Goal: Ask a question: Seek information or help from site administrators or community

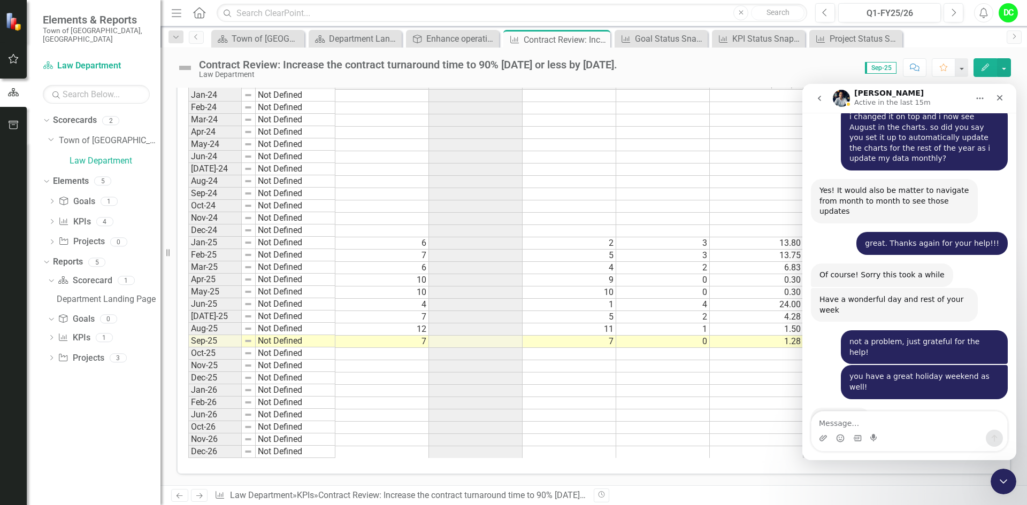
scroll to position [2929, 0]
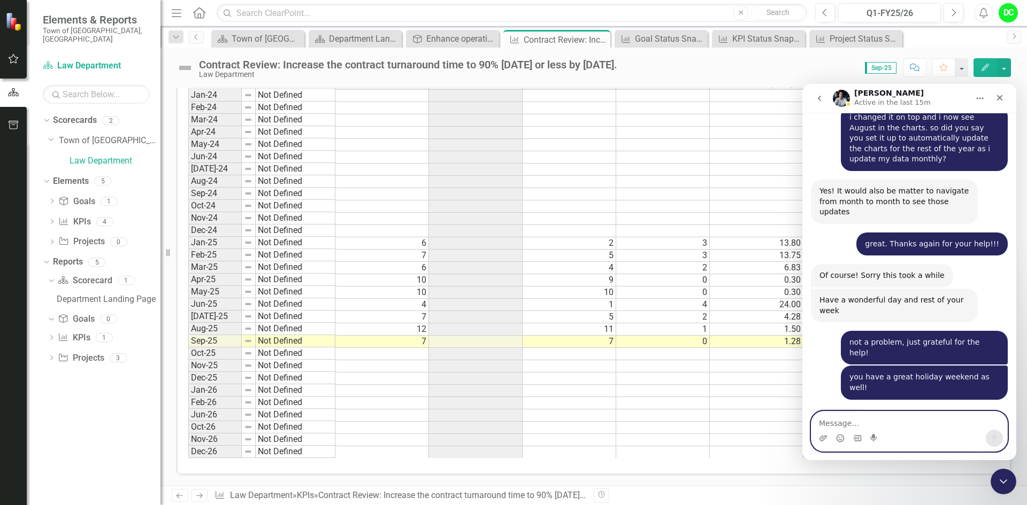
click at [851, 425] on textarea "Message…" at bounding box center [909, 421] width 196 height 18
type textarea "is anyone available to help me?"
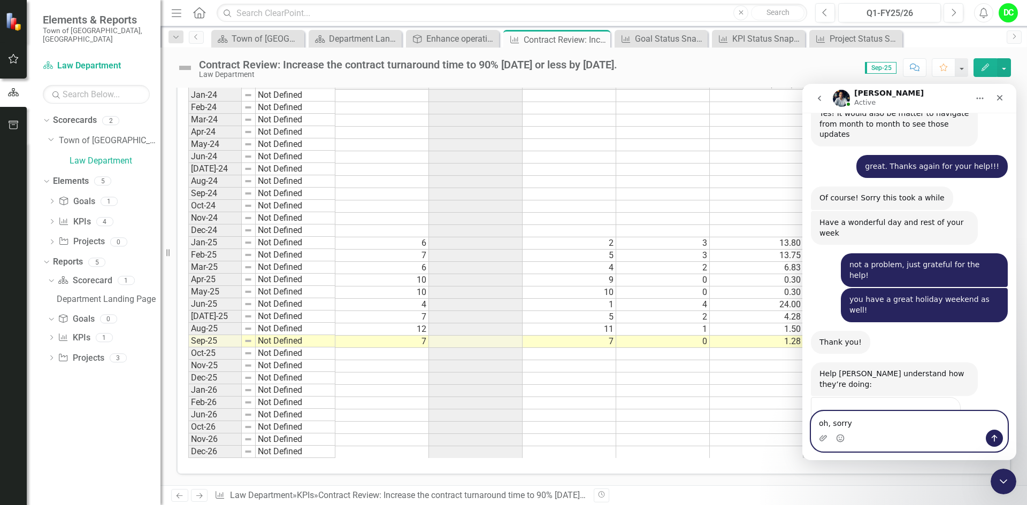
scroll to position [3041, 0]
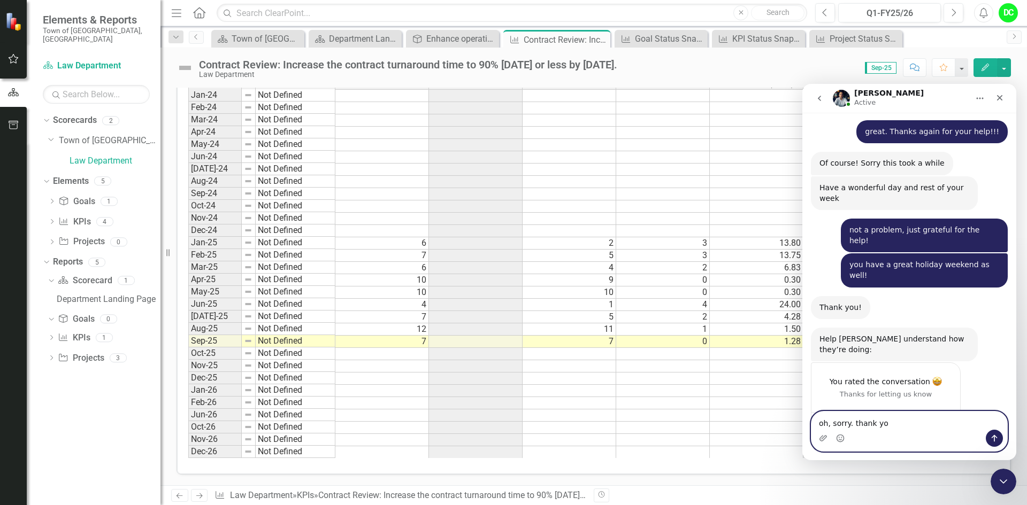
type textarea "oh, sorry. thank you"
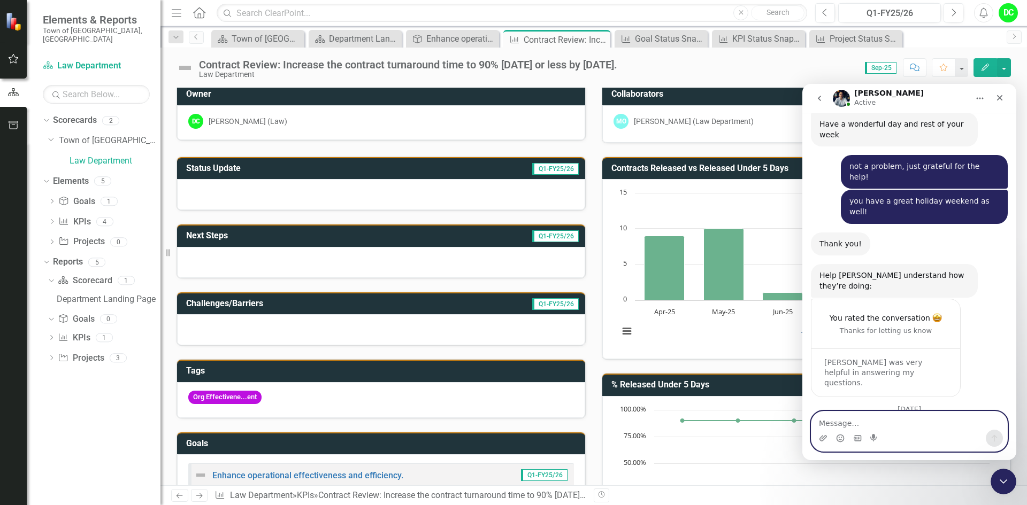
scroll to position [0, 0]
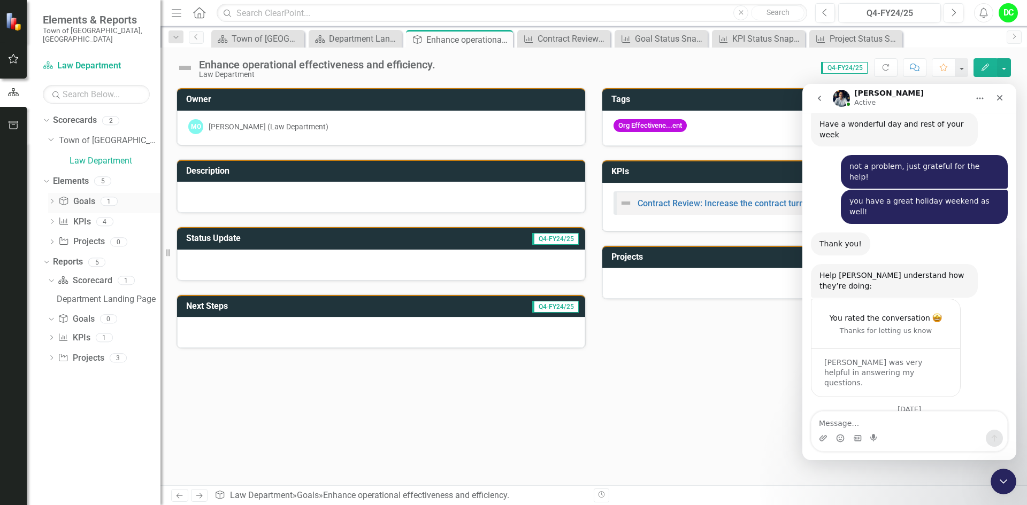
click at [56, 199] on icon "Dropdown" at bounding box center [51, 202] width 7 height 6
click at [96, 214] on div "Enhance operational effectiveness and efficiency." at bounding box center [117, 219] width 85 height 10
click at [82, 60] on link "Scorecard Law Department" at bounding box center [96, 66] width 107 height 12
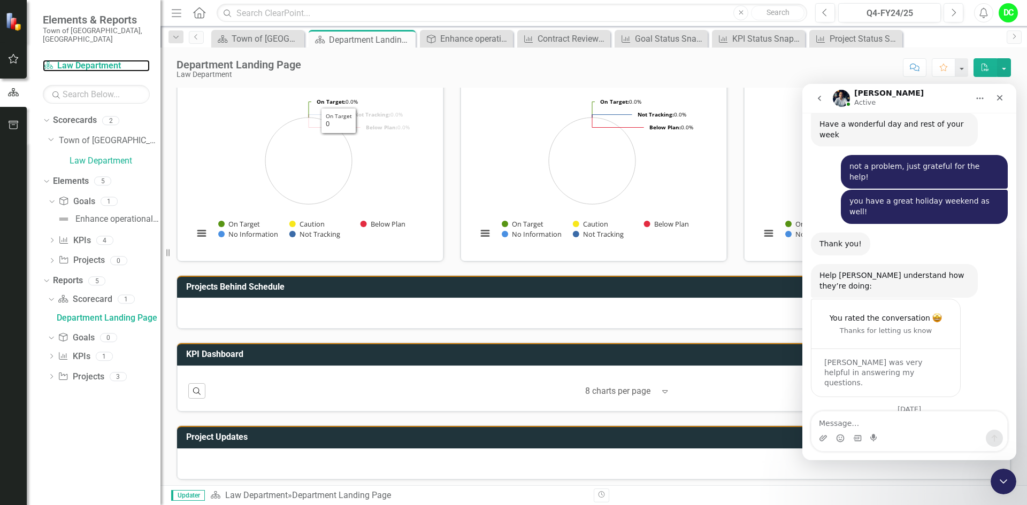
scroll to position [112, 0]
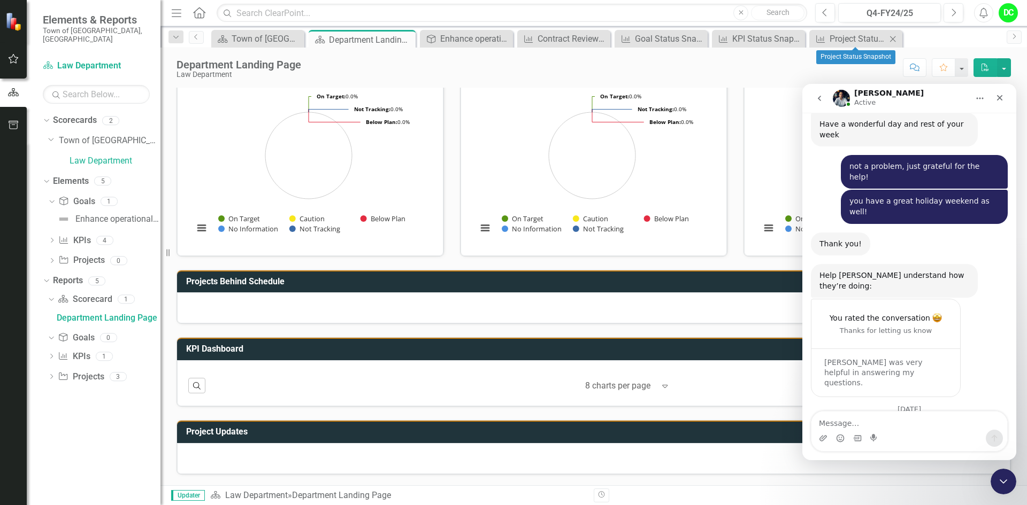
click at [895, 37] on icon "Close" at bounding box center [892, 39] width 11 height 9
click at [862, 41] on icon "Close" at bounding box center [864, 39] width 11 height 9
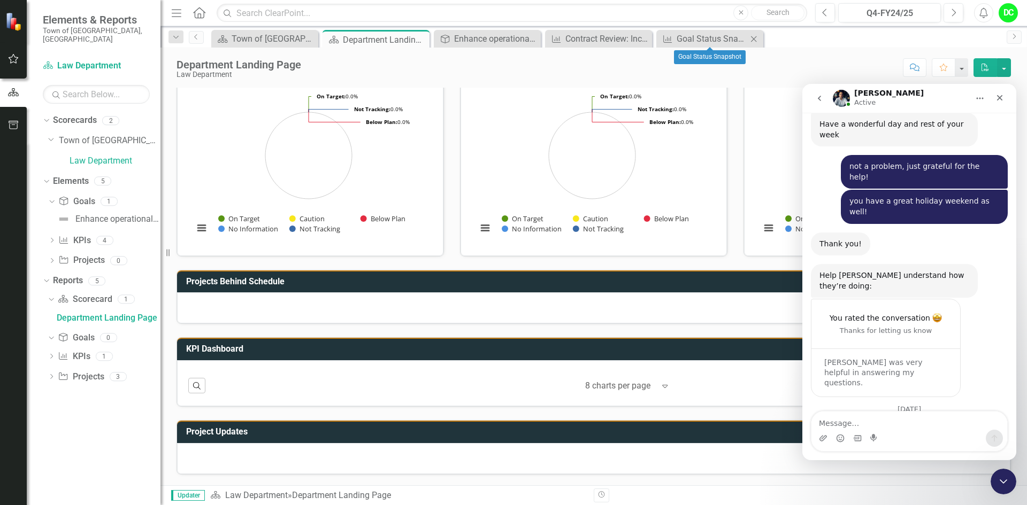
click at [758, 41] on icon "Close" at bounding box center [753, 39] width 11 height 9
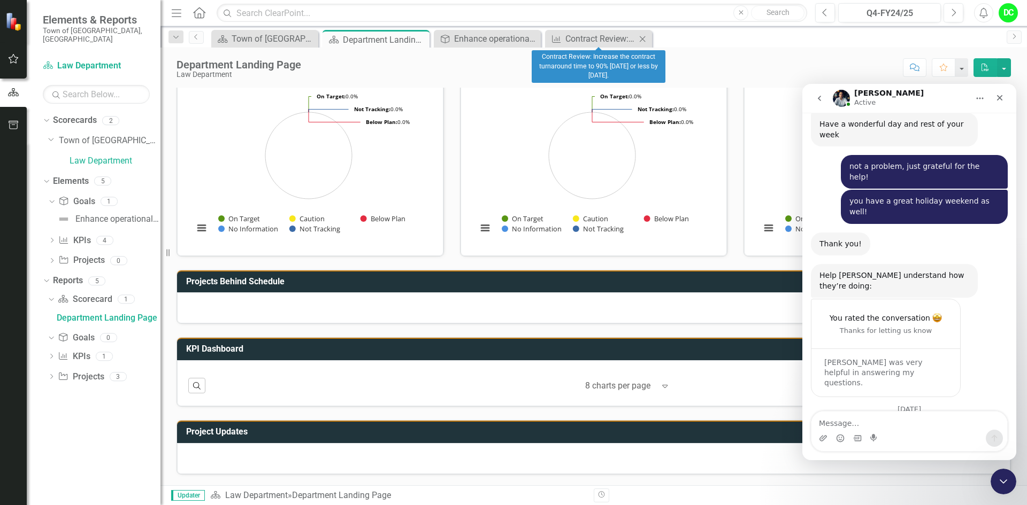
click at [641, 37] on icon "Close" at bounding box center [642, 39] width 11 height 9
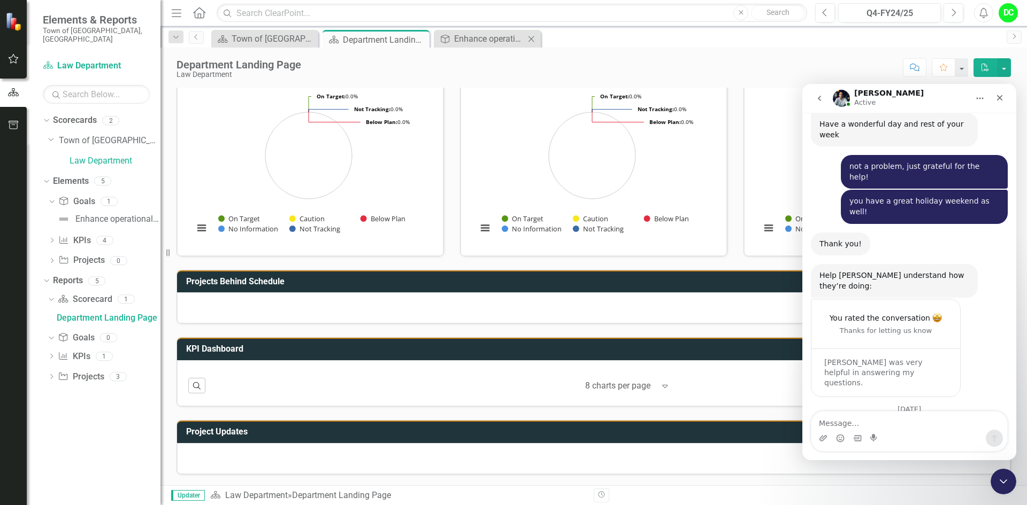
click at [533, 41] on icon "Close" at bounding box center [531, 39] width 11 height 9
click at [419, 40] on icon "Close" at bounding box center [419, 39] width 11 height 9
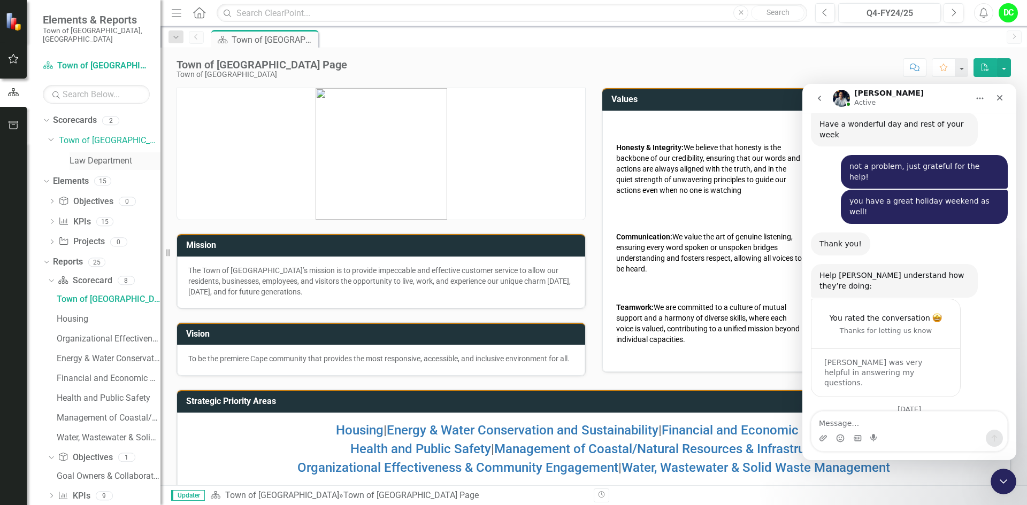
click at [109, 156] on link "Law Department" at bounding box center [115, 161] width 91 height 12
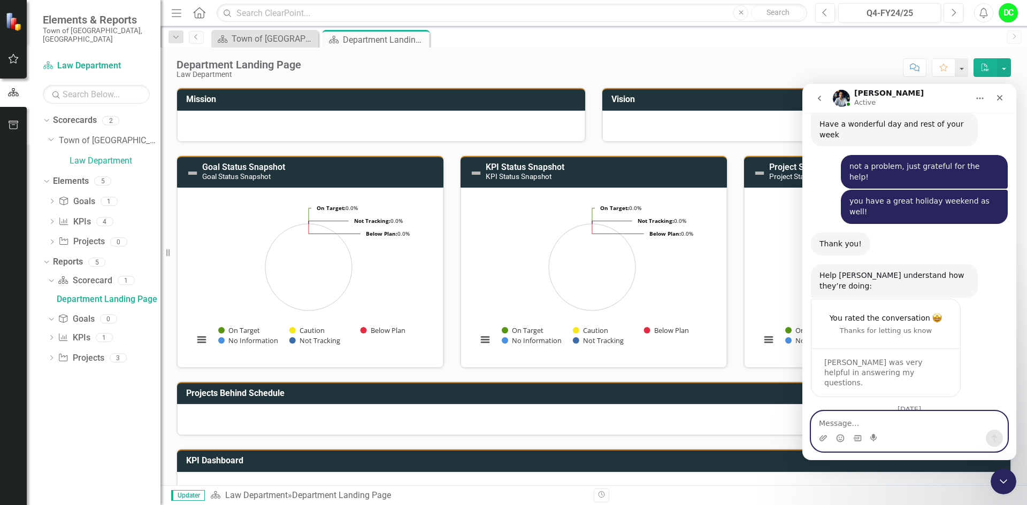
click at [839, 421] on textarea "Message…" at bounding box center [909, 421] width 196 height 18
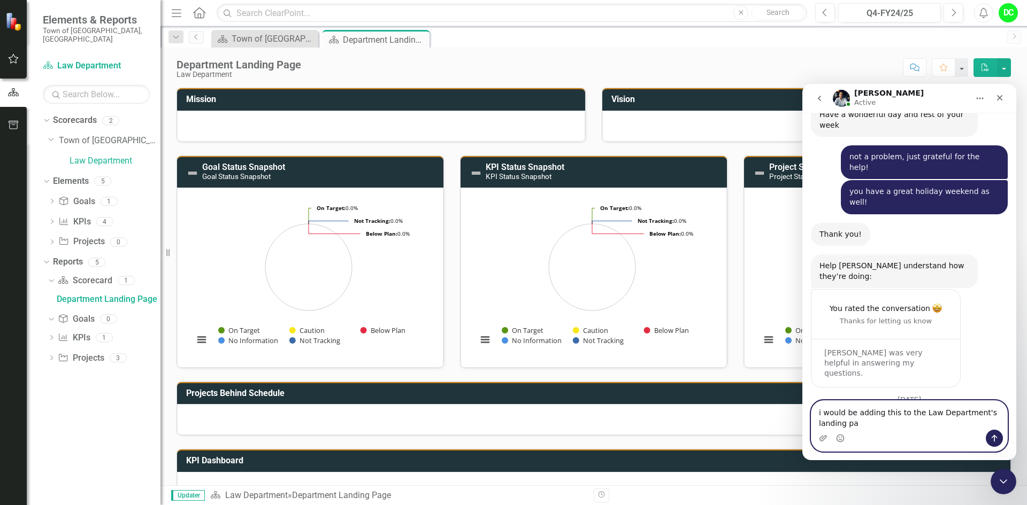
scroll to position [3115, 0]
type textarea "i would be adding this to the Law Department's landing page, specifically"
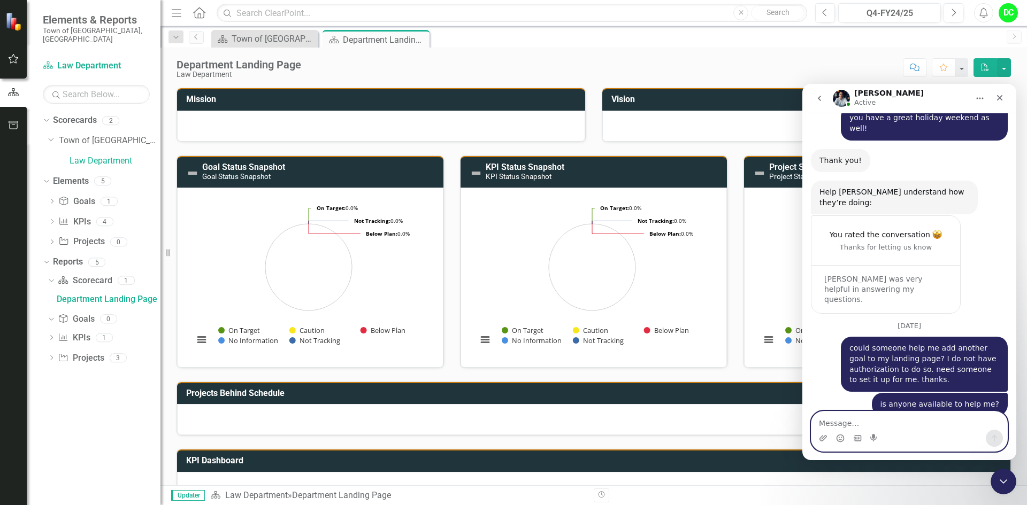
scroll to position [3228, 0]
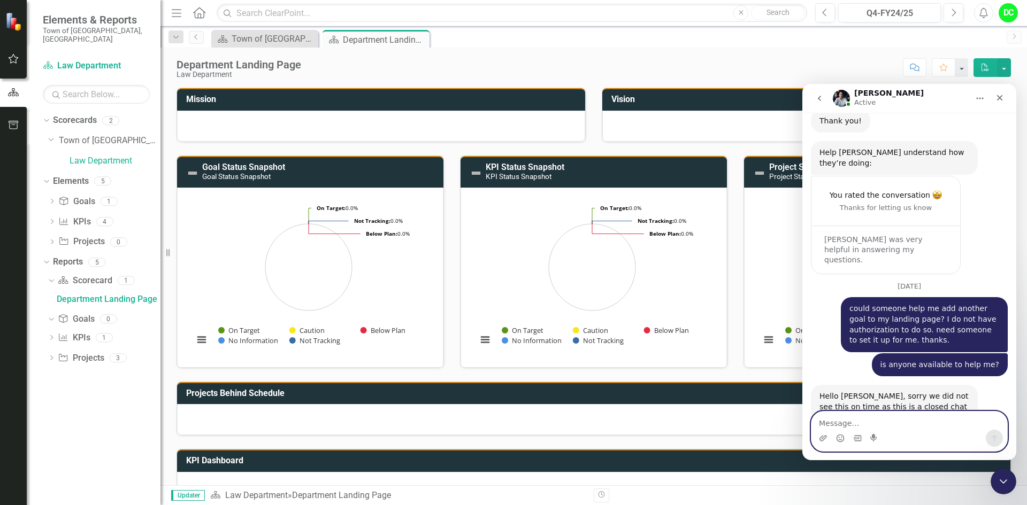
click at [834, 421] on textarea "Message…" at bounding box center [909, 421] width 196 height 18
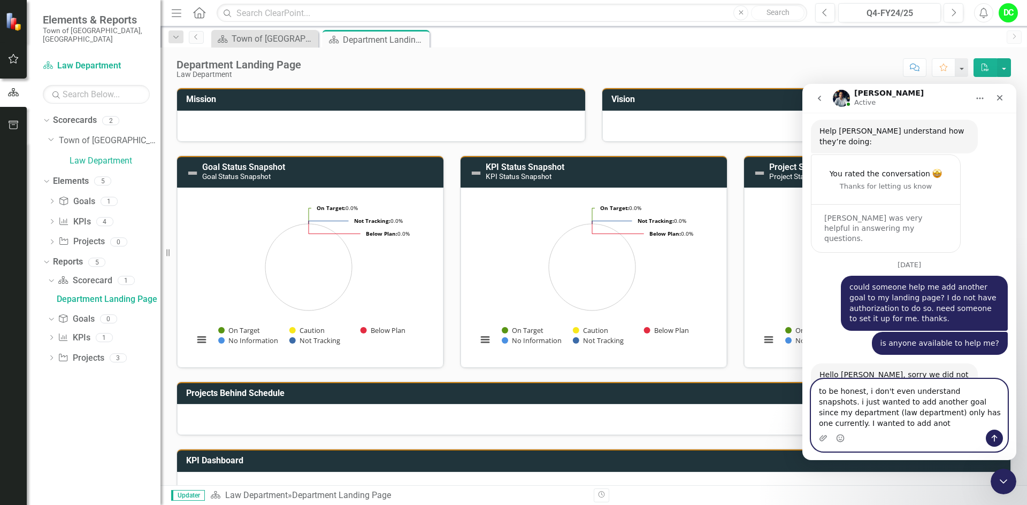
scroll to position [3260, 0]
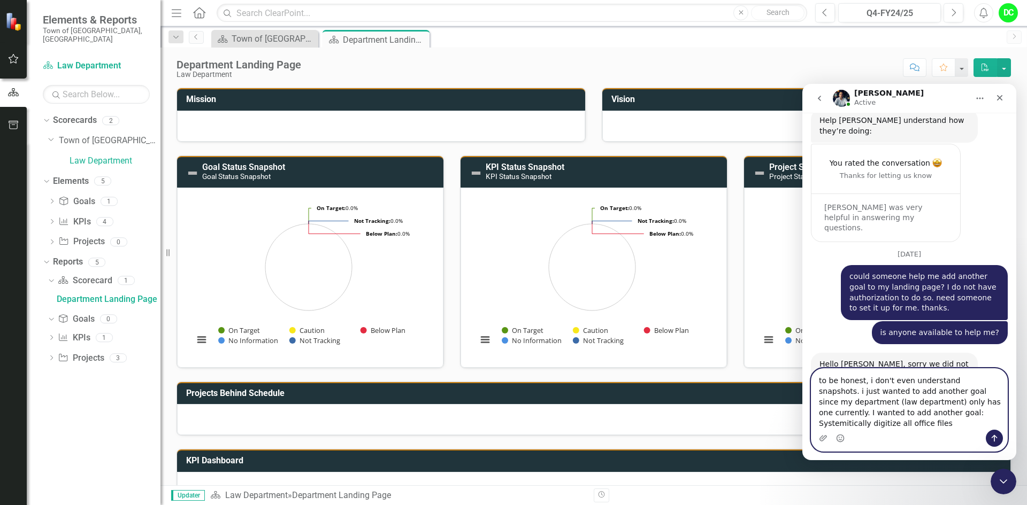
type textarea "to be honest, i don't even understand snapshots. i just wanted to add another g…"
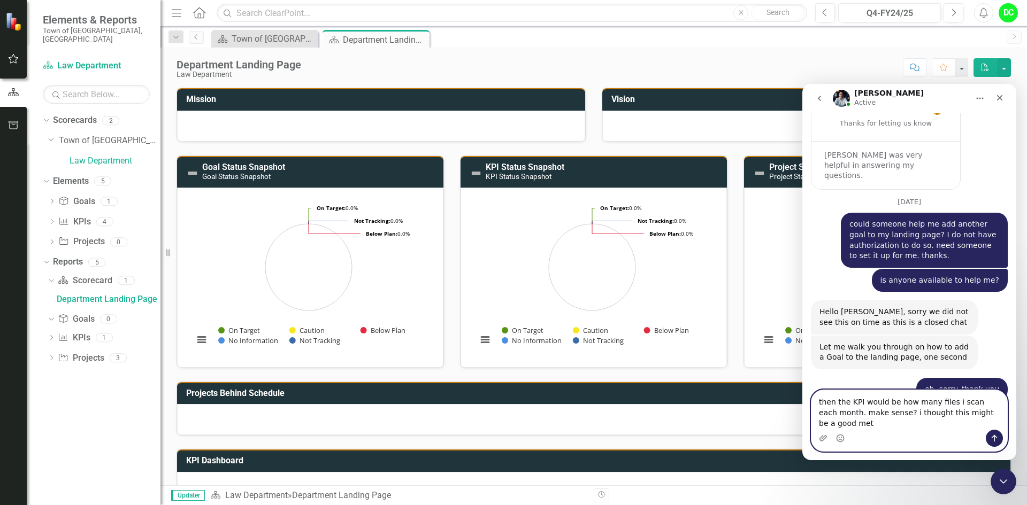
scroll to position [3323, 0]
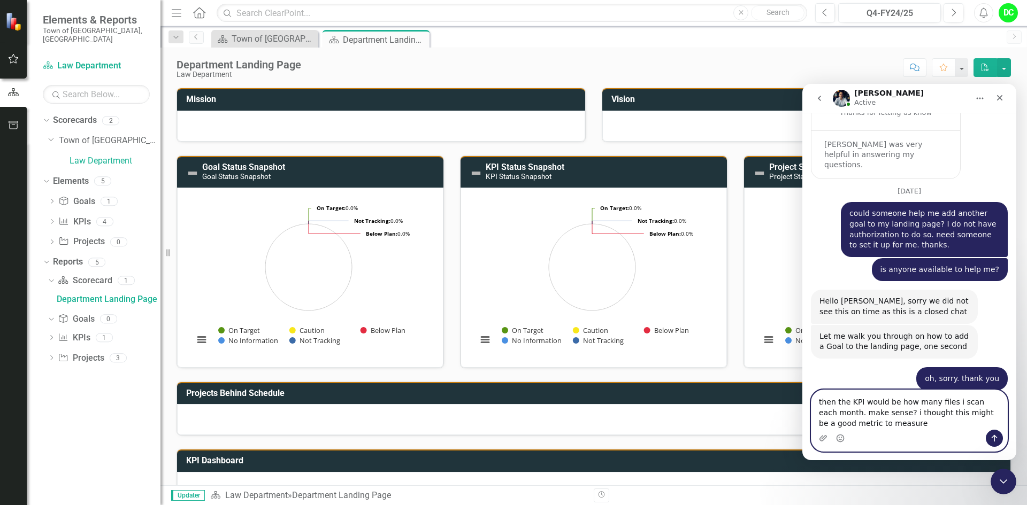
type textarea "then the KPI would be how many files i scan each month. make sense? i thought t…"
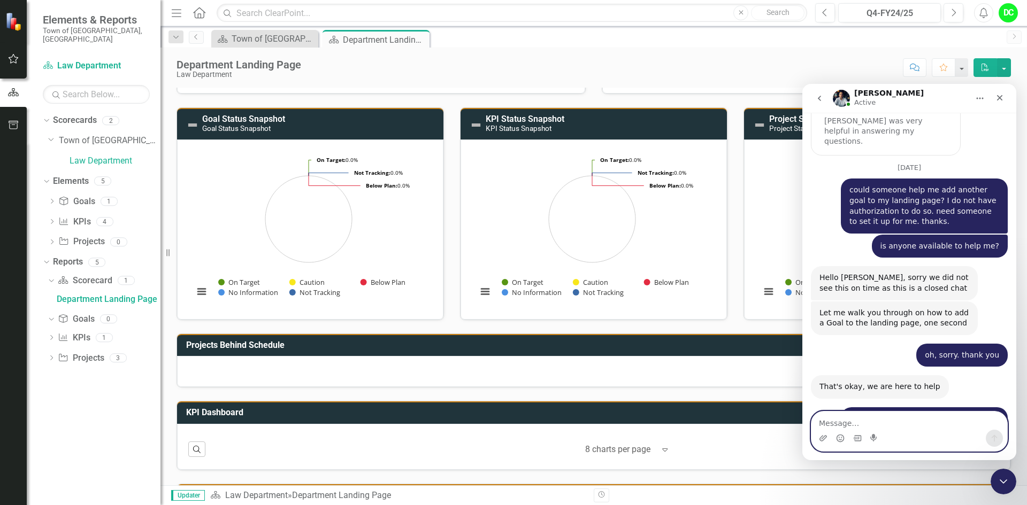
scroll to position [112, 0]
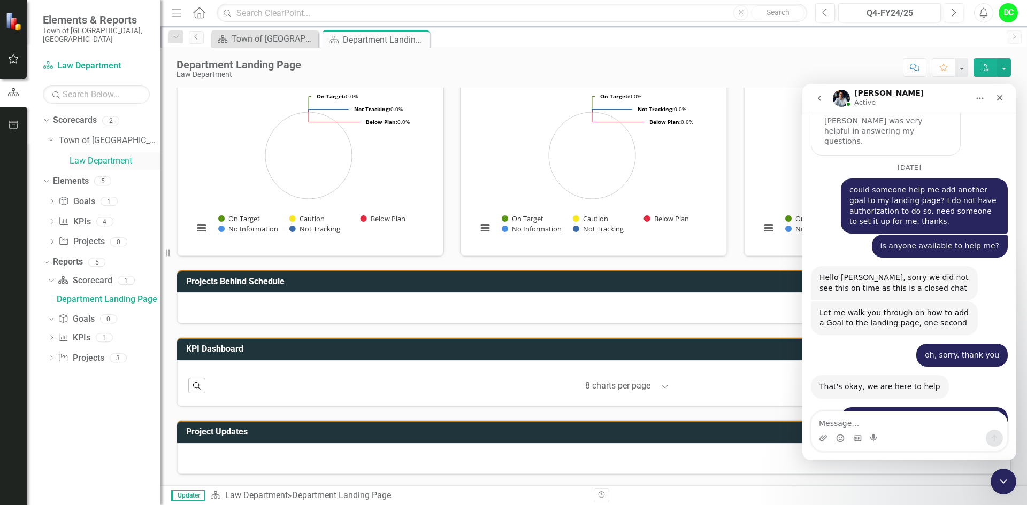
click at [86, 156] on link "Law Department" at bounding box center [115, 161] width 91 height 12
click at [55, 199] on icon "Dropdown" at bounding box center [51, 202] width 7 height 6
click at [93, 214] on div "Enhance operational effectiveness and efficiency." at bounding box center [117, 219] width 85 height 10
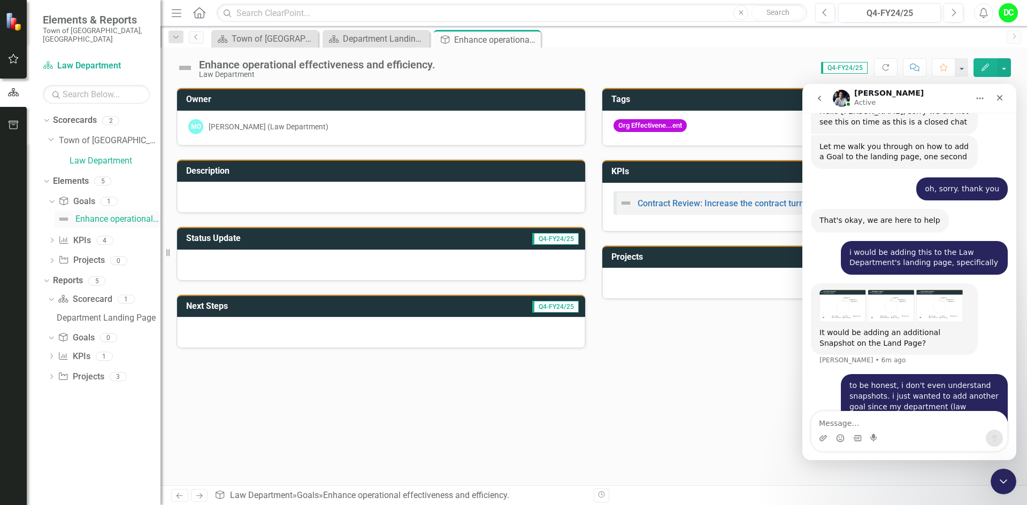
scroll to position [3511, 0]
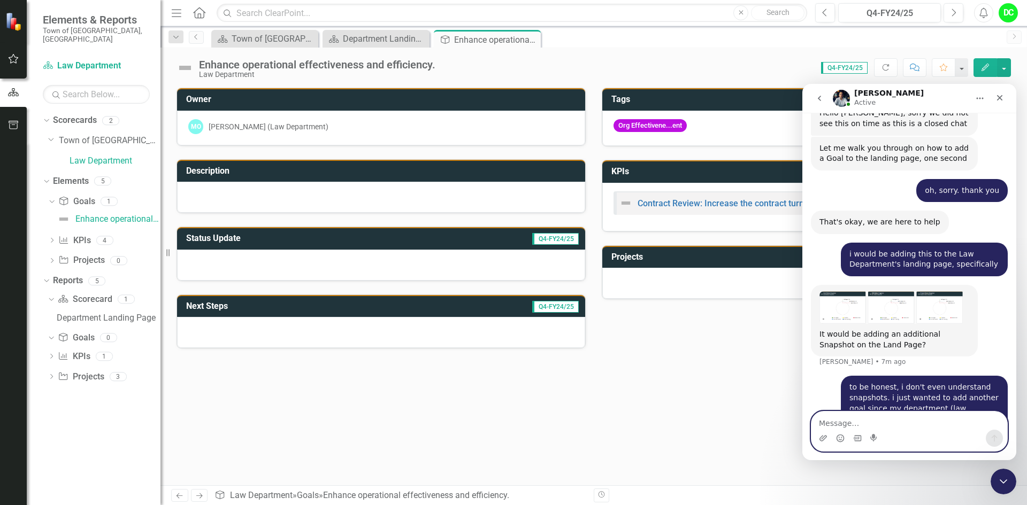
click at [831, 422] on textarea "Message…" at bounding box center [909, 421] width 196 height 18
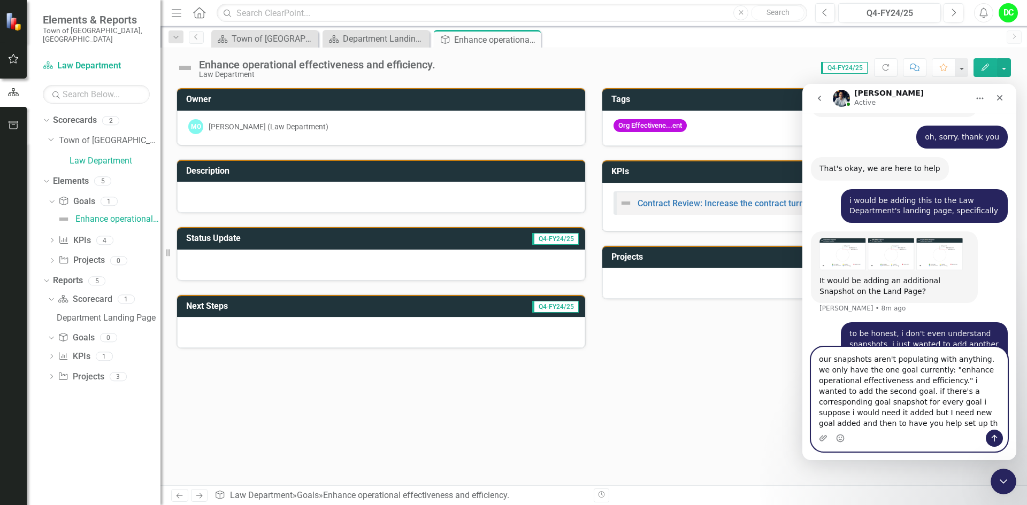
scroll to position [3575, 0]
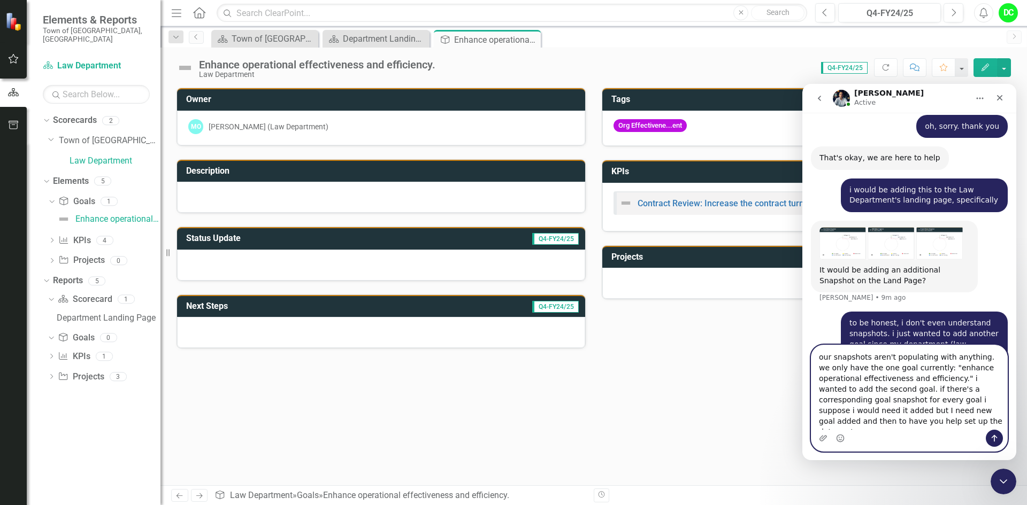
type textarea "our snapshots aren't populating with anything. we only have the one goal curren…"
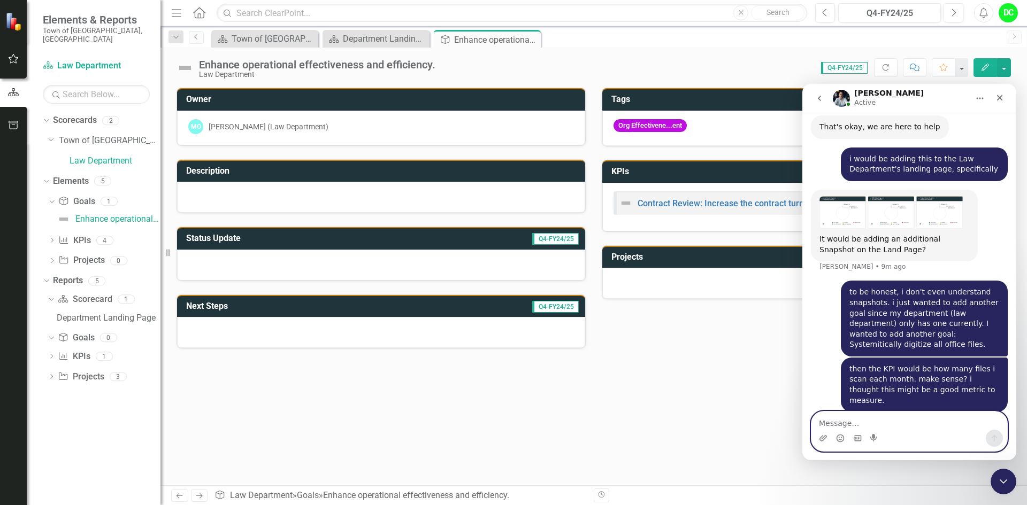
scroll to position [3627, 0]
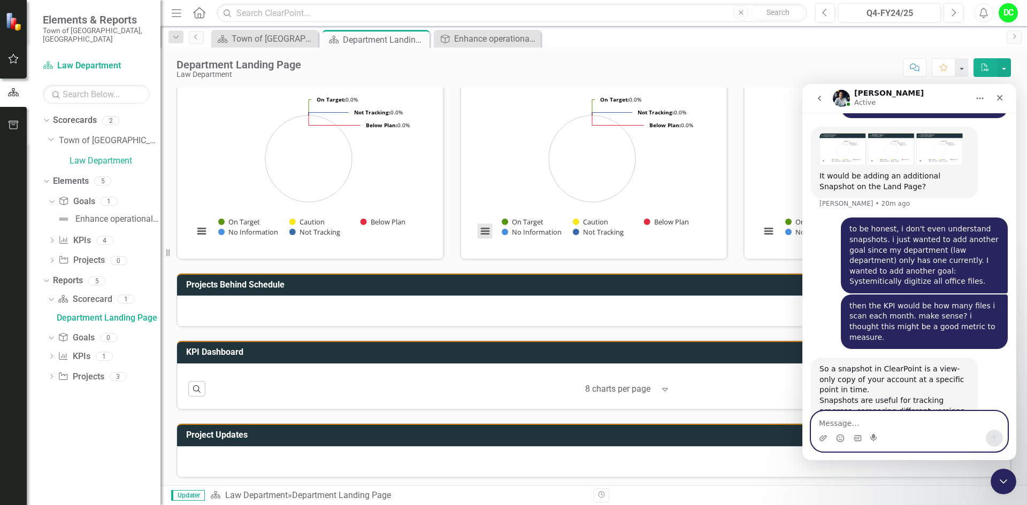
scroll to position [112, 0]
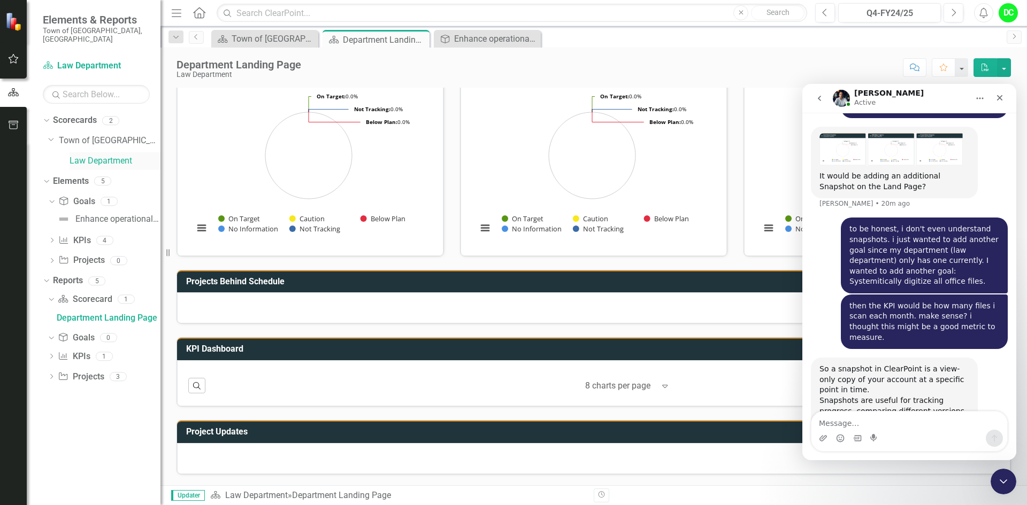
click at [118, 155] on link "Law Department" at bounding box center [115, 161] width 91 height 12
click at [98, 214] on div "Enhance operational effectiveness and efficiency." at bounding box center [117, 219] width 85 height 10
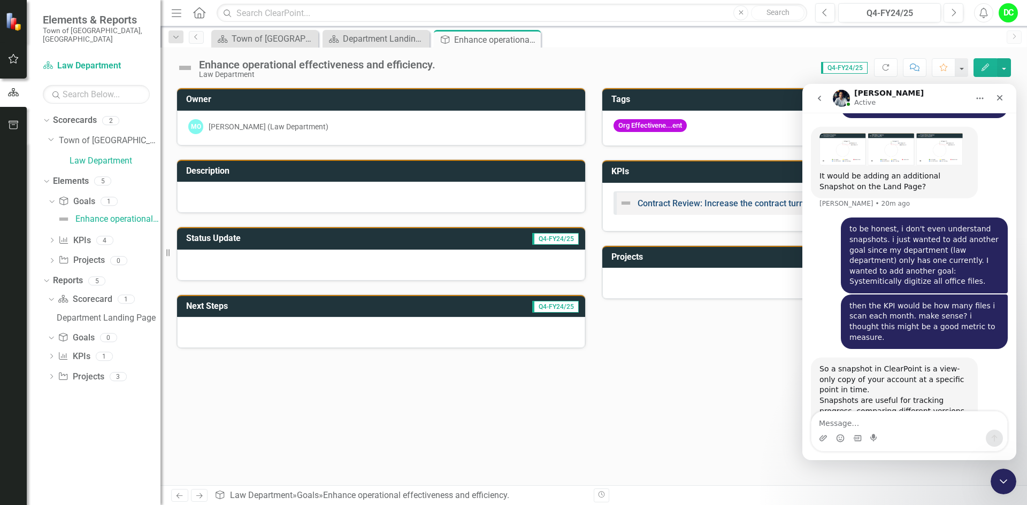
click at [728, 203] on link "Contract Review: Increase the contract turnaround time to 90% [DATE] or less by…" at bounding box center [805, 203] width 336 height 10
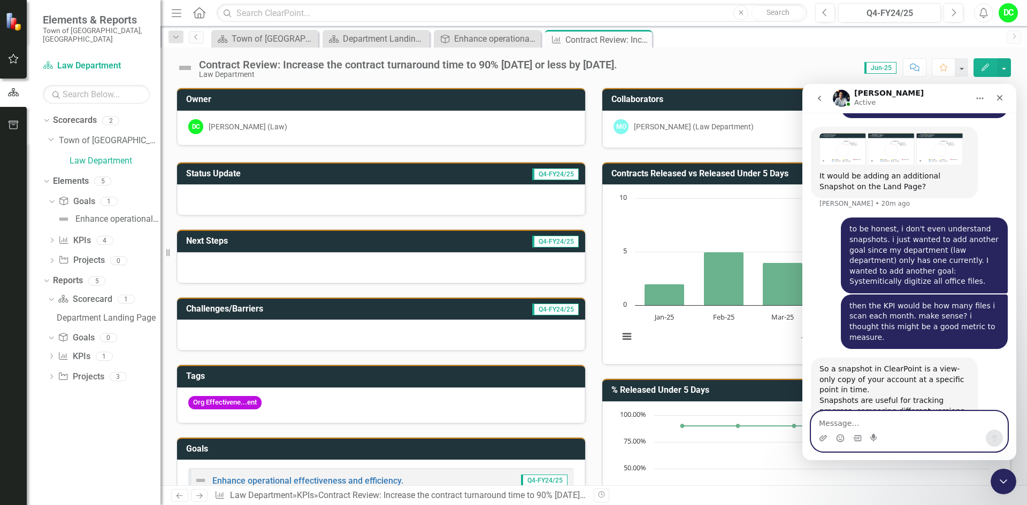
click at [846, 423] on textarea "Message…" at bounding box center [909, 421] width 196 height 18
paste textarea "[URL][DOMAIN_NAME]"
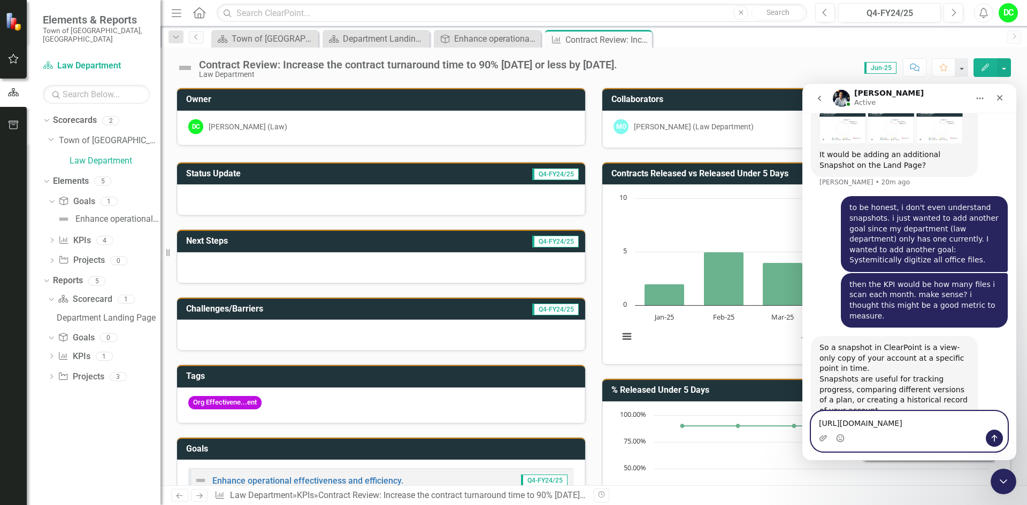
type textarea "[URL][DOMAIN_NAME]"
click at [989, 437] on button "Send a message…" at bounding box center [994, 438] width 17 height 17
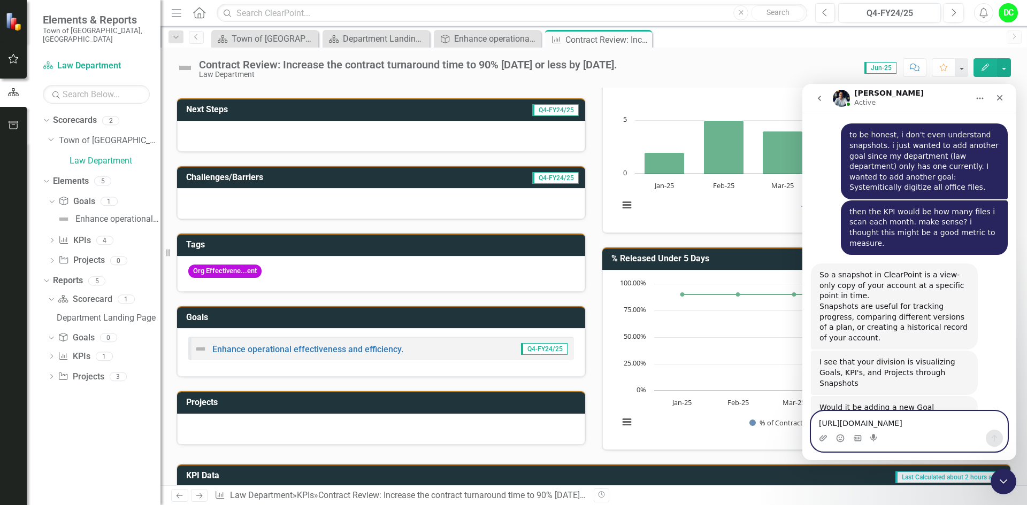
scroll to position [3792, 0]
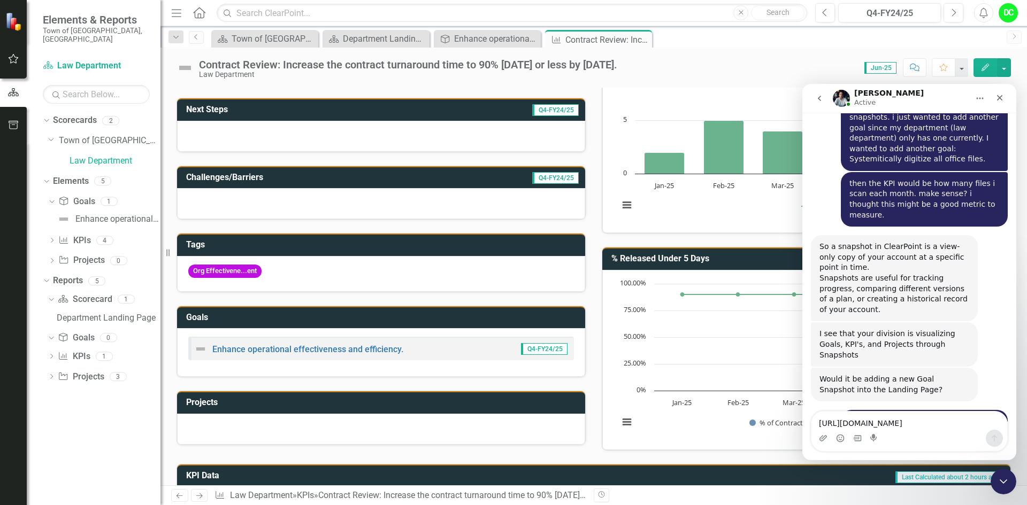
click at [366, 316] on h3 "Goals" at bounding box center [383, 318] width 394 height 10
click at [853, 421] on textarea "[URL][DOMAIN_NAME]" at bounding box center [909, 421] width 196 height 18
type textarea "tells me i have to be an editor"
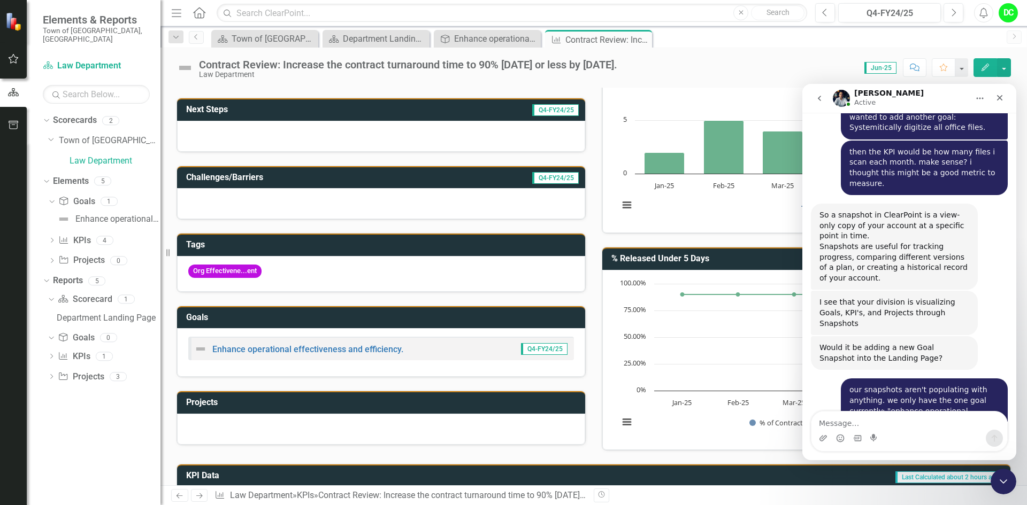
click at [203, 318] on h3 "Goals" at bounding box center [383, 318] width 394 height 10
click at [281, 407] on h3 "Projects" at bounding box center [383, 403] width 394 height 10
click at [336, 425] on div at bounding box center [381, 429] width 408 height 31
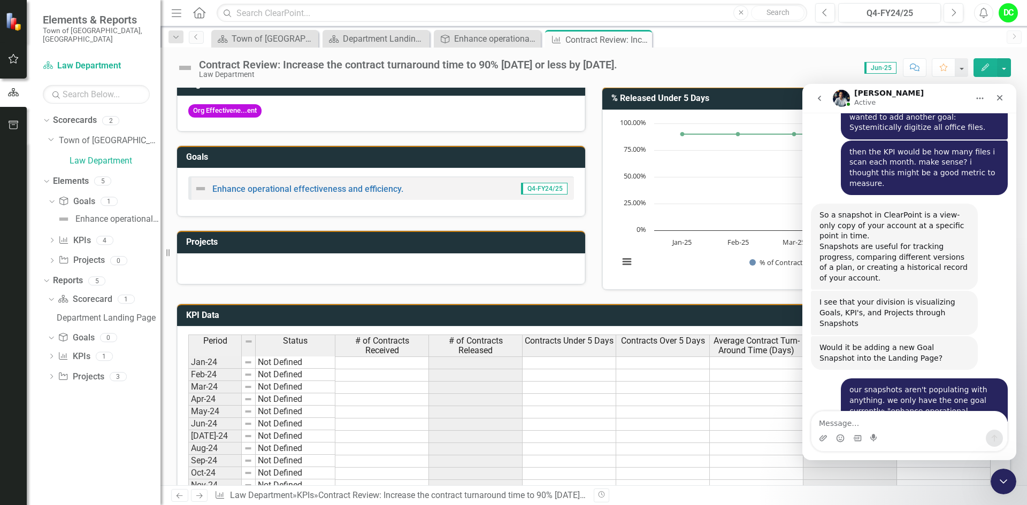
click at [315, 264] on div at bounding box center [381, 268] width 408 height 31
click at [363, 157] on h3 "Goals" at bounding box center [383, 157] width 394 height 10
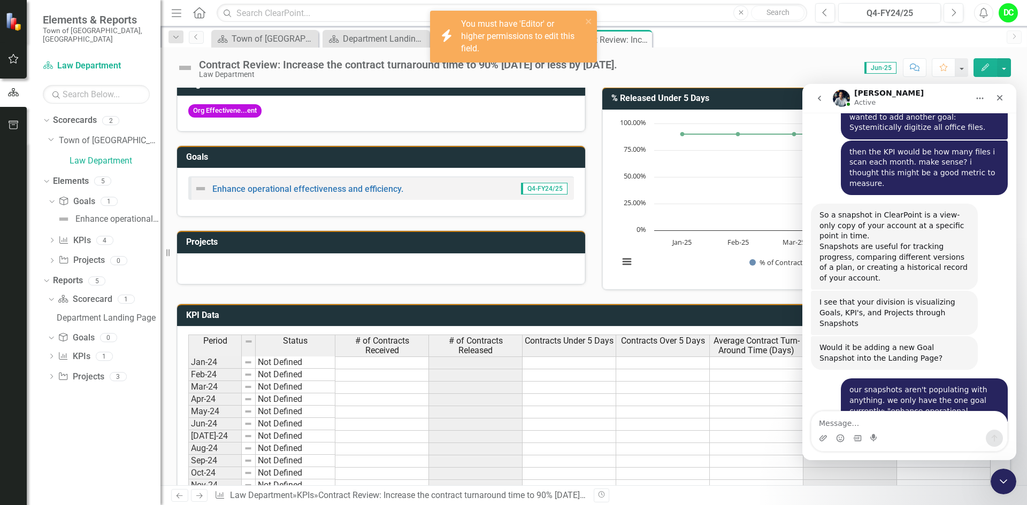
click at [363, 248] on td "Projects" at bounding box center [383, 244] width 394 height 18
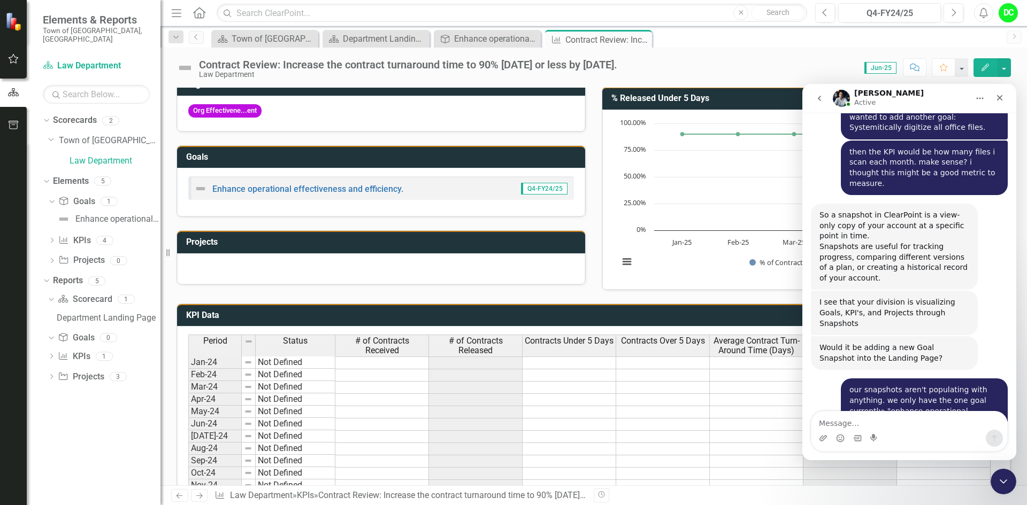
click at [394, 324] on td "Last Calculated about 2 hours ago" at bounding box center [690, 317] width 629 height 18
click at [395, 316] on td "Last Calculated about 2 hours ago" at bounding box center [690, 317] width 629 height 18
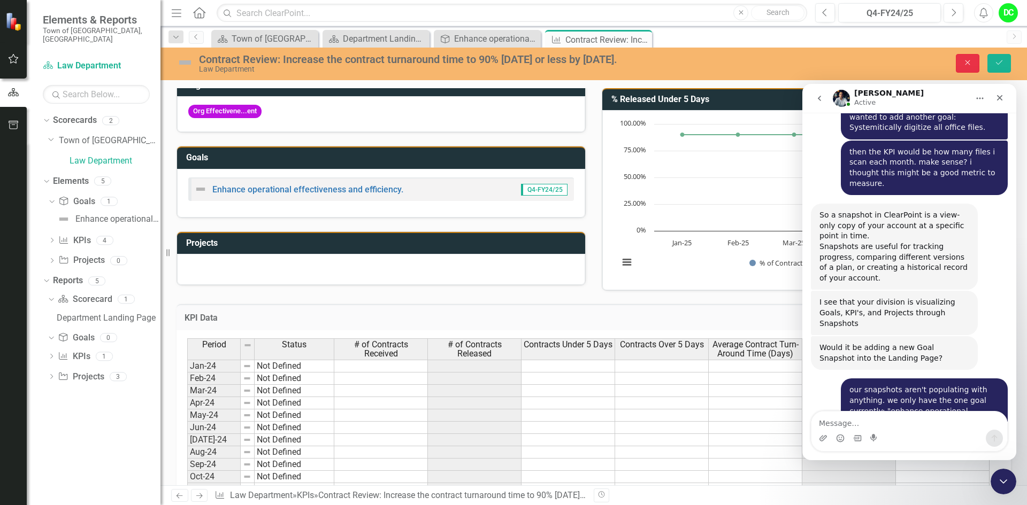
click at [970, 63] on icon "Close" at bounding box center [968, 62] width 10 height 7
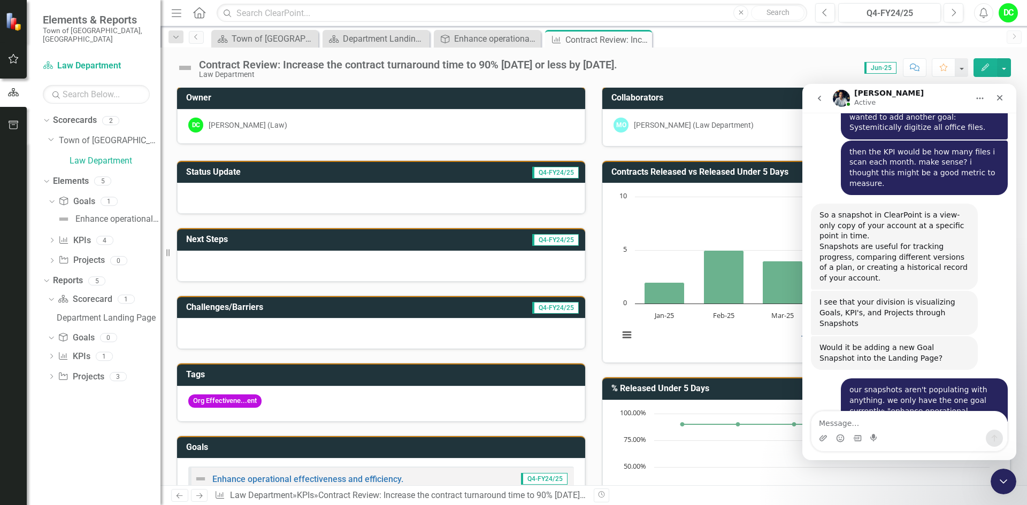
scroll to position [0, 0]
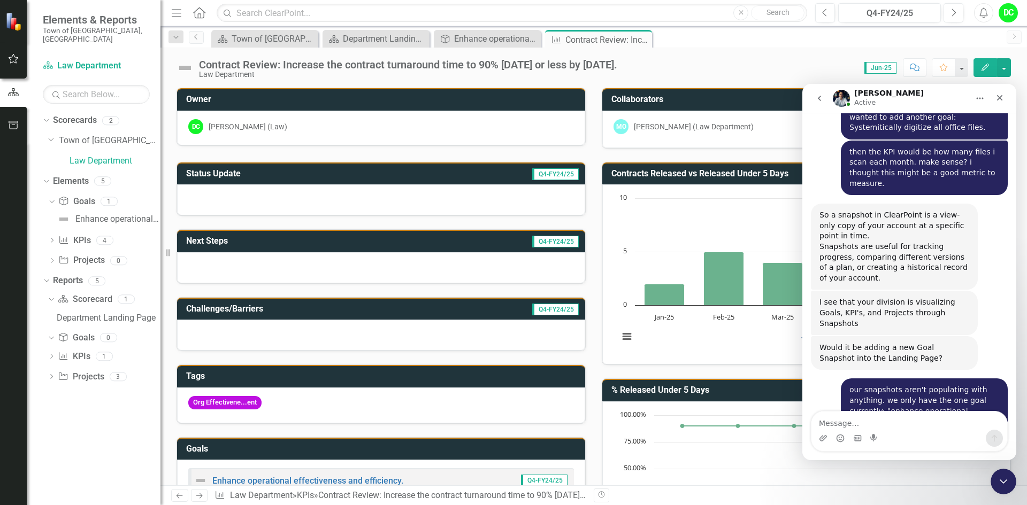
click at [321, 267] on div at bounding box center [381, 267] width 408 height 31
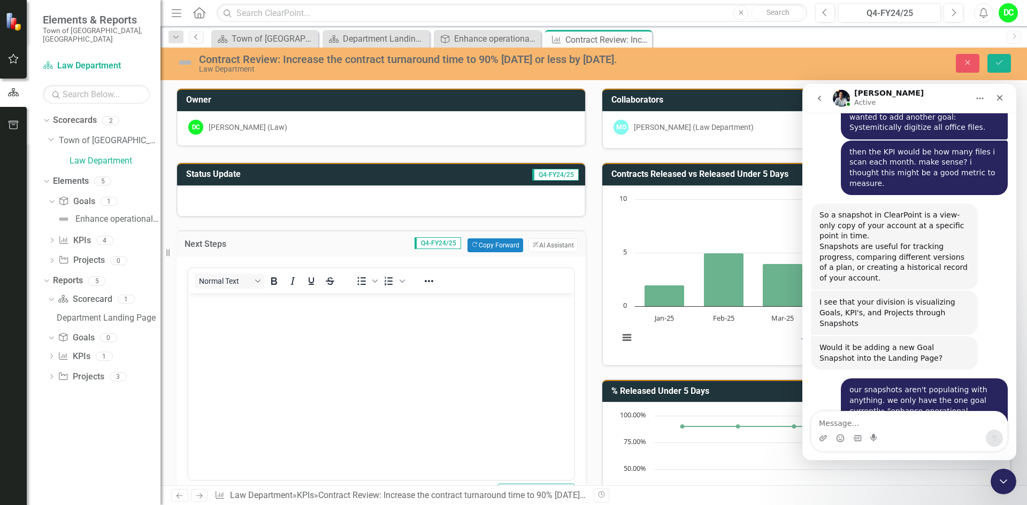
click at [193, 39] on icon "Previous" at bounding box center [196, 37] width 9 height 6
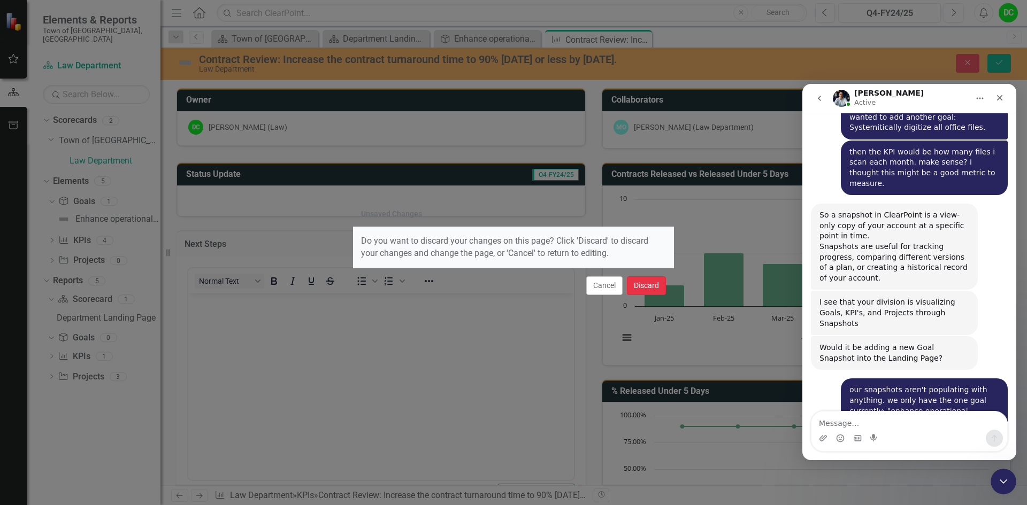
click at [651, 287] on button "Discard" at bounding box center [646, 285] width 39 height 19
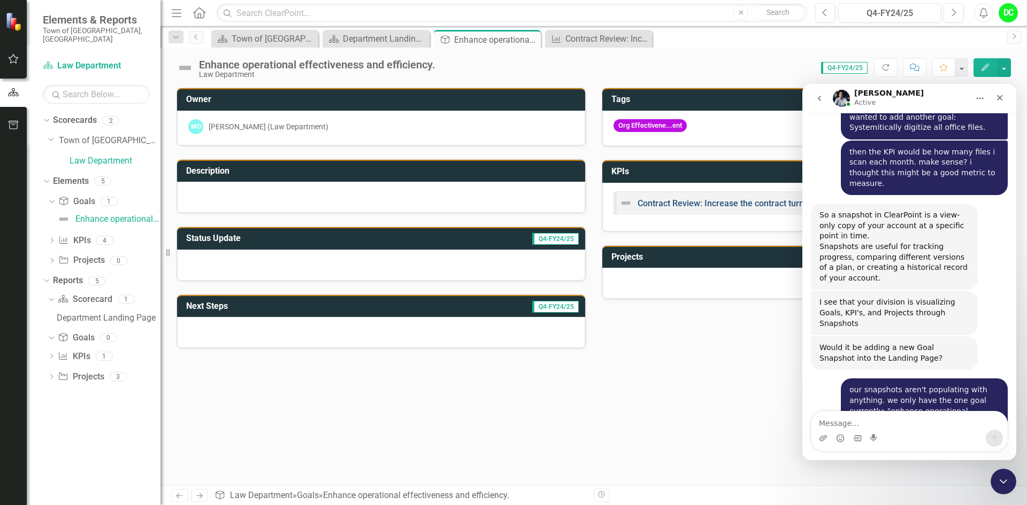
click at [695, 207] on link "Contract Review: Increase the contract turnaround time to 90% [DATE] or less by…" at bounding box center [805, 203] width 336 height 10
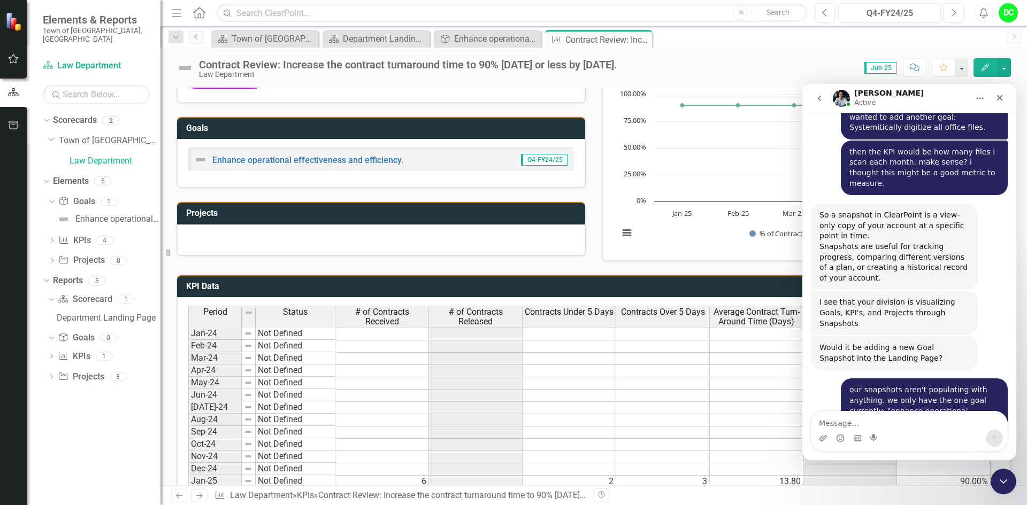
scroll to position [481, 0]
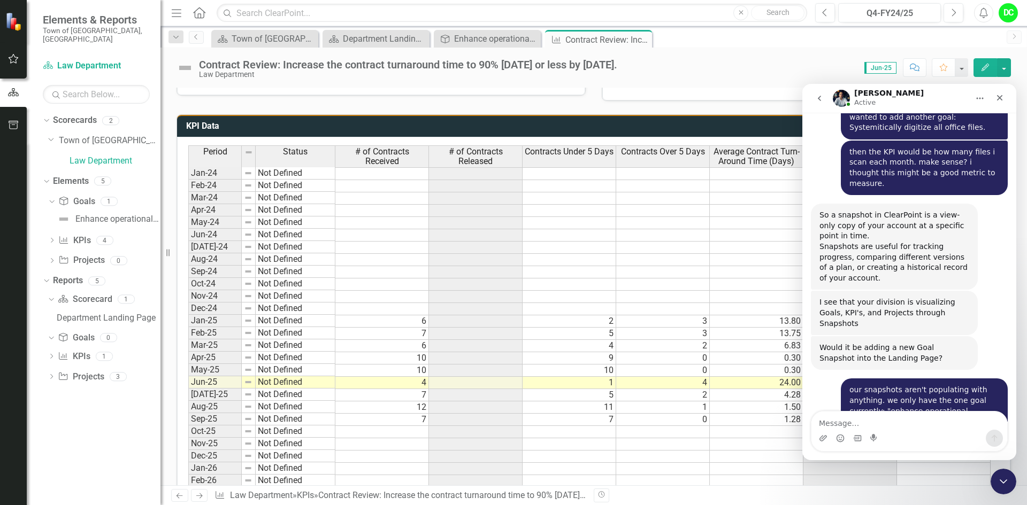
click at [891, 68] on span "Jun-25" at bounding box center [880, 68] width 32 height 12
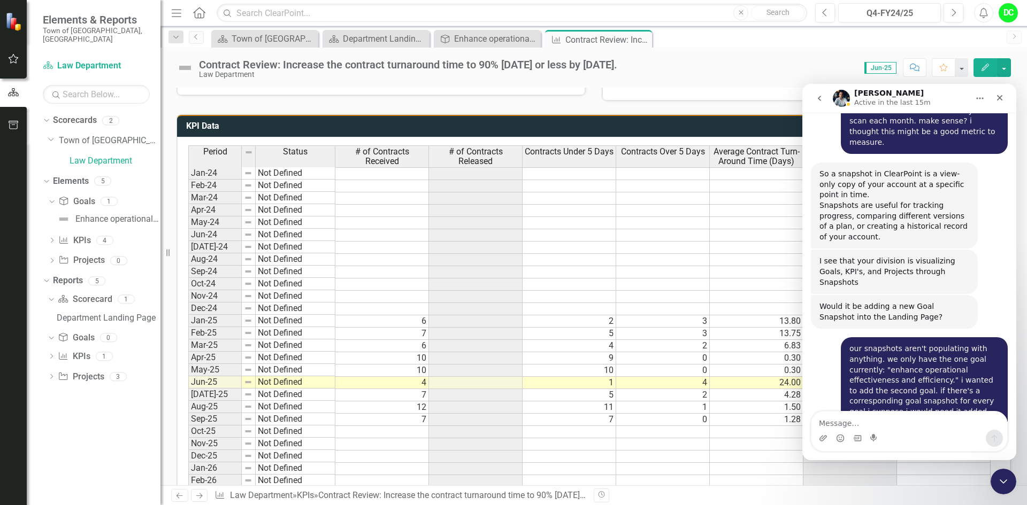
scroll to position [3866, 0]
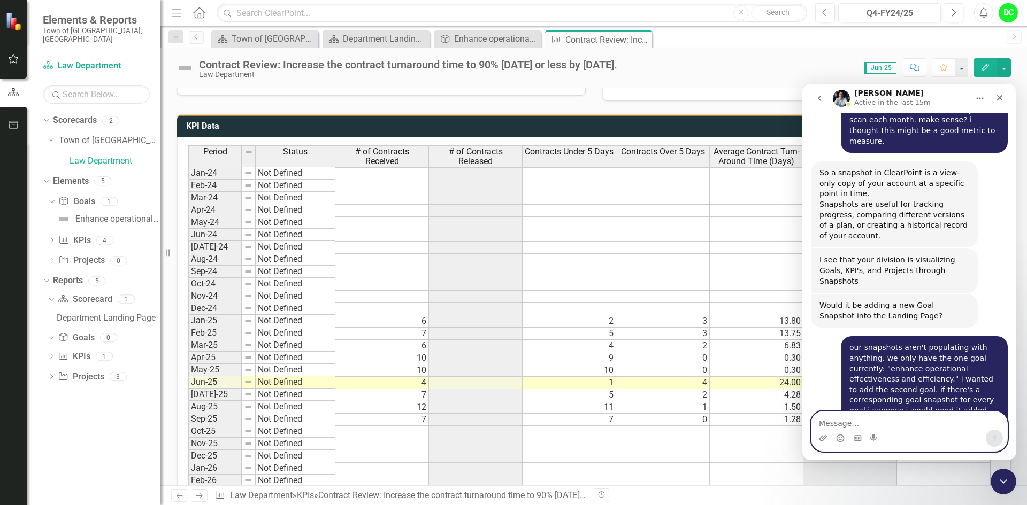
click at [830, 417] on textarea "Message…" at bounding box center [909, 421] width 196 height 18
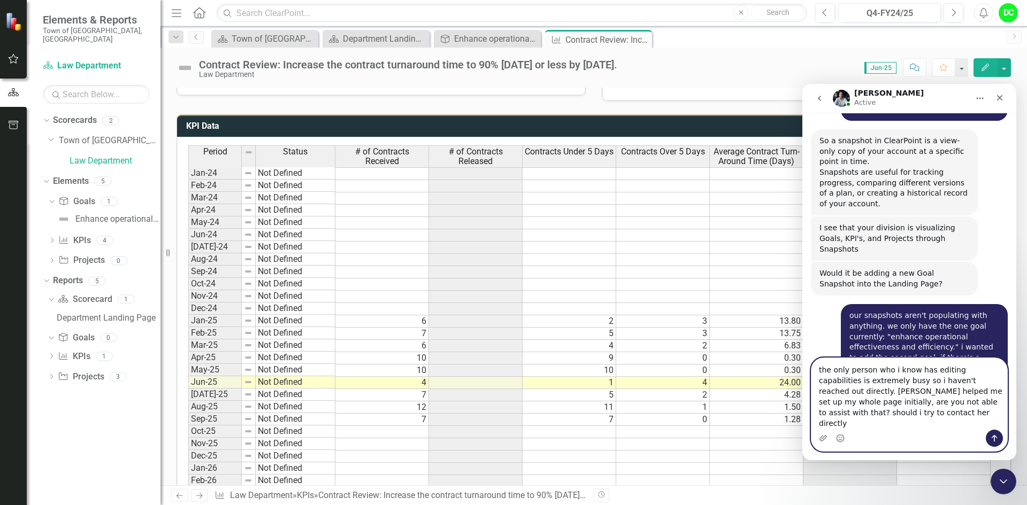
scroll to position [3909, 0]
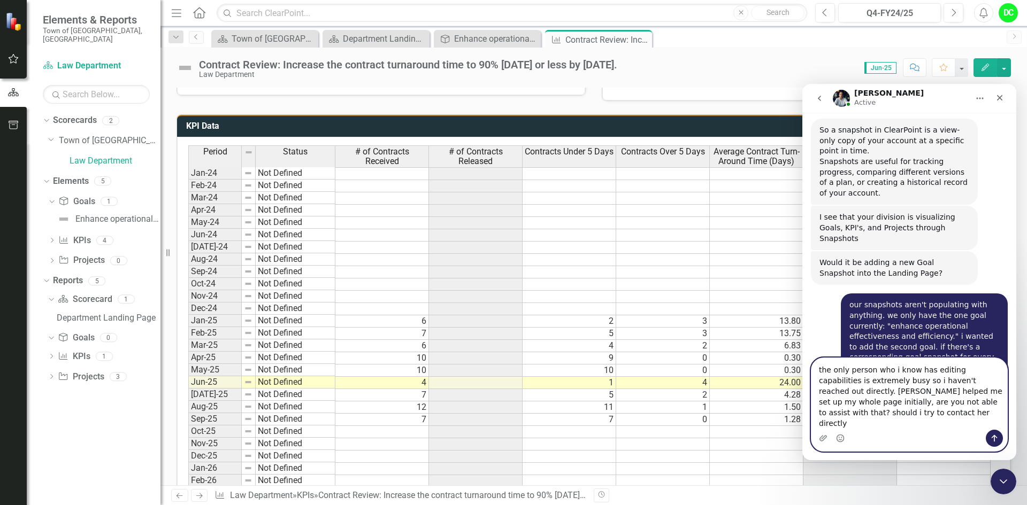
type textarea "the only person who i know has editing capabilities is extremely busy so i have…"
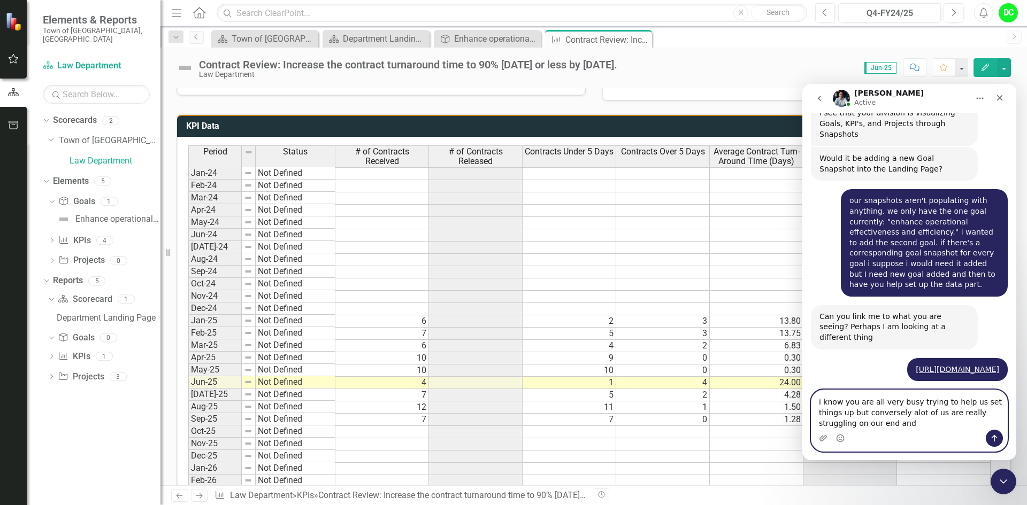
scroll to position [4126, 0]
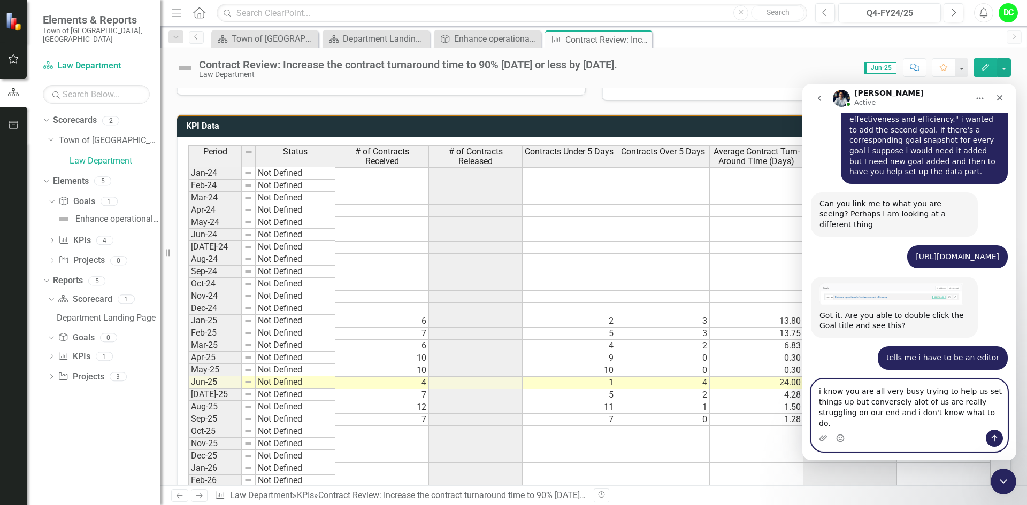
drag, startPoint x: 815, startPoint y: 405, endPoint x: 955, endPoint y: 432, distance: 142.1
click at [955, 432] on div "i know you are all very busy trying to help us set things up but conversely alo…" at bounding box center [909, 416] width 196 height 72
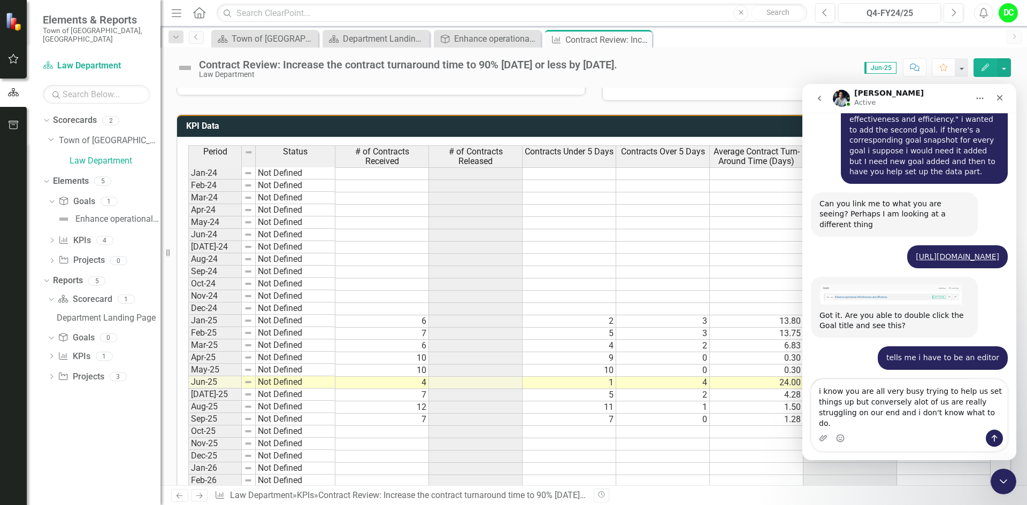
click at [936, 433] on div "Intercom messenger" at bounding box center [909, 438] width 196 height 17
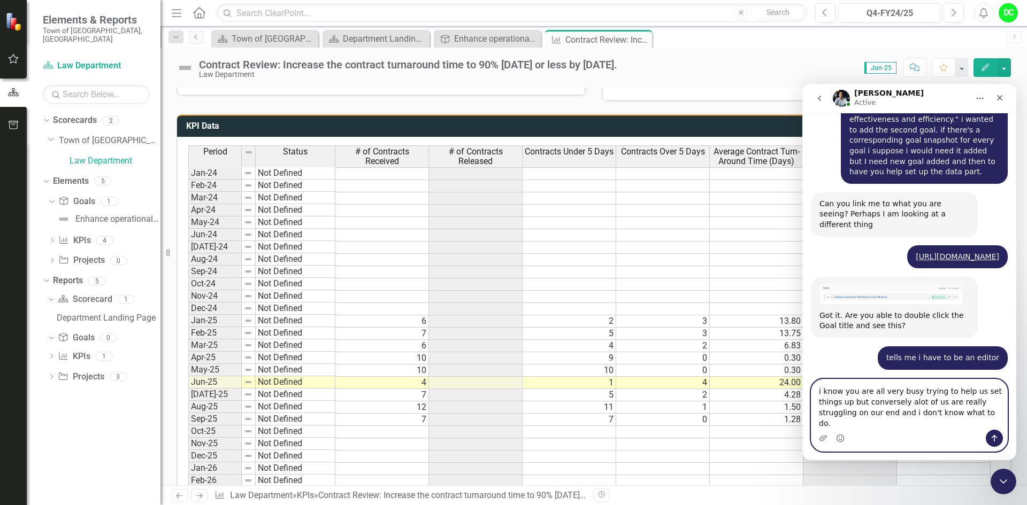
click at [929, 423] on textarea "i know you are all very busy trying to help us set things up but conversely alo…" at bounding box center [909, 405] width 196 height 50
click at [934, 422] on textarea "i know you are all very busy trying to help us set things up but conversely alo…" at bounding box center [909, 405] width 196 height 50
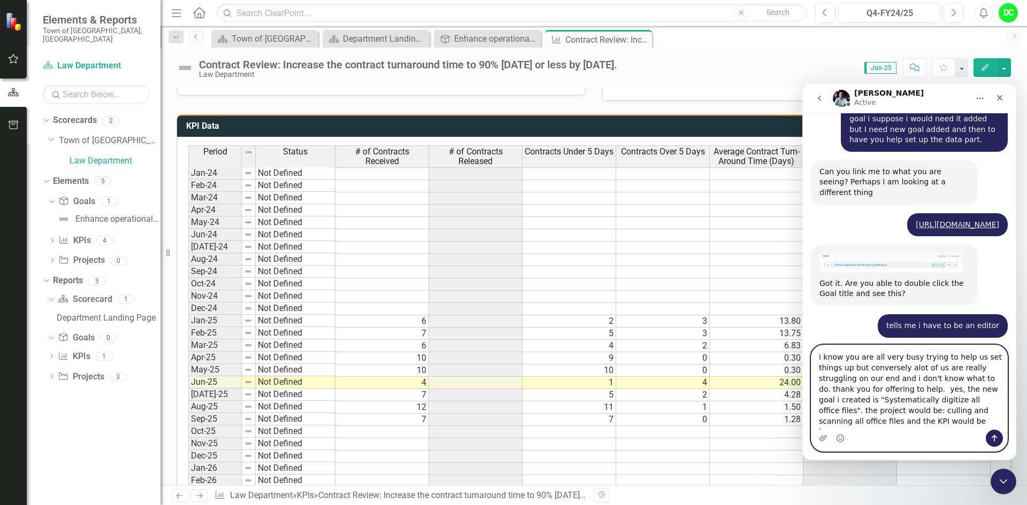
scroll to position [4168, 0]
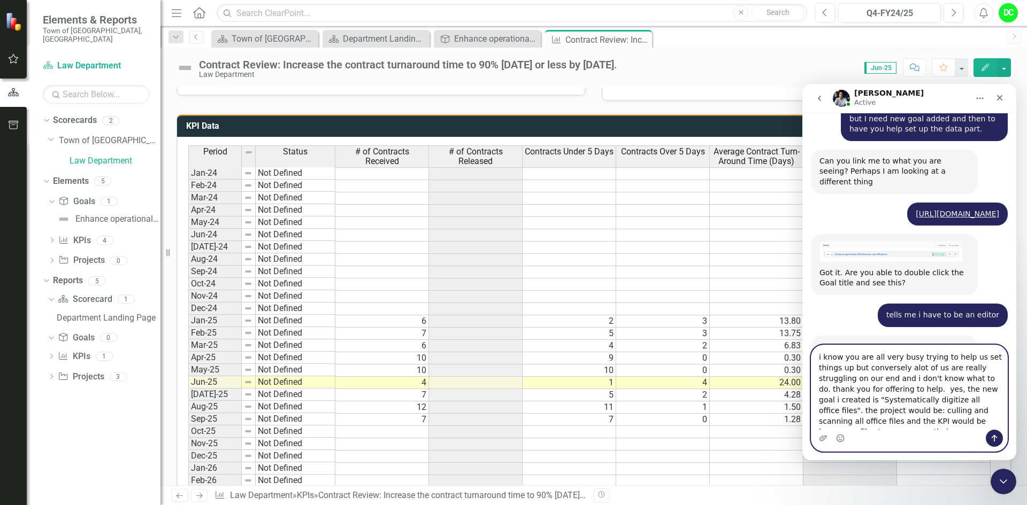
type textarea "i know you are all very busy trying to help us set things up but conversely alo…"
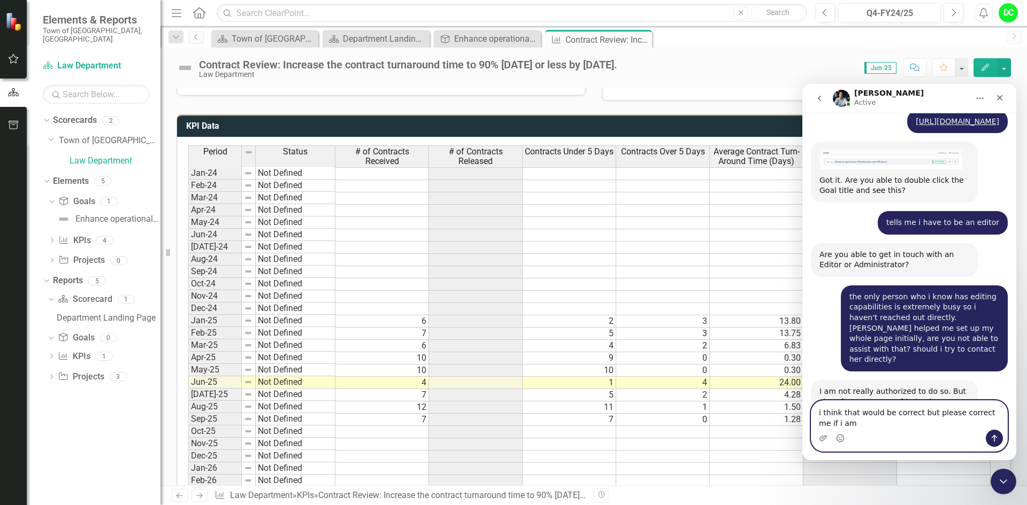
scroll to position [4272, 0]
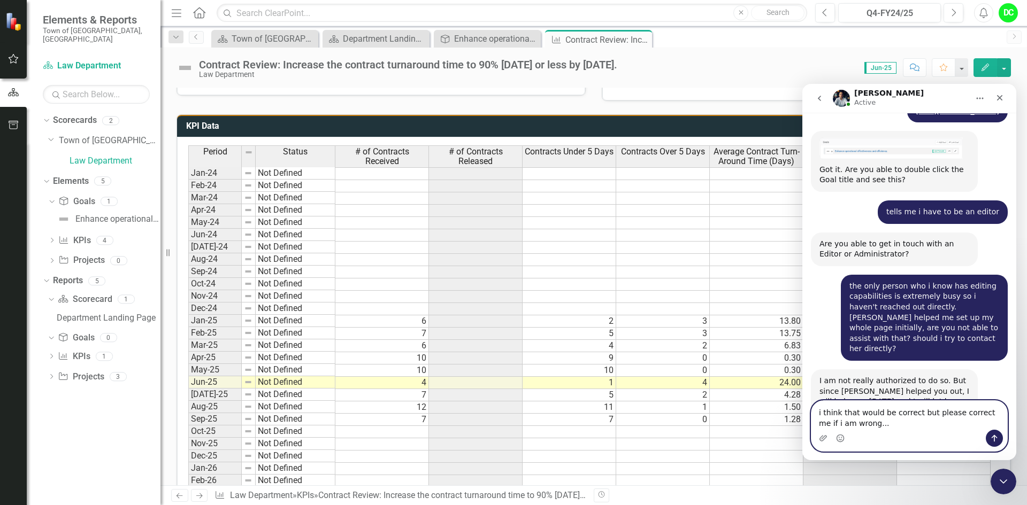
type textarea "i think that would be correct but please correct me if i am wrong...."
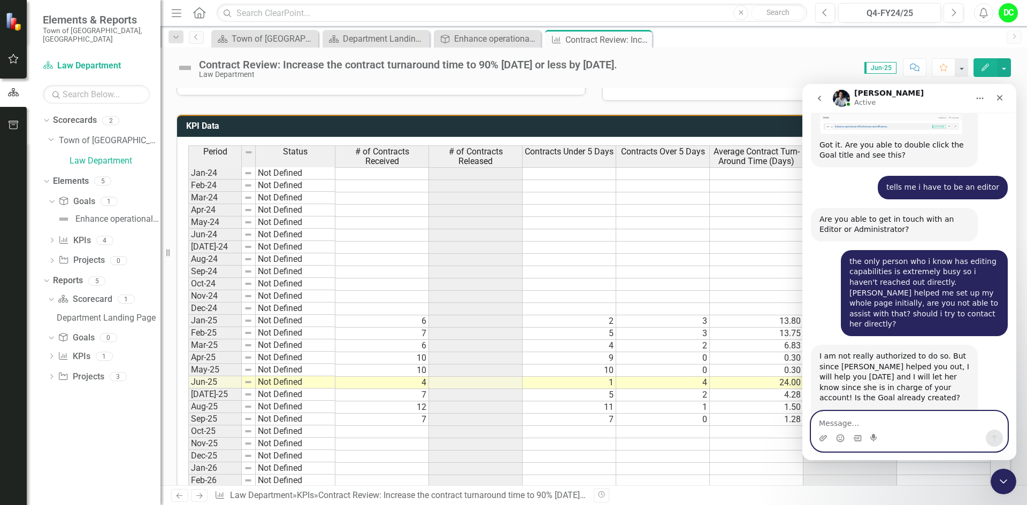
scroll to position [4307, 0]
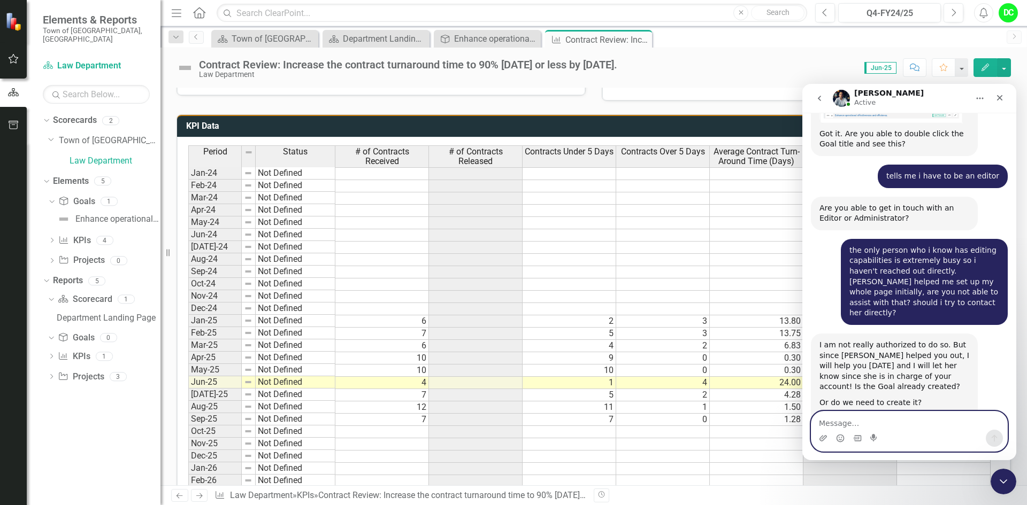
type textarea "i"
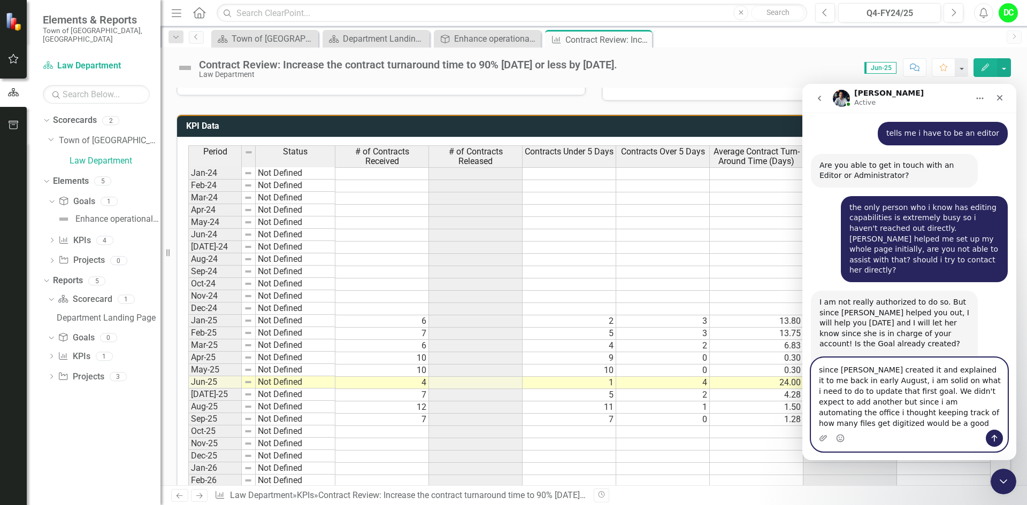
scroll to position [4361, 0]
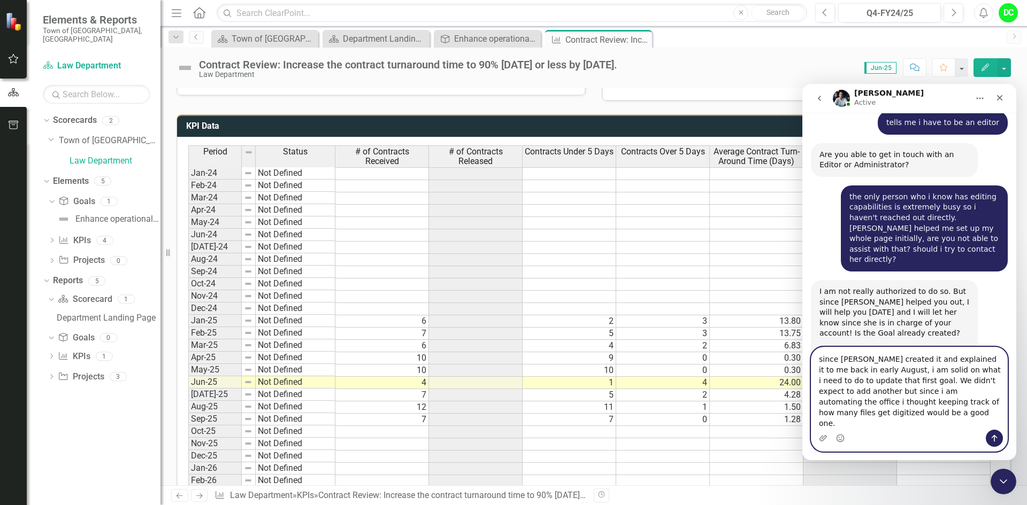
type textarea "since [PERSON_NAME] created it and explained it to me back in early August, i a…"
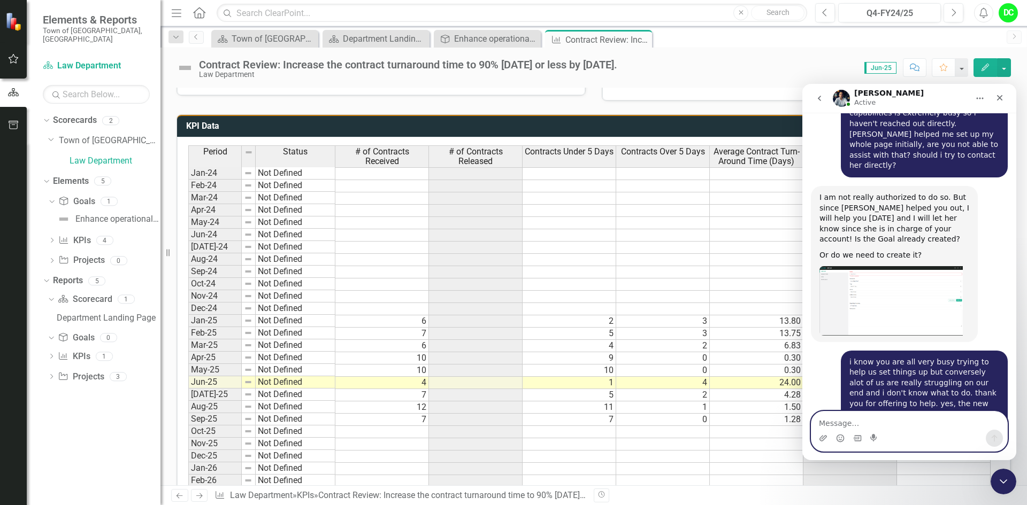
scroll to position [4480, 0]
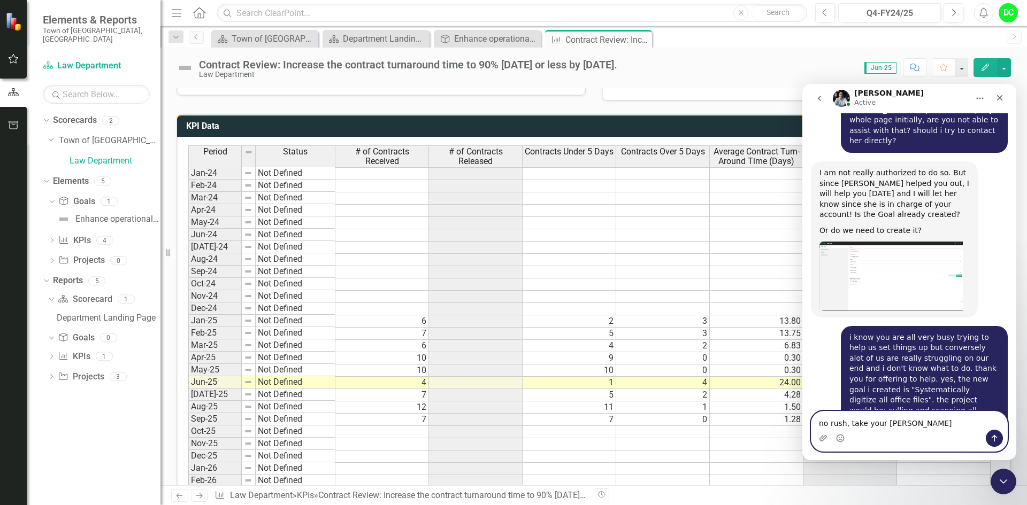
type textarea "no rush, take your time"
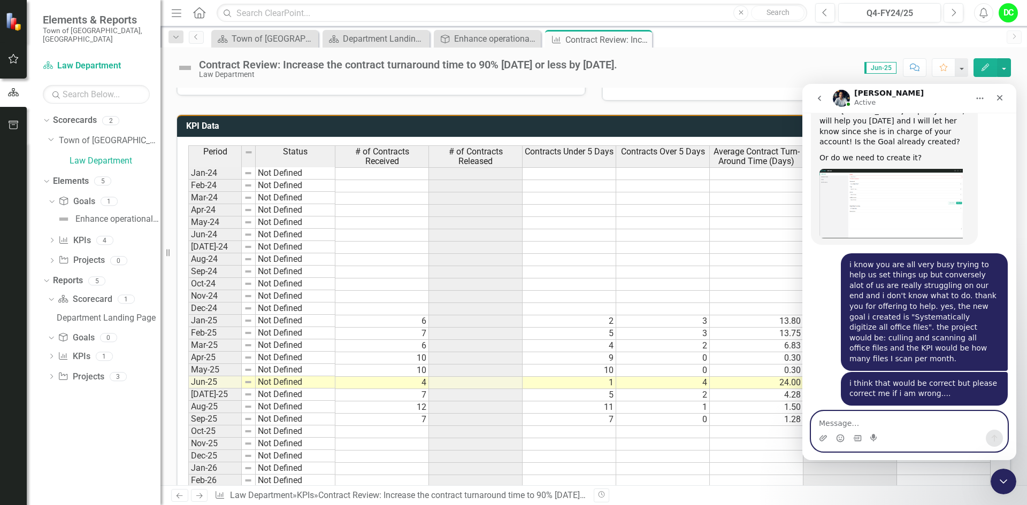
scroll to position [4511, 0]
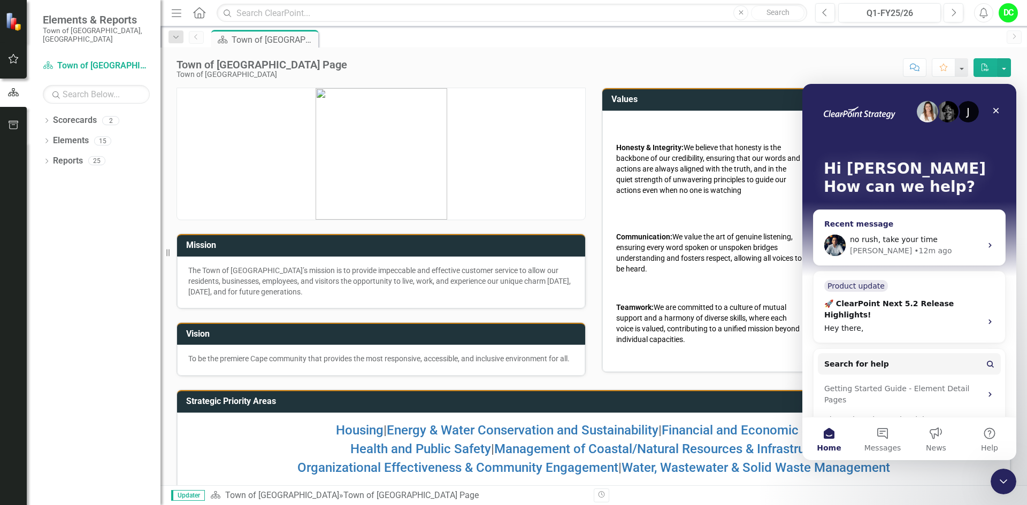
click at [971, 246] on div "Walter • 12m ago" at bounding box center [916, 250] width 132 height 11
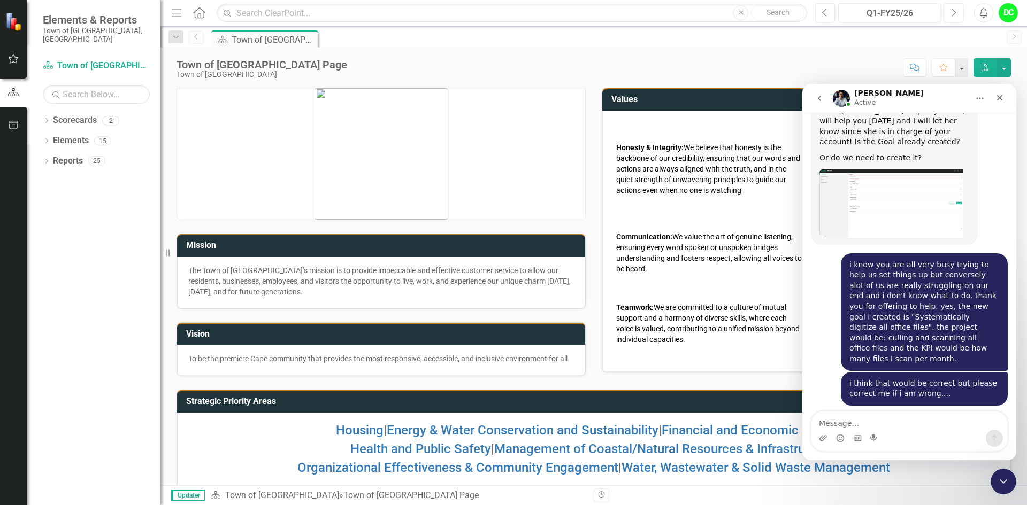
scroll to position [4587, 0]
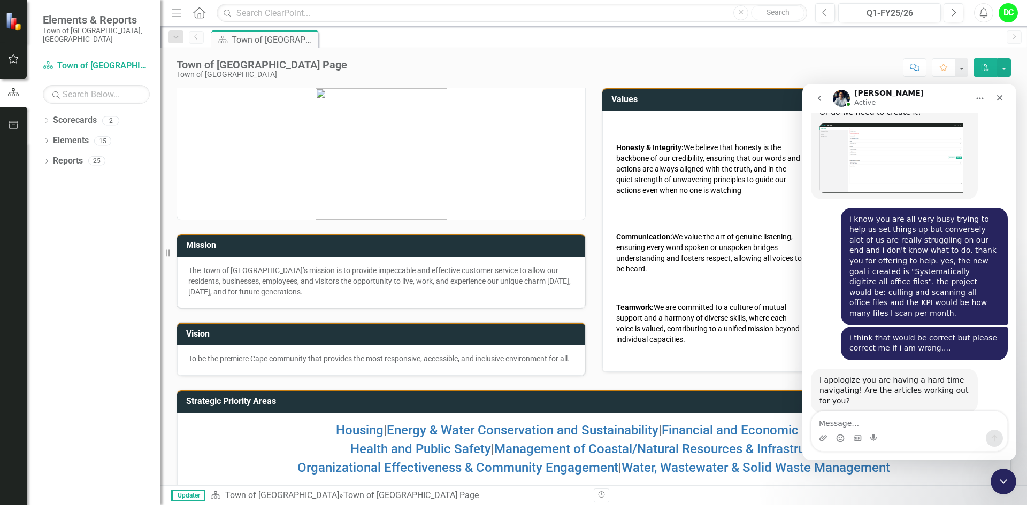
click at [849, 419] on textarea "Message…" at bounding box center [909, 421] width 196 height 18
type textarea "i"
type textarea "it's just on paper, it's not entered online anywhere"
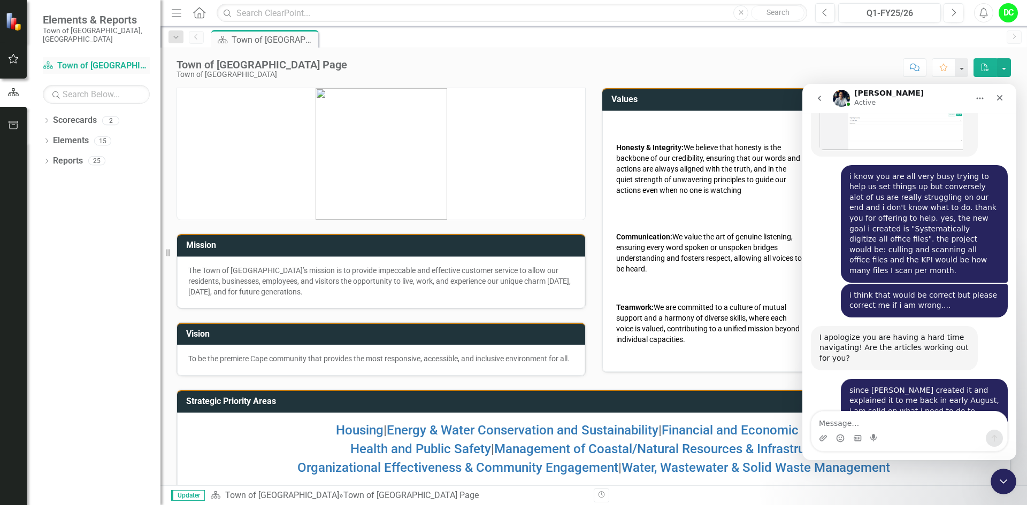
click at [64, 60] on link "Scorecard Town of Falmouth" at bounding box center [96, 66] width 107 height 12
click at [113, 60] on link "Scorecard Town of Falmouth" at bounding box center [96, 66] width 107 height 12
click at [104, 60] on link "Scorecard Town of Falmouth" at bounding box center [96, 66] width 107 height 12
click at [52, 61] on icon at bounding box center [48, 64] width 10 height 7
click at [52, 118] on div "Dropdown Scorecards 2" at bounding box center [102, 122] width 118 height 20
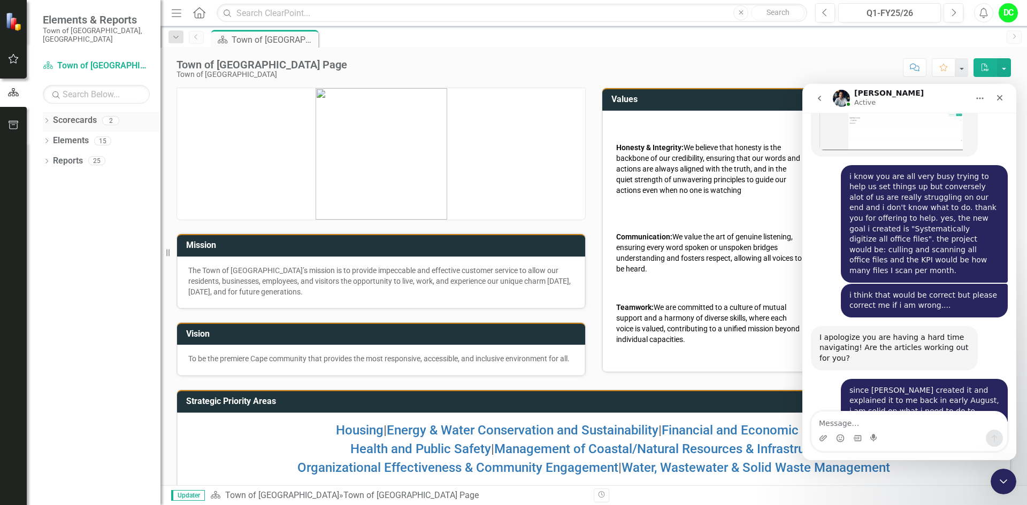
click at [48, 118] on icon at bounding box center [46, 120] width 3 height 5
click at [111, 135] on link "Town of [GEOGRAPHIC_DATA]" at bounding box center [110, 141] width 102 height 12
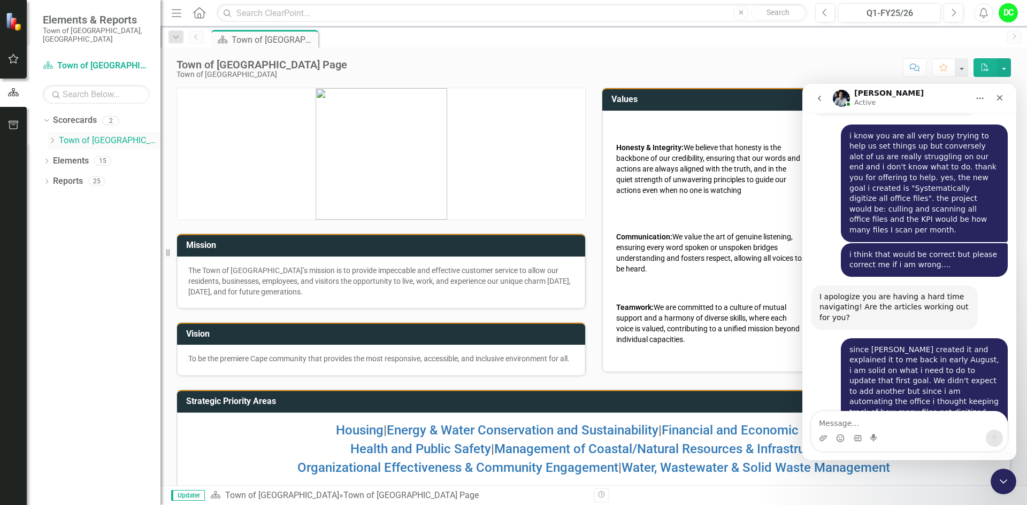
scroll to position [4671, 0]
drag, startPoint x: 50, startPoint y: 131, endPoint x: 57, endPoint y: 131, distance: 7.0
click at [52, 137] on icon "Dropdown" at bounding box center [52, 140] width 8 height 6
click at [114, 155] on link "Law Department" at bounding box center [115, 161] width 91 height 12
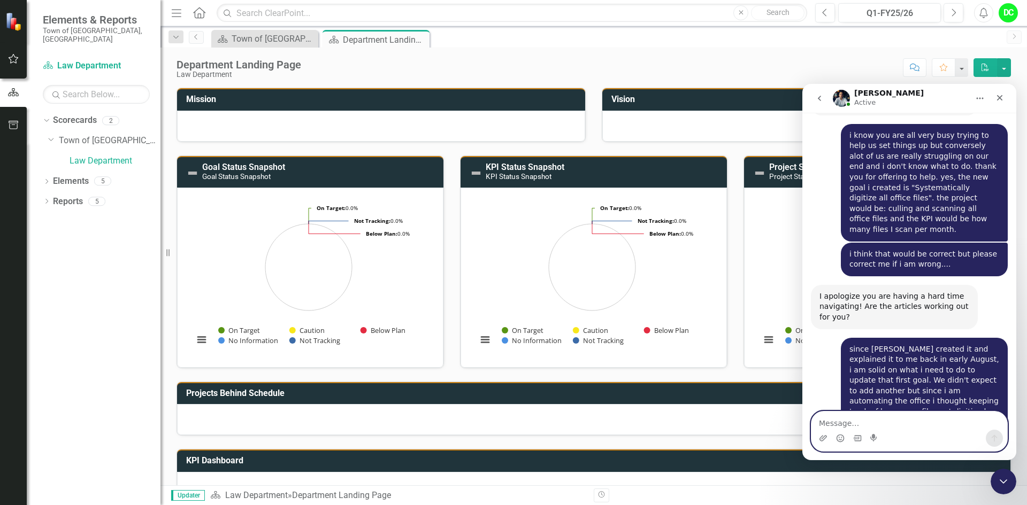
click at [852, 422] on textarea "Message…" at bounding box center [909, 421] width 196 height 18
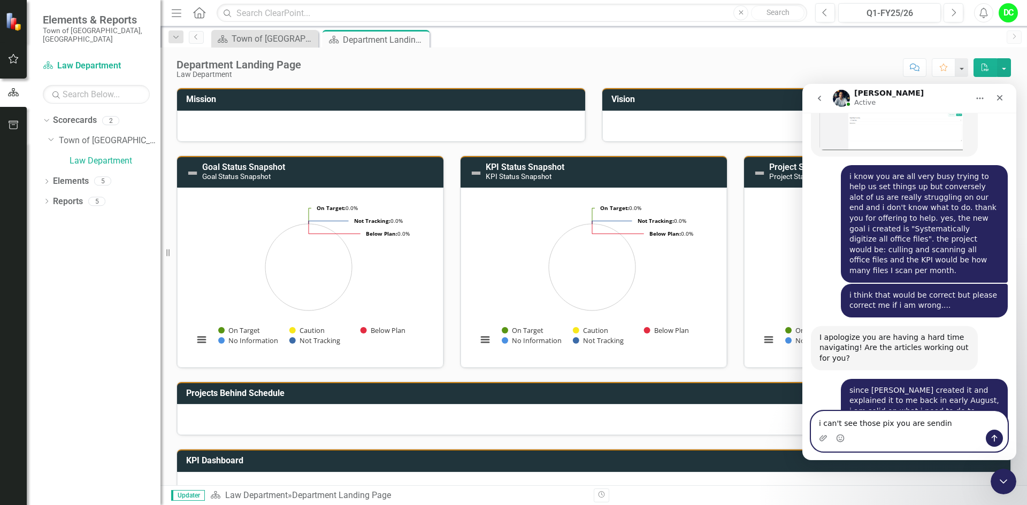
scroll to position [4671, 0]
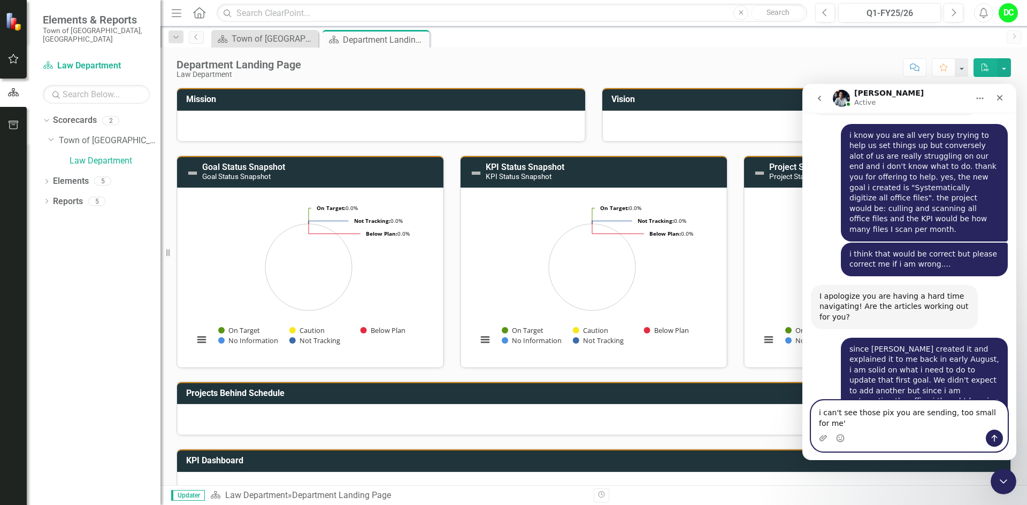
type textarea "i can't see those pix you are sending, too small for me"
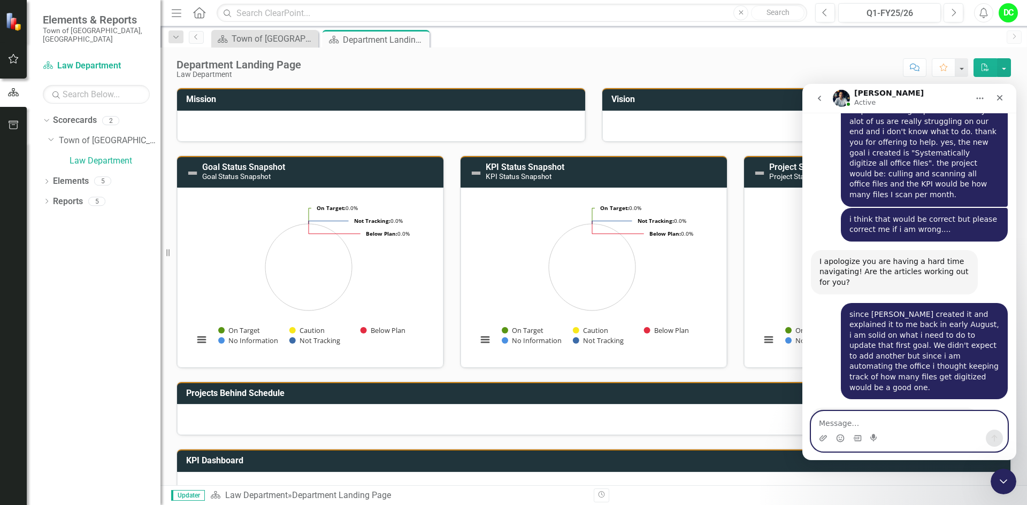
scroll to position [4812, 0]
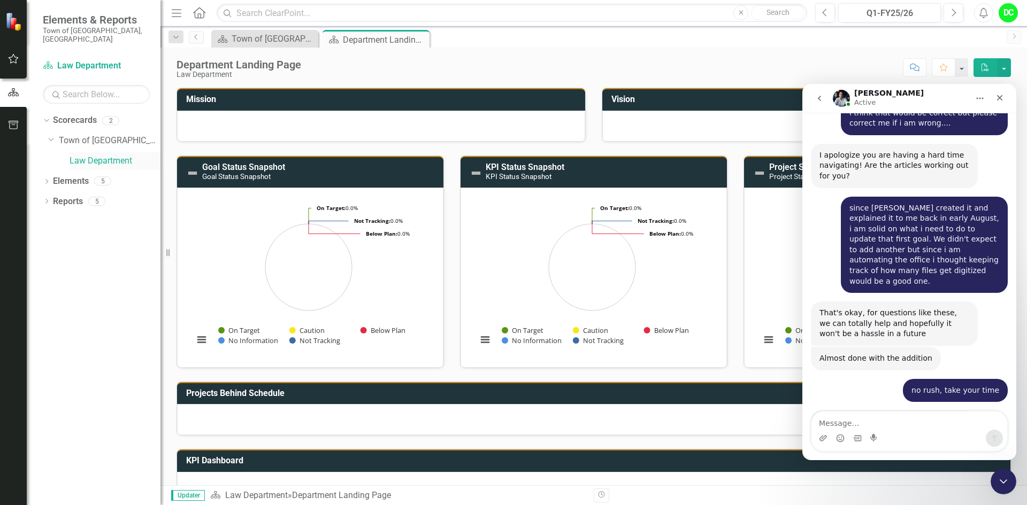
click at [130, 155] on link "Law Department" at bounding box center [115, 161] width 91 height 12
click at [111, 157] on link "Law Department" at bounding box center [115, 161] width 91 height 12
click at [113, 155] on link "Law Department" at bounding box center [115, 161] width 91 height 12
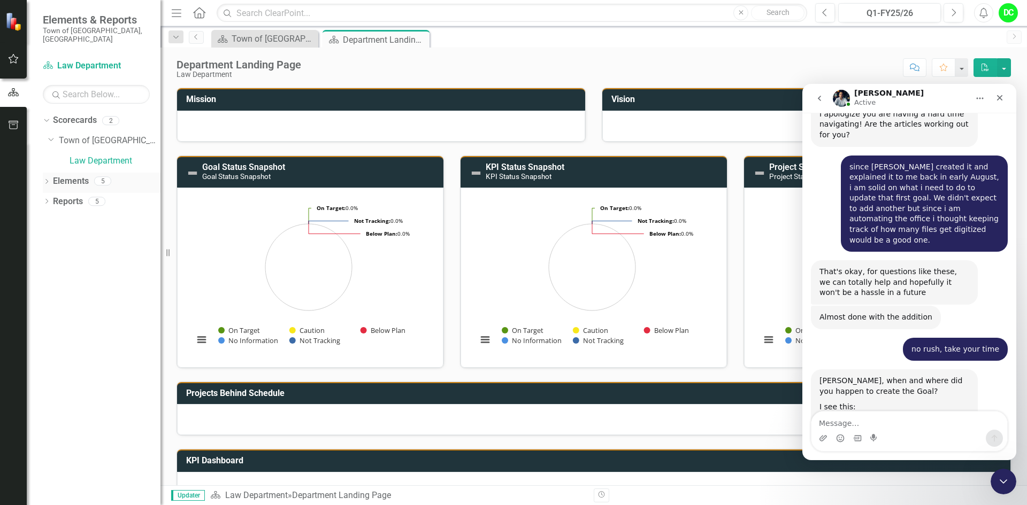
click at [47, 180] on icon "Dropdown" at bounding box center [46, 183] width 7 height 6
click at [53, 199] on icon "Dropdown" at bounding box center [51, 202] width 7 height 6
click at [119, 214] on div "Enhance operational effectiveness and efficiency." at bounding box center [117, 219] width 85 height 10
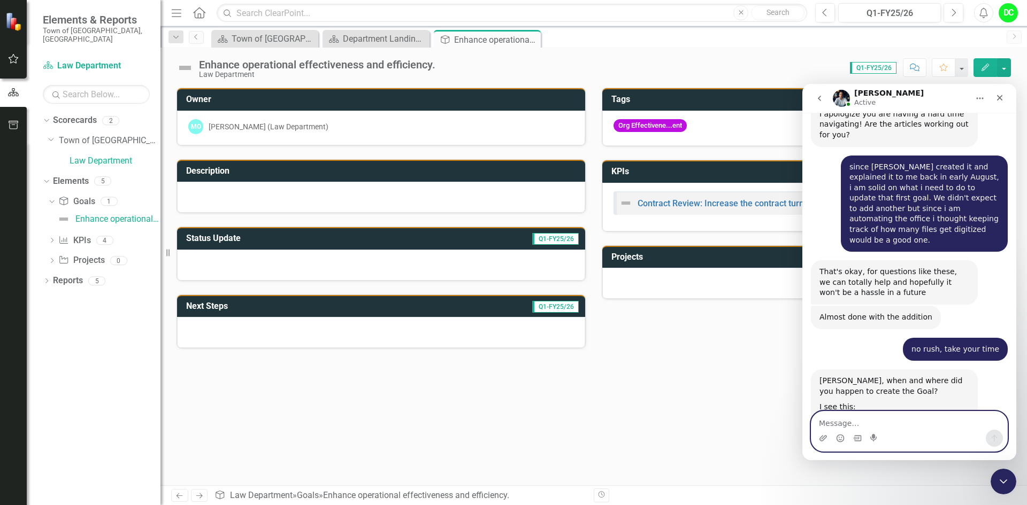
click at [851, 425] on textarea "Message…" at bounding box center [909, 421] width 196 height 18
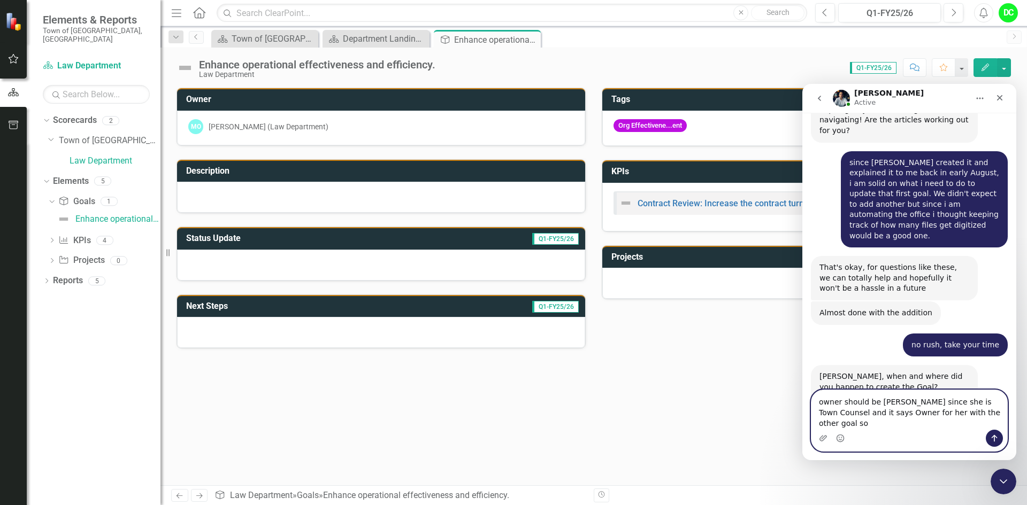
scroll to position [4868, 0]
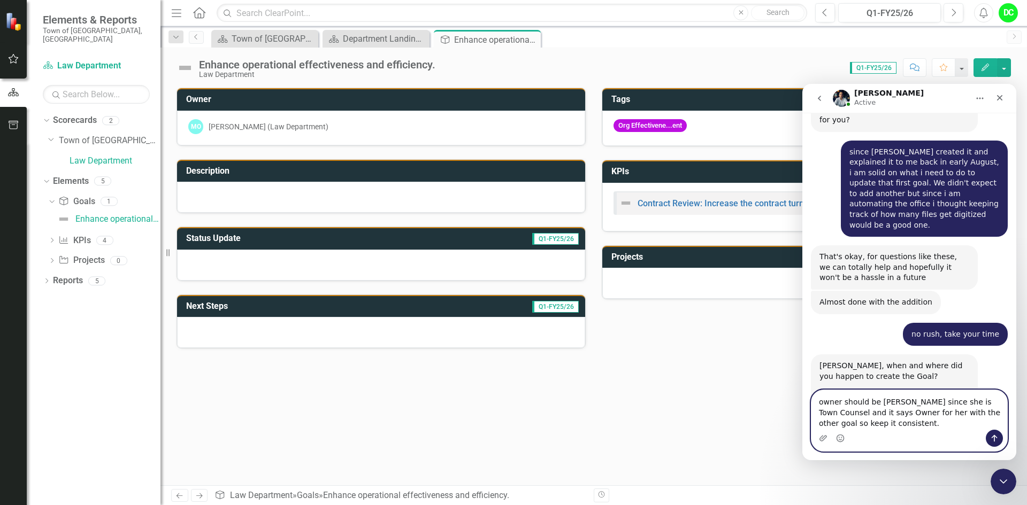
type textarea "owner should be [PERSON_NAME] since she is Town Counsel and it says Owner for h…"
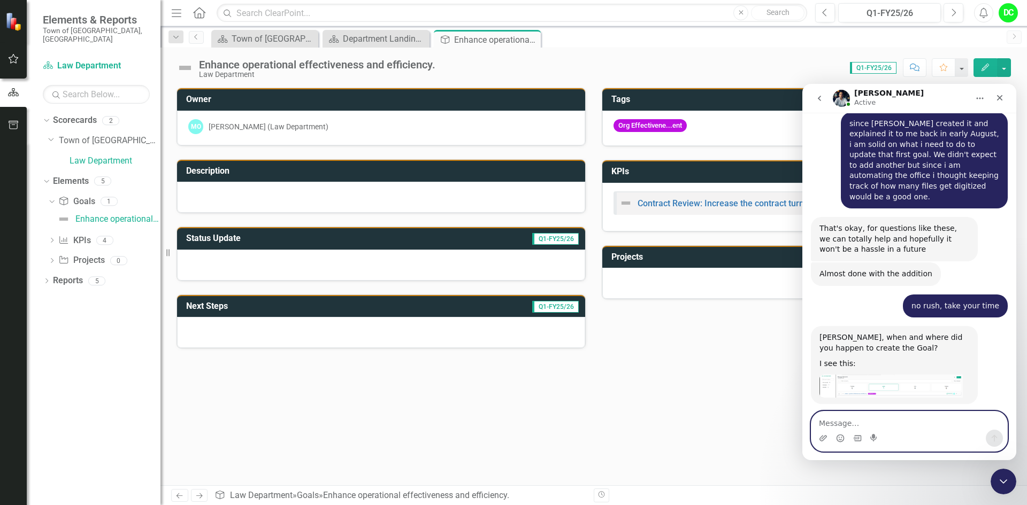
scroll to position [4900, 0]
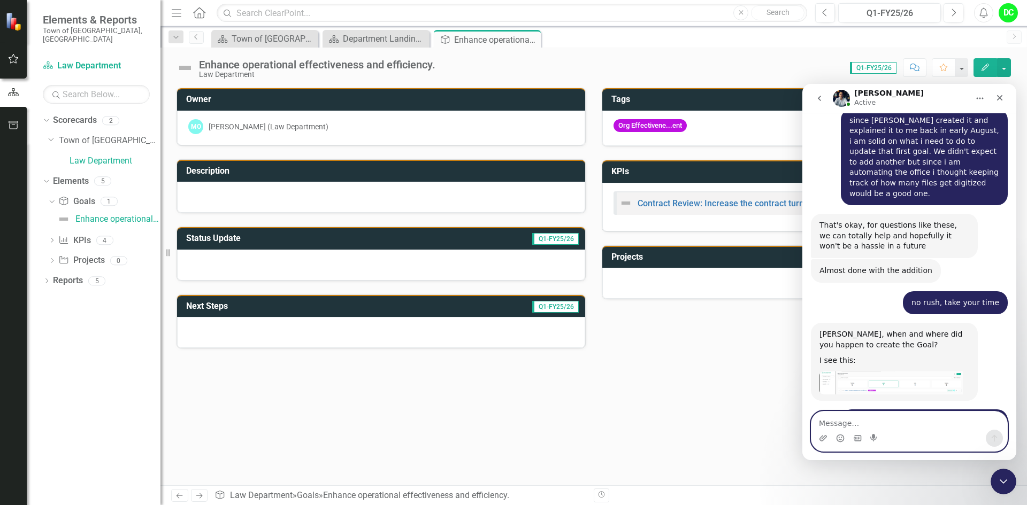
click at [827, 426] on textarea "Message…" at bounding box center [909, 421] width 196 height 18
drag, startPoint x: 827, startPoint y: 426, endPoint x: 887, endPoint y: 425, distance: 60.4
click at [887, 425] on textarea "Message…" at bounding box center [909, 421] width 196 height 18
click at [852, 425] on textarea "Message…" at bounding box center [909, 421] width 196 height 18
paste textarea "[URL][DOMAIN_NAME]"
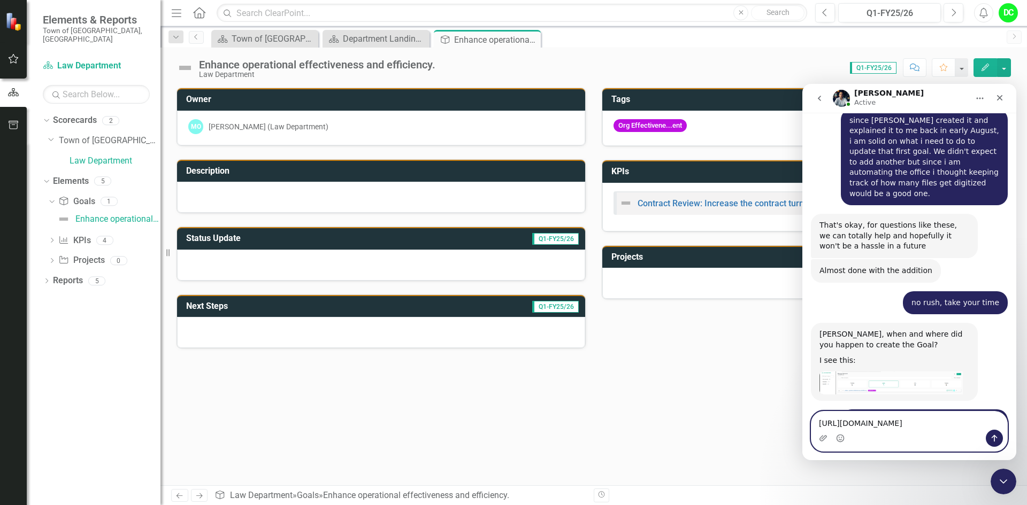
scroll to position [4921, 0]
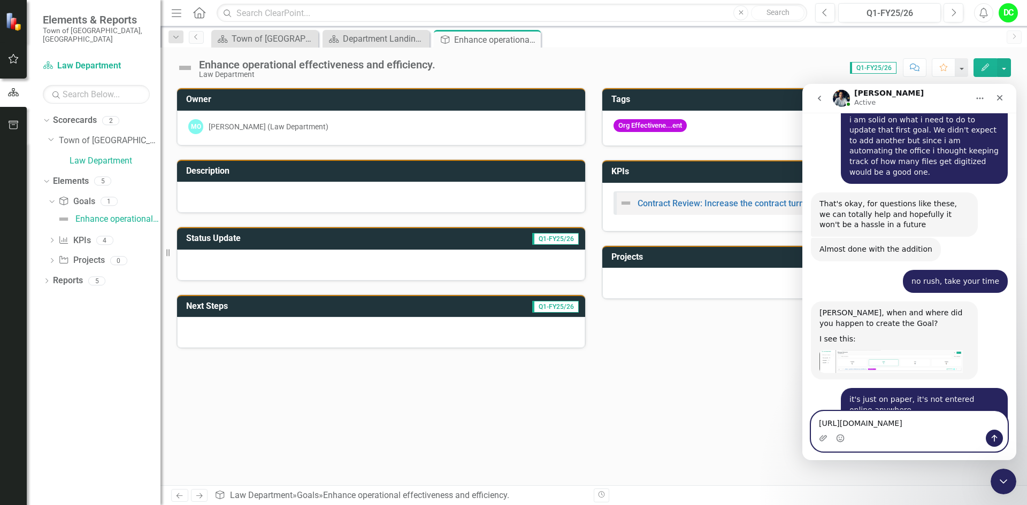
type textarea "[URL][DOMAIN_NAME]"
click at [997, 440] on icon "Send a message…" at bounding box center [994, 438] width 9 height 9
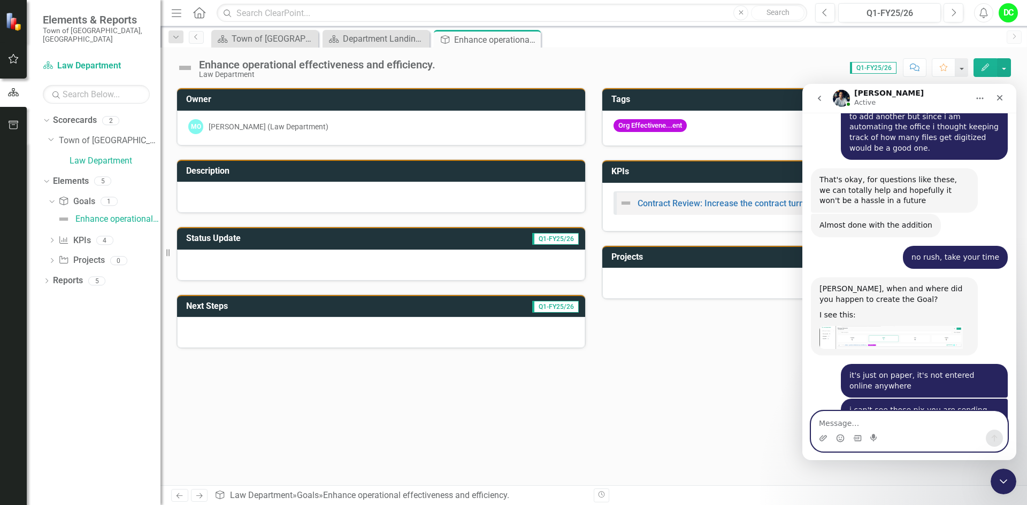
click at [826, 424] on textarea "Message…" at bounding box center [909, 421] width 196 height 18
type textarea "this is the first goal so you can see how it's set up"
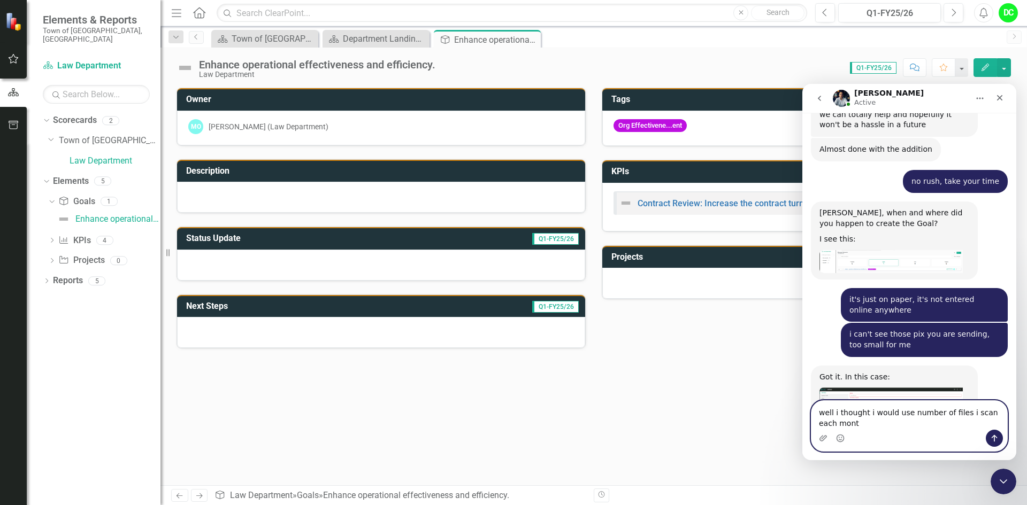
scroll to position [5022, 0]
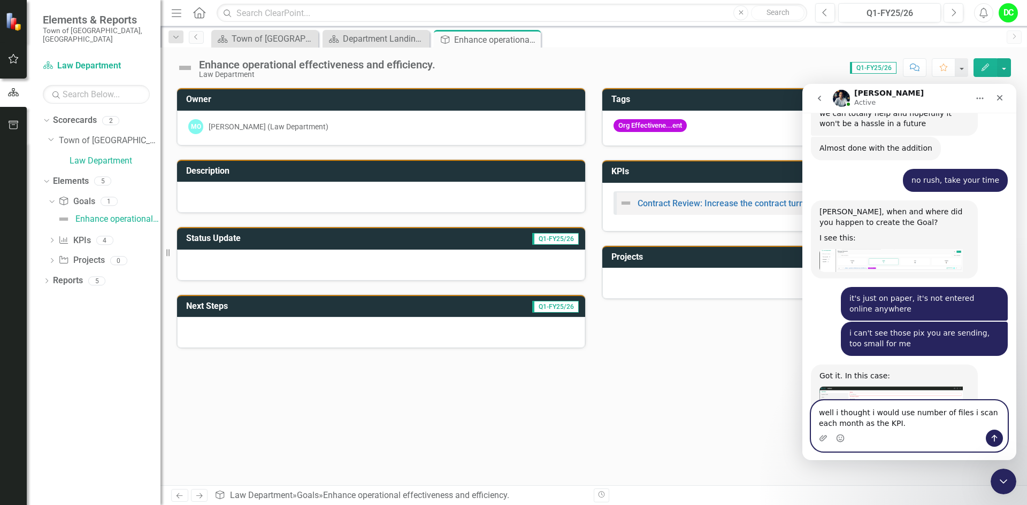
type textarea "well i thought i would use number of files i scan each month as the KPI."
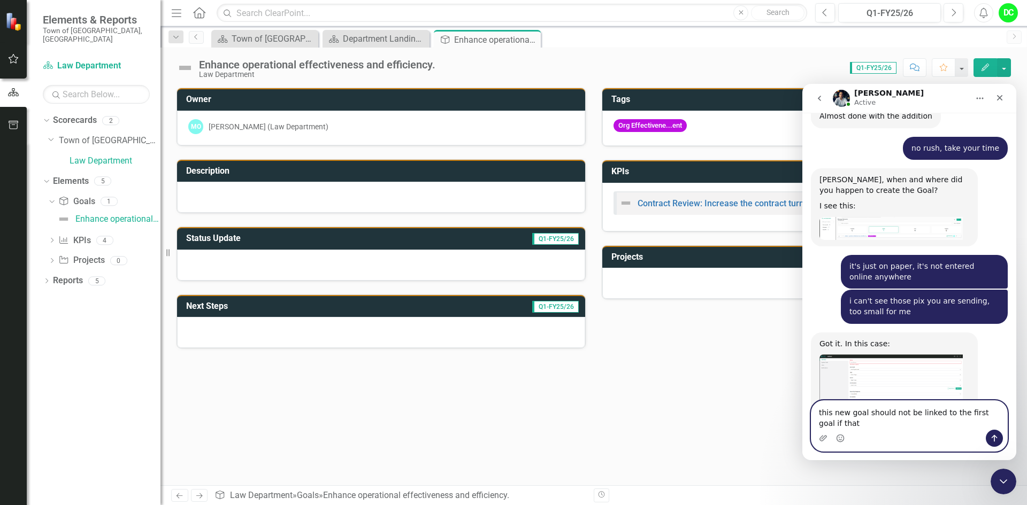
scroll to position [5065, 0]
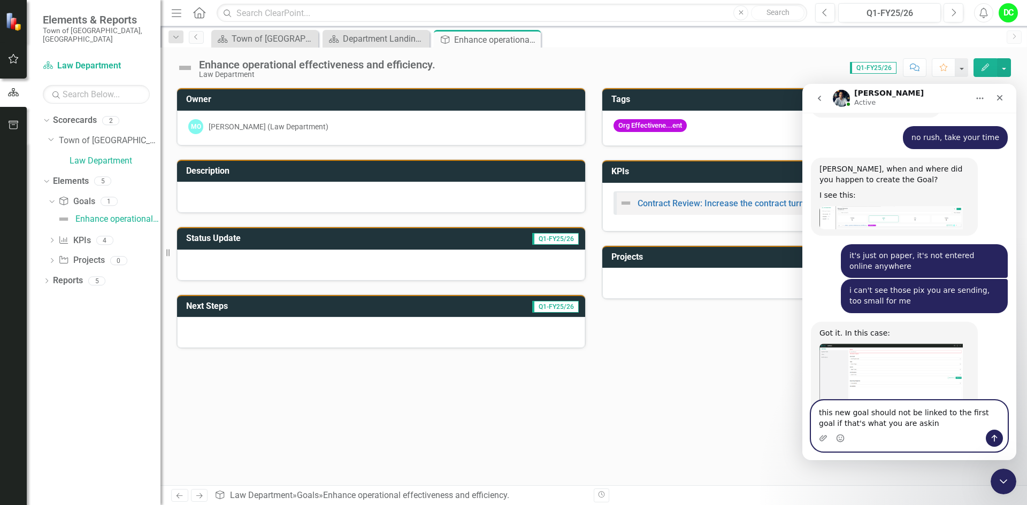
type textarea "this new goal should not be linked to the first goal if that's what you are ask…"
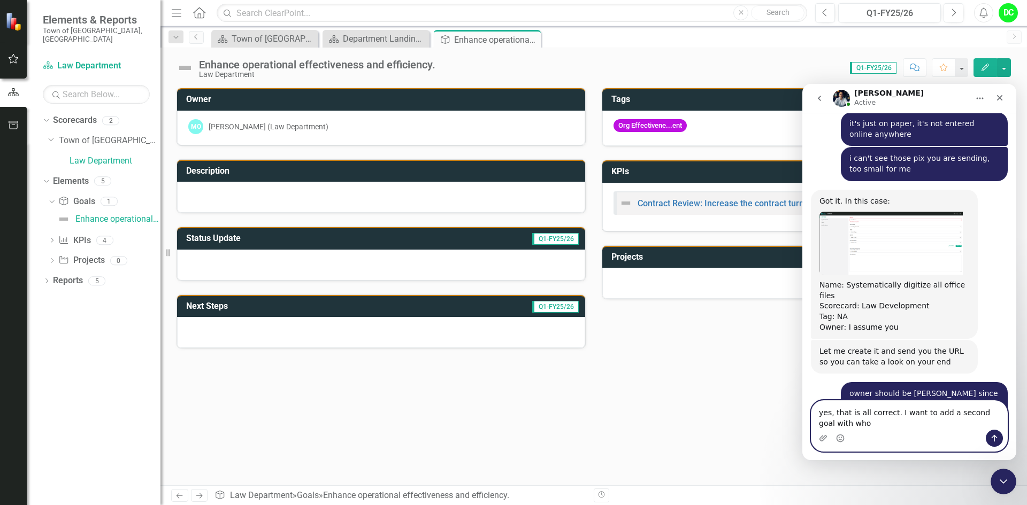
scroll to position [5208, 0]
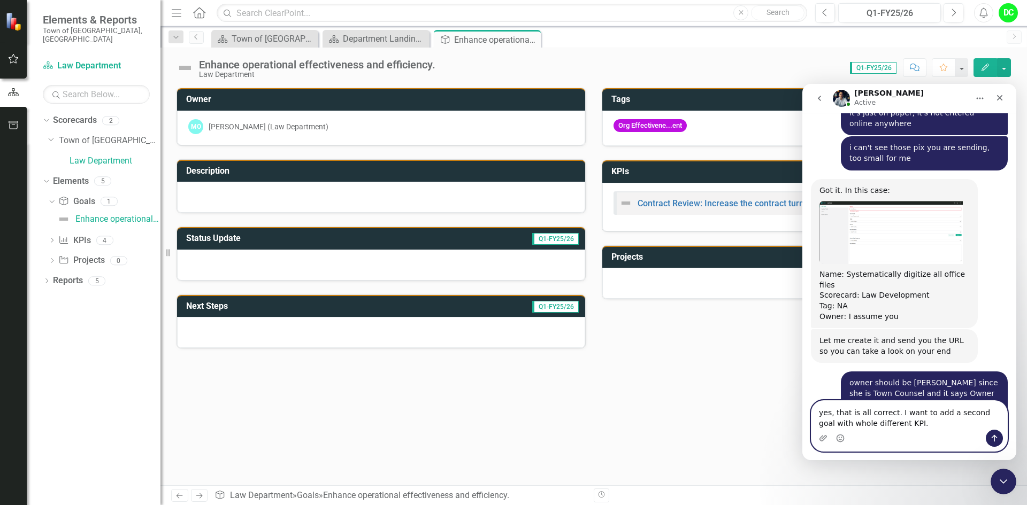
type textarea "yes, that is all correct. I want to add a second goal with whole different KPI."
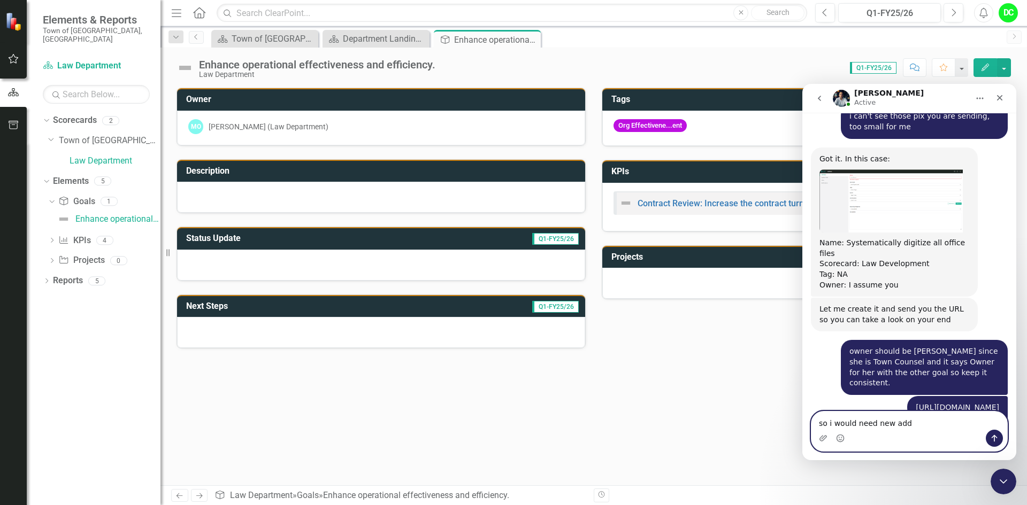
scroll to position [5241, 0]
type textarea "so i would need new additional KPI Chart too"
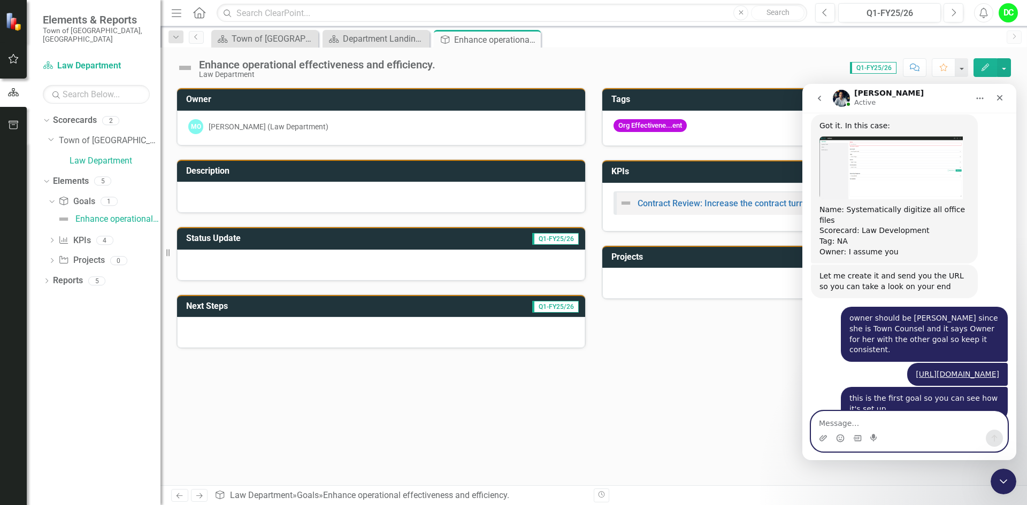
scroll to position [5297, 0]
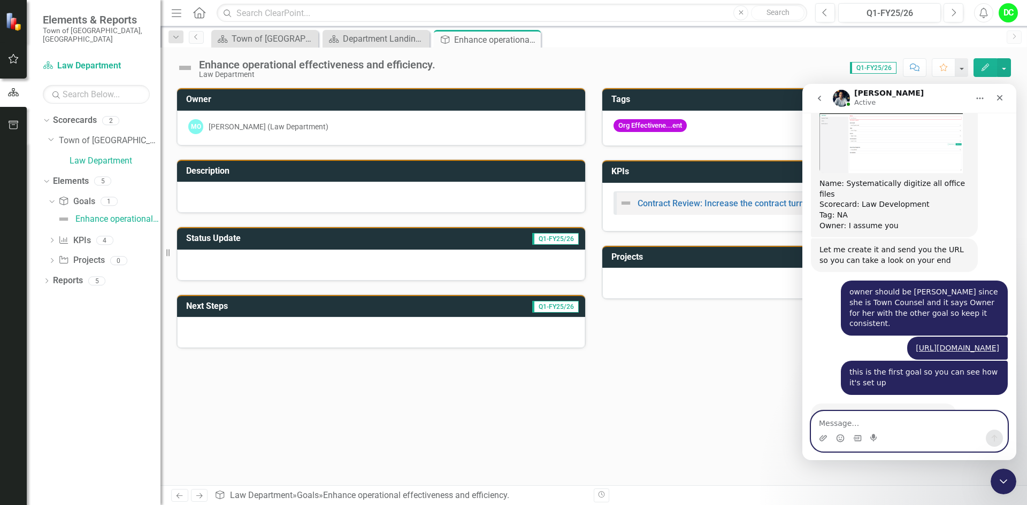
scroll to position [5329, 0]
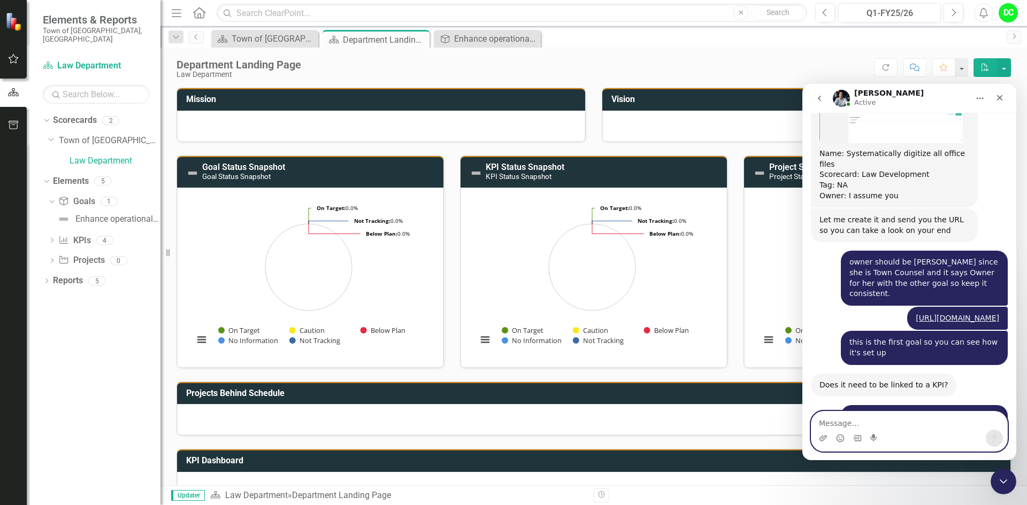
scroll to position [5353, 0]
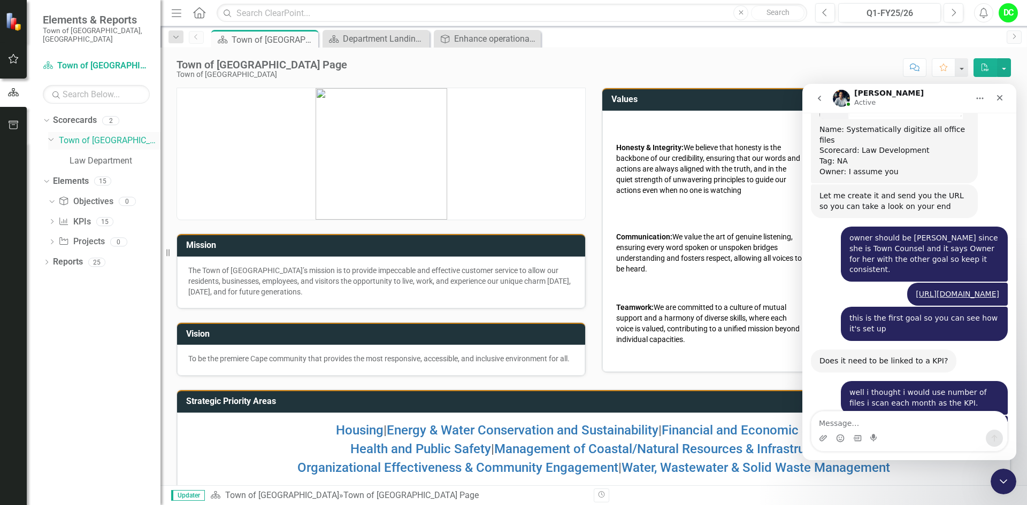
click at [109, 135] on link "Town of [GEOGRAPHIC_DATA]" at bounding box center [110, 141] width 102 height 12
click at [110, 155] on link "Law Department" at bounding box center [115, 161] width 91 height 12
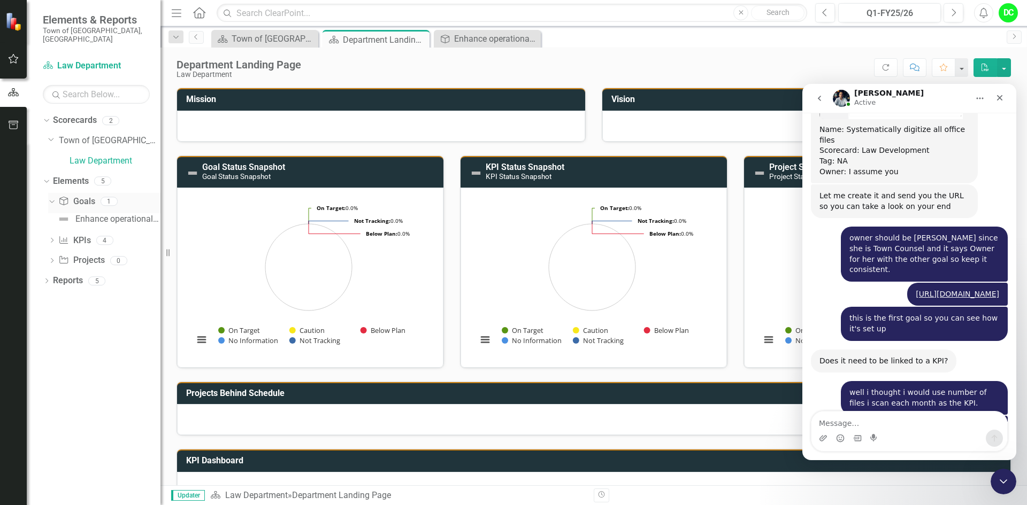
click at [54, 197] on div "Dropdown" at bounding box center [49, 200] width 9 height 7
click at [93, 196] on link "Goal Goals" at bounding box center [76, 202] width 36 height 12
click at [107, 197] on div "1" at bounding box center [109, 201] width 17 height 9
click at [90, 196] on link "Goal Goals" at bounding box center [76, 202] width 36 height 12
click at [53, 199] on icon "Dropdown" at bounding box center [51, 202] width 7 height 6
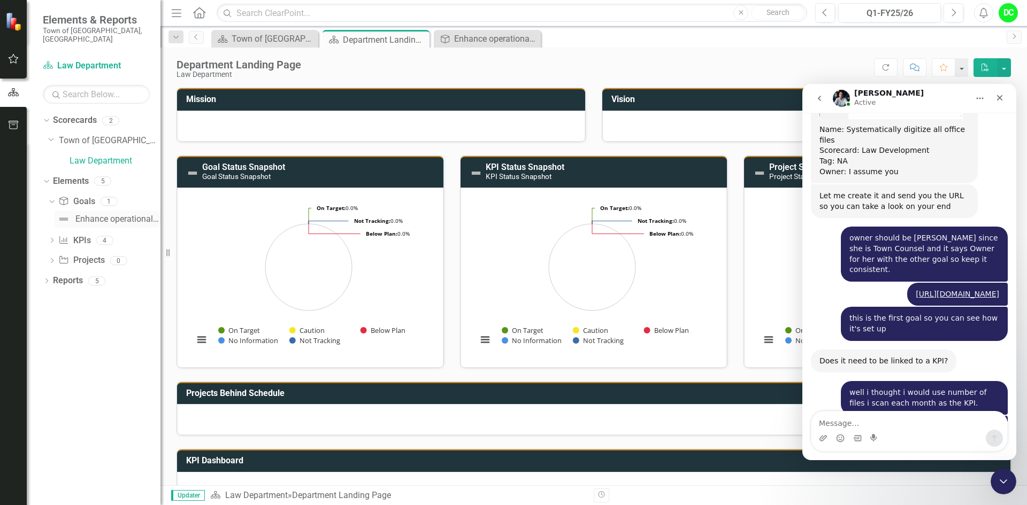
click at [107, 216] on link "Enhance operational effectiveness and efficiency." at bounding box center [108, 219] width 106 height 17
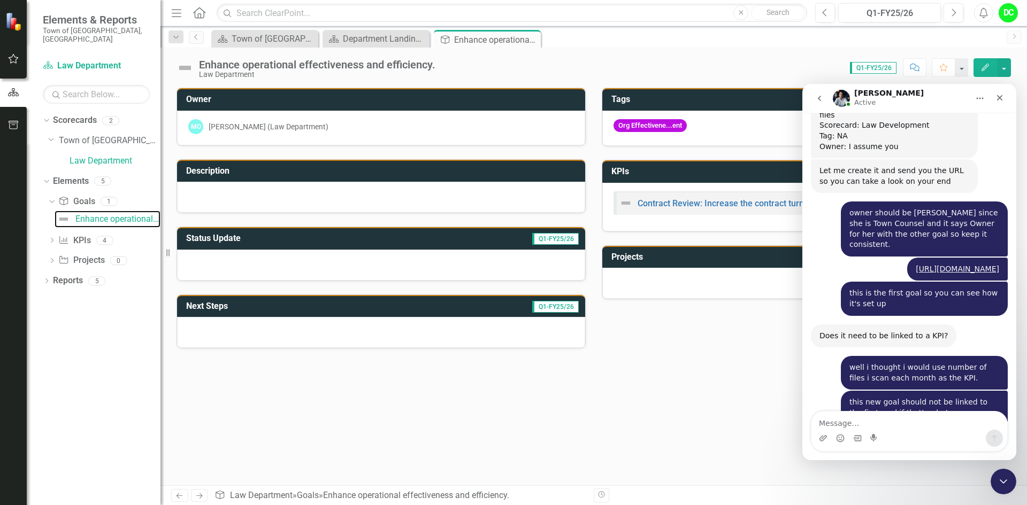
scroll to position [5377, 0]
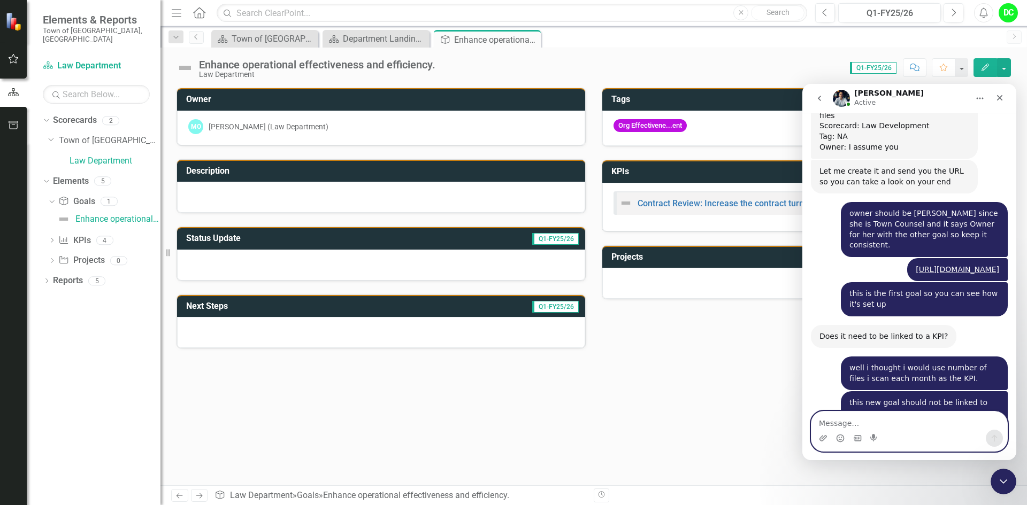
click at [830, 422] on textarea "Message…" at bounding box center [909, 421] width 196 height 18
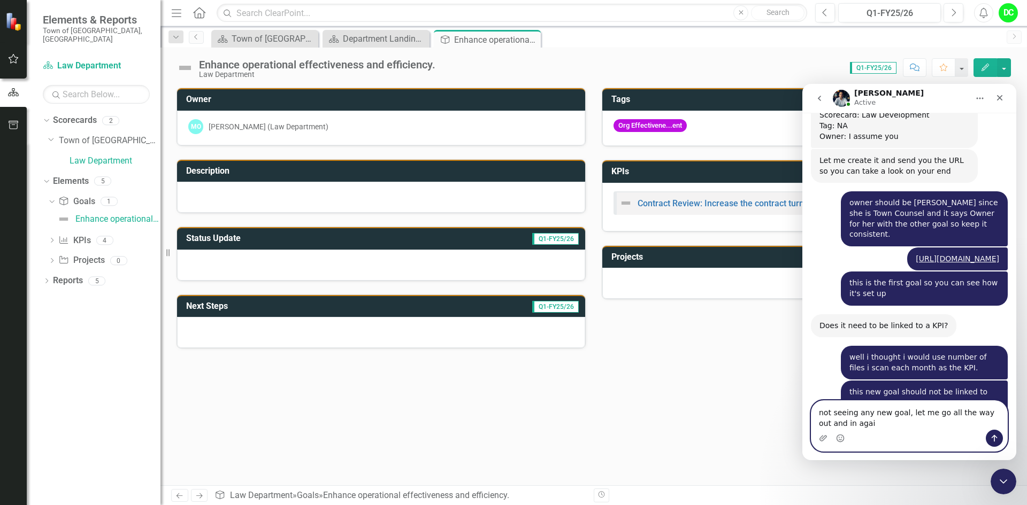
type textarea "not seeing any new goal, let me go all the way out and in again"
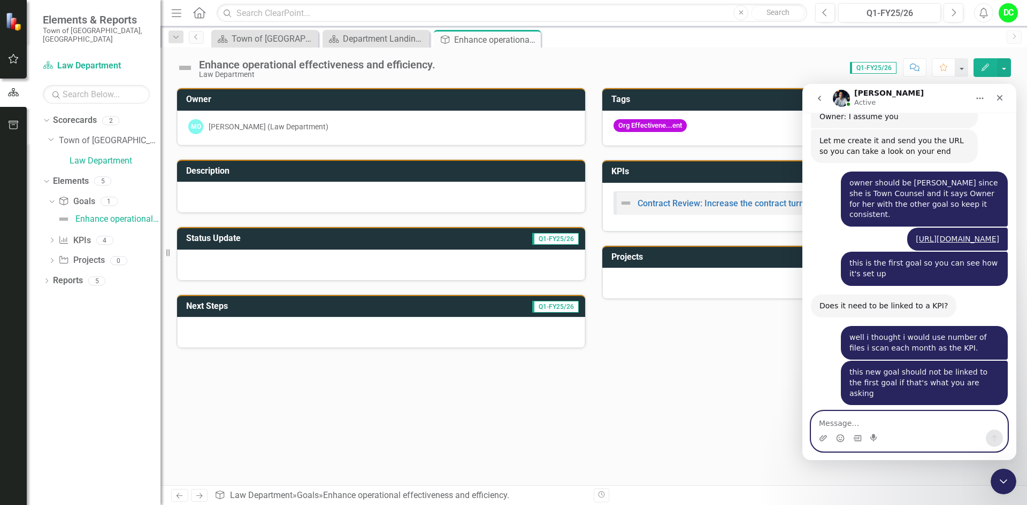
scroll to position [5420, 0]
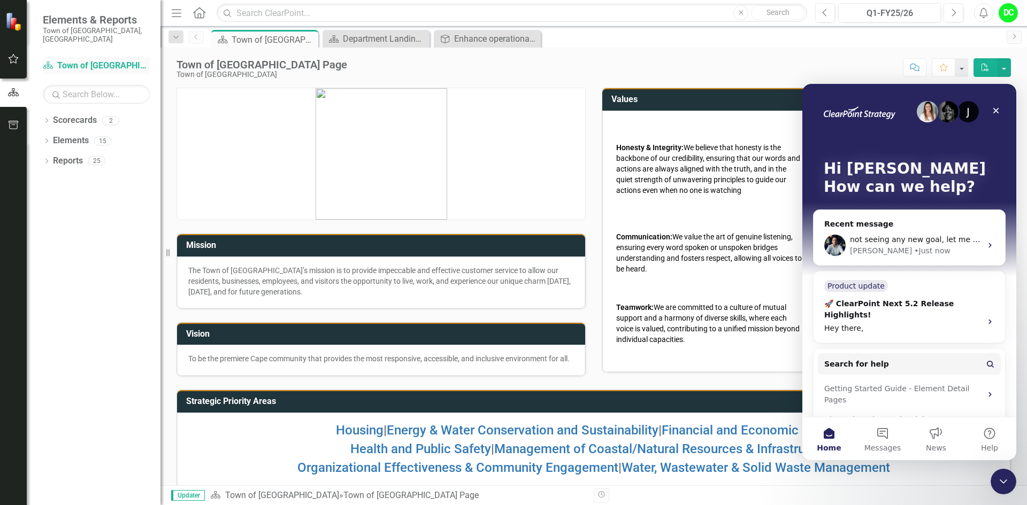
click at [84, 60] on link "Scorecard Town of [GEOGRAPHIC_DATA]" at bounding box center [96, 66] width 107 height 12
click at [49, 119] on icon "Dropdown" at bounding box center [46, 122] width 7 height 6
click at [110, 135] on link "Town of [GEOGRAPHIC_DATA]" at bounding box center [110, 141] width 102 height 12
click at [48, 159] on icon "Dropdown" at bounding box center [46, 162] width 7 height 6
click at [50, 137] on icon "Dropdown" at bounding box center [52, 140] width 8 height 6
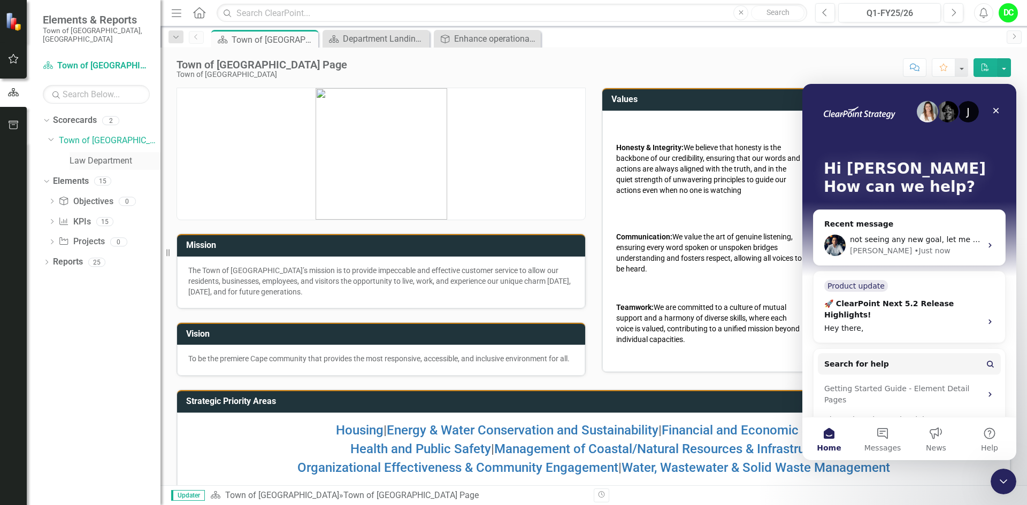
click at [94, 155] on link "Law Department" at bounding box center [115, 161] width 91 height 12
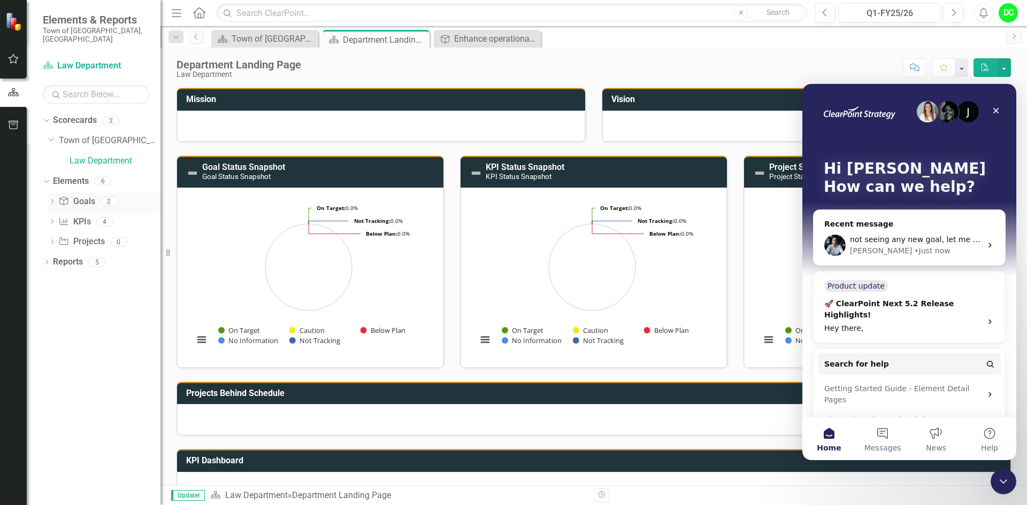
click at [50, 198] on div "Dropdown" at bounding box center [51, 202] width 7 height 9
click at [121, 233] on div "Systematically Digitize All Office Files" at bounding box center [117, 238] width 85 height 10
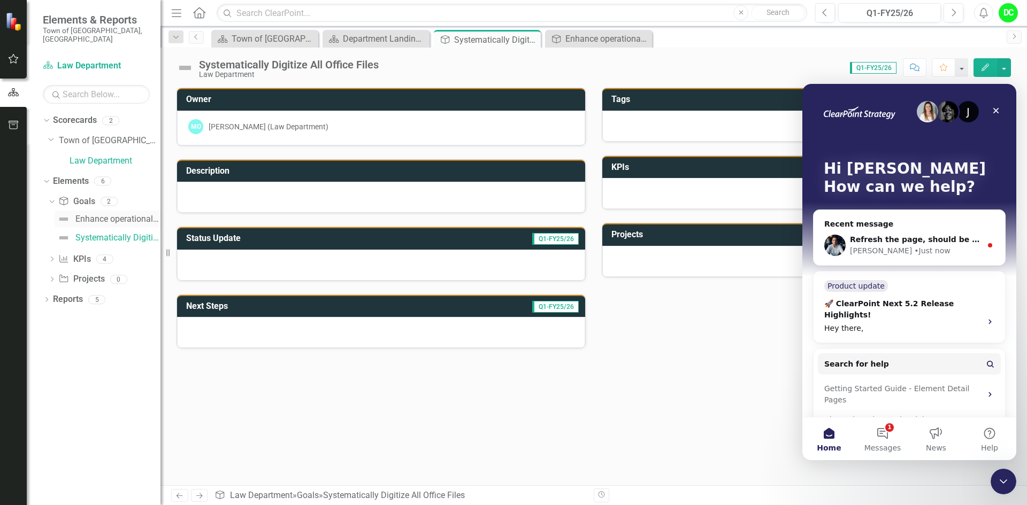
click at [93, 214] on div "Enhance operational effectiveness and efficiency." at bounding box center [117, 219] width 85 height 10
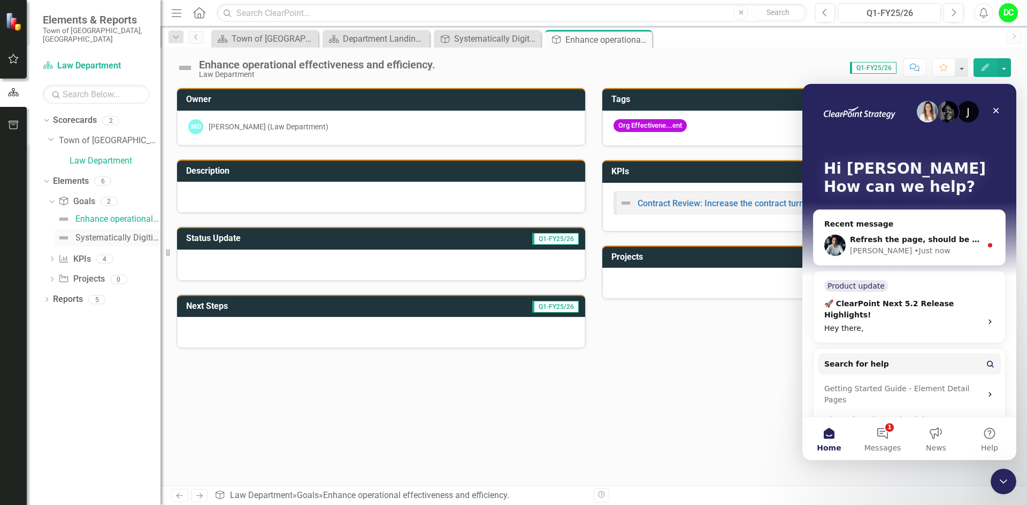
click at [107, 233] on div "Systematically Digitize All Office Files" at bounding box center [117, 238] width 85 height 10
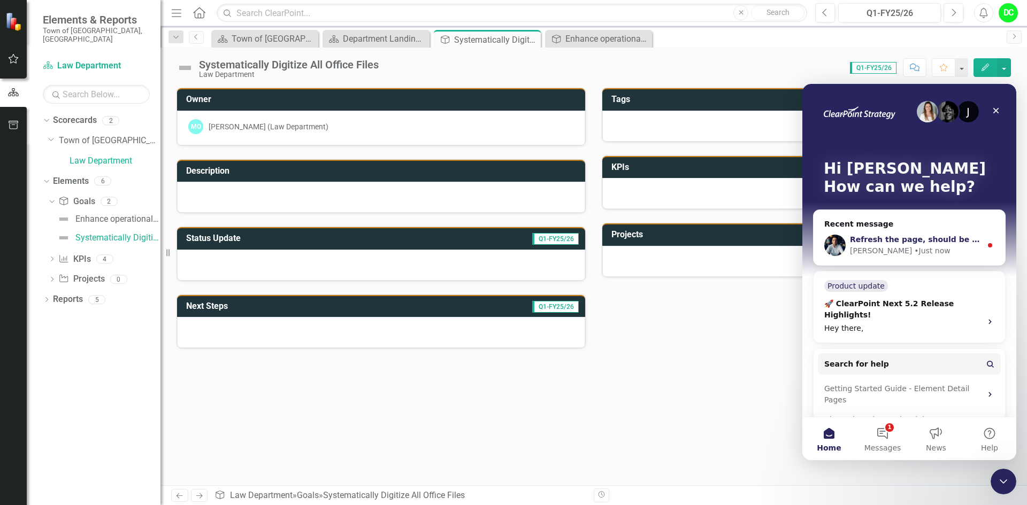
click at [936, 243] on span "Refresh the page, should be fine" at bounding box center [919, 239] width 138 height 9
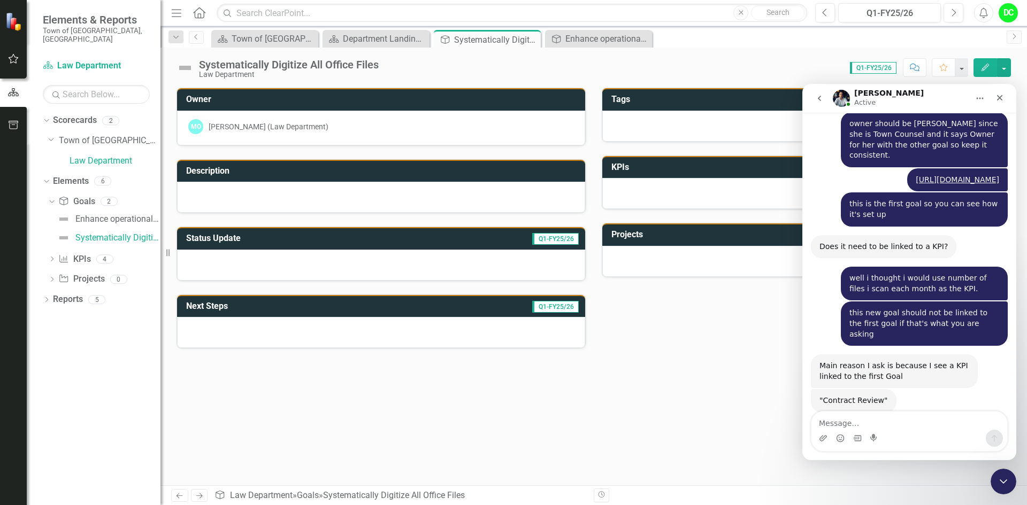
scroll to position [5469, 0]
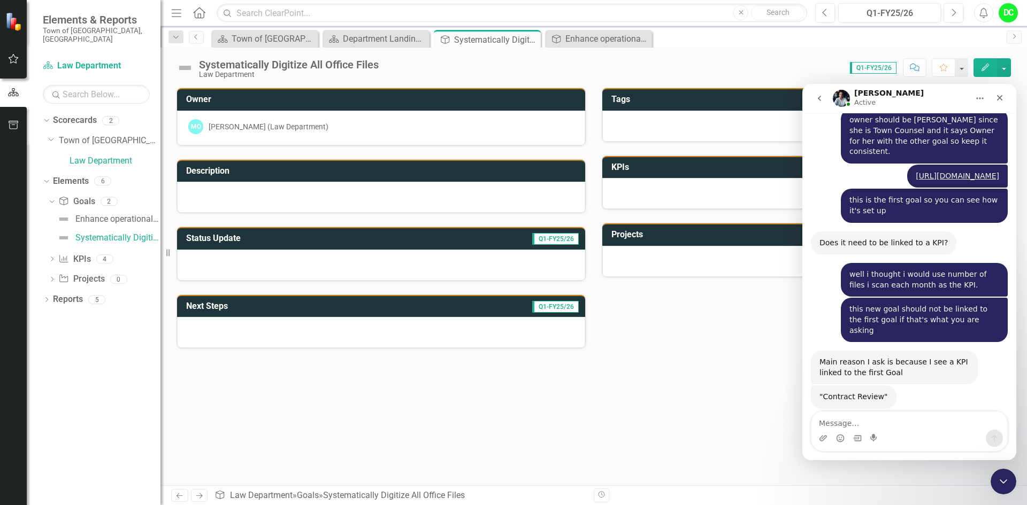
click at [838, 424] on textarea "Message…" at bounding box center [909, 421] width 196 height 18
type textarea "okay, yes i see it. so do i need to tell you the KPI?"
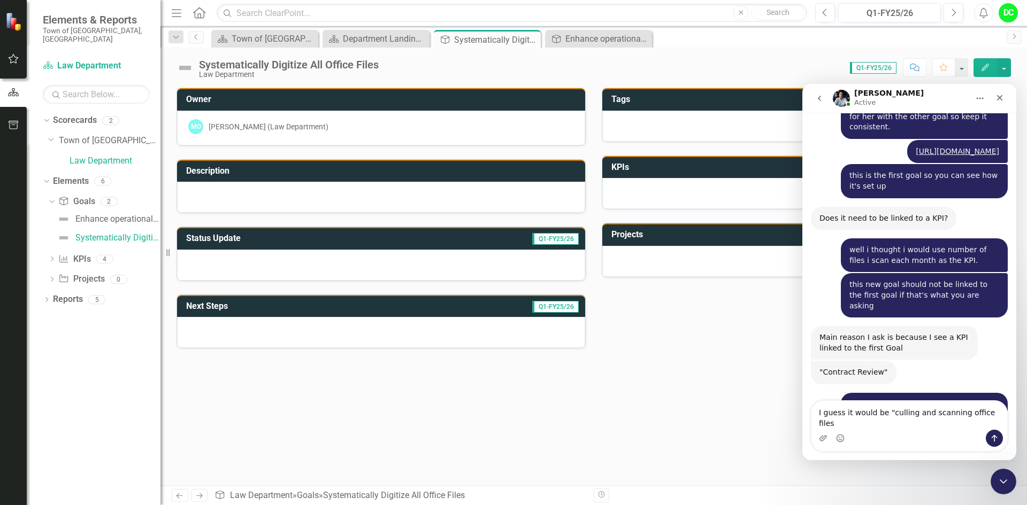
type textarea "I guess it would be "culling and scanning office files""
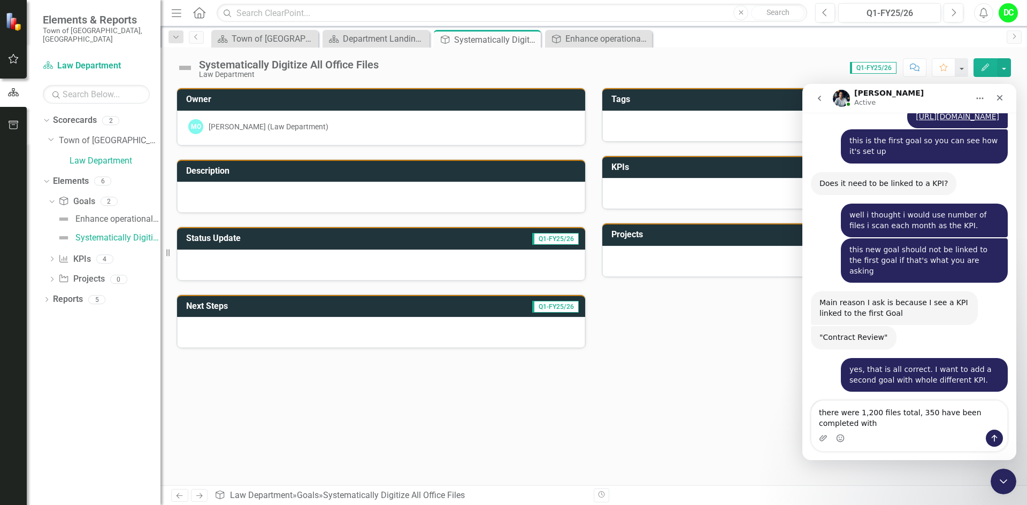
scroll to position [5539, 0]
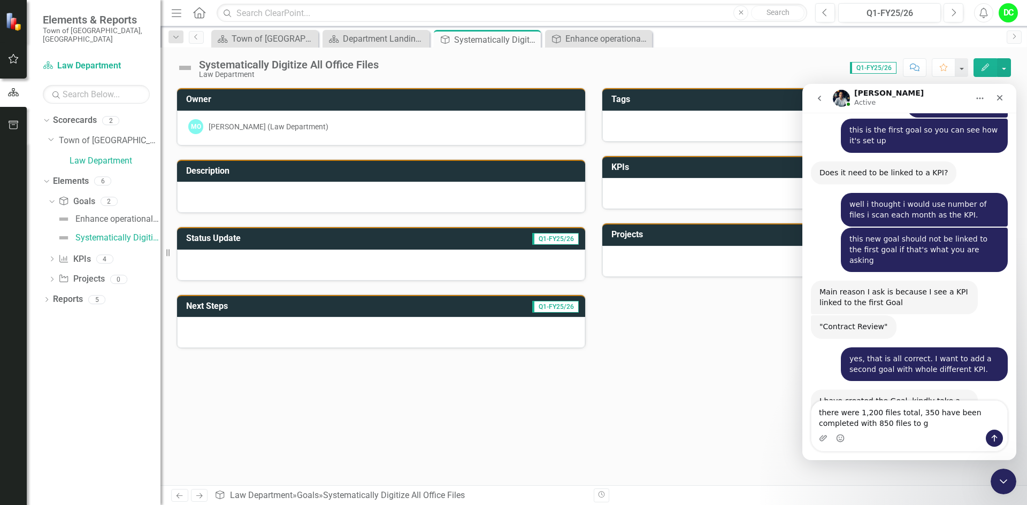
type textarea "there were 1,200 files total, 350 have been completed with 850 files to go"
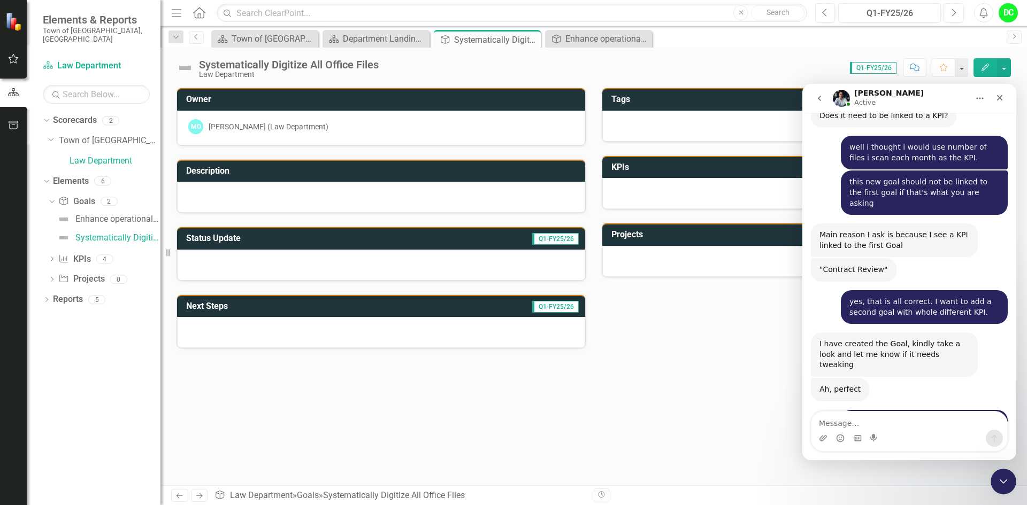
scroll to position [5596, 0]
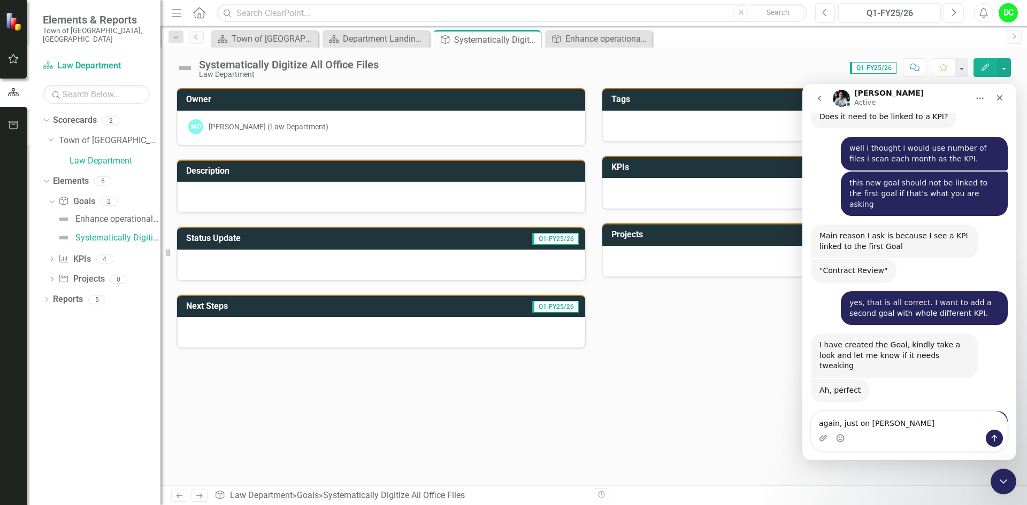
type textarea "again, just on paper"
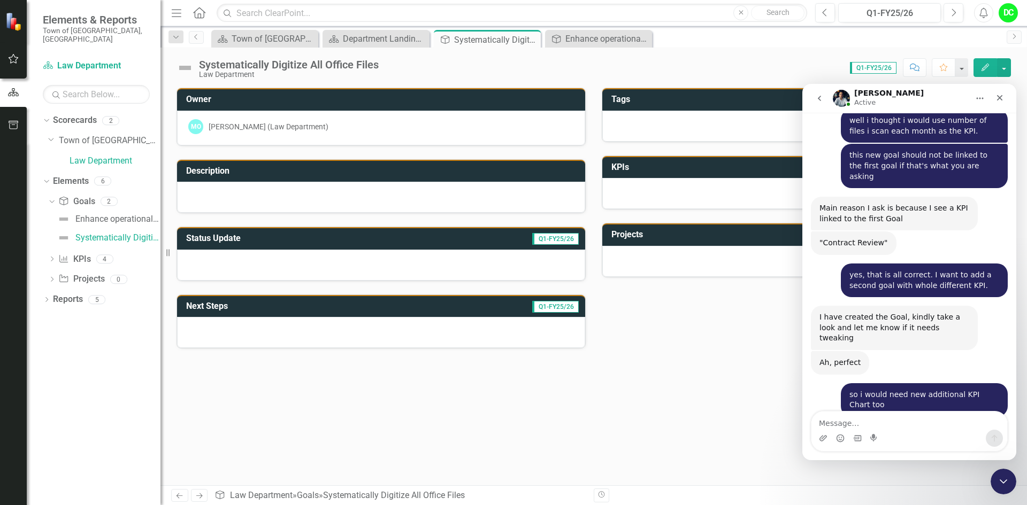
scroll to position [5627, 0]
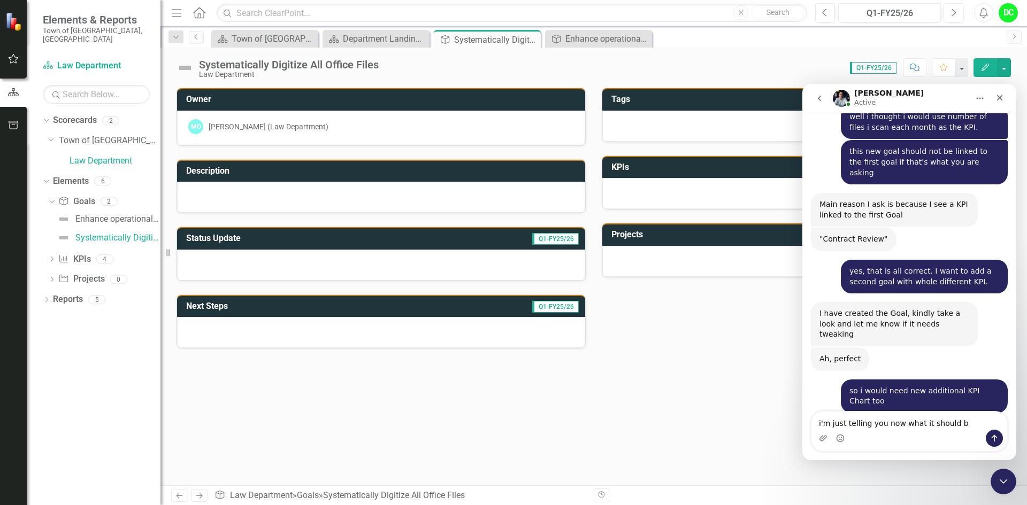
type textarea "i'm just telling you now what it should be"
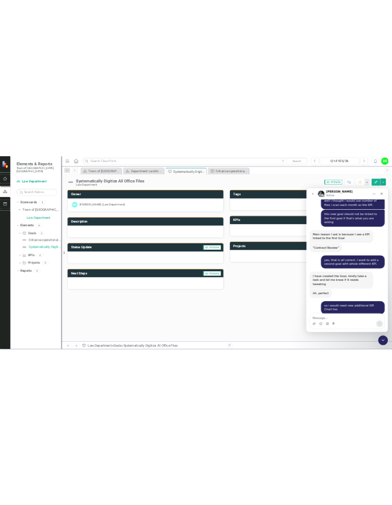
scroll to position [5652, 0]
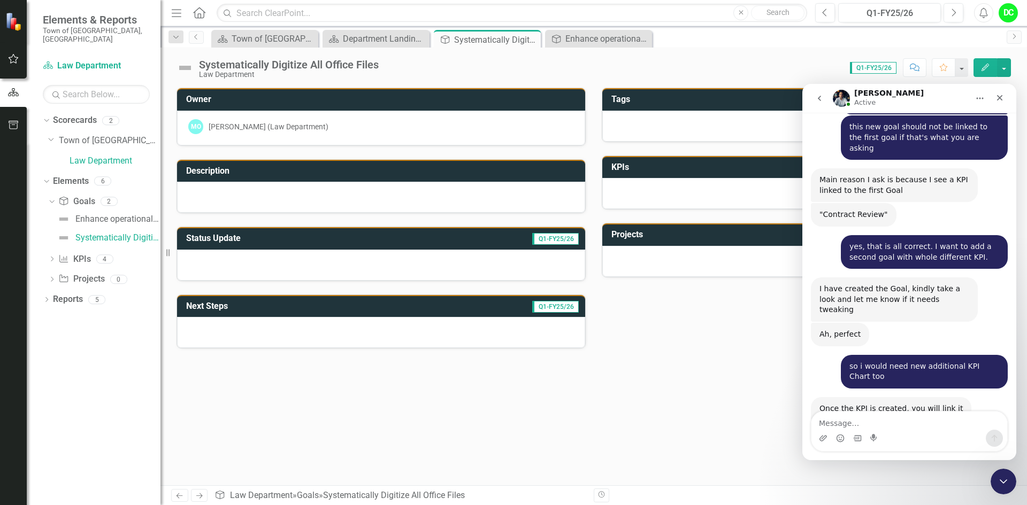
click at [264, 166] on h3 "Description" at bounding box center [383, 171] width 394 height 10
click at [264, 169] on h3 "Description" at bounding box center [383, 171] width 394 height 10
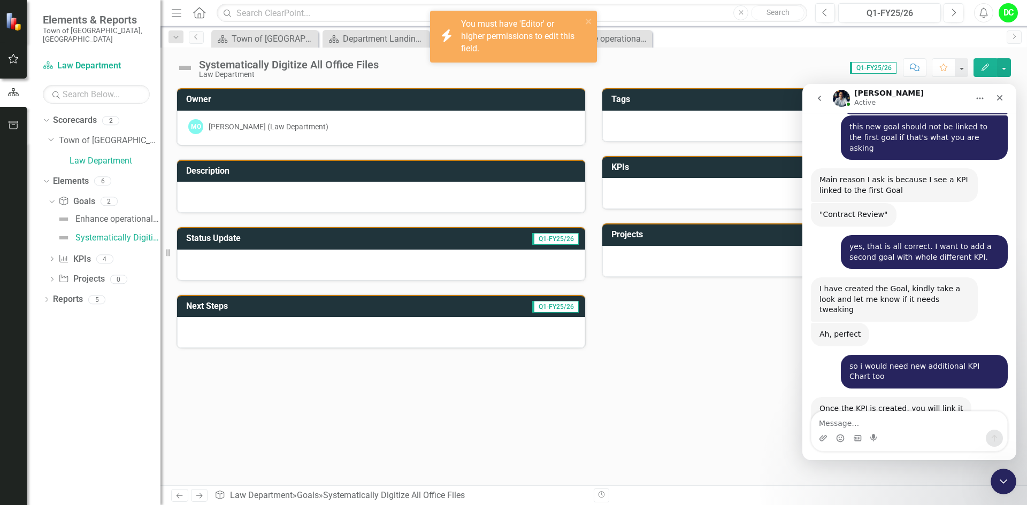
click at [302, 203] on div at bounding box center [381, 197] width 408 height 31
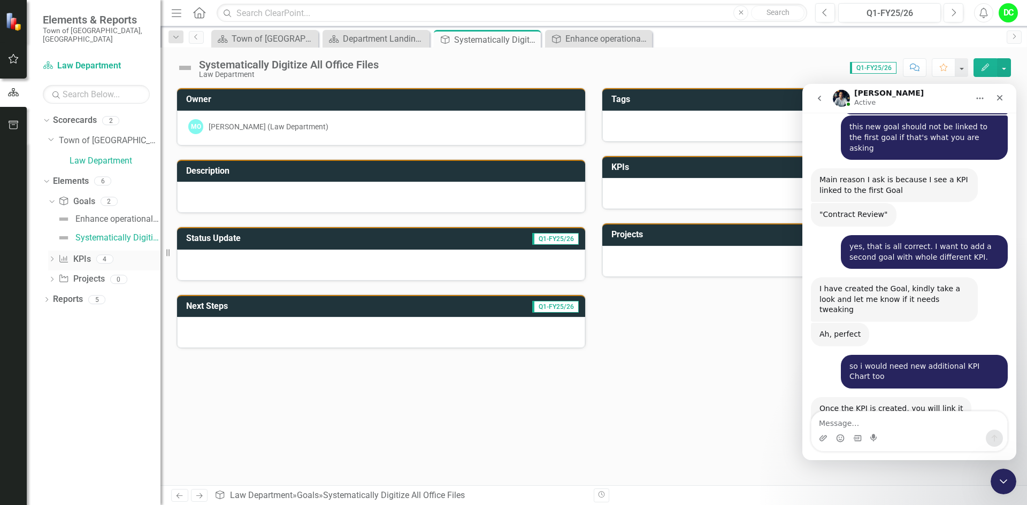
click at [53, 257] on icon "Dropdown" at bounding box center [51, 260] width 7 height 6
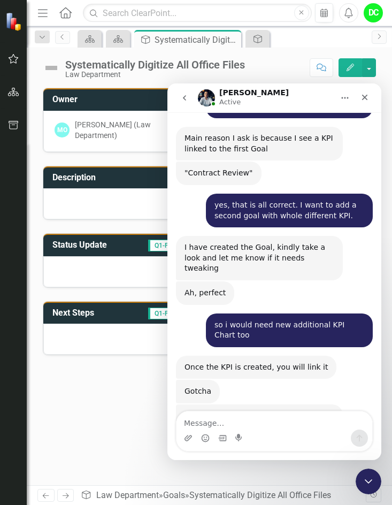
scroll to position [5684, 0]
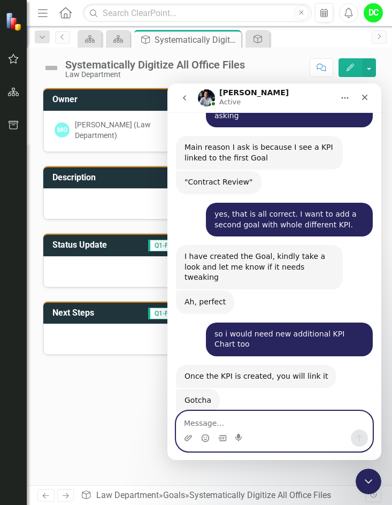
drag, startPoint x: 194, startPoint y: 420, endPoint x: 181, endPoint y: 419, distance: 12.4
click at [194, 420] on textarea "Message…" at bounding box center [274, 420] width 196 height 18
type textarea "yes please"
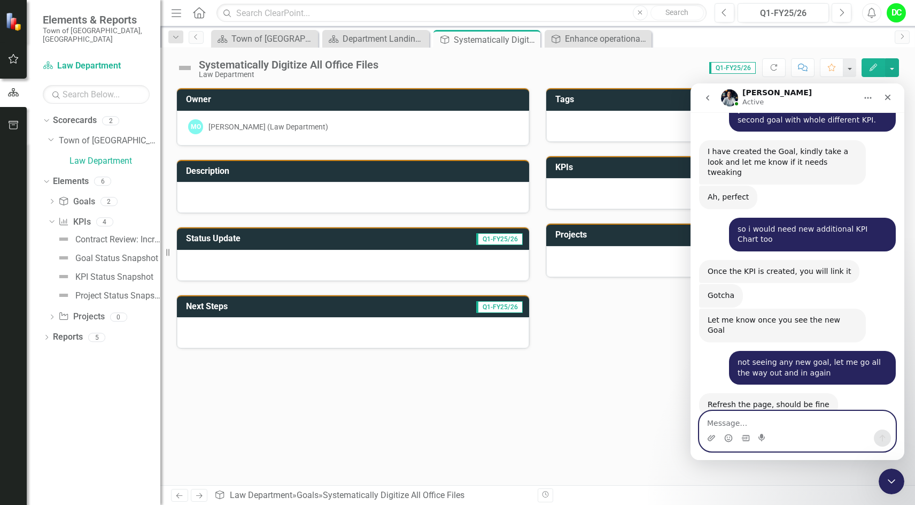
scroll to position [5793, 0]
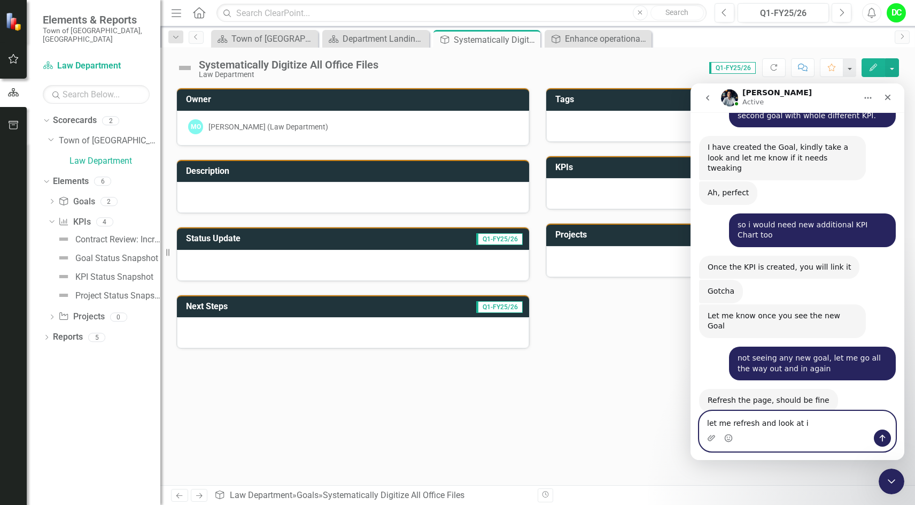
type textarea "let me refresh and look at it"
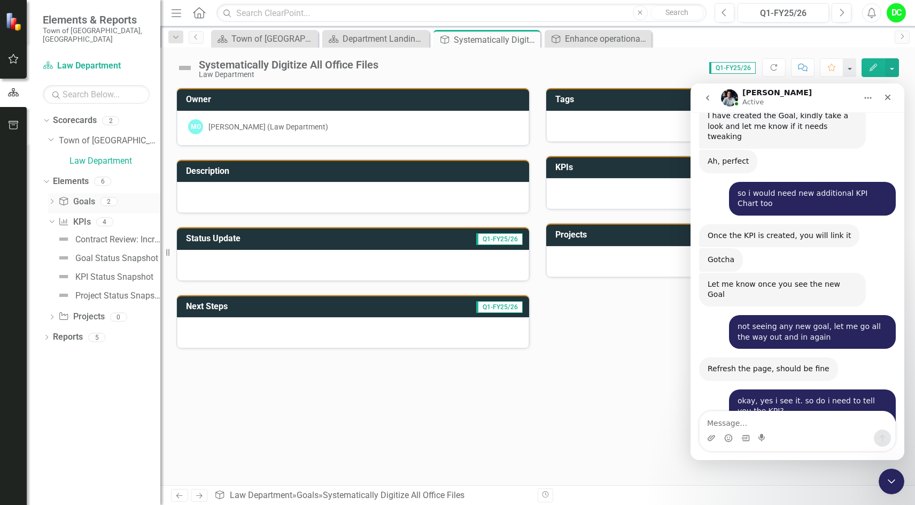
click at [52, 198] on div "Dropdown" at bounding box center [51, 202] width 7 height 9
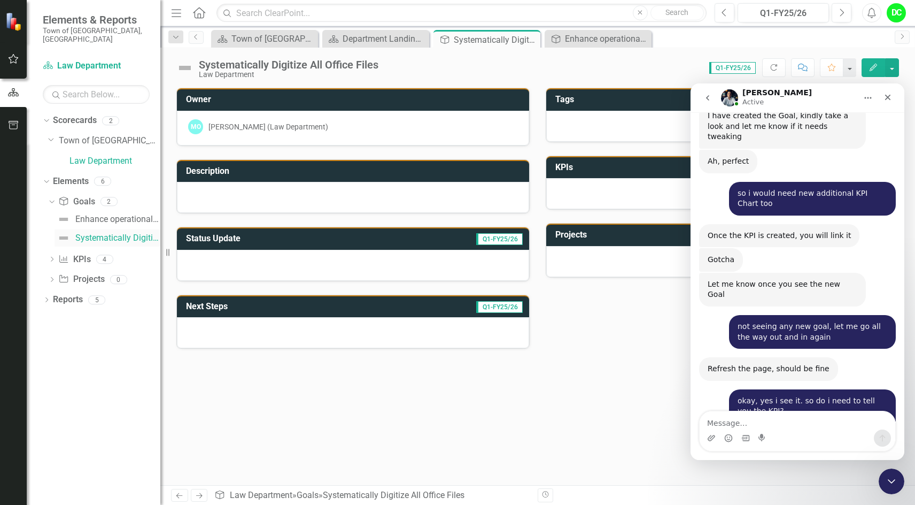
click at [102, 233] on div "Systematically Digitize All Office Files" at bounding box center [117, 238] width 85 height 10
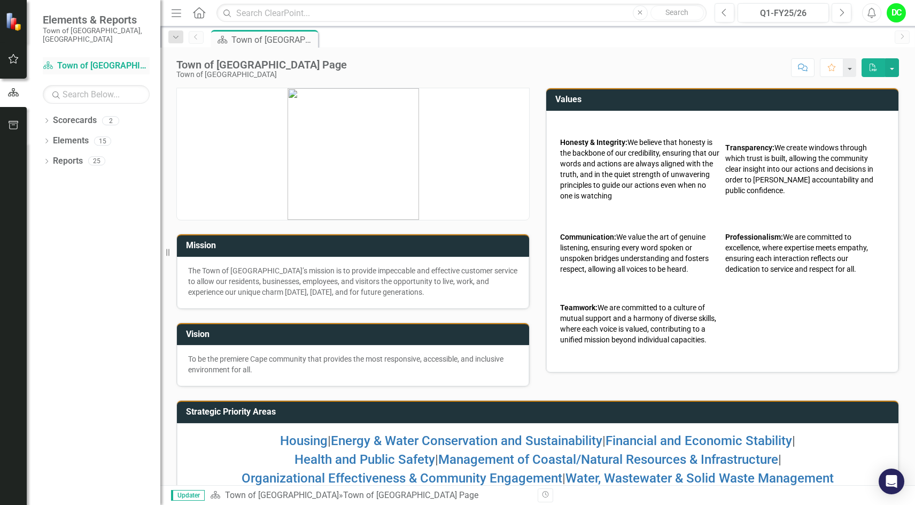
click at [88, 60] on link "Scorecard Town of [GEOGRAPHIC_DATA]" at bounding box center [96, 66] width 107 height 12
click at [74, 60] on link "Scorecard Town of [GEOGRAPHIC_DATA]" at bounding box center [96, 66] width 107 height 12
click at [50, 119] on icon "Dropdown" at bounding box center [46, 122] width 7 height 6
click at [104, 135] on link "Town of [GEOGRAPHIC_DATA]" at bounding box center [110, 141] width 102 height 12
click at [76, 135] on link "Town of [GEOGRAPHIC_DATA]" at bounding box center [110, 141] width 102 height 12
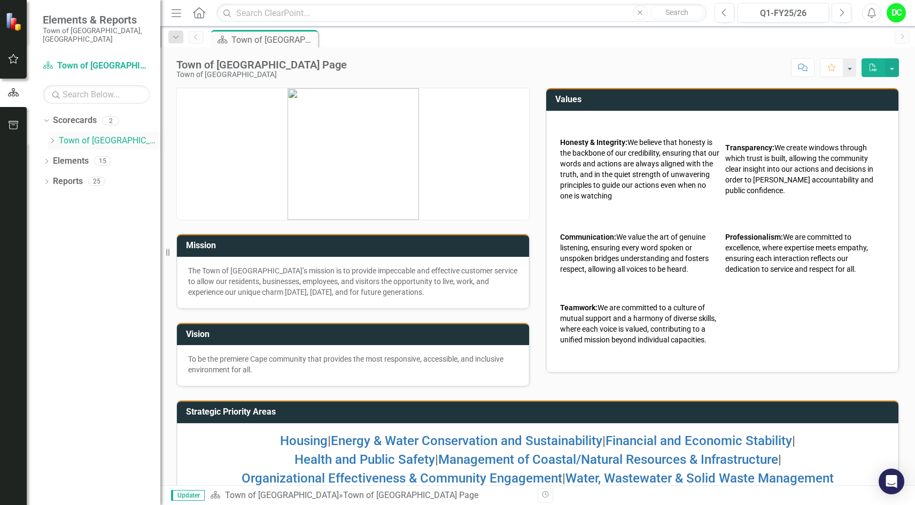
click at [76, 135] on link "Town of [GEOGRAPHIC_DATA]" at bounding box center [110, 141] width 102 height 12
click at [54, 137] on icon "Dropdown" at bounding box center [52, 140] width 8 height 6
click at [112, 155] on link "Law Department" at bounding box center [115, 161] width 91 height 12
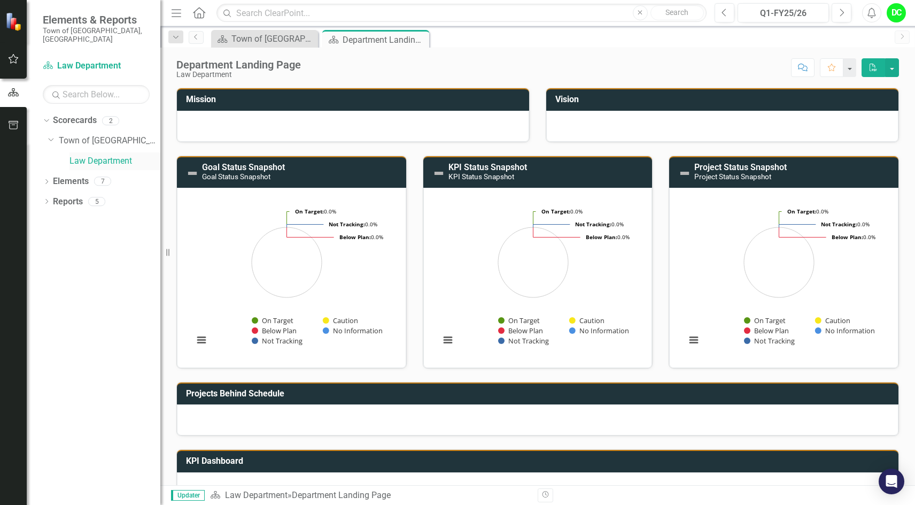
click at [106, 155] on link "Law Department" at bounding box center [115, 161] width 91 height 12
click at [47, 180] on icon "Dropdown" at bounding box center [46, 183] width 7 height 6
click at [55, 199] on icon "Dropdown" at bounding box center [51, 202] width 7 height 6
click at [110, 233] on div "Systematically Digitize All Office Files" at bounding box center [117, 238] width 85 height 10
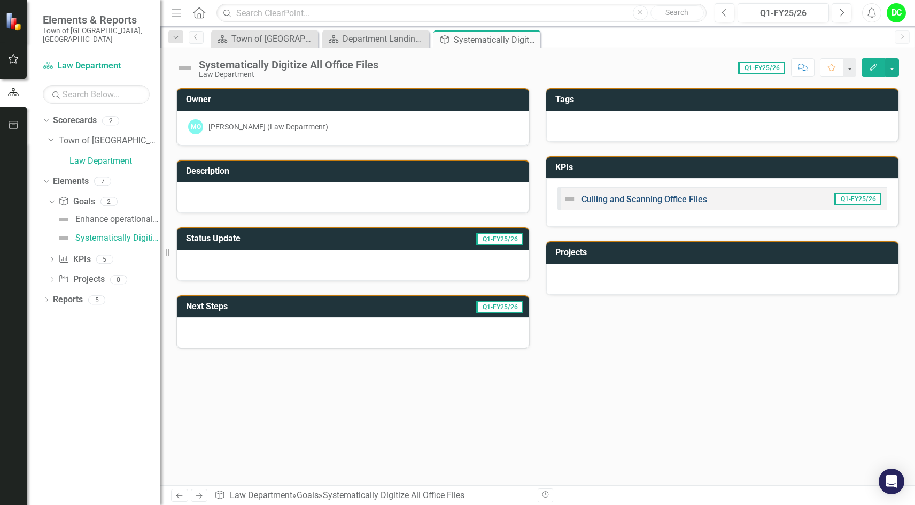
click at [641, 199] on link "Culling and Scanning Office Files" at bounding box center [645, 199] width 126 height 10
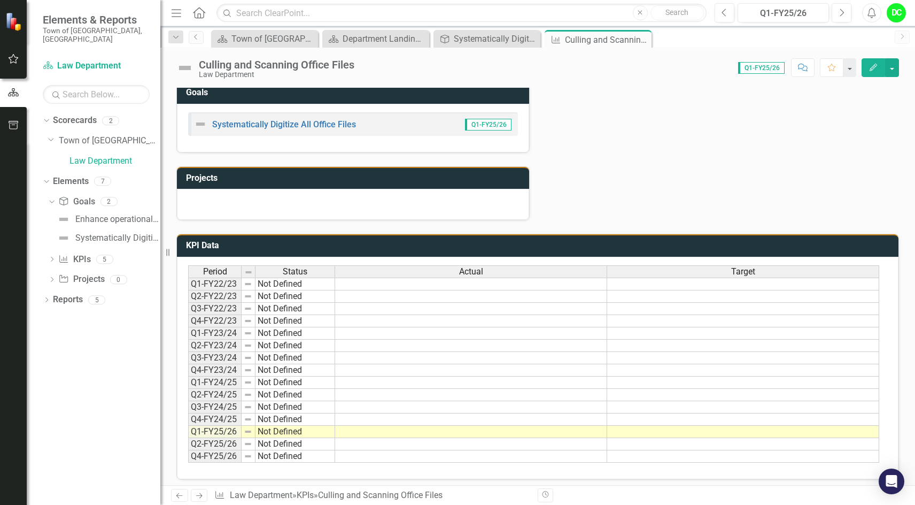
scroll to position [355, 0]
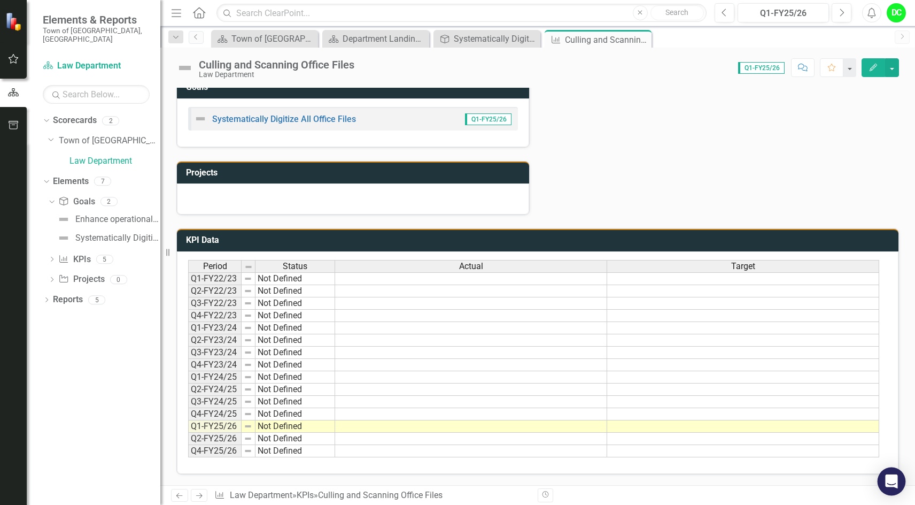
click at [884, 483] on div "Open Intercom Messenger" at bounding box center [892, 481] width 28 height 28
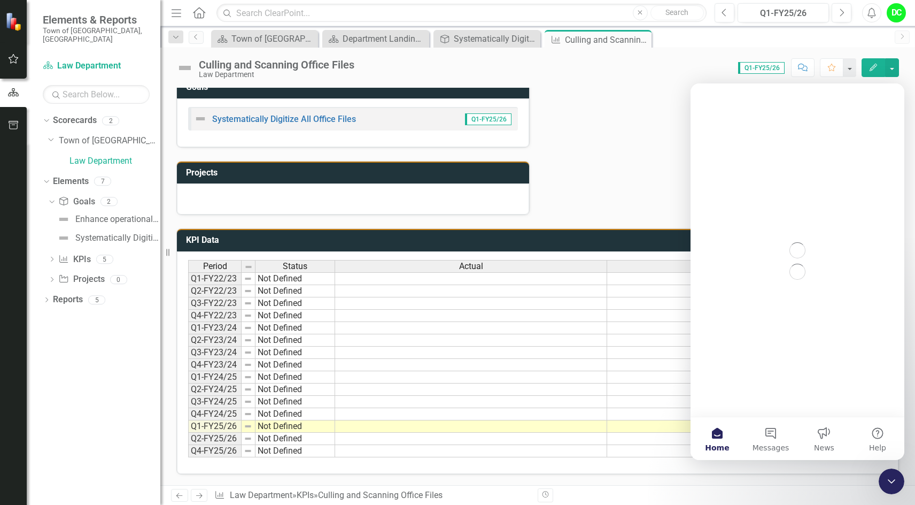
scroll to position [0, 0]
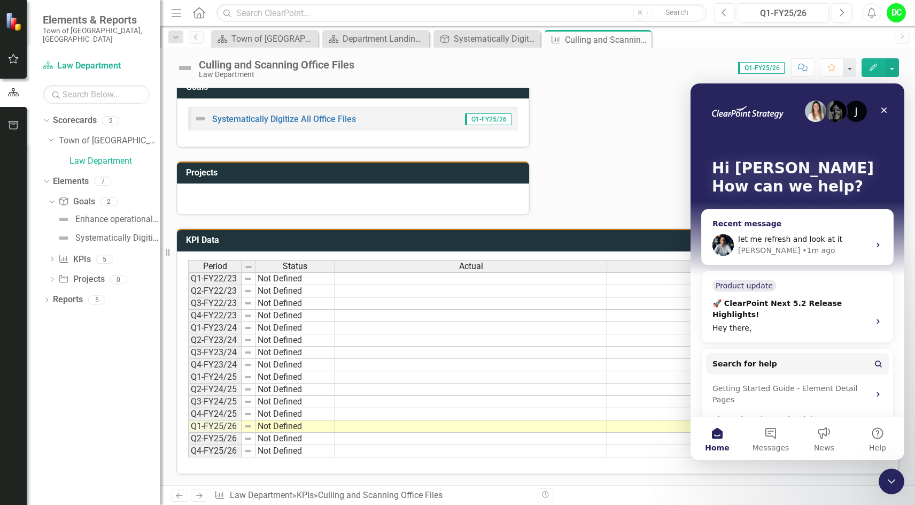
click at [878, 242] on div "let me refresh and look at it Walter • 1m ago" at bounding box center [797, 245] width 191 height 40
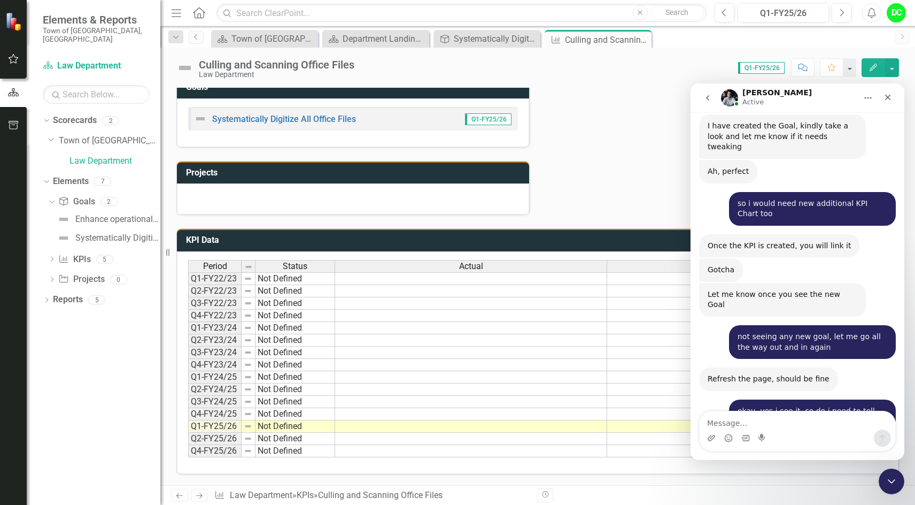
scroll to position [5825, 0]
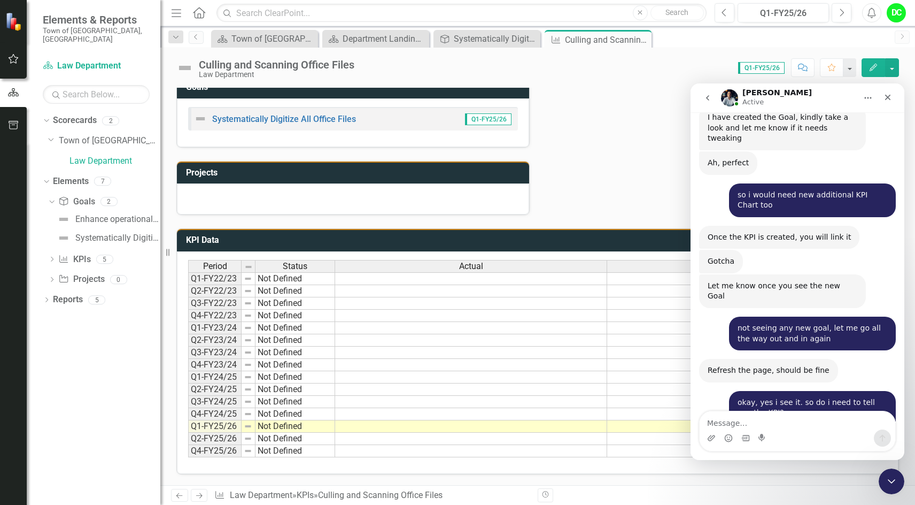
click at [737, 431] on div "Intercom messenger" at bounding box center [798, 437] width 196 height 17
click at [735, 418] on textarea "Message…" at bounding box center [798, 420] width 196 height 18
type textarea "s"
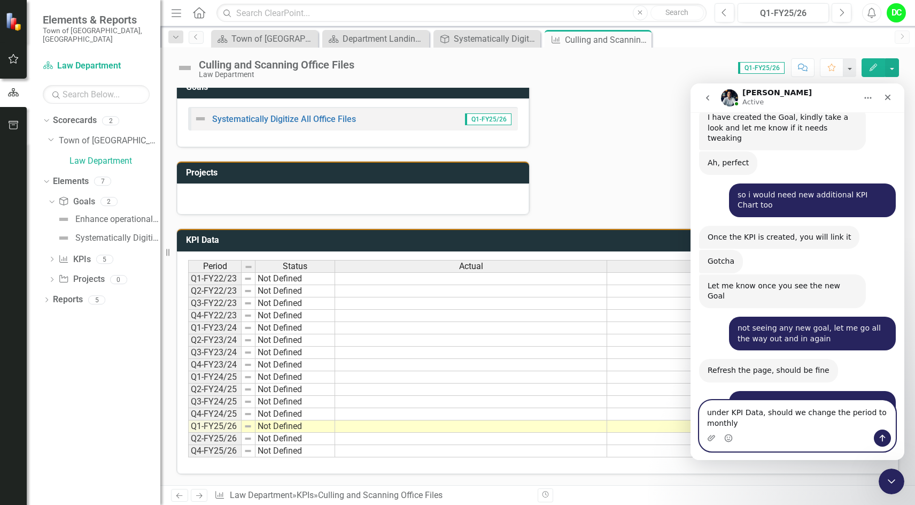
scroll to position [5835, 0]
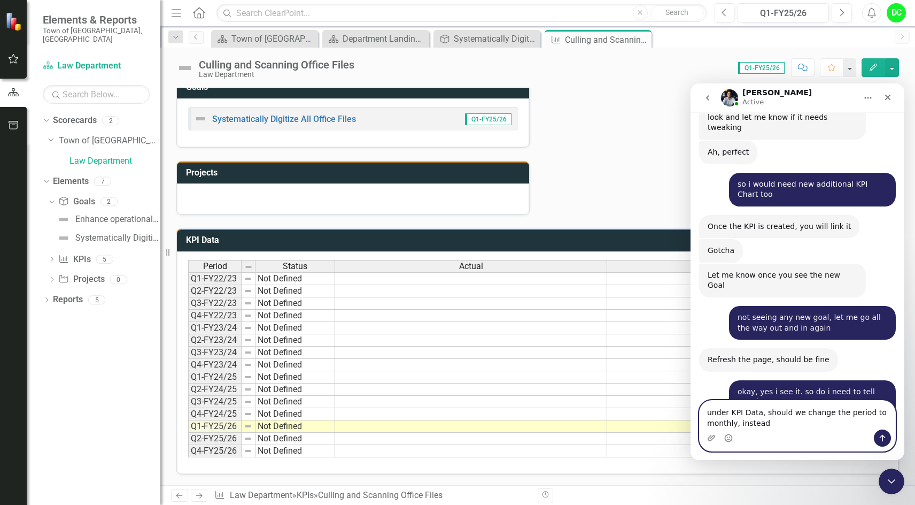
type textarea "under KPI Data, should we change the period to monthly, instead?"
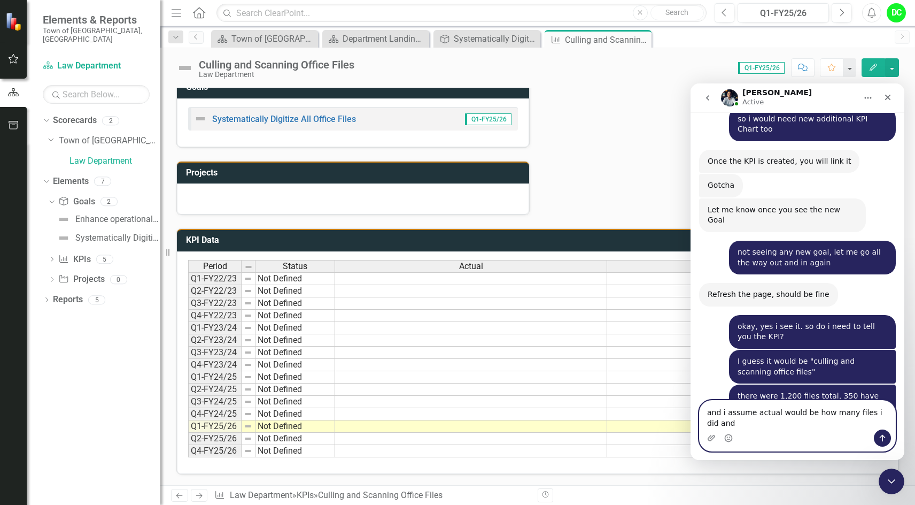
scroll to position [5891, 0]
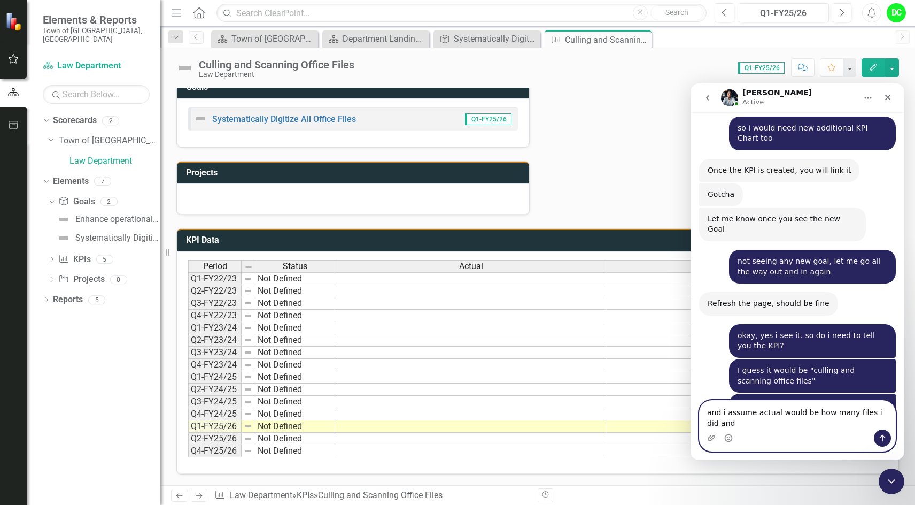
type textarea "and i assume actual would be how many files i did and"
click at [655, 59] on div "Score: 0.00 Q1-FY25/26 Completed Comment Favorite Edit" at bounding box center [630, 67] width 540 height 18
click at [894, 98] on div "Close" at bounding box center [888, 97] width 19 height 19
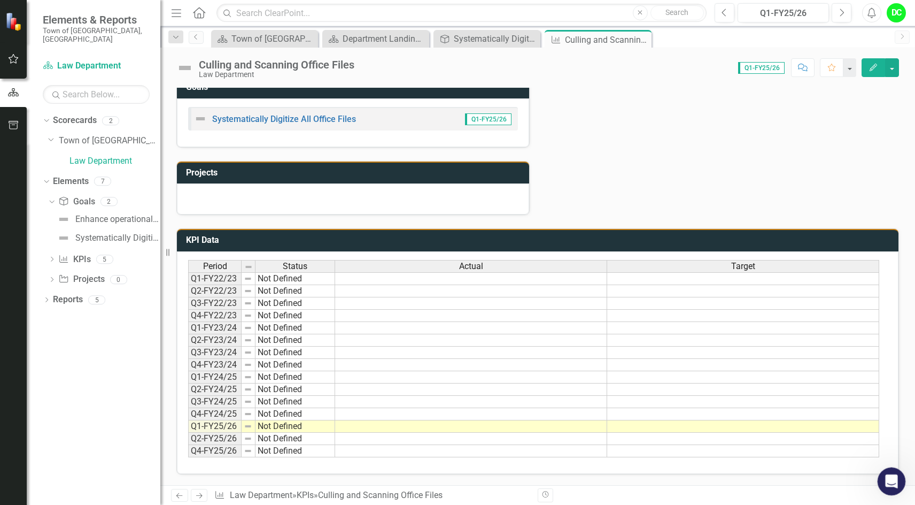
click at [882, 476] on div "Open Intercom Messenger" at bounding box center [890, 479] width 35 height 35
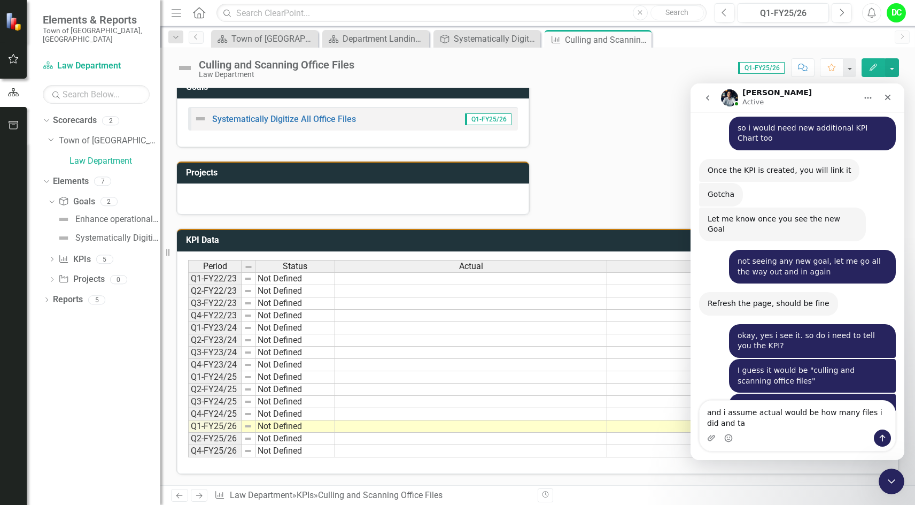
scroll to position [5902, 0]
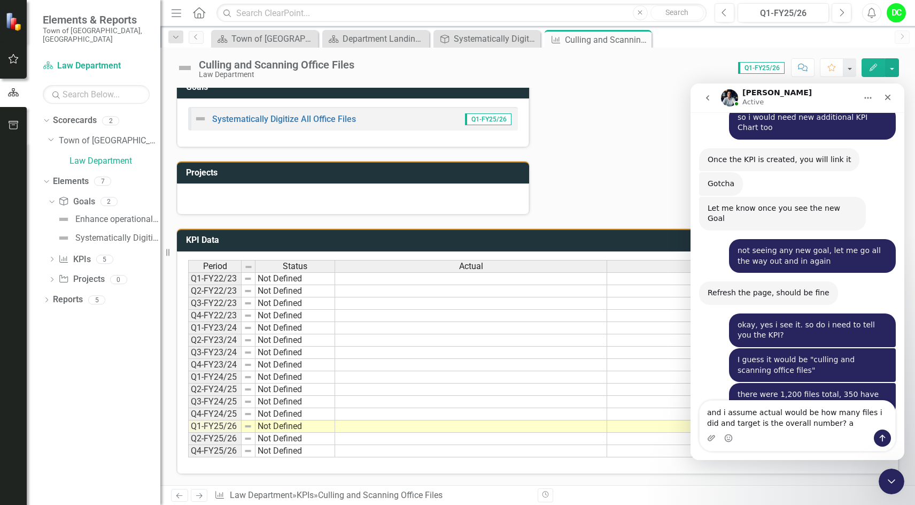
type textarea "and i assume actual would be how many files i did and target is the overall num…"
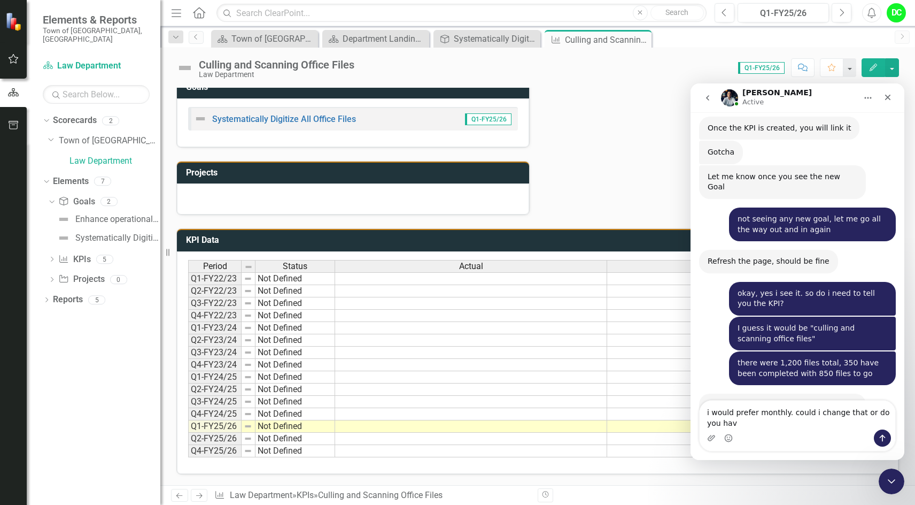
scroll to position [5944, 0]
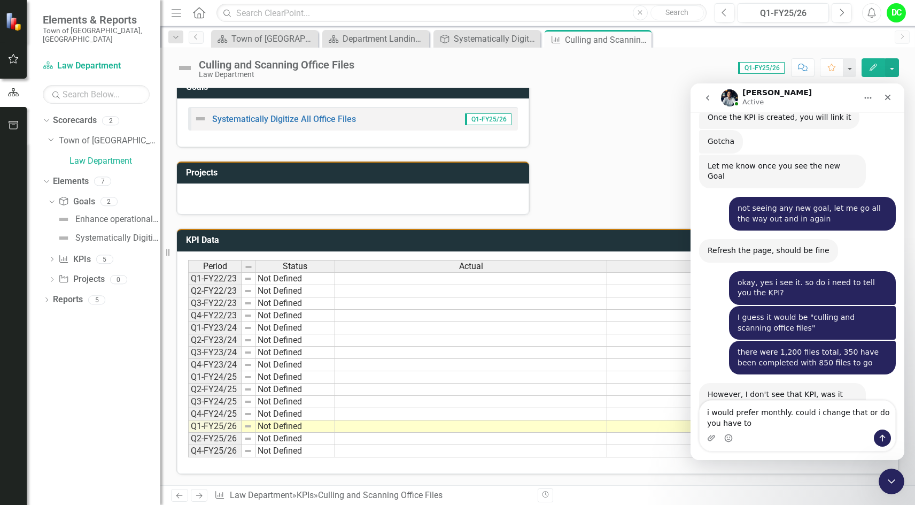
type textarea "i would prefer monthly. could i change that or do you have to?"
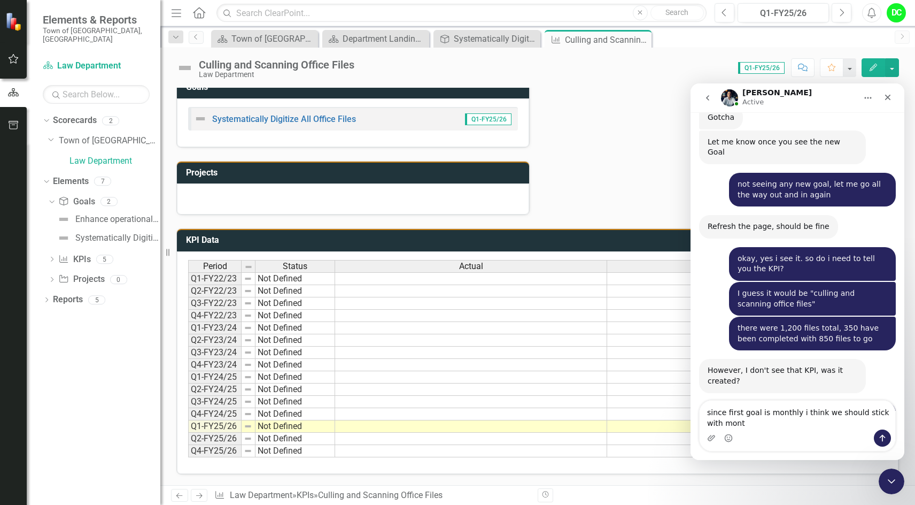
scroll to position [5979, 0]
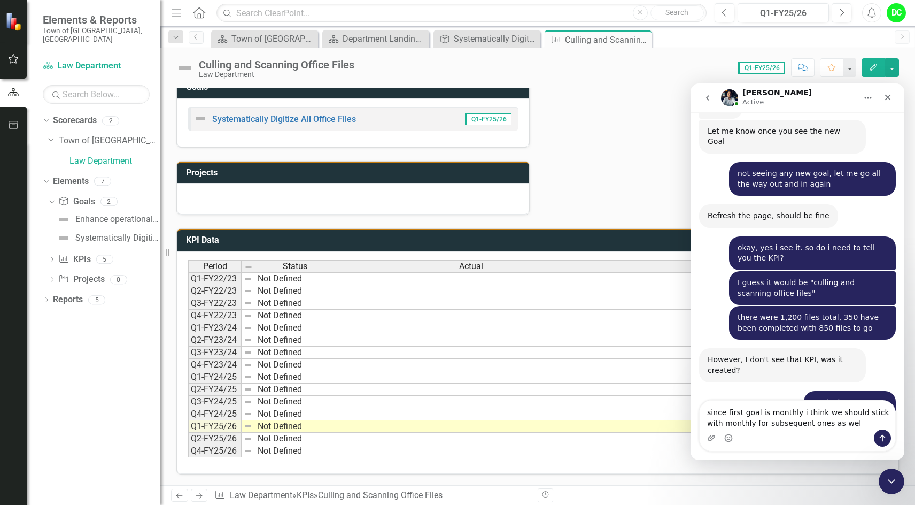
type textarea "since first goal is monthly i think we should stick with monthly for subsequent…"
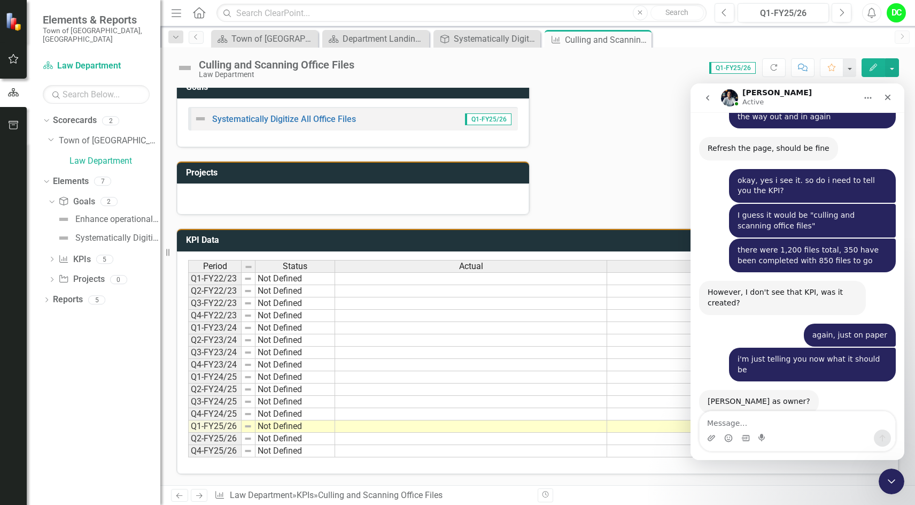
scroll to position [6046, 0]
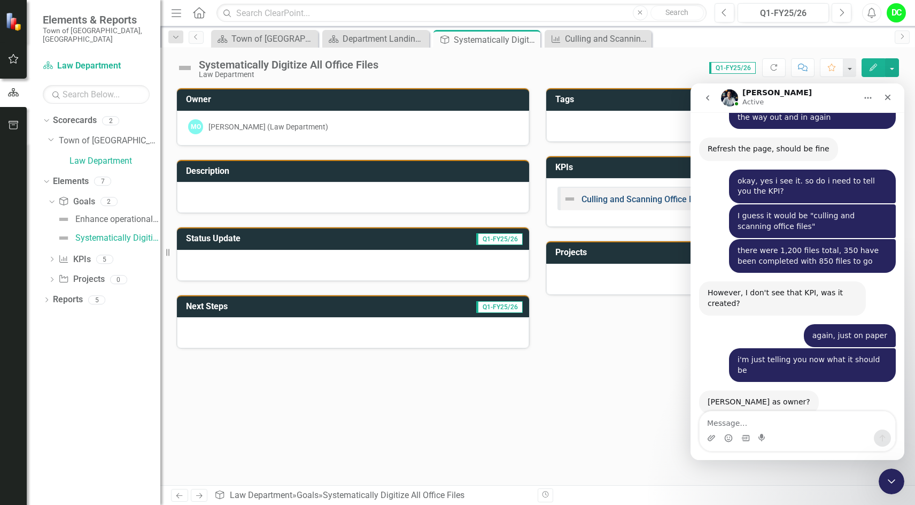
click at [614, 198] on link "Culling and Scanning Office Files" at bounding box center [645, 199] width 126 height 10
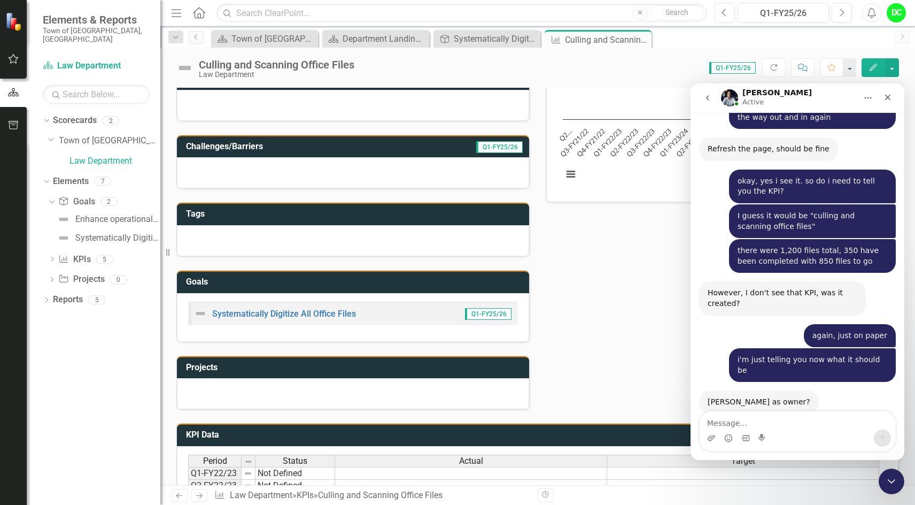
scroll to position [34, 0]
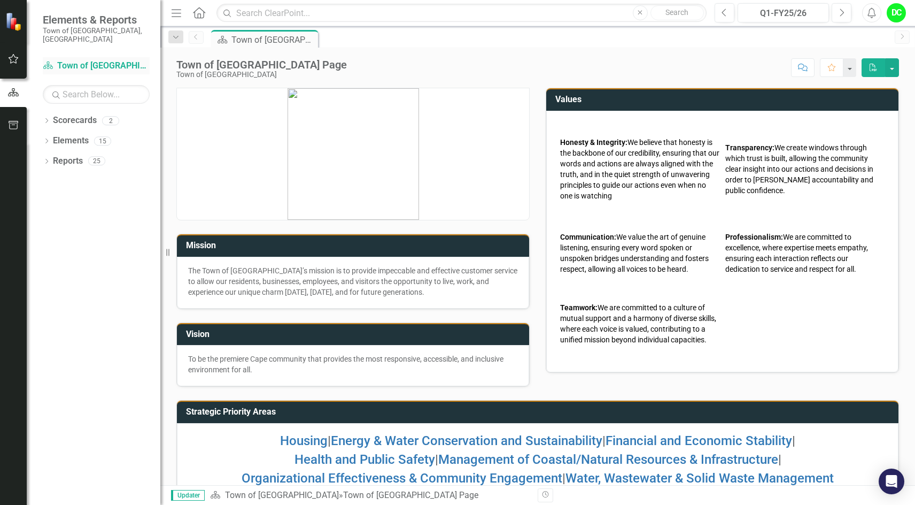
click at [99, 60] on link "Scorecard Town of [GEOGRAPHIC_DATA]" at bounding box center [96, 66] width 107 height 12
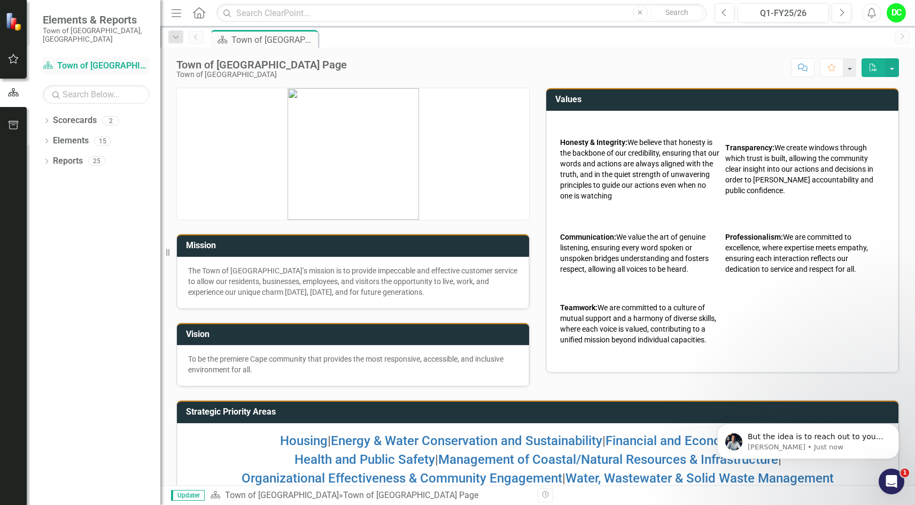
click at [91, 60] on link "Scorecard Town of [GEOGRAPHIC_DATA]" at bounding box center [96, 66] width 107 height 12
click at [48, 119] on icon "Dropdown" at bounding box center [46, 122] width 7 height 6
click at [109, 135] on link "Town of [GEOGRAPHIC_DATA]" at bounding box center [110, 141] width 102 height 12
click at [51, 153] on div "Dropdown Elements 15" at bounding box center [102, 162] width 118 height 20
click at [53, 137] on icon "Dropdown" at bounding box center [52, 140] width 8 height 6
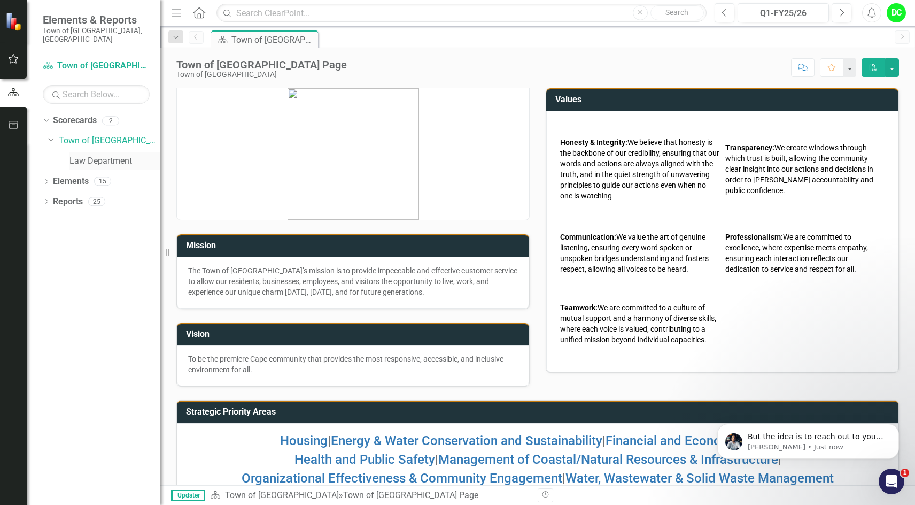
click at [105, 155] on link "Law Department" at bounding box center [115, 161] width 91 height 12
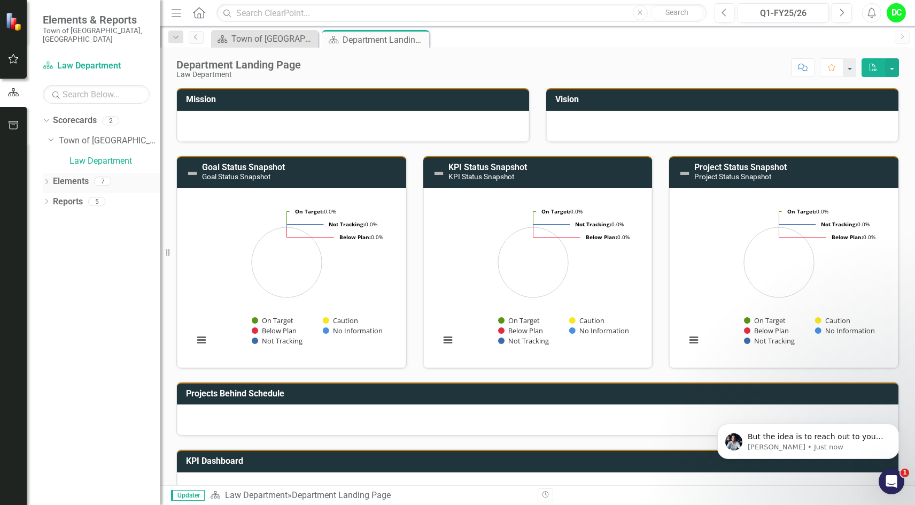
click at [48, 180] on icon "Dropdown" at bounding box center [46, 183] width 7 height 6
click at [48, 194] on div "Dropdown Goal Goals 2 Enhance operational effectiveness and efficiency. Systema…" at bounding box center [102, 223] width 118 height 61
click at [52, 199] on icon "Dropdown" at bounding box center [51, 202] width 7 height 6
click at [114, 233] on div "Systematically Digitize All Office Files" at bounding box center [117, 238] width 85 height 10
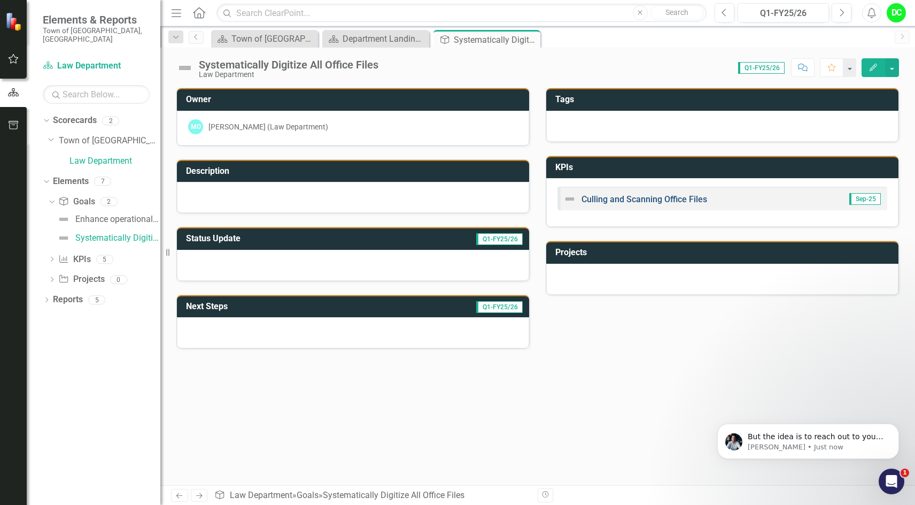
click at [673, 201] on link "Culling and Scanning Office Files" at bounding box center [645, 199] width 126 height 10
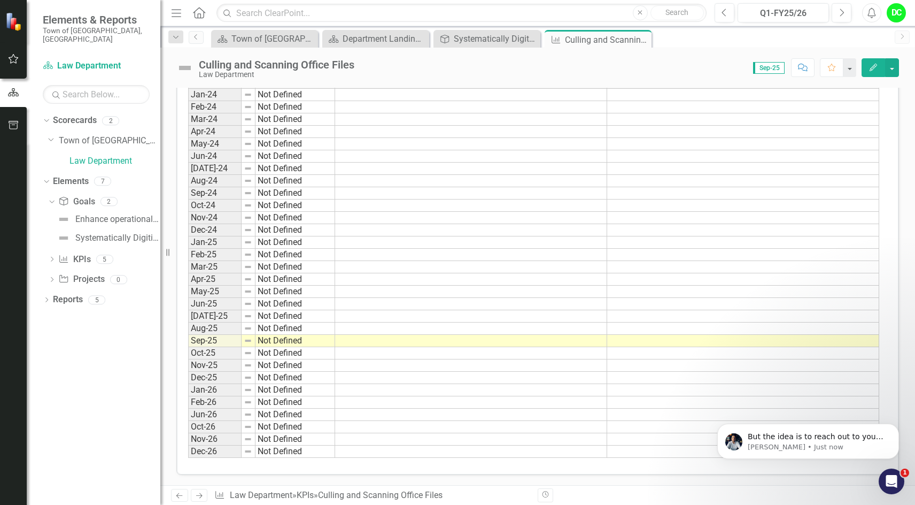
scroll to position [539, 0]
click at [840, 442] on p "[PERSON_NAME] • Just now" at bounding box center [817, 447] width 138 height 10
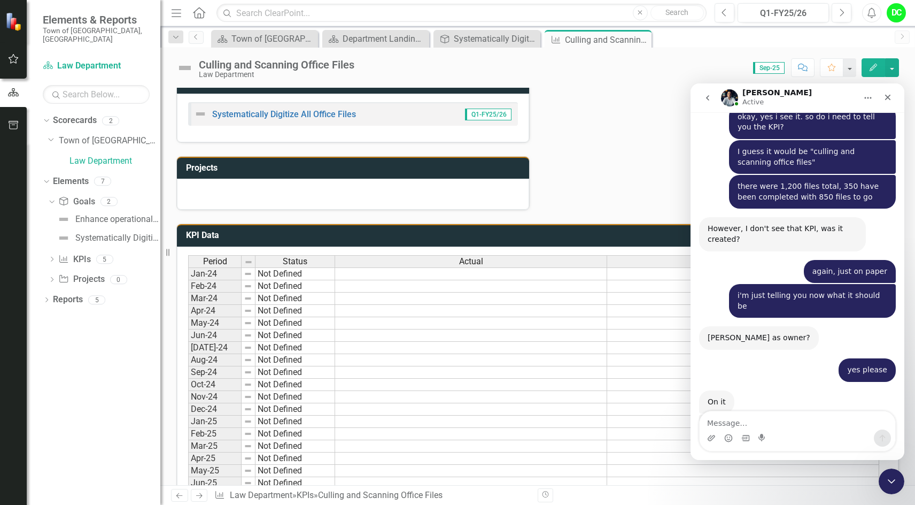
scroll to position [325, 0]
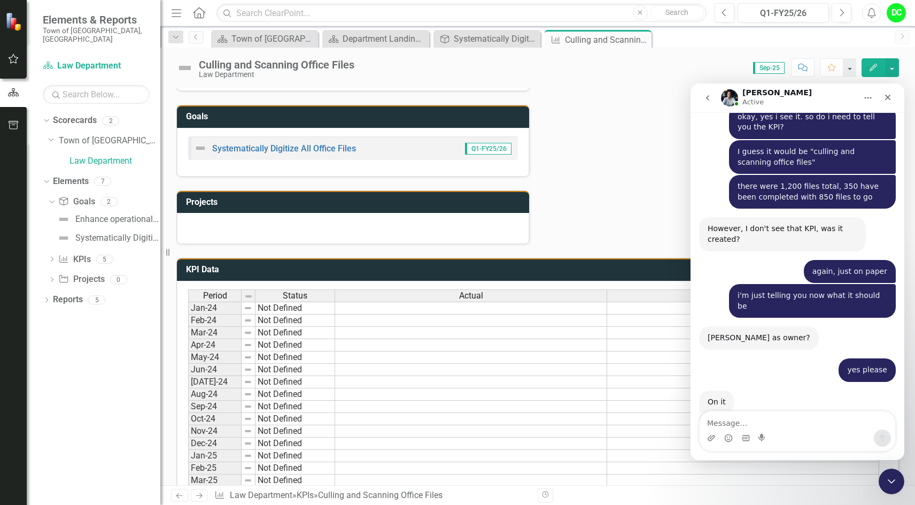
click at [717, 419] on textarea "Message…" at bounding box center [798, 420] width 196 height 18
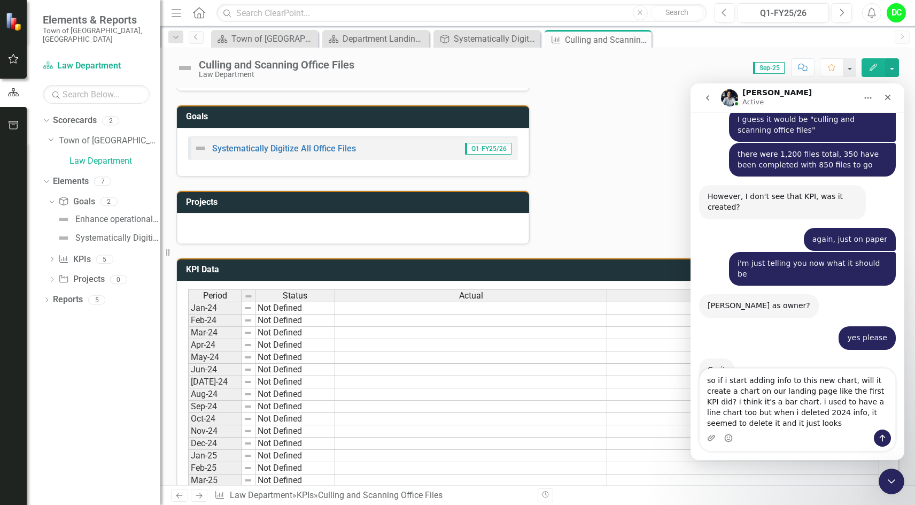
scroll to position [6151, 0]
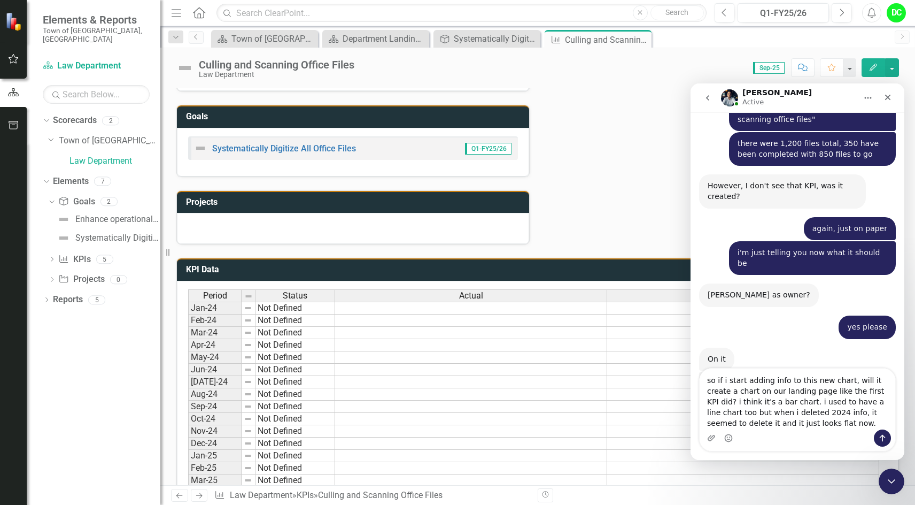
type textarea "so if i start adding info to this new chart, will it create a chart on our land…"
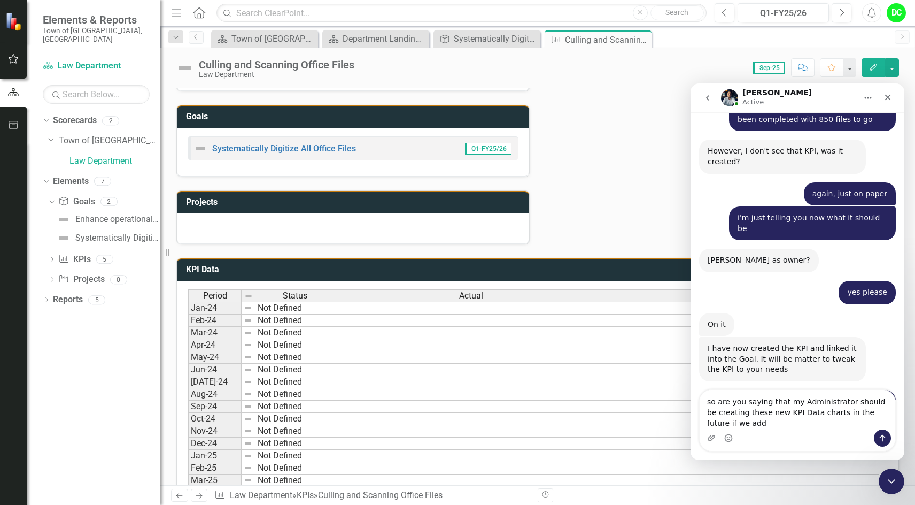
scroll to position [6197, 0]
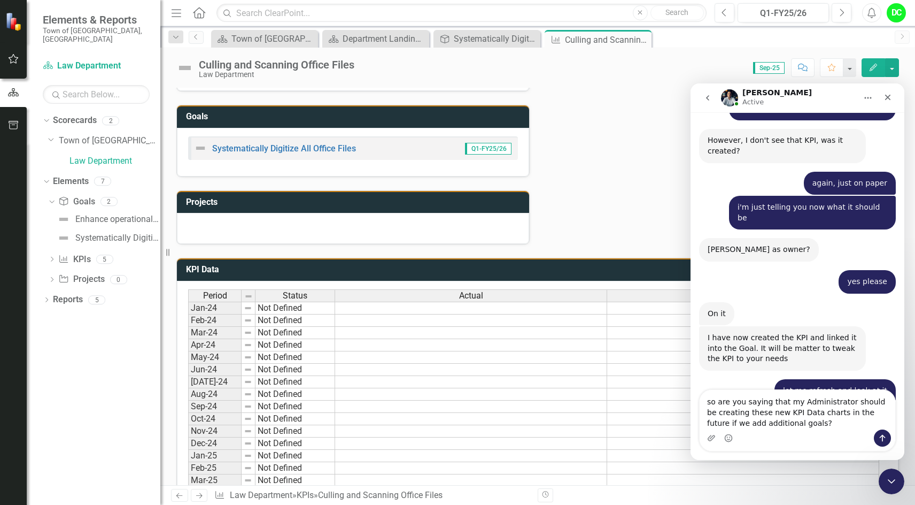
type textarea "so are you saying that my Administrator should be creating these new KPI Data c…"
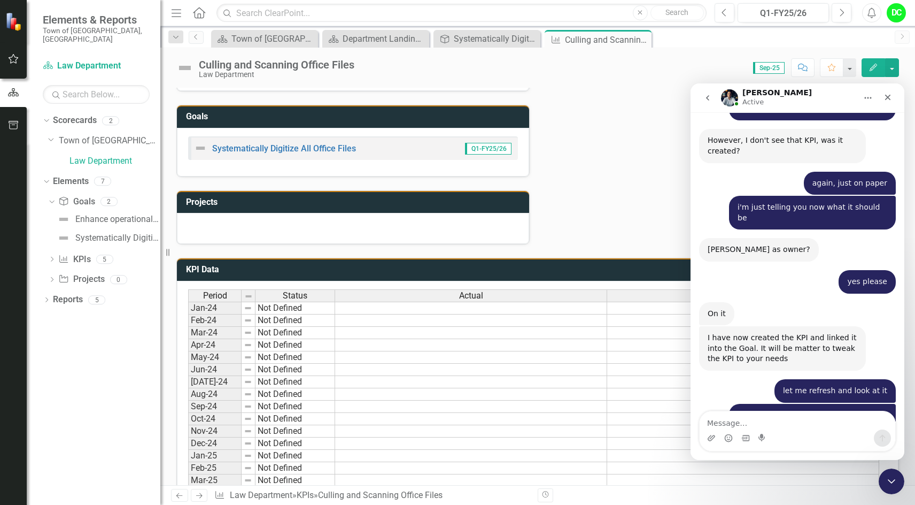
scroll to position [6221, 0]
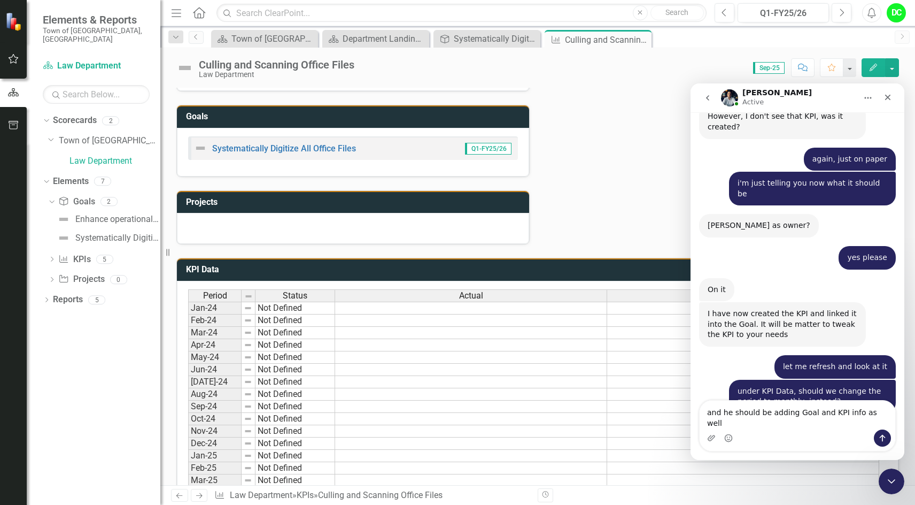
type textarea "and he should be adding Goal and KPI info as well?"
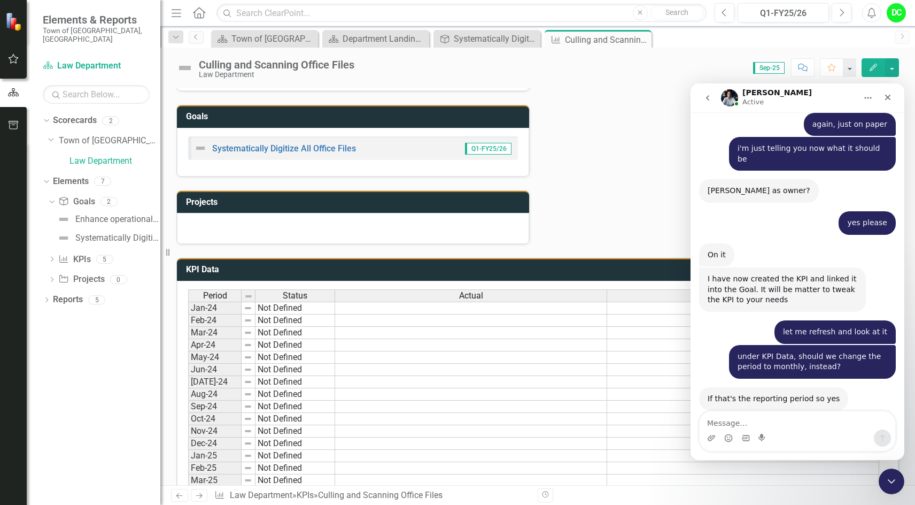
click at [465, 311] on td at bounding box center [471, 308] width 272 height 13
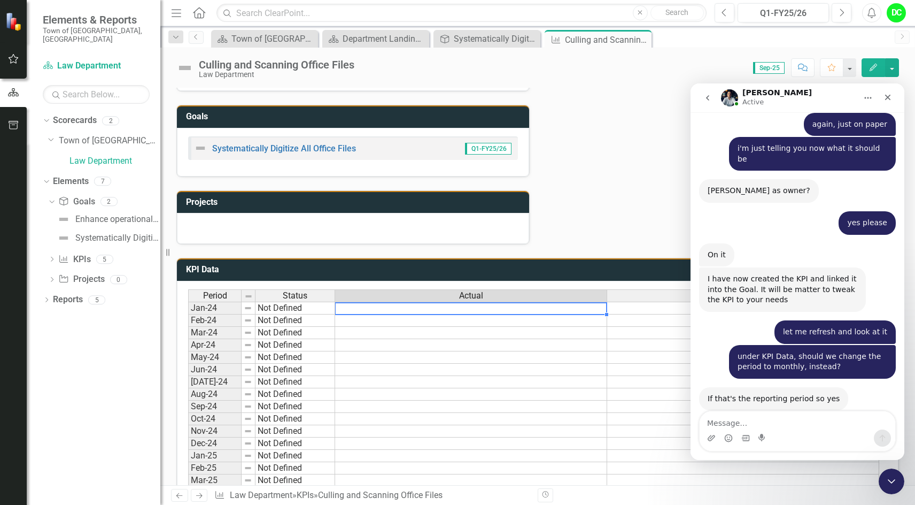
click at [465, 343] on td at bounding box center [471, 345] width 272 height 12
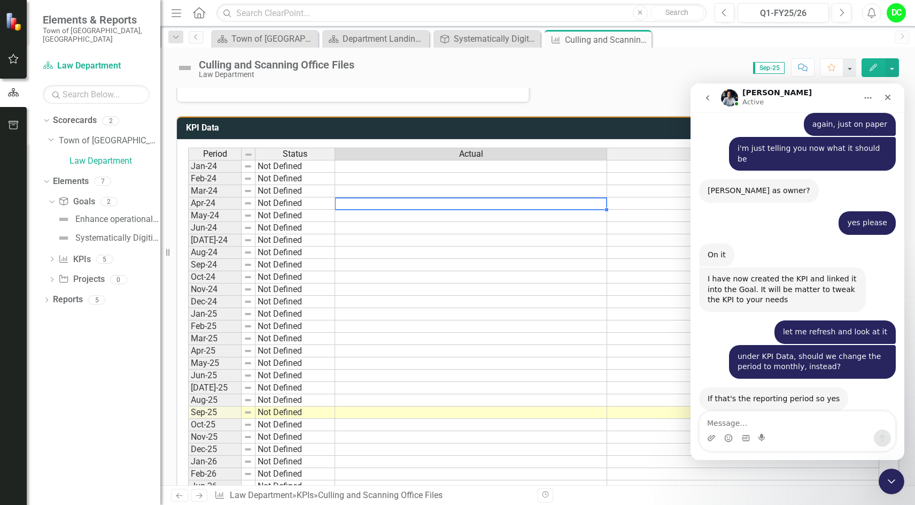
scroll to position [486, 0]
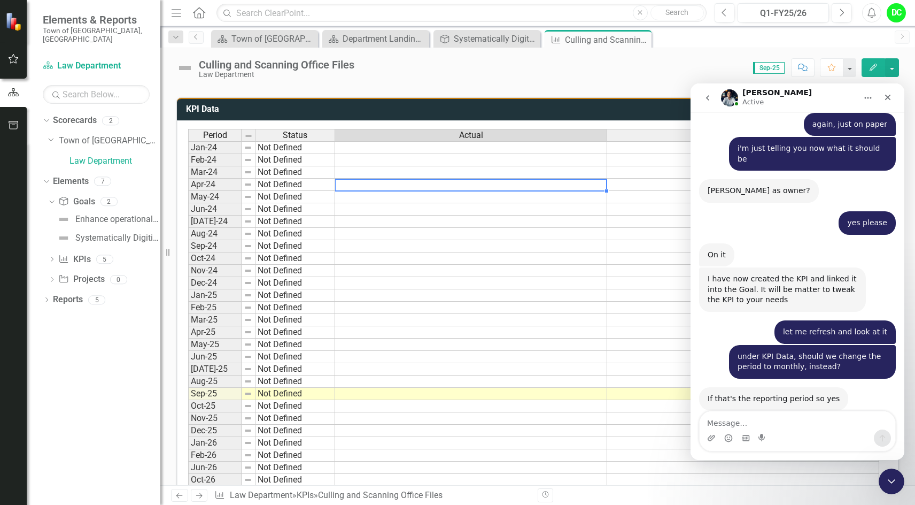
click at [484, 298] on td at bounding box center [471, 295] width 272 height 12
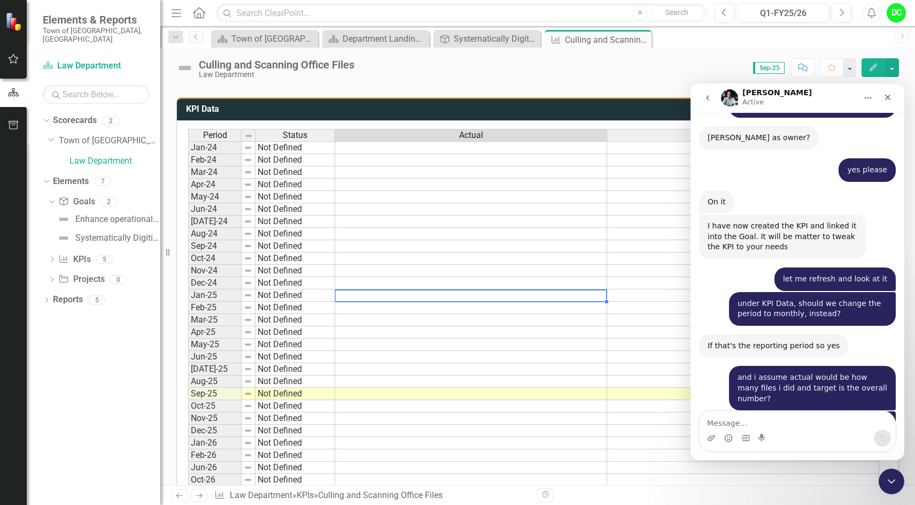
scroll to position [6364, 0]
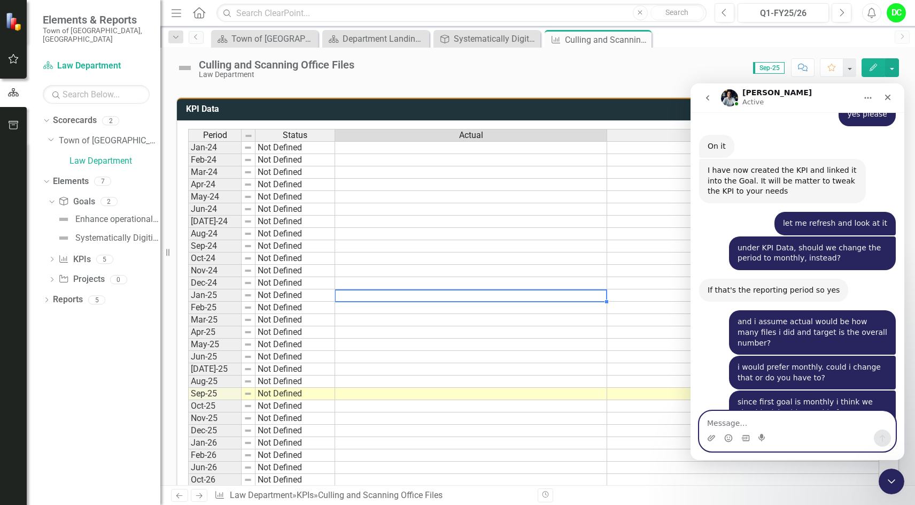
click at [719, 424] on textarea "Message…" at bounding box center [798, 420] width 196 height 18
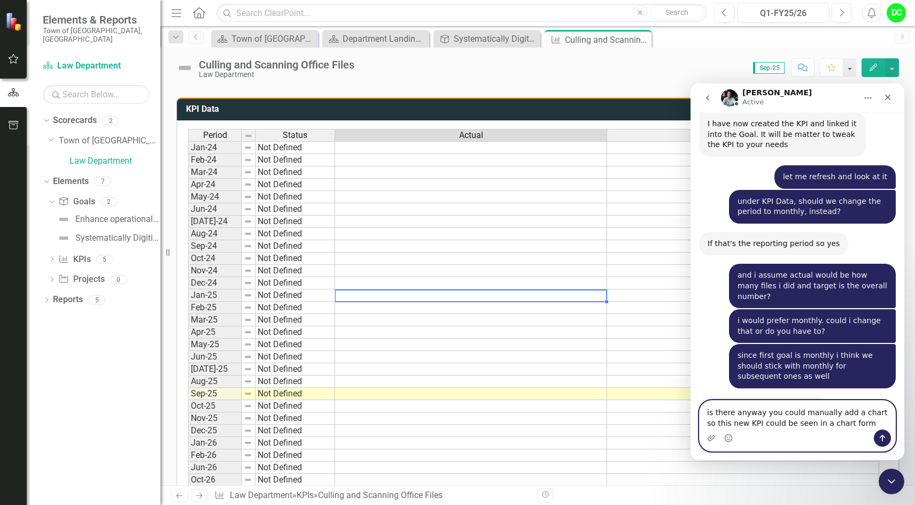
scroll to position [6410, 0]
type textarea "is there anyway you could manually add a chart so this new KPI could be seen in…"
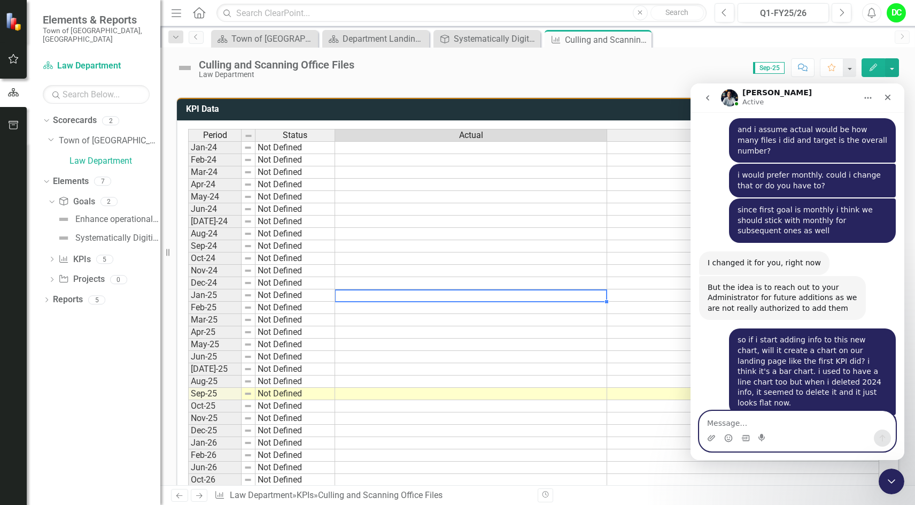
scroll to position [6557, 0]
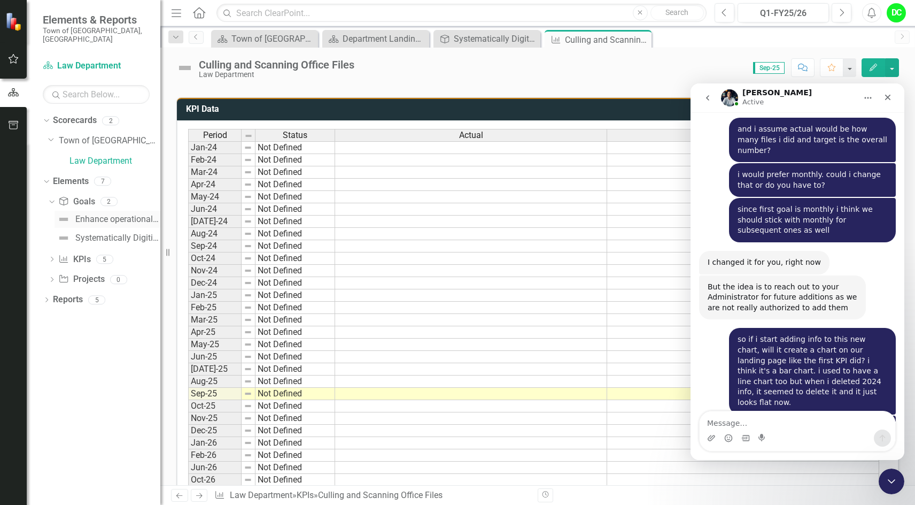
click at [127, 214] on div "Enhance operational effectiveness and efficiency." at bounding box center [117, 219] width 85 height 10
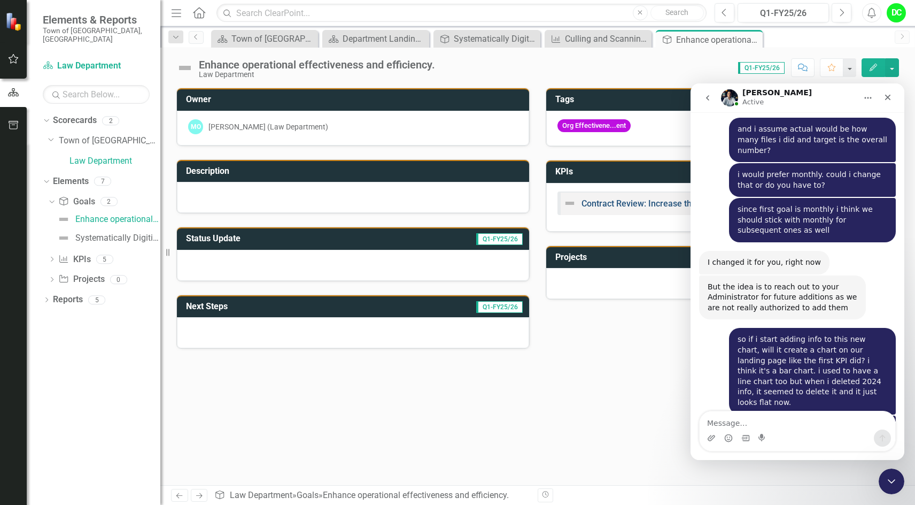
click at [650, 206] on link "Contract Review: Increase the contract turnaround time to 90% [DATE] or less by…" at bounding box center [750, 203] width 336 height 10
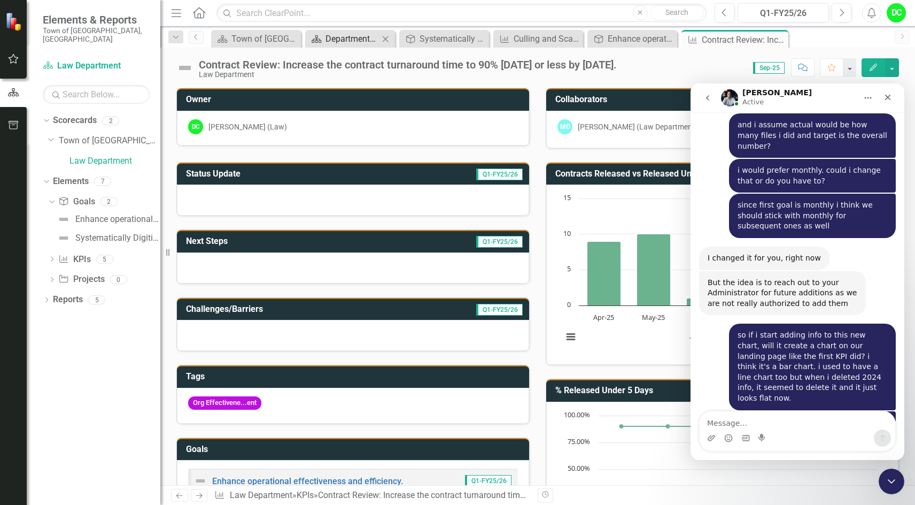
scroll to position [6560, 0]
click at [734, 418] on textarea "Message…" at bounding box center [798, 420] width 196 height 18
paste textarea "[URL][DOMAIN_NAME]"
type textarea "[URL][DOMAIN_NAME]"
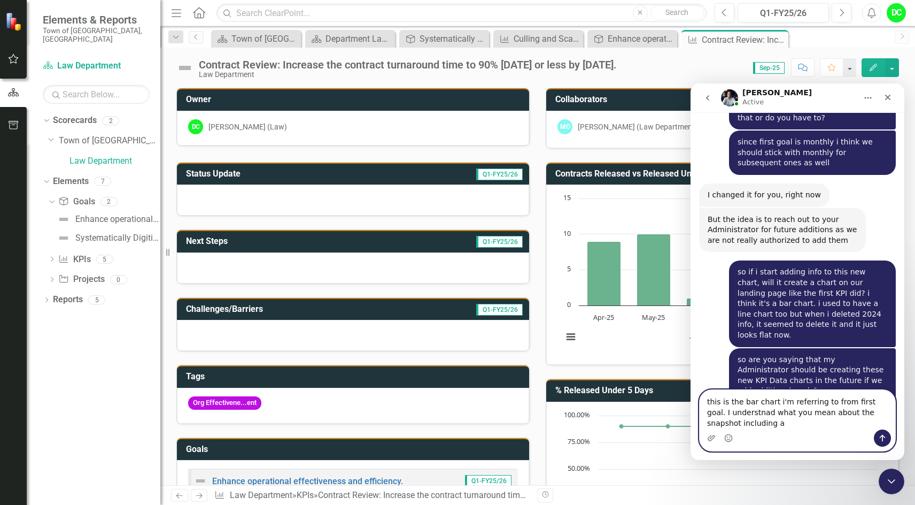
scroll to position [6635, 0]
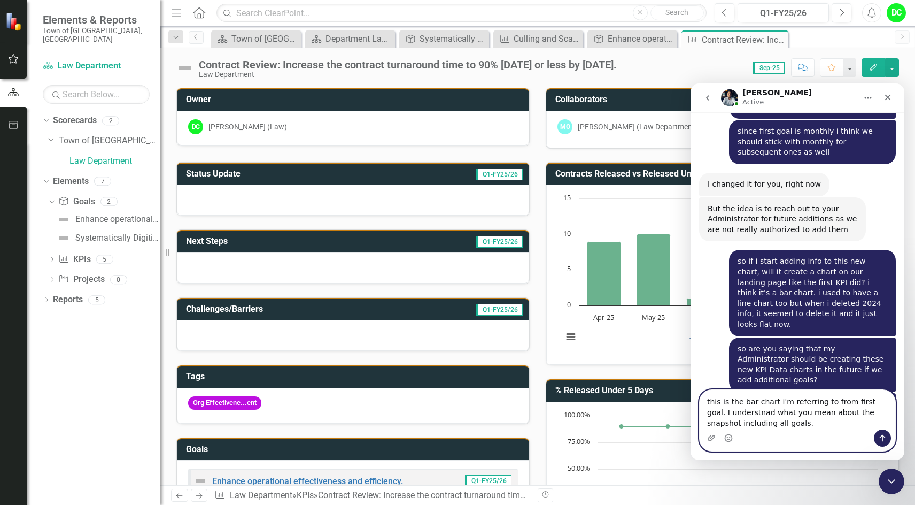
drag, startPoint x: 732, startPoint y: 414, endPoint x: 742, endPoint y: 412, distance: 10.4
click at [742, 412] on textarea "this is the bar chart i'm referring to from first goal. I understnad what you m…" at bounding box center [798, 410] width 196 height 40
click at [788, 426] on textarea "this is the bar chart i'm referring to from first goal. I understand what you m…" at bounding box center [798, 410] width 196 height 40
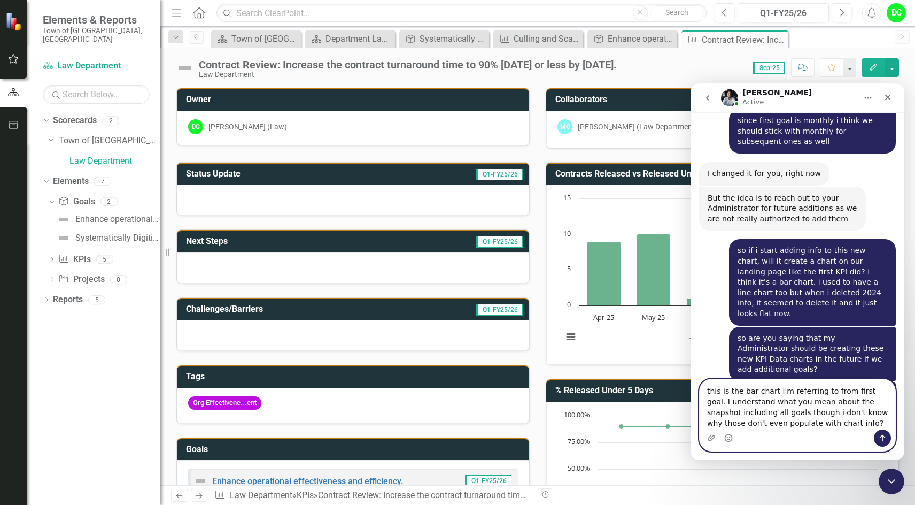
type textarea "this is the bar chart i'm referring to from first goal. I understand what you m…"
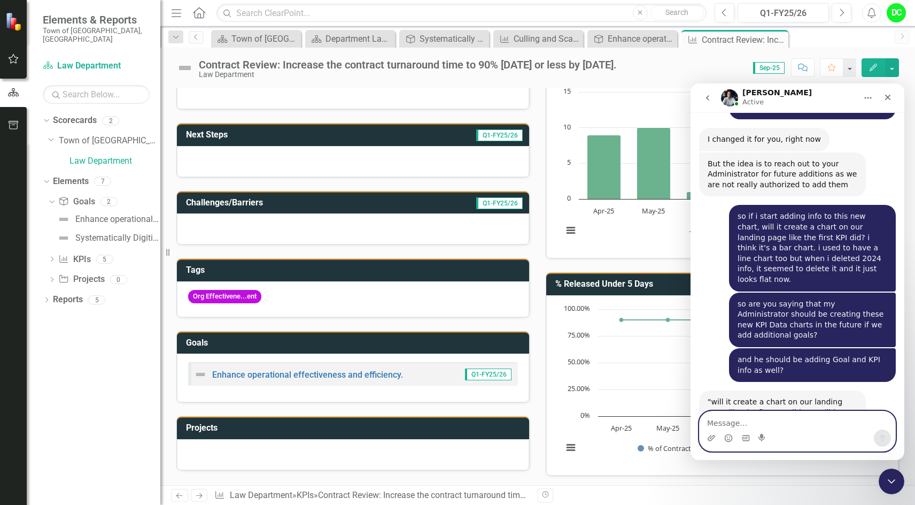
scroll to position [107, 0]
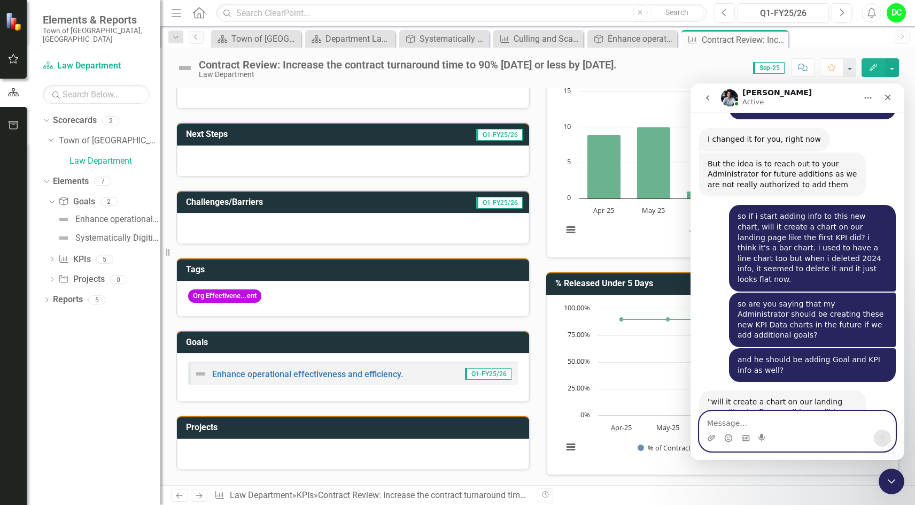
click at [715, 420] on textarea "Message…" at bounding box center [798, 420] width 196 height 18
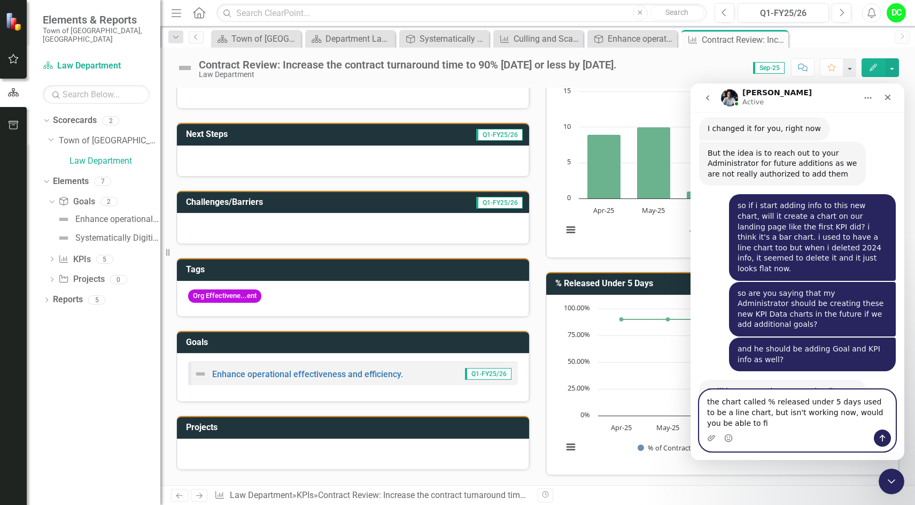
scroll to position [6701, 0]
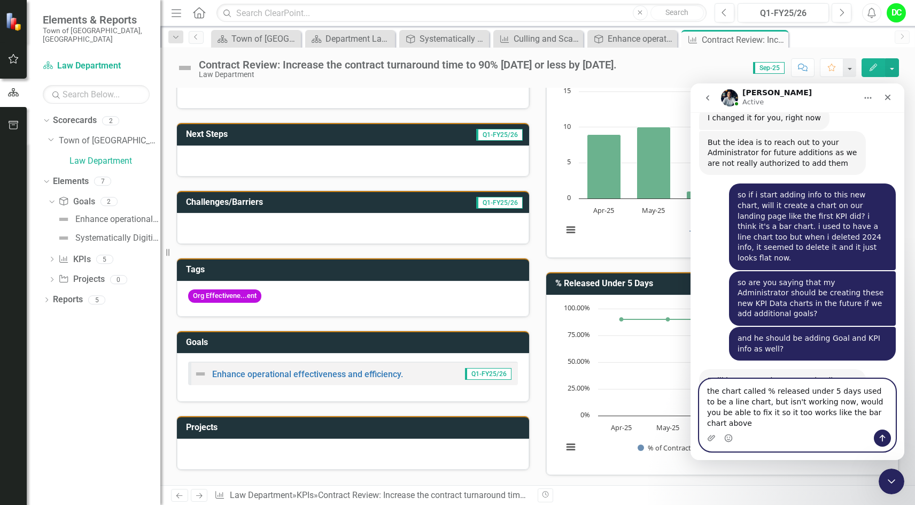
type textarea "the chart called % released under 5 days used to be a line chart, but isn't wor…"
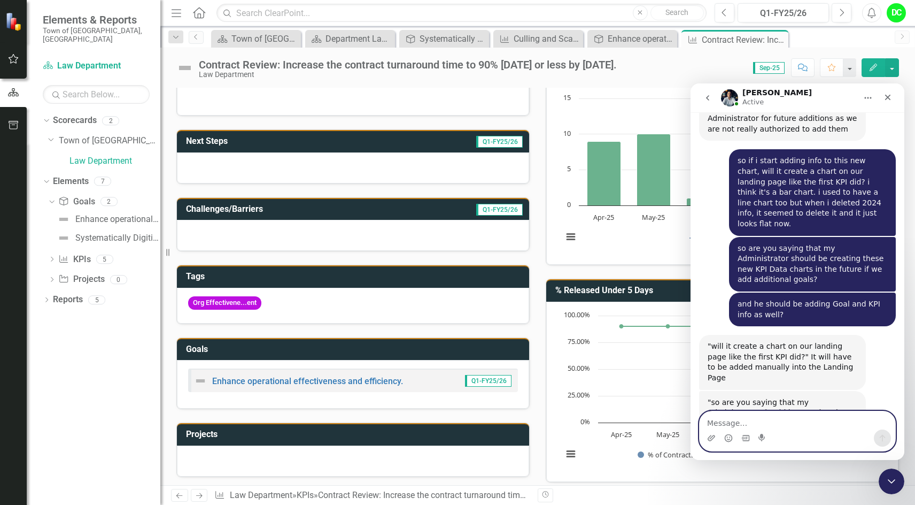
scroll to position [112, 0]
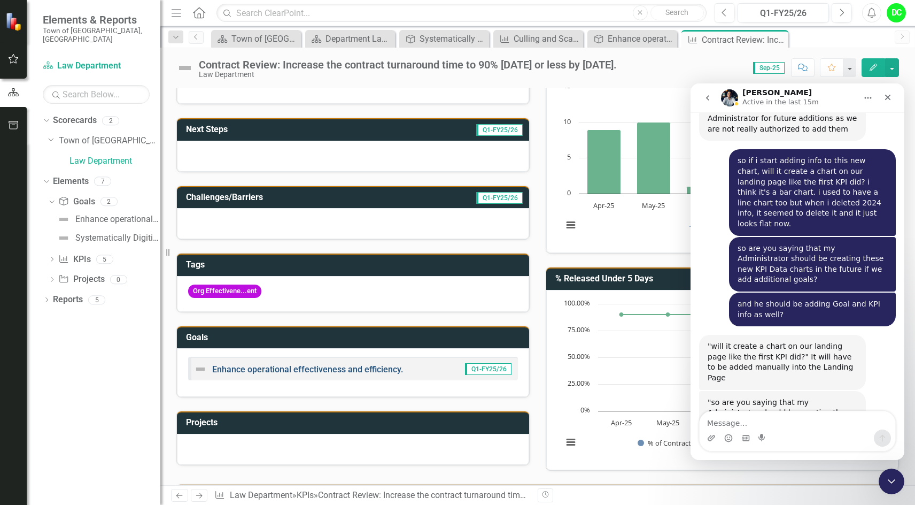
click at [294, 367] on link "Enhance operational effectiveness and efficiency." at bounding box center [307, 369] width 191 height 10
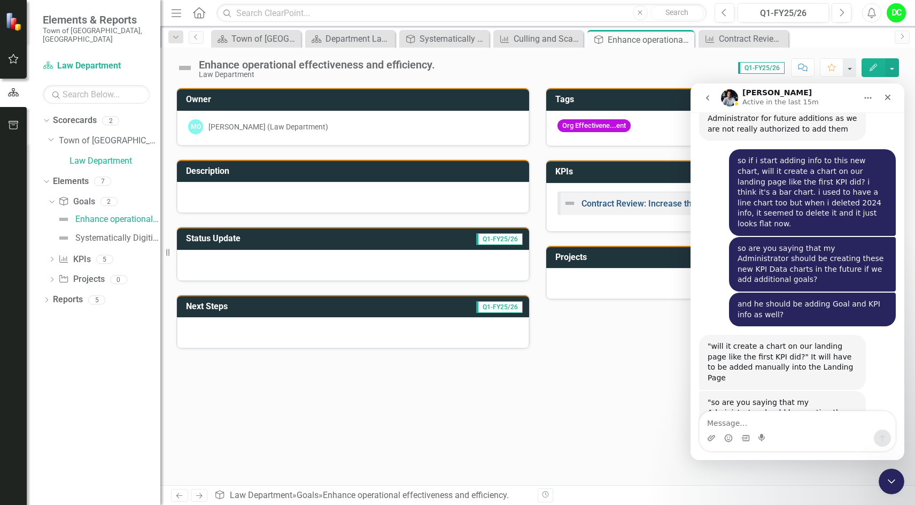
click at [647, 201] on link "Contract Review: Increase the contract turnaround time to 90% [DATE] or less by…" at bounding box center [750, 203] width 336 height 10
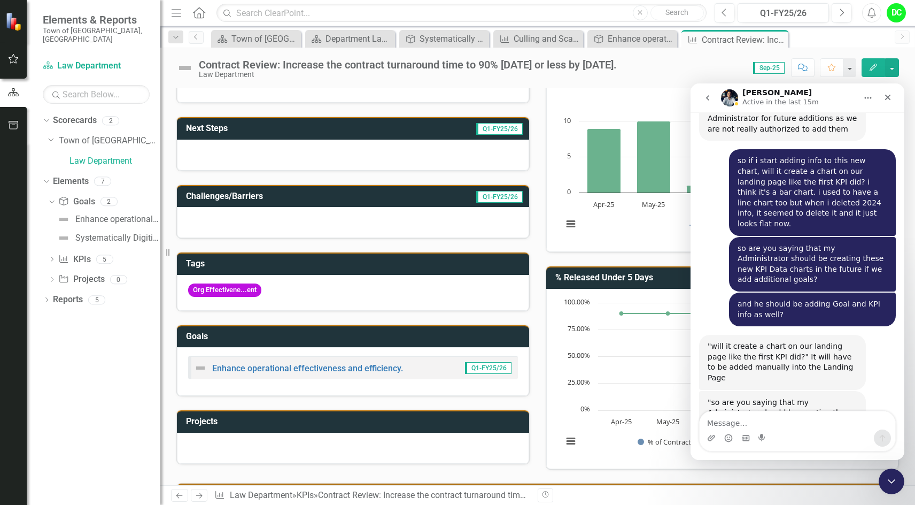
scroll to position [88, 0]
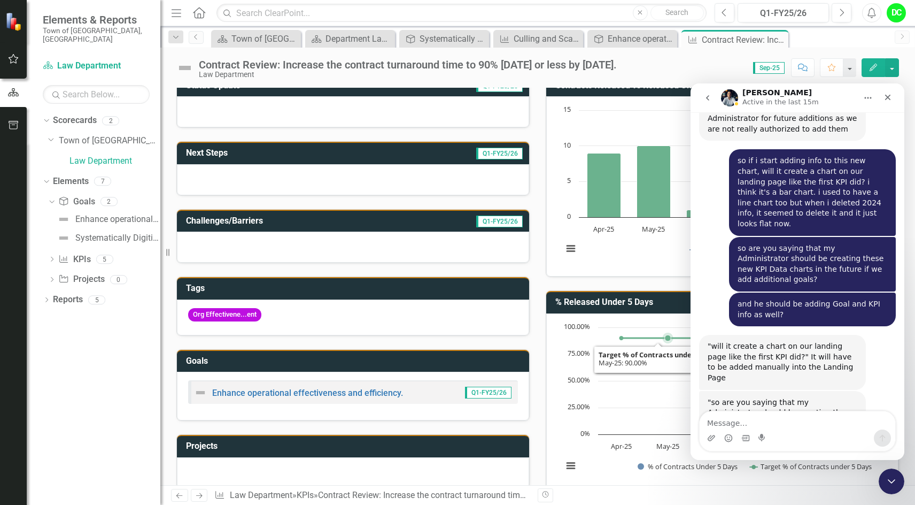
click at [642, 375] on rect "Interactive chart" at bounding box center [721, 402] width 326 height 160
drag, startPoint x: 838, startPoint y: 91, endPoint x: 496, endPoint y: 28, distance: 348.0
click at [691, 83] on html "[PERSON_NAME] Active in the last 15m Hi there! This is Fin, your ClearPoint Sup…" at bounding box center [798, 271] width 214 height 376
click at [617, 66] on div "Contract Review: Increase the contract turnaround time to 90% [DATE] or less by…" at bounding box center [408, 65] width 418 height 12
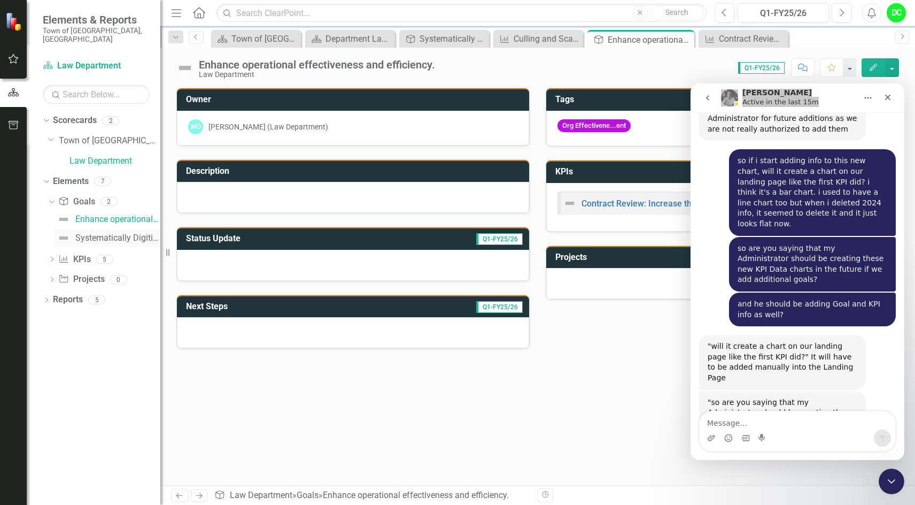
click at [101, 233] on div "Systematically Digitize All Office Files" at bounding box center [117, 238] width 85 height 10
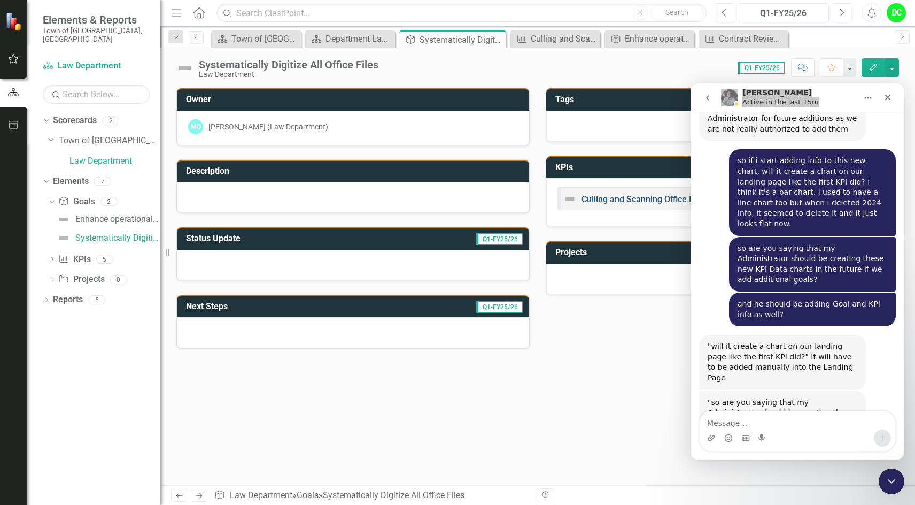
click at [636, 198] on link "Culling and Scanning Office Files" at bounding box center [645, 199] width 126 height 10
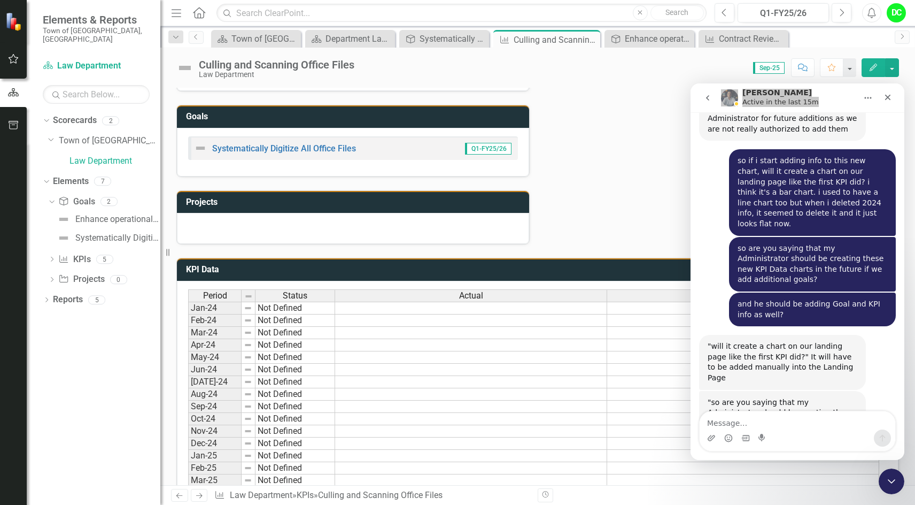
scroll to position [58, 0]
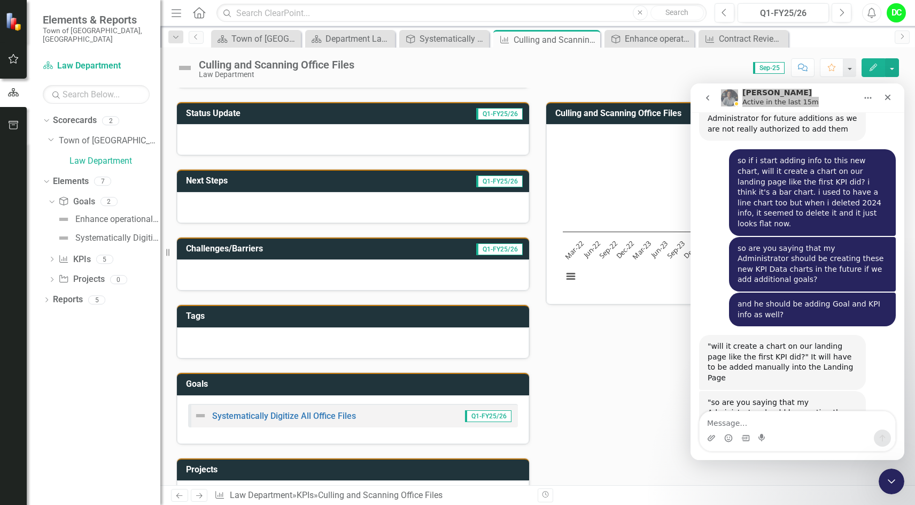
click at [626, 244] on text "Dec-22" at bounding box center [625, 249] width 22 height 22
click at [568, 278] on button "View chart menu, Chart" at bounding box center [571, 276] width 15 height 15
click at [617, 290] on rect "Interactive chart" at bounding box center [721, 213] width 326 height 160
click at [890, 97] on icon "Close" at bounding box center [888, 97] width 9 height 9
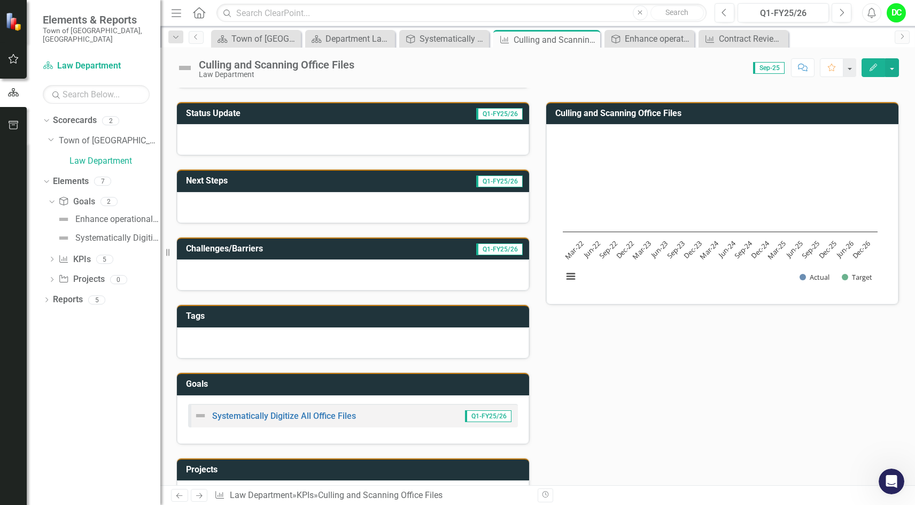
scroll to position [6735, 0]
click at [784, 226] on rect "Interactive chart" at bounding box center [721, 213] width 326 height 160
click at [776, 209] on rect "Interactive chart" at bounding box center [721, 213] width 326 height 160
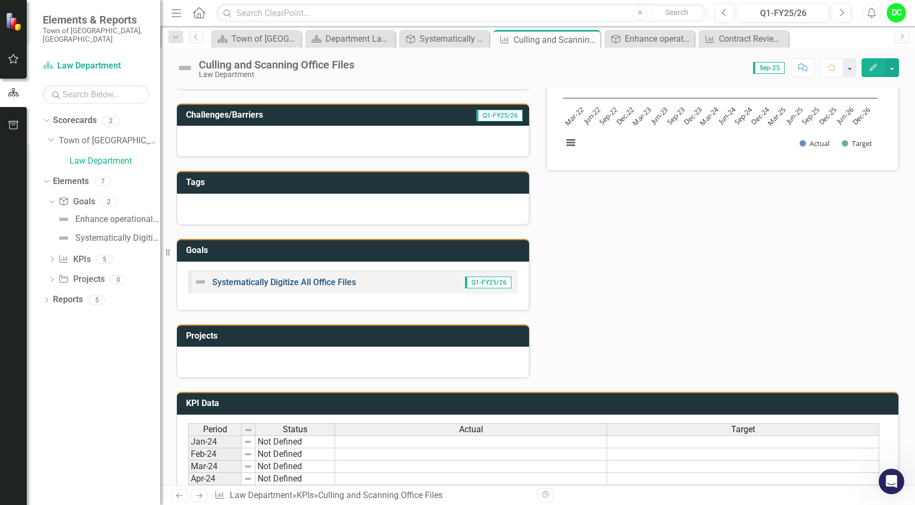
scroll to position [325, 0]
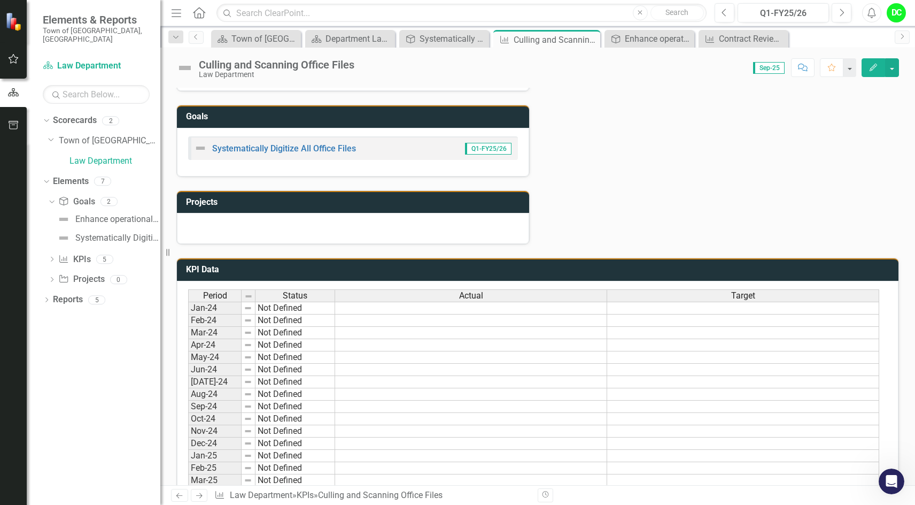
click at [462, 321] on td at bounding box center [471, 320] width 272 height 12
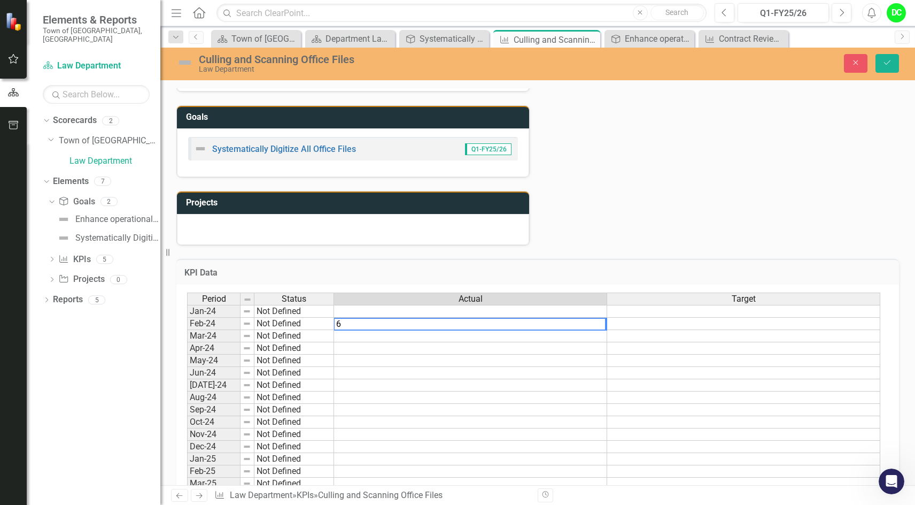
type textarea "6"
click at [720, 320] on td at bounding box center [743, 324] width 273 height 12
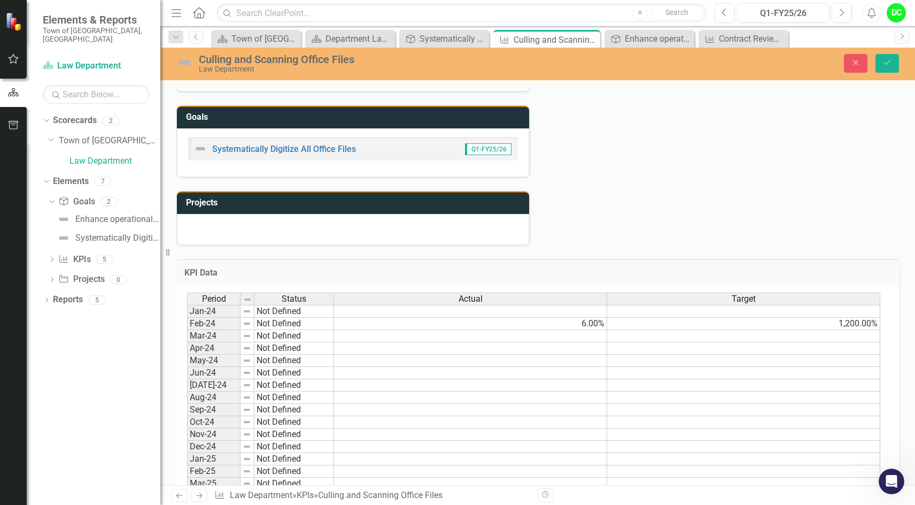
type textarea "1200"
click at [858, 323] on td "1,200.00%" at bounding box center [743, 324] width 273 height 12
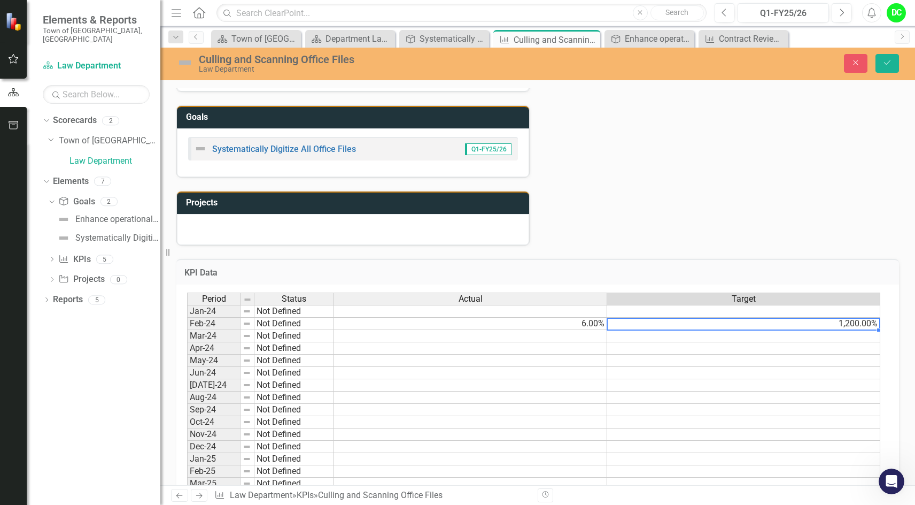
click at [586, 340] on td at bounding box center [470, 336] width 273 height 12
click at [865, 325] on td "1,200.00%" at bounding box center [743, 324] width 273 height 12
click at [599, 320] on td "6.00%" at bounding box center [470, 324] width 273 height 12
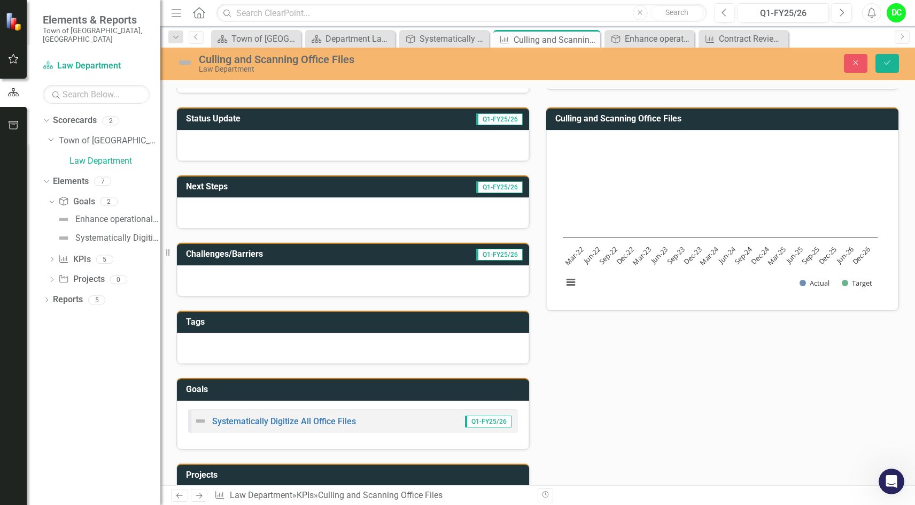
scroll to position [35, 0]
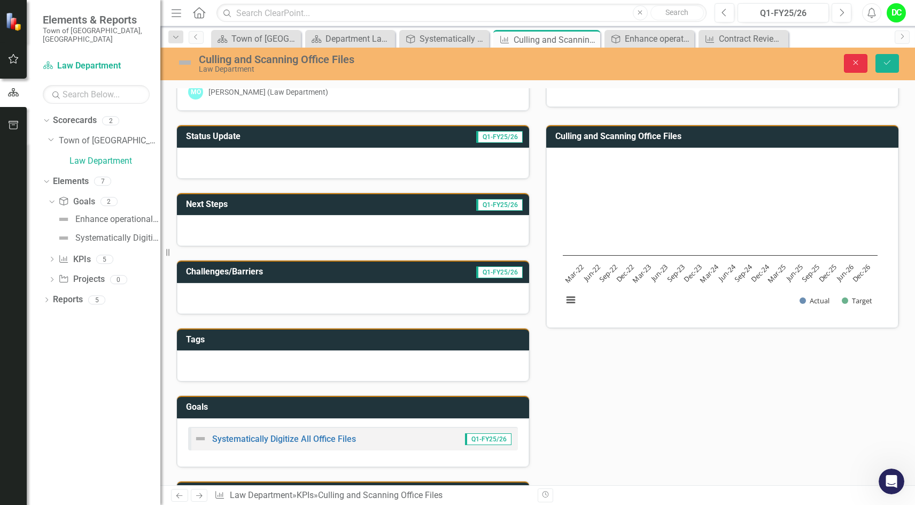
click at [852, 64] on icon "Close" at bounding box center [856, 62] width 10 height 7
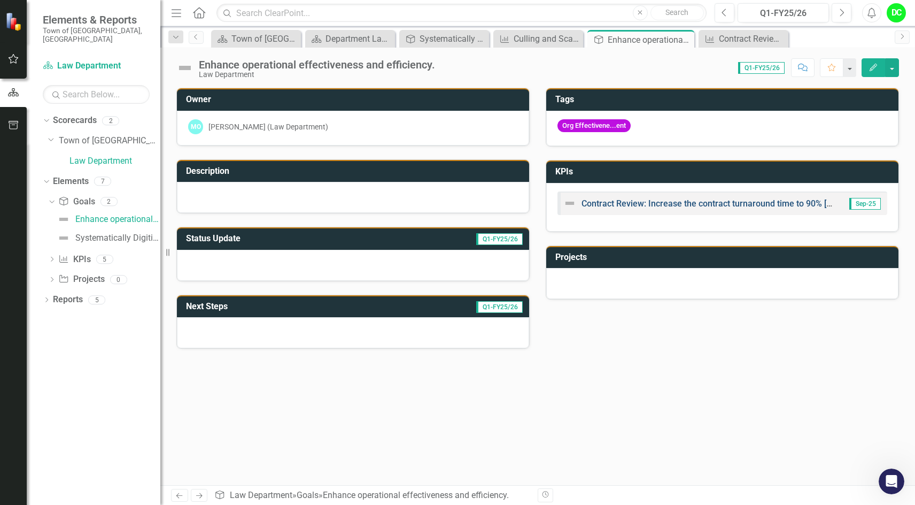
click at [673, 206] on link "Contract Review: Increase the contract turnaround time to 90% [DATE] or less by…" at bounding box center [750, 203] width 336 height 10
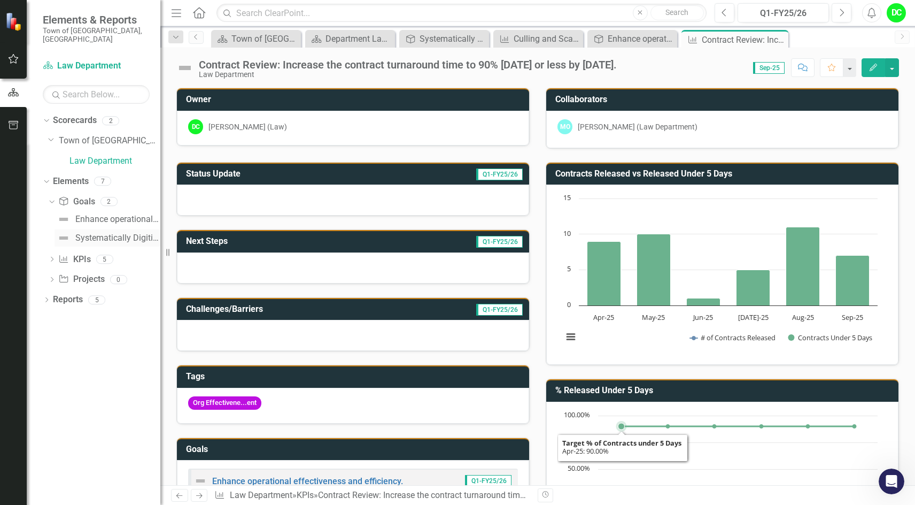
click at [147, 233] on div "Systematically Digitize All Office Files" at bounding box center [117, 238] width 85 height 10
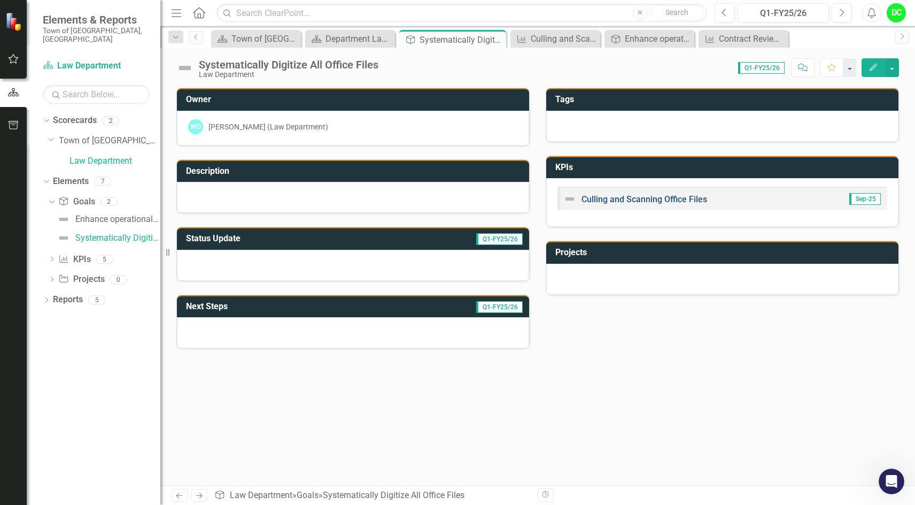
click at [635, 198] on link "Culling and Scanning Office Files" at bounding box center [645, 199] width 126 height 10
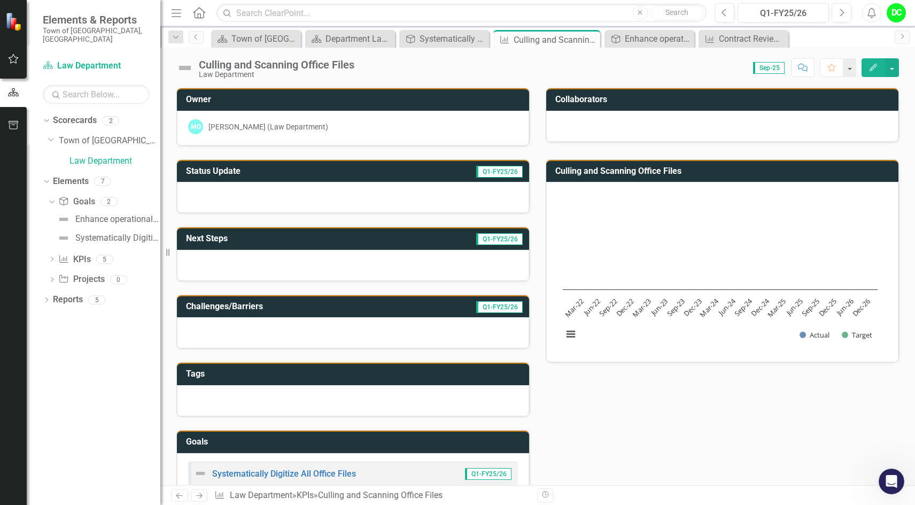
scroll to position [214, 0]
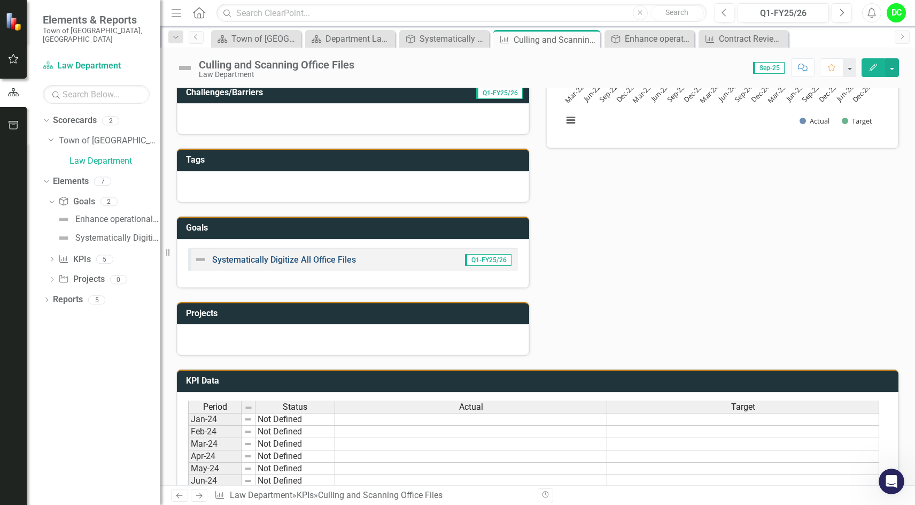
click at [315, 258] on link "Systematically Digitize All Office Files" at bounding box center [284, 260] width 144 height 10
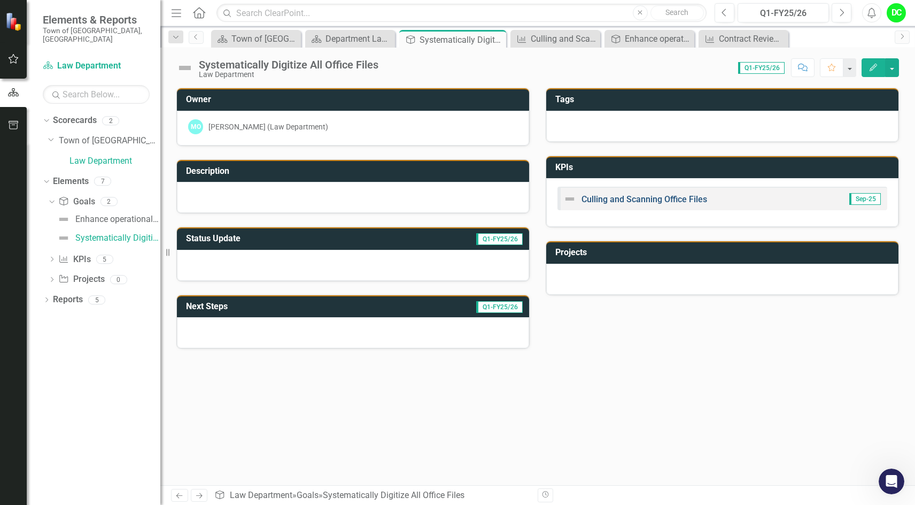
click at [692, 201] on link "Culling and Scanning Office Files" at bounding box center [645, 199] width 126 height 10
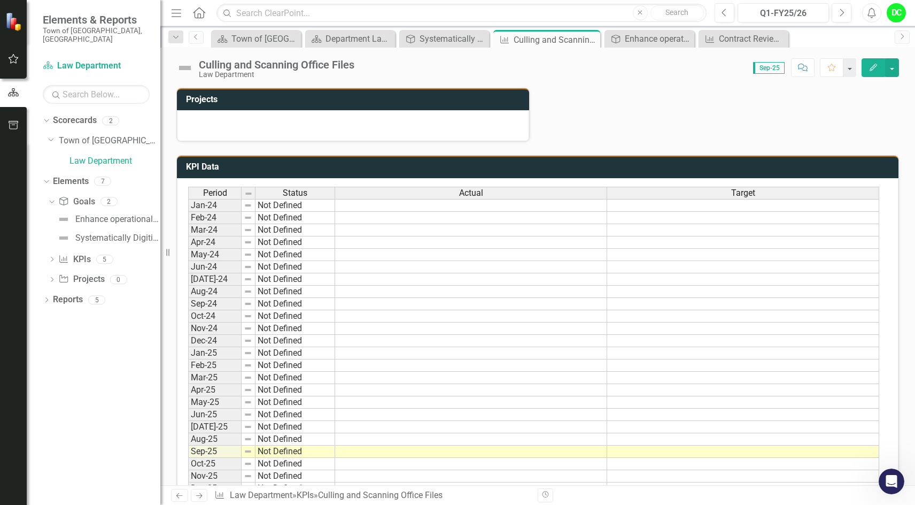
scroll to position [438, 0]
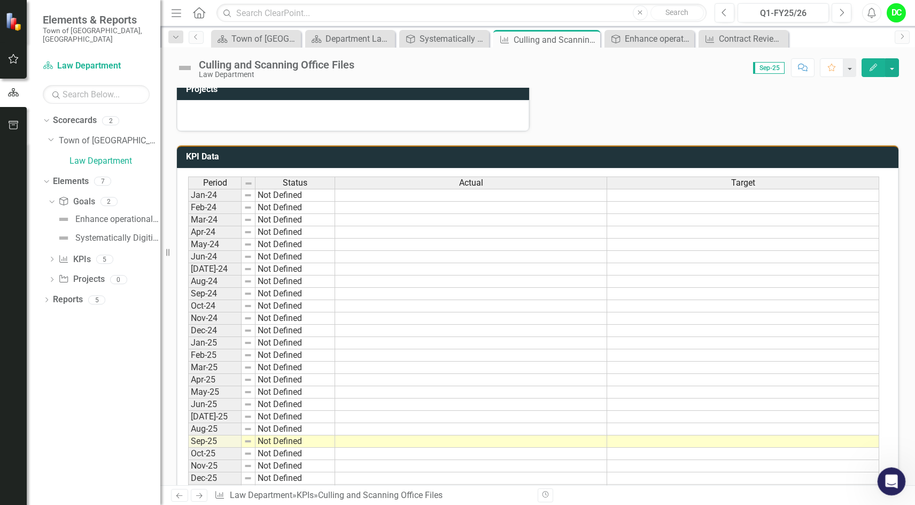
click at [890, 478] on icon "Open Intercom Messenger" at bounding box center [891, 480] width 18 height 18
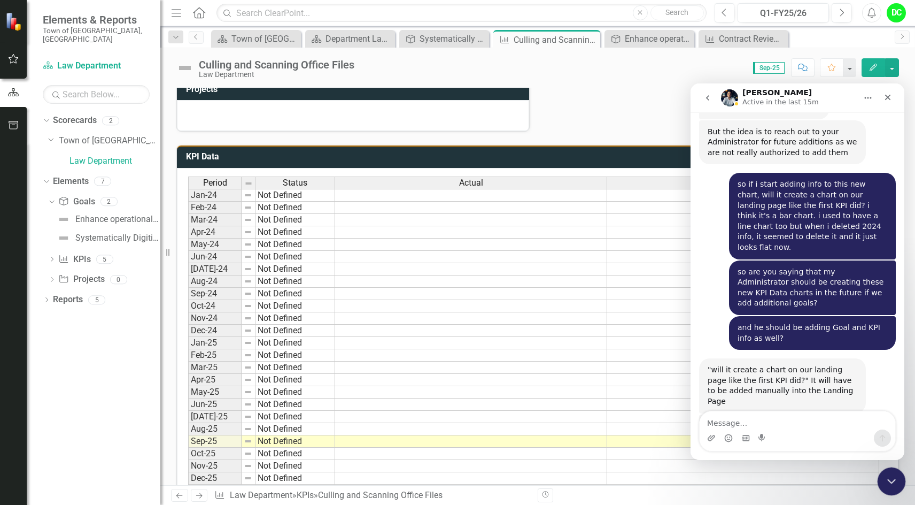
scroll to position [6735, 0]
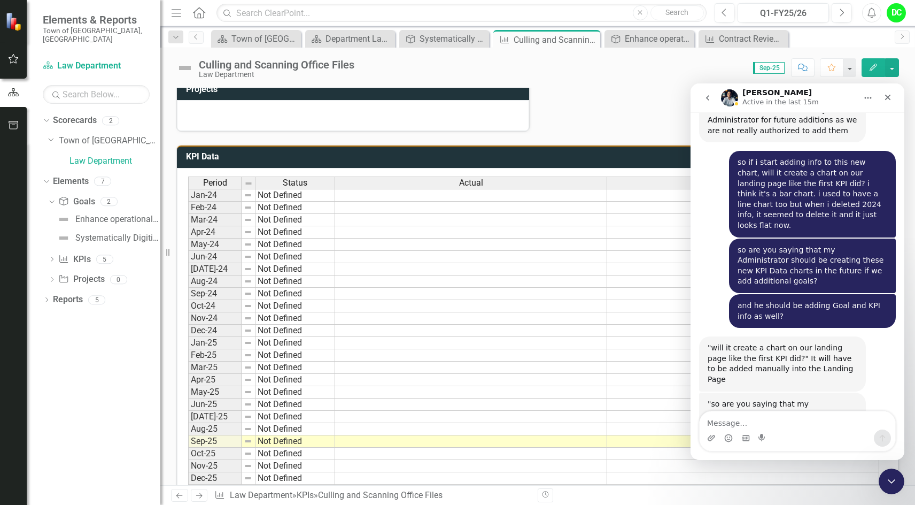
click at [726, 420] on textarea "Message…" at bounding box center [798, 420] width 196 height 18
click at [119, 155] on link "Law Department" at bounding box center [115, 161] width 91 height 12
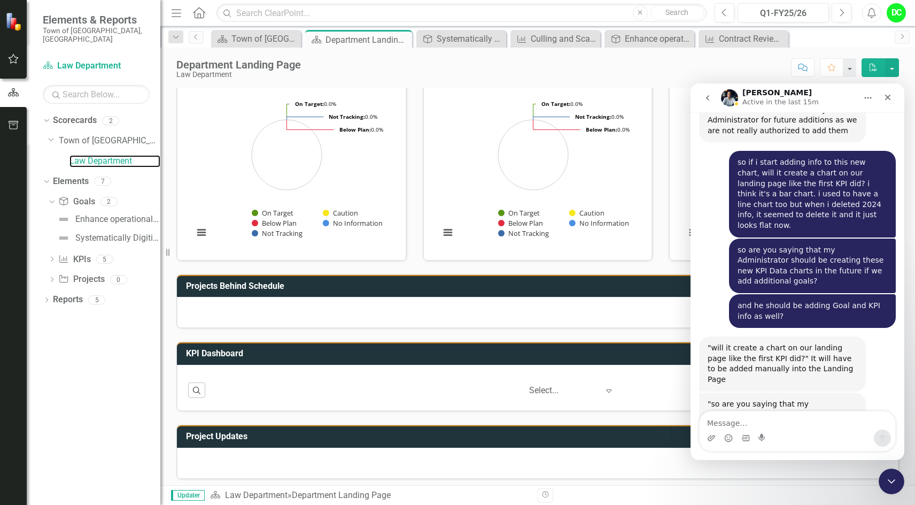
scroll to position [112, 0]
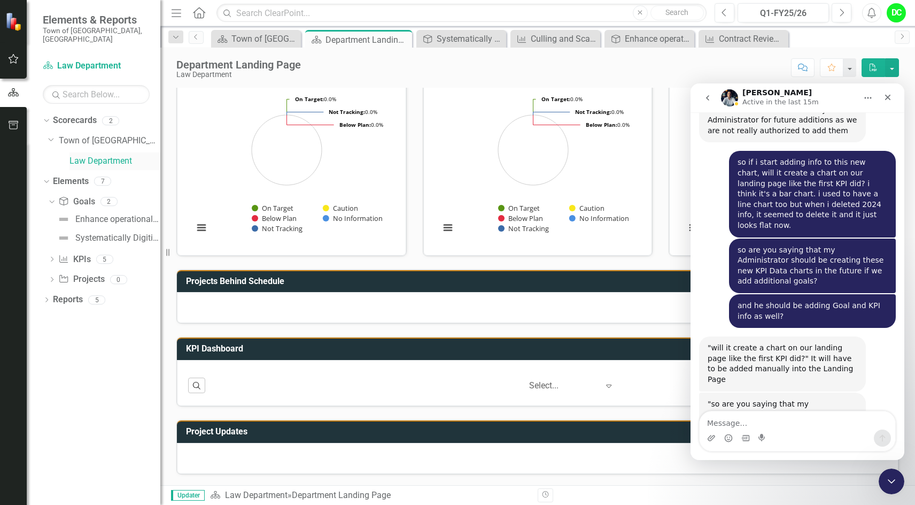
click at [105, 155] on link "Law Department" at bounding box center [115, 161] width 91 height 12
click at [121, 214] on div "Enhance operational effectiveness and efficiency." at bounding box center [117, 219] width 85 height 10
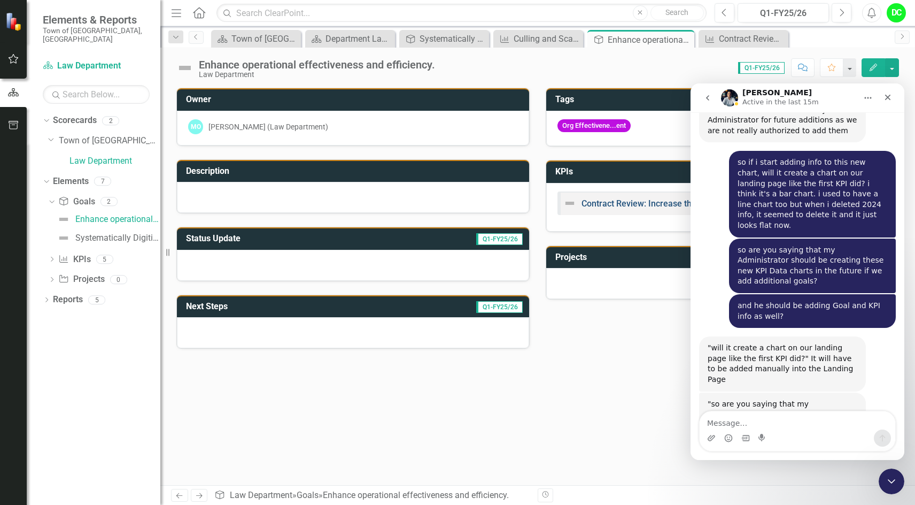
click at [636, 205] on link "Contract Review: Increase the contract turnaround time to 90% [DATE] or less by…" at bounding box center [750, 203] width 336 height 10
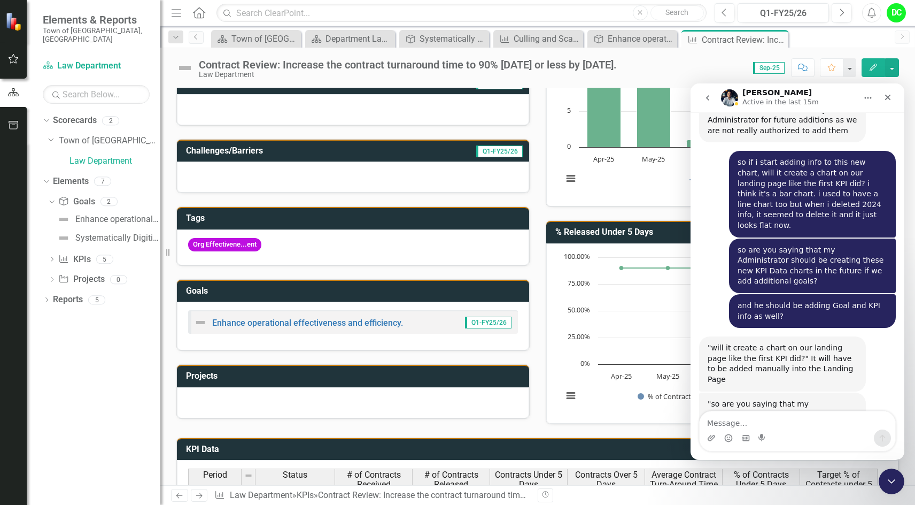
scroll to position [35, 0]
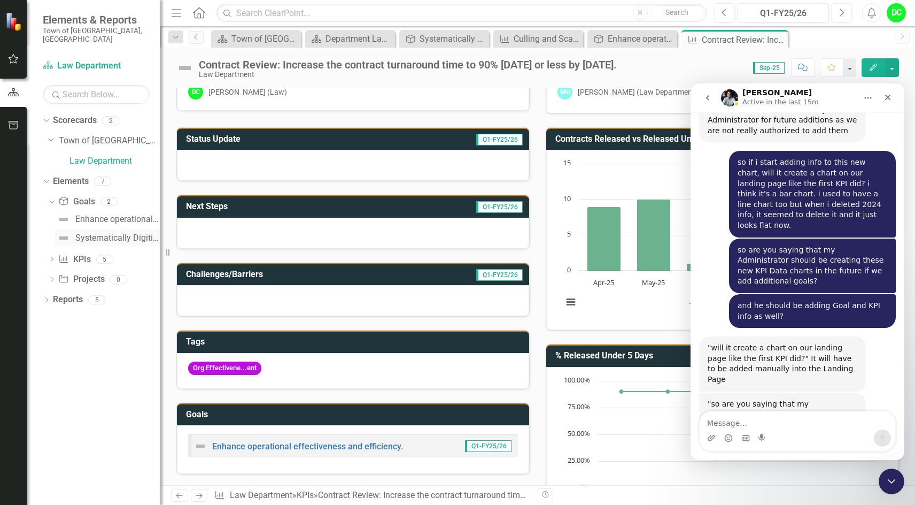
click at [127, 233] on div "Systematically Digitize All Office Files" at bounding box center [117, 238] width 85 height 10
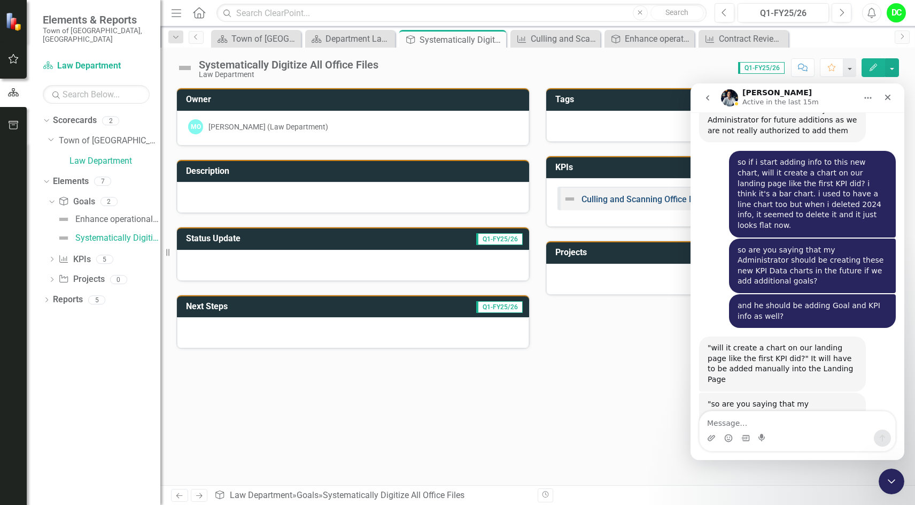
click at [634, 203] on link "Culling and Scanning Office Files" at bounding box center [645, 199] width 126 height 10
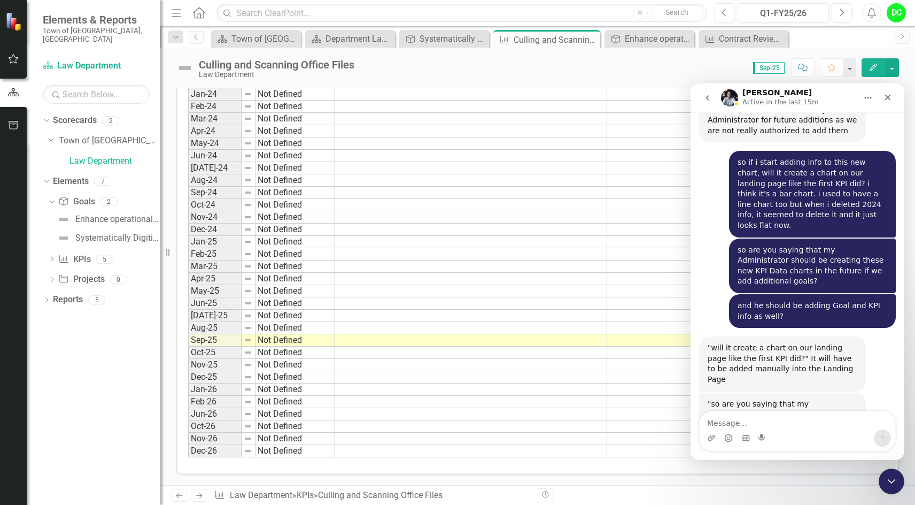
scroll to position [272, 0]
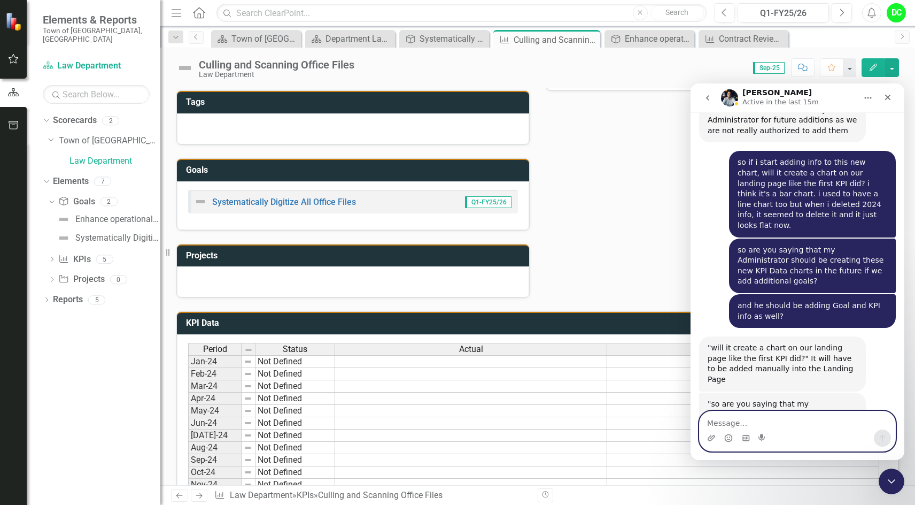
click at [733, 417] on textarea "Message…" at bounding box center [798, 420] width 196 height 18
type textarea "C"
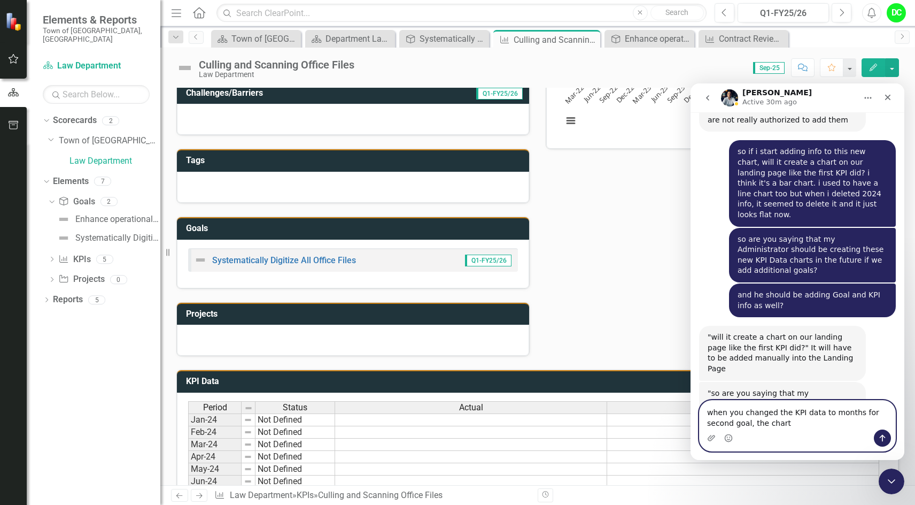
scroll to position [214, 0]
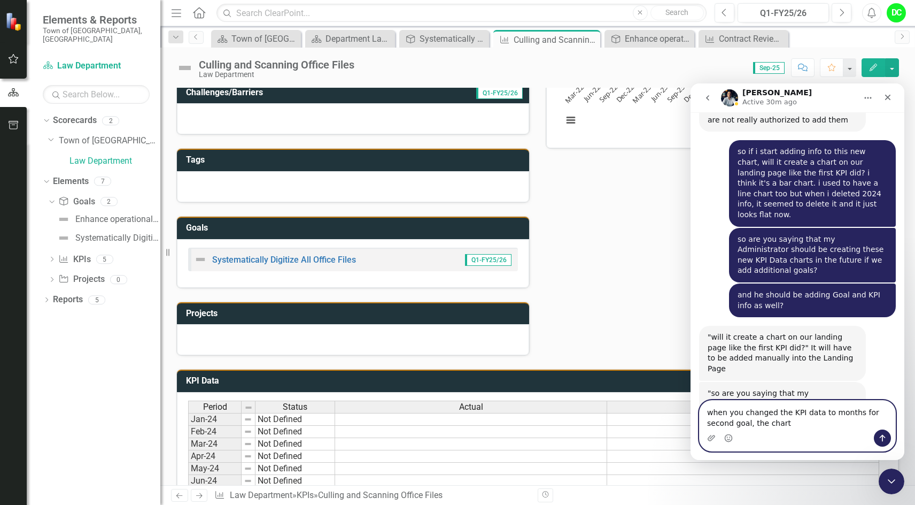
click at [767, 427] on textarea "when you changed the KPI data to months for second goal, the chart" at bounding box center [798, 415] width 196 height 29
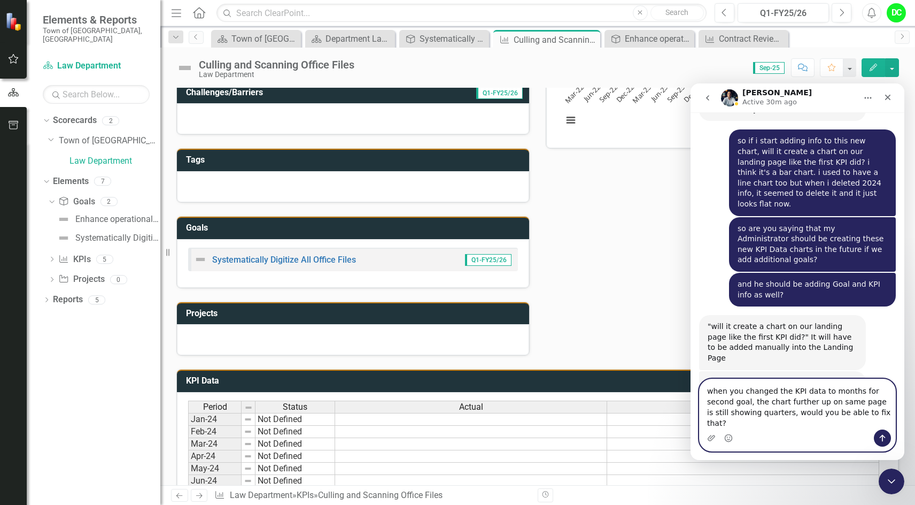
type textarea "when you changed the KPI data to months for second goal, the chart further up o…"
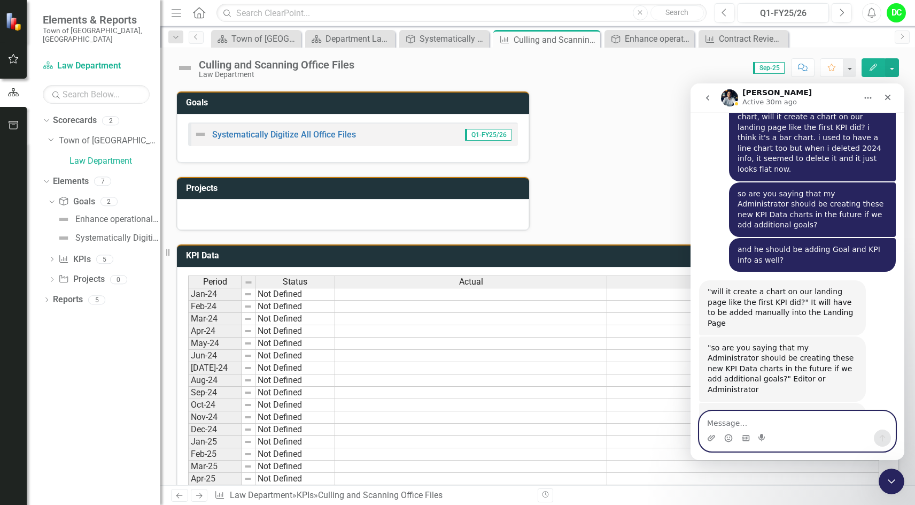
scroll to position [428, 0]
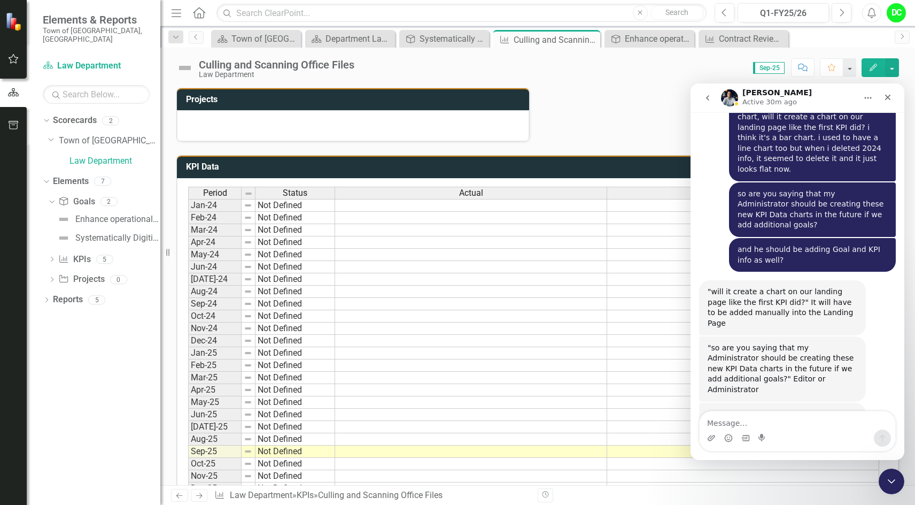
click at [473, 452] on td at bounding box center [471, 451] width 272 height 12
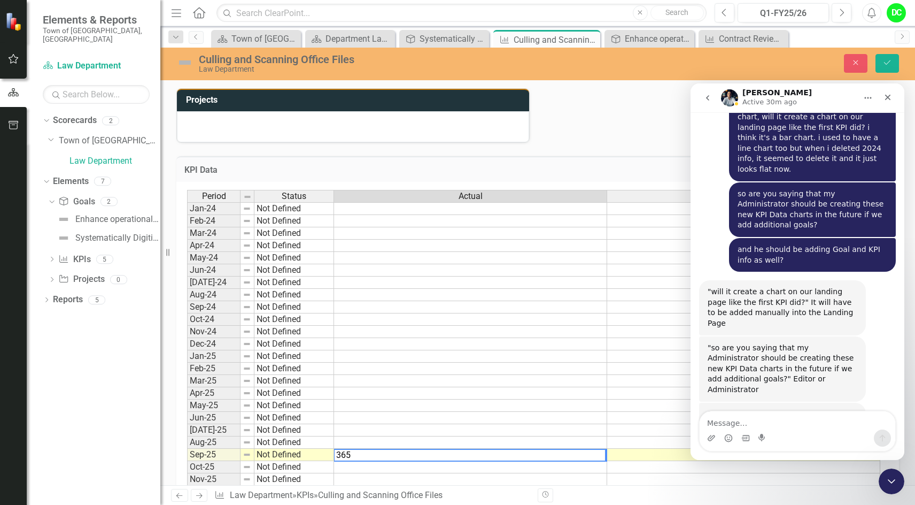
type textarea "365"
click at [656, 453] on td at bounding box center [743, 455] width 273 height 12
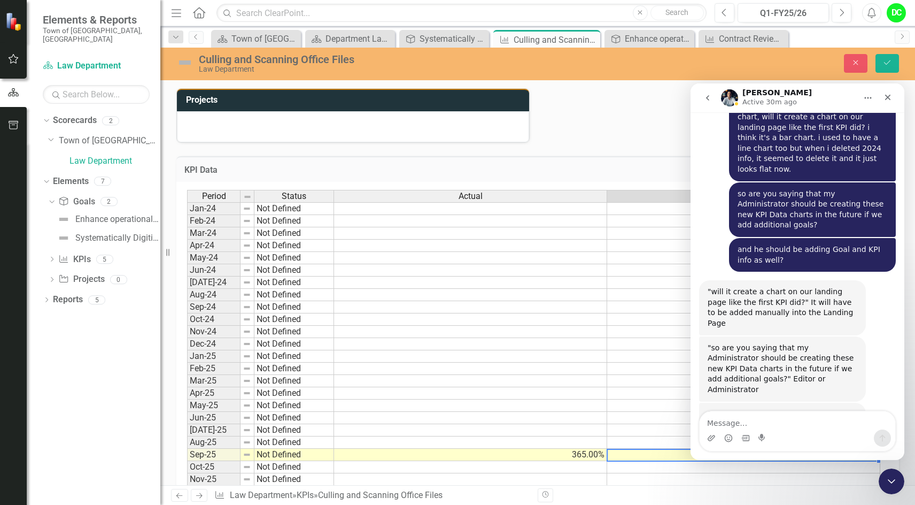
click at [631, 454] on td at bounding box center [743, 455] width 273 height 12
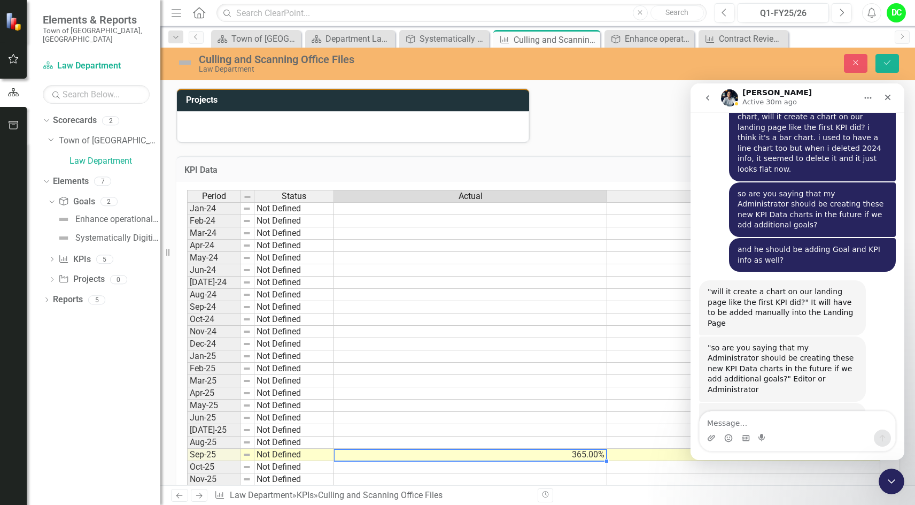
click at [582, 453] on td "365.00%" at bounding box center [470, 455] width 273 height 12
click at [725, 419] on textarea "Message…" at bounding box center [798, 420] width 196 height 18
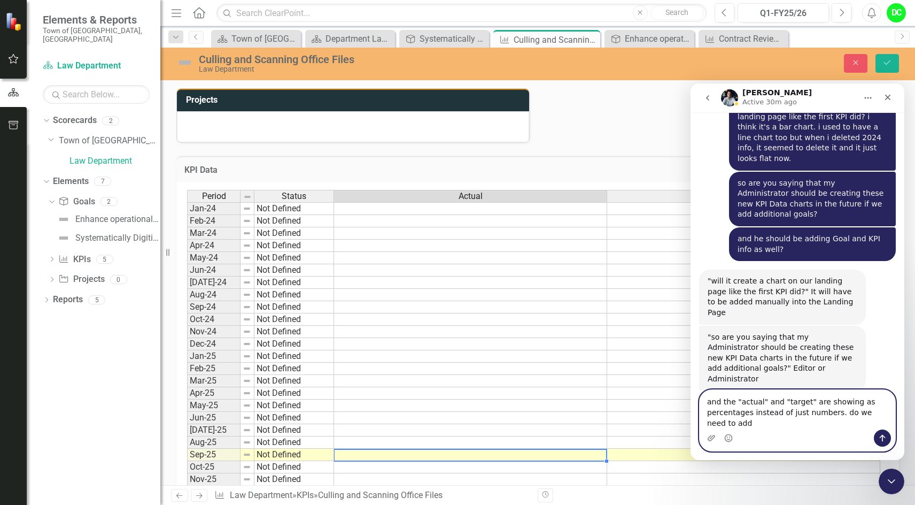
scroll to position [6813, 0]
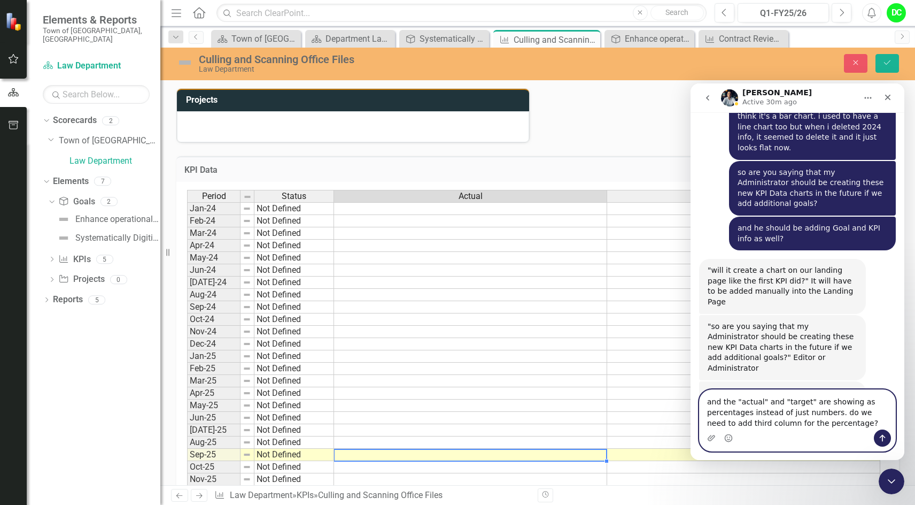
type textarea "and the "actual" and "target" are showing as percentages instead of just number…"
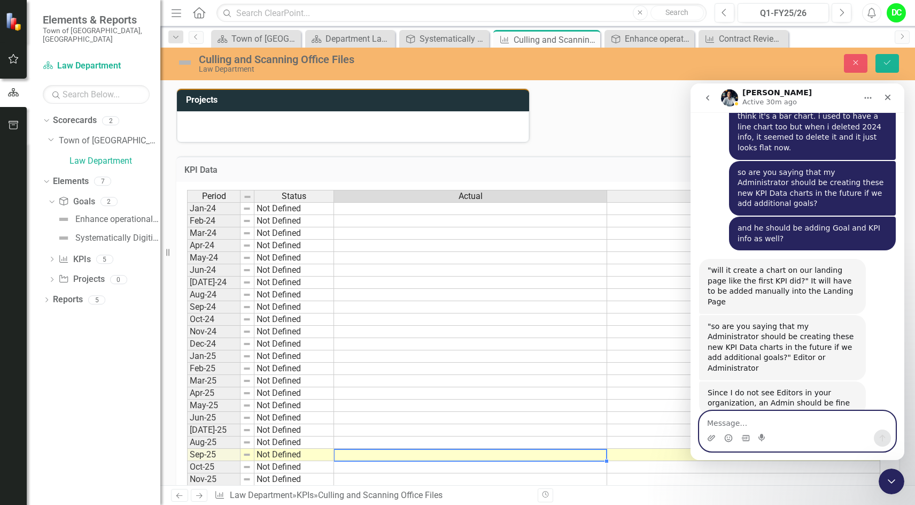
scroll to position [6847, 0]
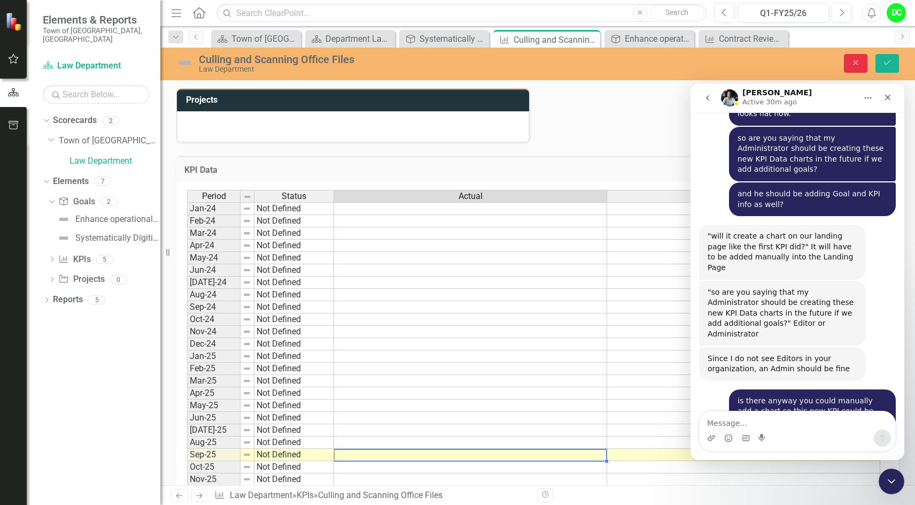
click at [854, 61] on icon "Close" at bounding box center [856, 62] width 10 height 7
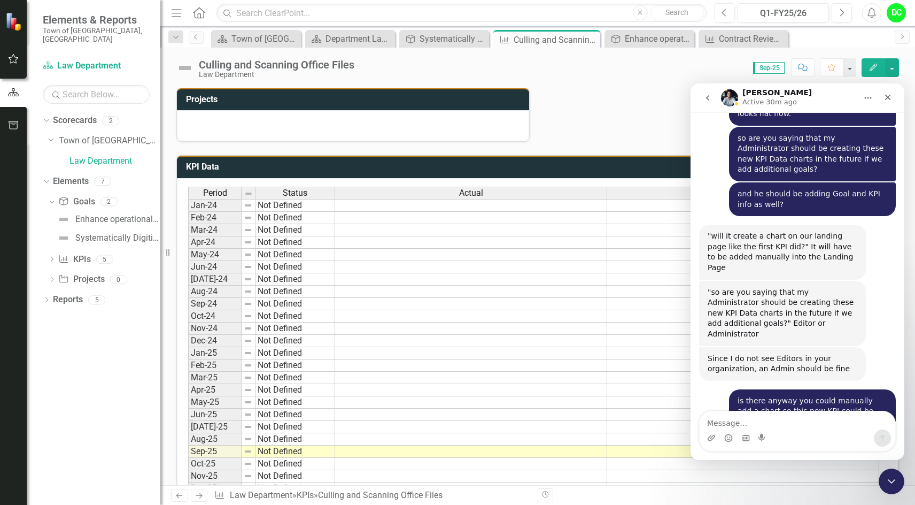
click at [427, 128] on div at bounding box center [353, 125] width 352 height 31
click at [738, 424] on textarea "Message…" at bounding box center [798, 420] width 196 height 18
type textarea "s"
click at [401, 438] on td at bounding box center [471, 439] width 272 height 12
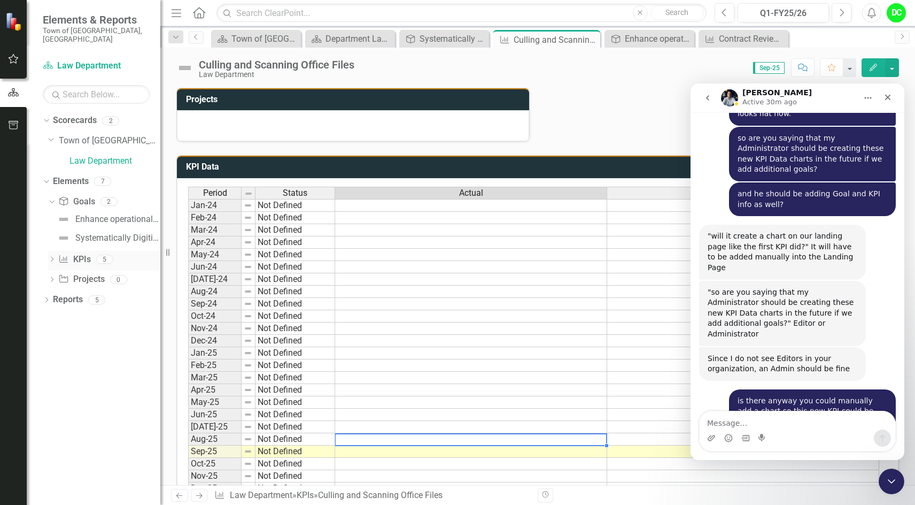
click at [51, 257] on icon "Dropdown" at bounding box center [51, 260] width 7 height 6
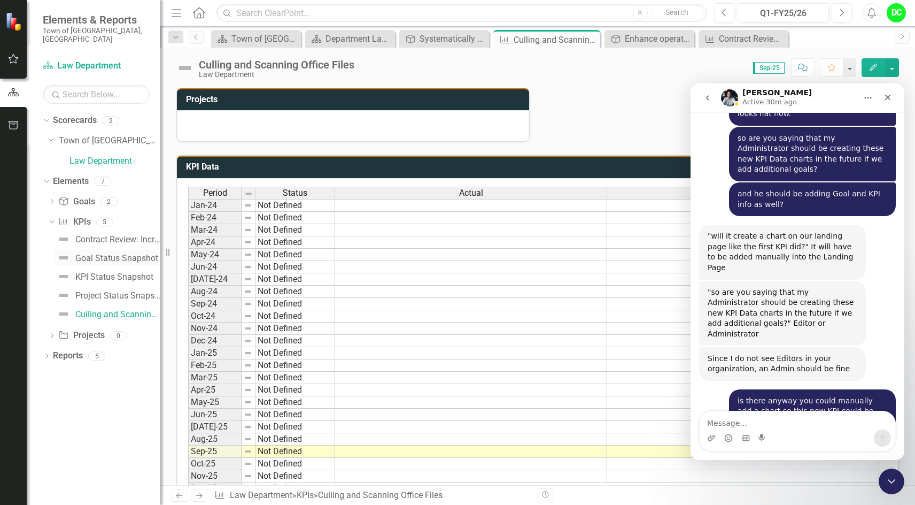
click at [98, 253] on div "Goal Status Snapshot" at bounding box center [116, 258] width 83 height 10
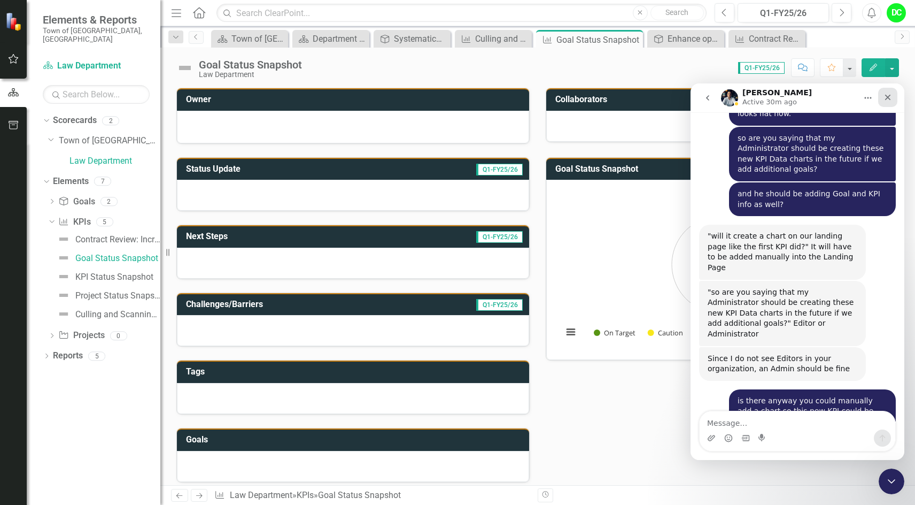
click at [891, 98] on icon "Close" at bounding box center [888, 97] width 9 height 9
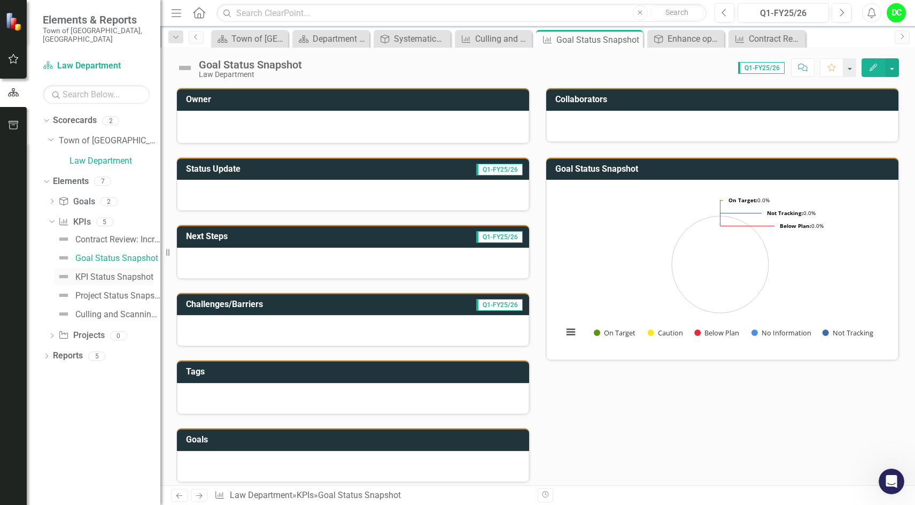
click at [104, 272] on div "KPI Status Snapshot" at bounding box center [114, 277] width 78 height 10
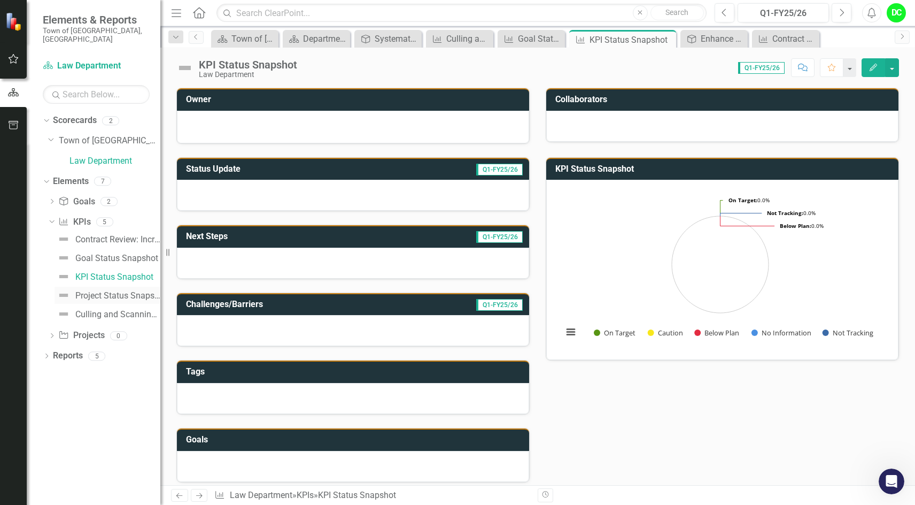
click at [98, 291] on div "Project Status Snapshot" at bounding box center [117, 296] width 85 height 10
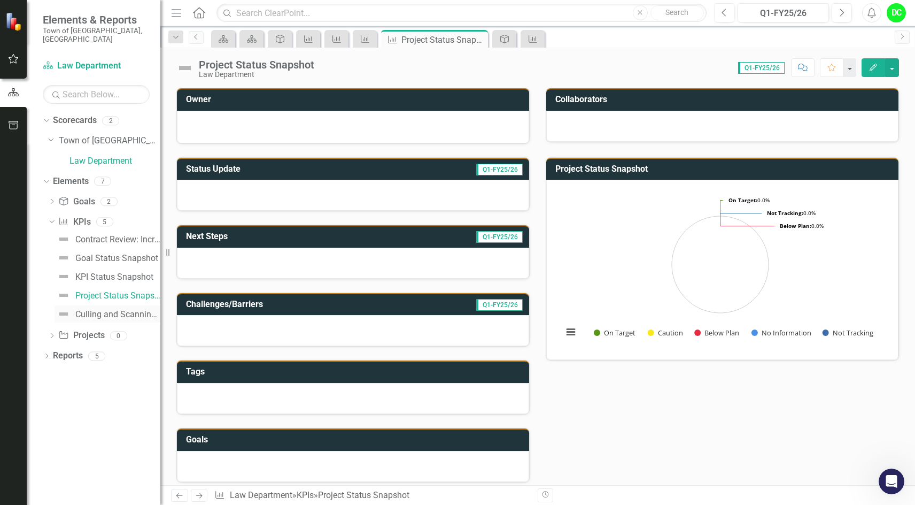
click at [98, 310] on div "Culling and Scanning Office Files" at bounding box center [117, 315] width 85 height 10
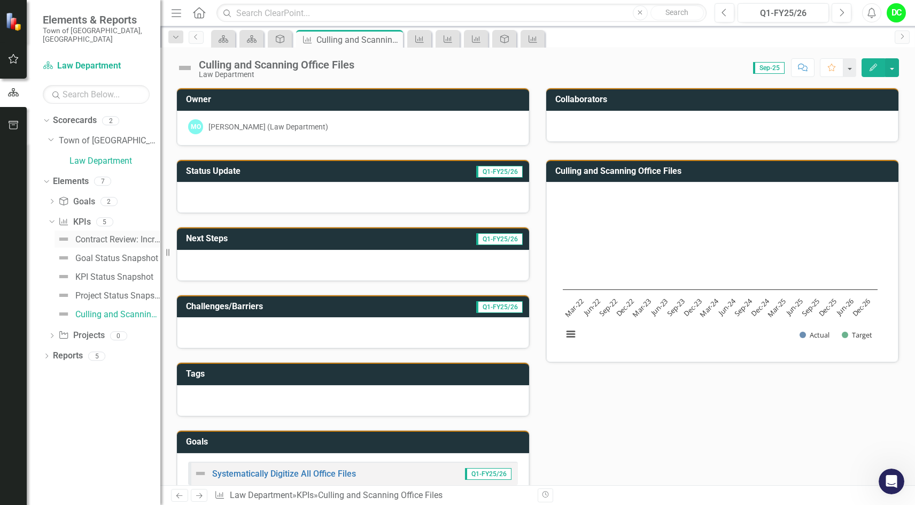
click at [90, 235] on div "Contract Review: Increase the contract turnaround time to 90% [DATE] or less by…" at bounding box center [117, 240] width 85 height 10
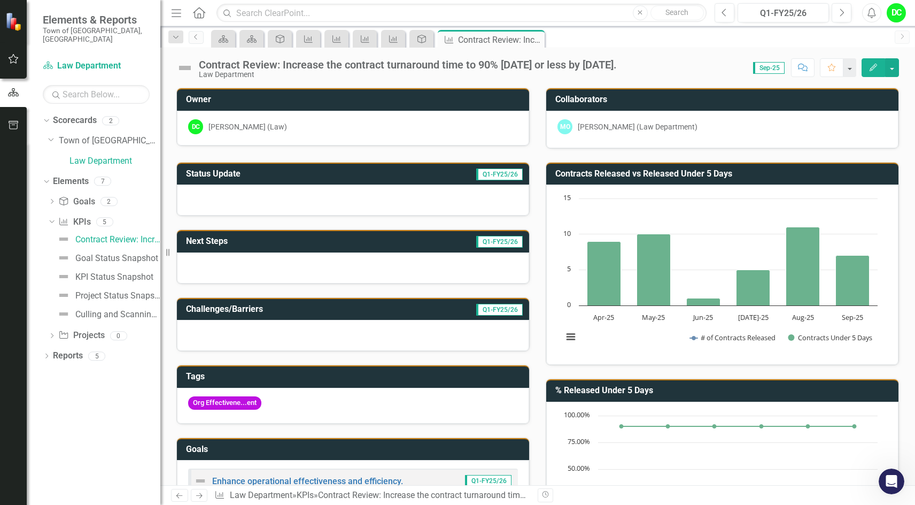
click at [336, 486] on div "Previous Next KPI Law Department » KPIs » Contract Review: Increase the contrac…" at bounding box center [537, 495] width 755 height 20
click at [337, 482] on link "Enhance operational effectiveness and efficiency." at bounding box center [307, 481] width 191 height 10
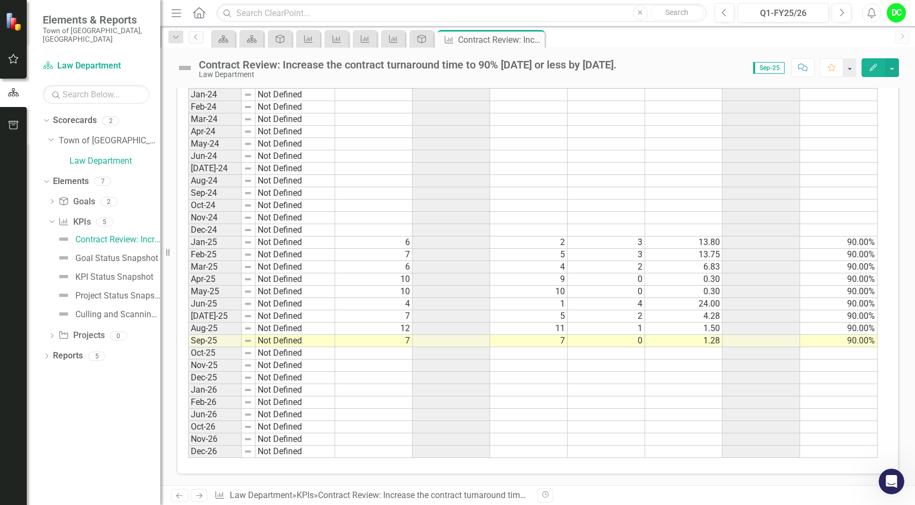
scroll to position [409, 0]
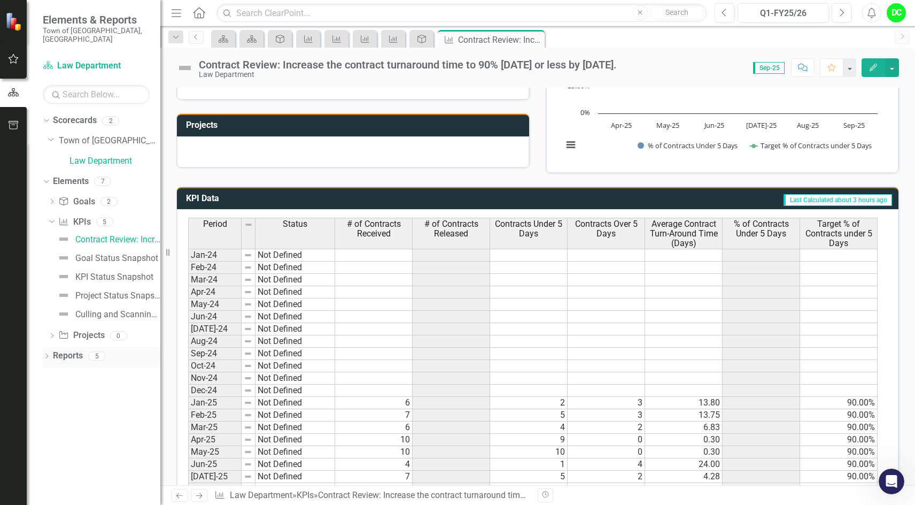
click at [49, 354] on icon "Dropdown" at bounding box center [46, 357] width 7 height 6
click at [50, 430] on div "Dropdown" at bounding box center [51, 434] width 7 height 9
click at [87, 429] on div "Below Plan Department Measures" at bounding box center [109, 434] width 104 height 10
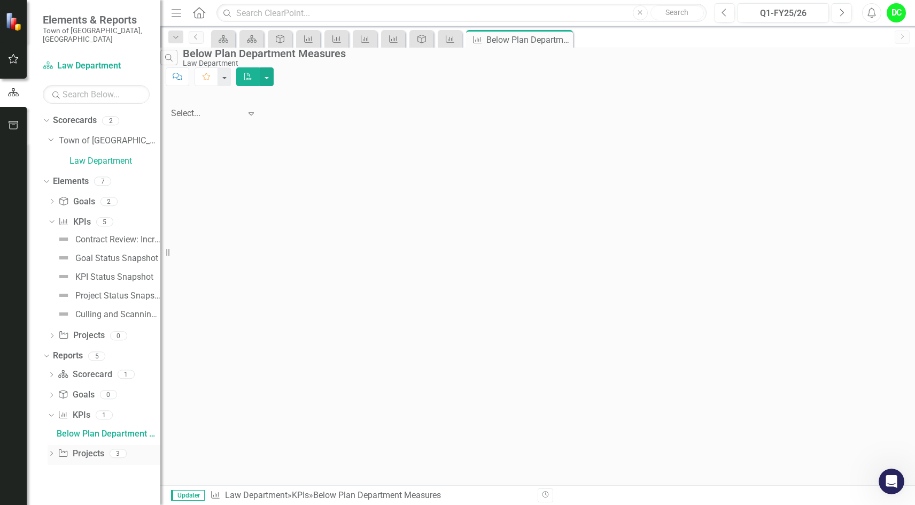
click at [49, 451] on icon "Dropdown" at bounding box center [51, 454] width 7 height 6
click at [50, 431] on icon "Dropdown" at bounding box center [50, 434] width 6 height 7
click at [52, 350] on div "Dropdown Reports 5" at bounding box center [102, 357] width 118 height 20
click at [40, 344] on div "Dropdown Scorecards 2 Dropdown Town of Falmouth Law Department Dropdown Element…" at bounding box center [94, 308] width 134 height 393
click at [49, 352] on div "Dropdown" at bounding box center [44, 355] width 9 height 7
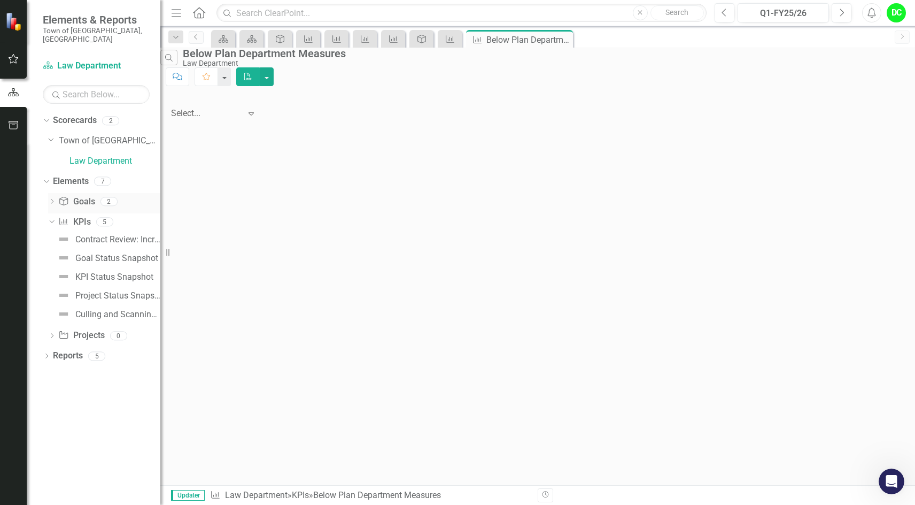
click at [53, 199] on icon "Dropdown" at bounding box center [51, 202] width 7 height 6
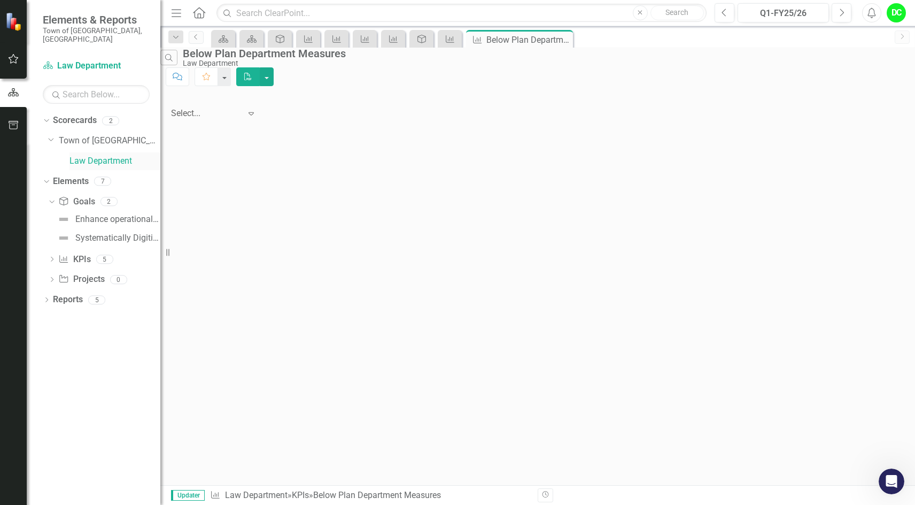
click at [96, 155] on link "Law Department" at bounding box center [115, 161] width 91 height 12
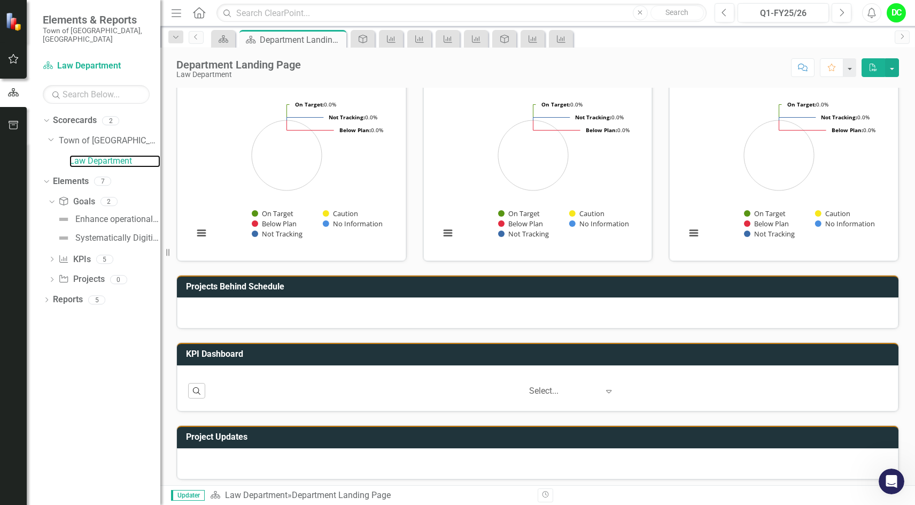
scroll to position [112, 0]
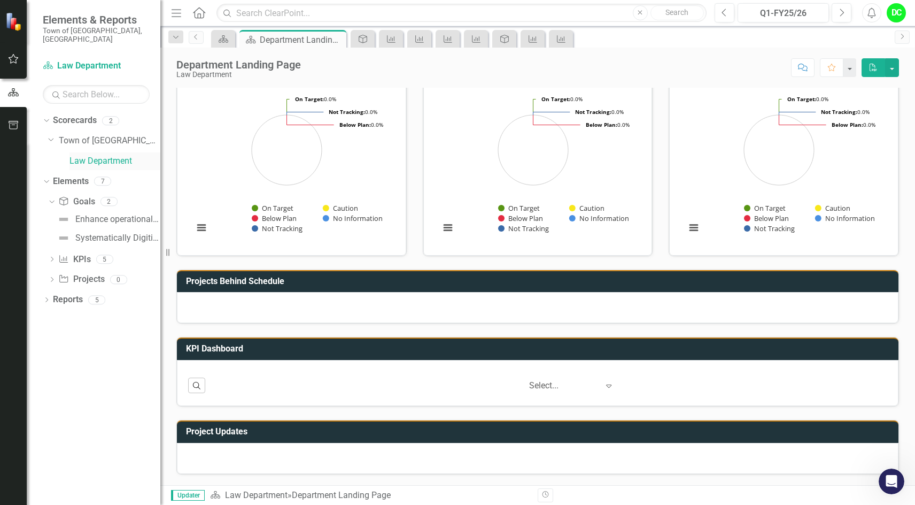
click at [91, 155] on link "Law Department" at bounding box center [115, 161] width 91 height 12
click at [53, 197] on icon "Dropdown" at bounding box center [51, 200] width 6 height 7
click at [53, 199] on icon at bounding box center [52, 201] width 3 height 5
click at [93, 214] on div "Enhance operational effectiveness and efficiency." at bounding box center [117, 219] width 85 height 10
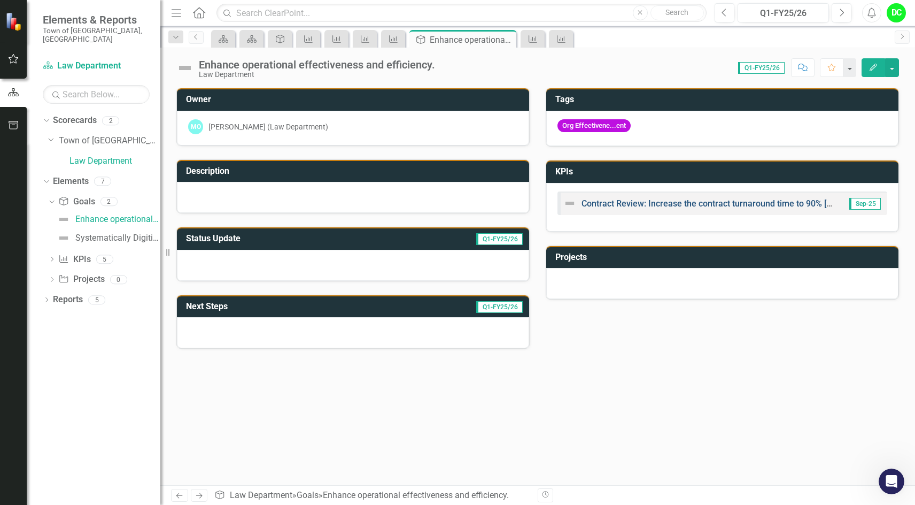
click at [672, 205] on link "Contract Review: Increase the contract turnaround time to 90% [DATE] or less by…" at bounding box center [750, 203] width 336 height 10
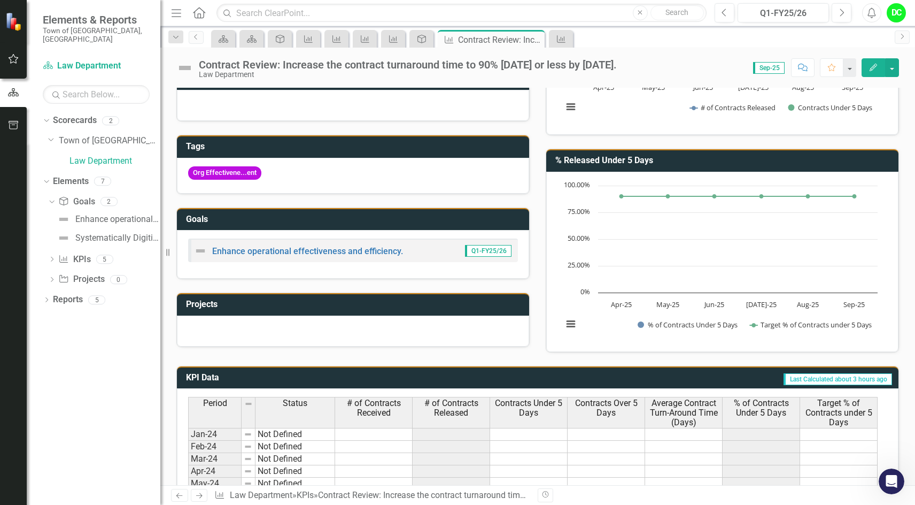
scroll to position [88, 0]
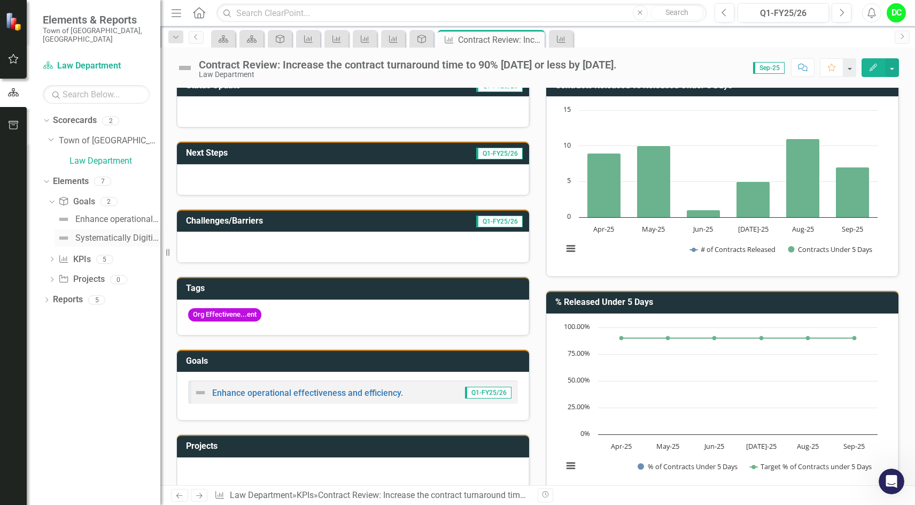
click at [114, 233] on div "Systematically Digitize All Office Files" at bounding box center [117, 238] width 85 height 10
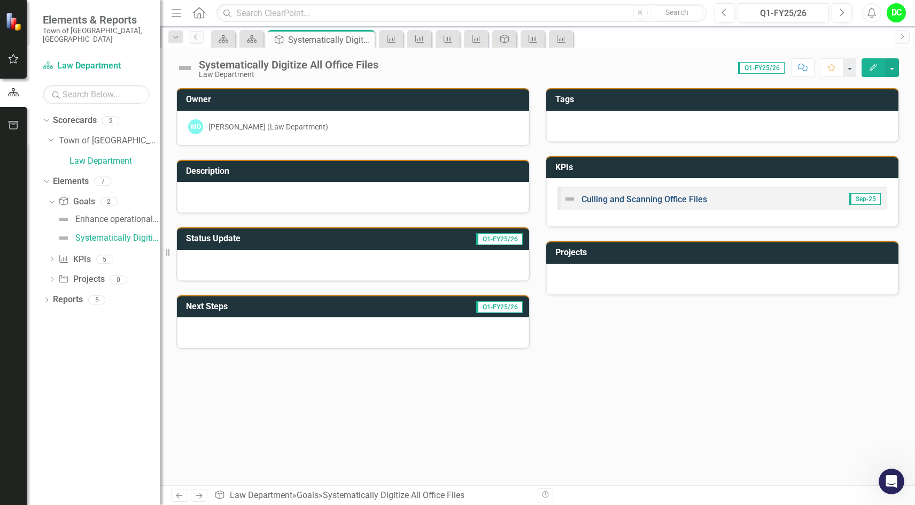
click at [665, 200] on link "Culling and Scanning Office Files" at bounding box center [645, 199] width 126 height 10
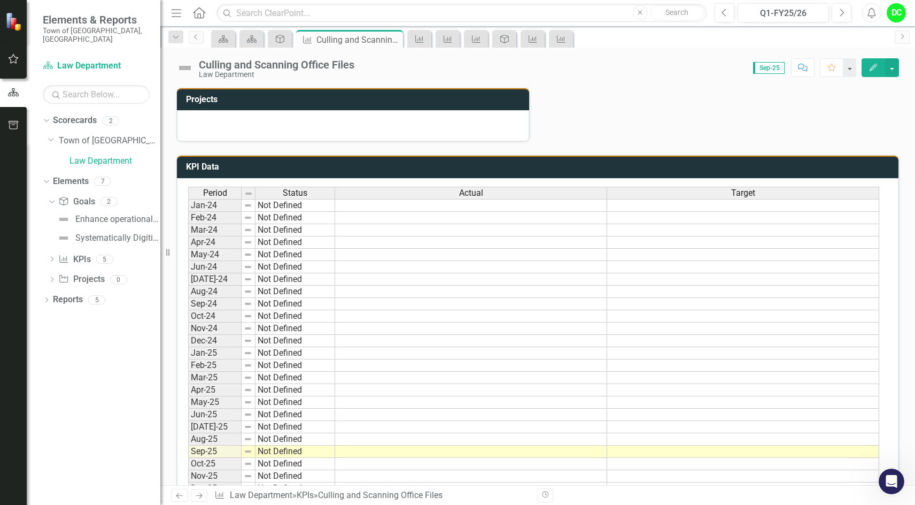
scroll to position [539, 0]
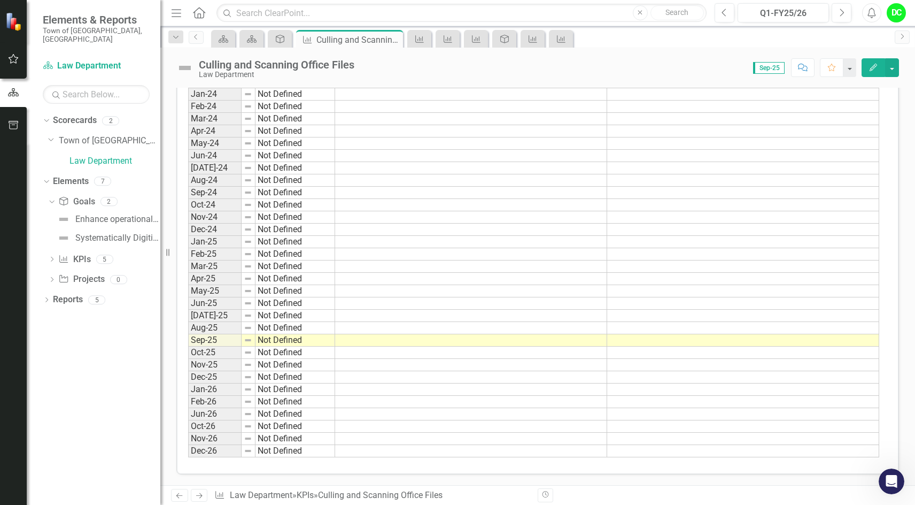
click at [559, 238] on td at bounding box center [471, 242] width 272 height 12
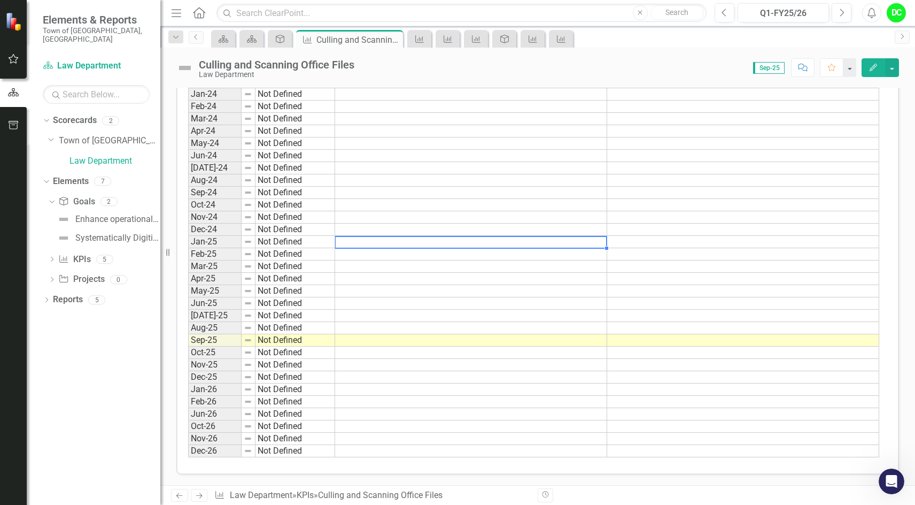
scroll to position [325, 0]
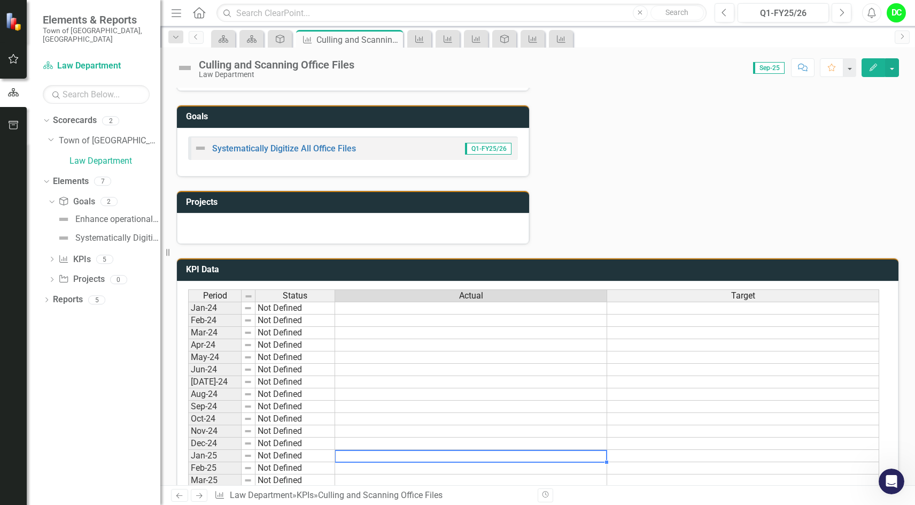
click at [518, 316] on td at bounding box center [471, 320] width 272 height 12
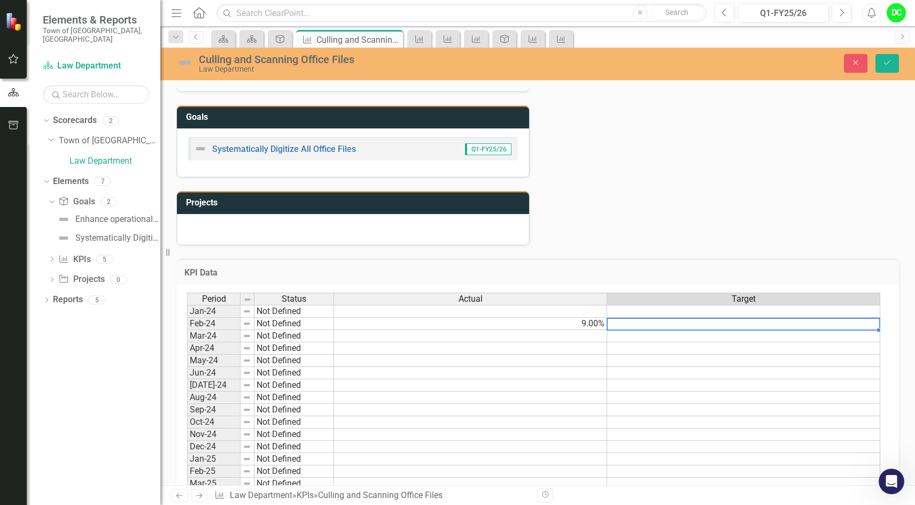
click at [583, 327] on td "9.00%" at bounding box center [470, 324] width 273 height 12
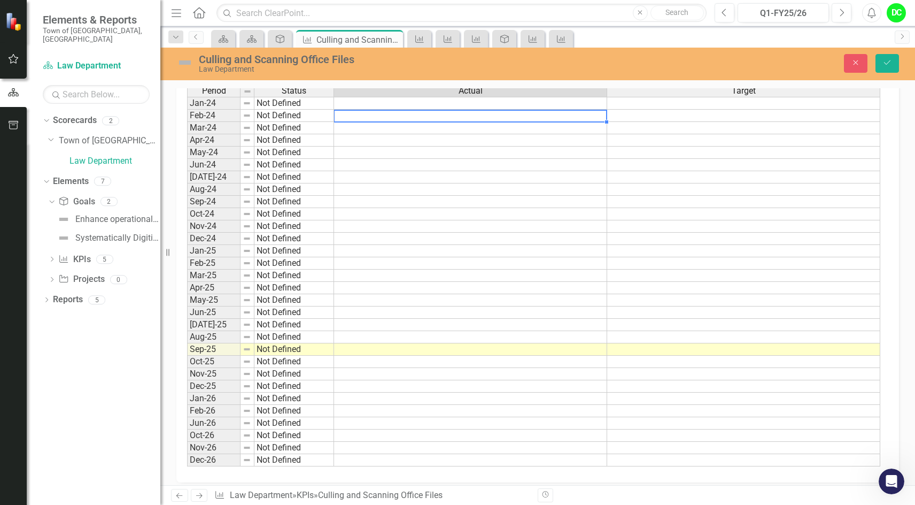
scroll to position [539, 0]
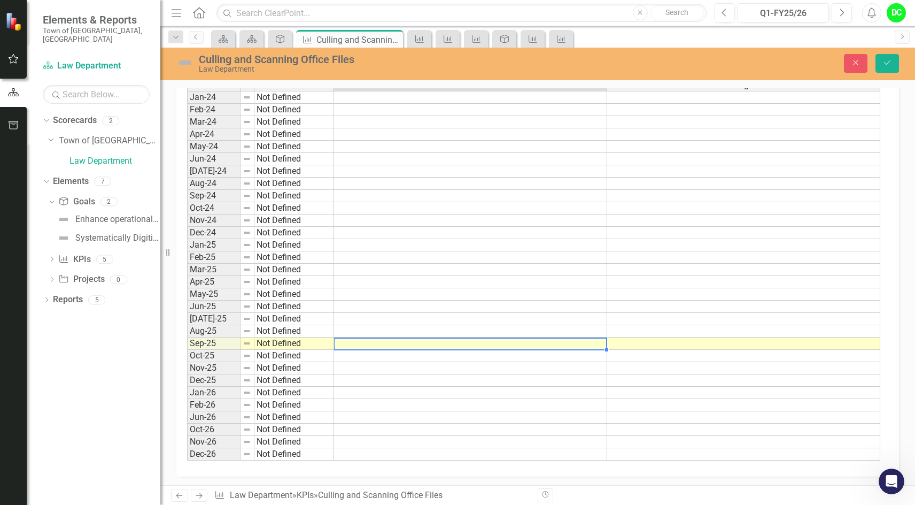
click at [484, 345] on td at bounding box center [470, 343] width 273 height 12
type textarea "3"
type textarea "42"
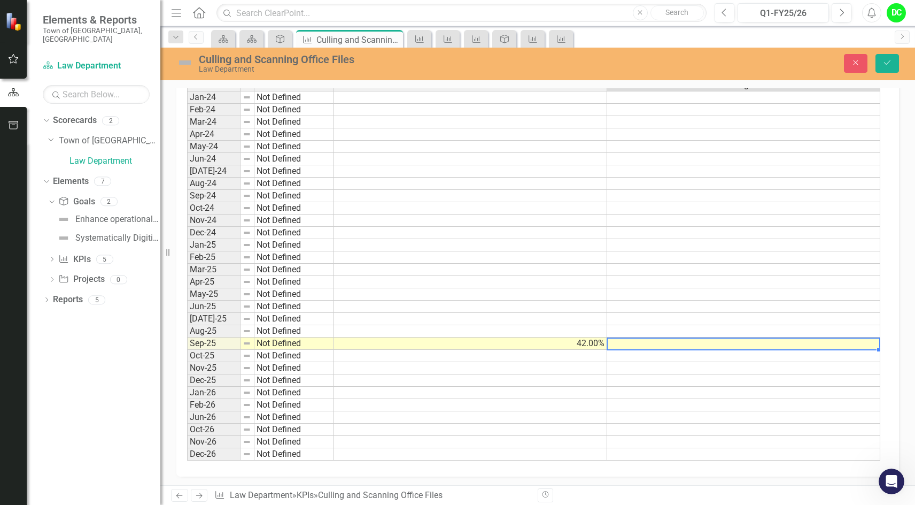
click at [697, 344] on td at bounding box center [743, 343] width 273 height 12
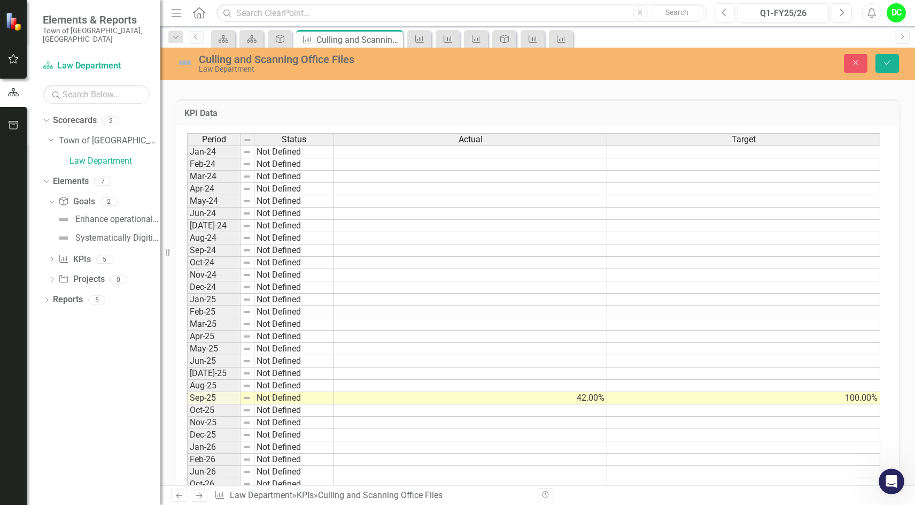
scroll to position [486, 0]
type textarea "100"
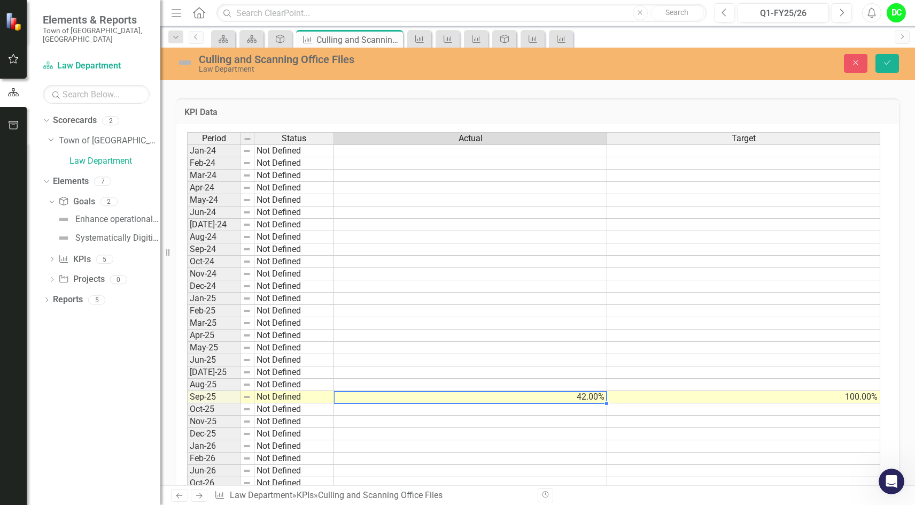
click at [603, 396] on td "42.00%" at bounding box center [470, 397] width 273 height 12
click at [840, 397] on td "100.00%" at bounding box center [743, 397] width 273 height 12
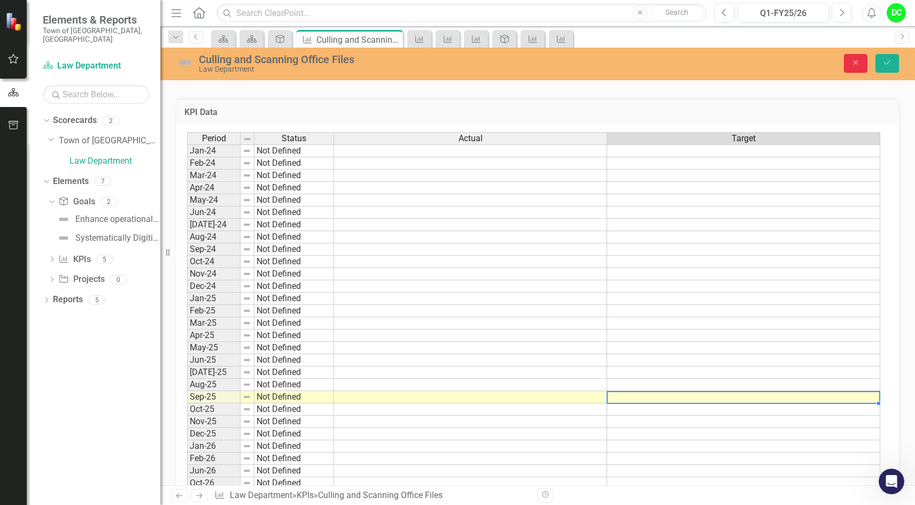
click at [855, 61] on icon "Close" at bounding box center [856, 62] width 10 height 7
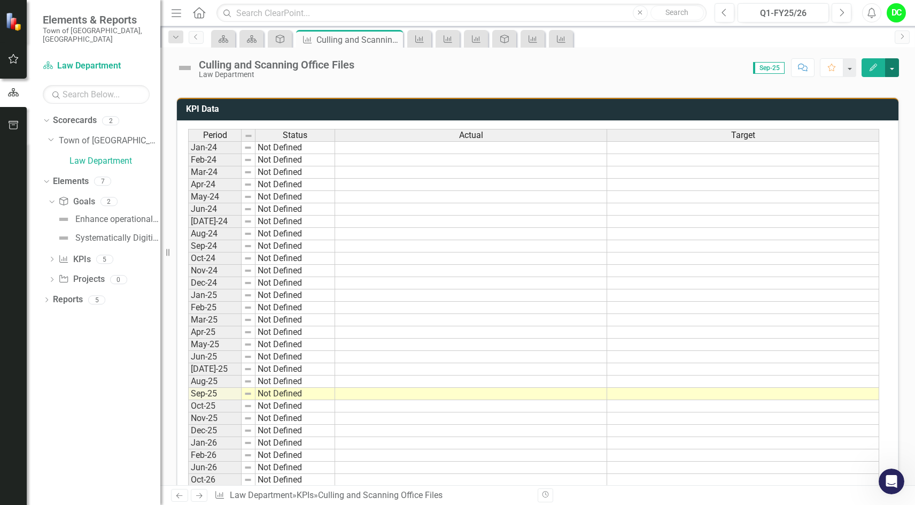
click at [889, 69] on button "button" at bounding box center [893, 67] width 14 height 19
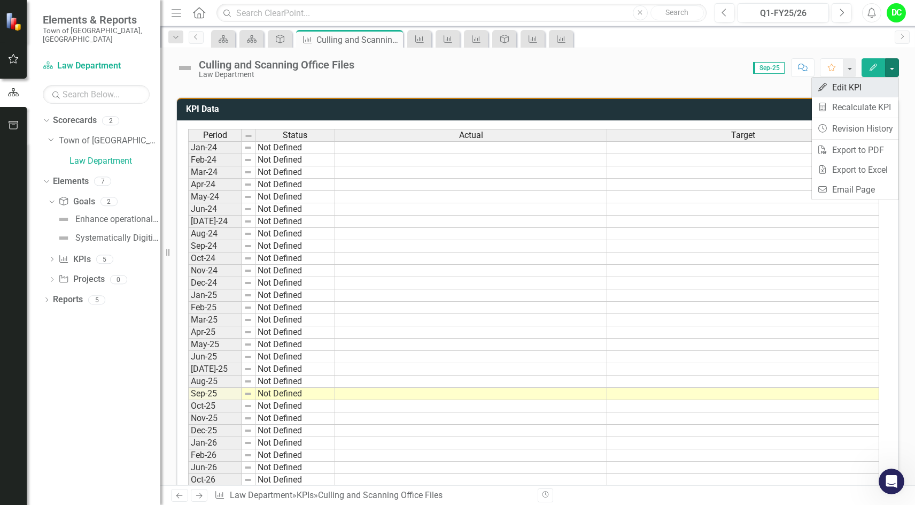
click at [865, 94] on link "Edit Edit KPI" at bounding box center [855, 88] width 87 height 20
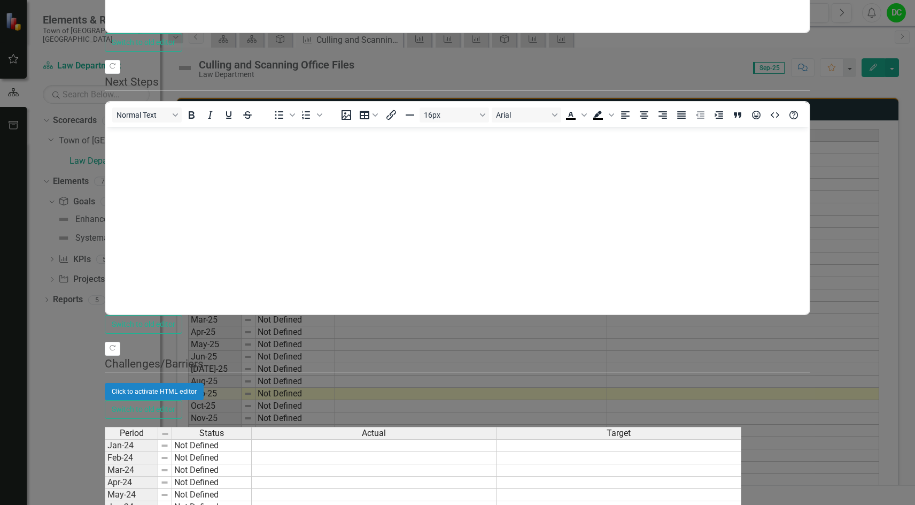
scroll to position [0, 0]
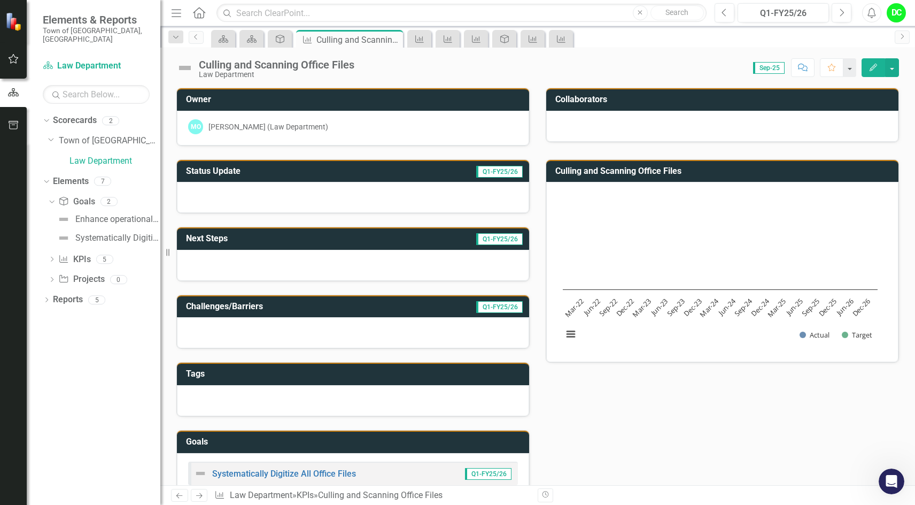
drag, startPoint x: 898, startPoint y: 167, endPoint x: 901, endPoint y: 149, distance: 17.8
click at [887, 485] on icon "Open Intercom Messenger" at bounding box center [891, 480] width 18 height 18
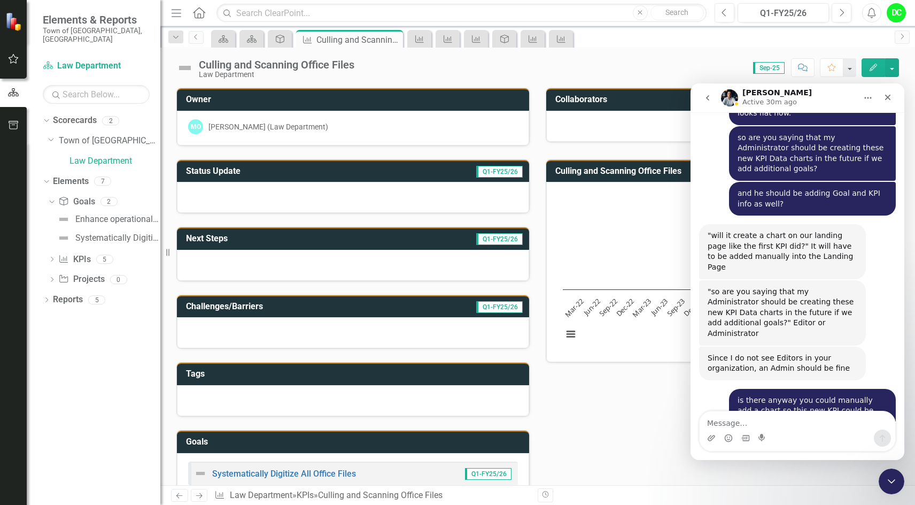
scroll to position [6847, 0]
click at [736, 422] on textarea "Message…" at bounding box center [798, 420] width 196 height 18
click at [110, 214] on div "Enhance operational effectiveness and efficiency." at bounding box center [117, 219] width 85 height 10
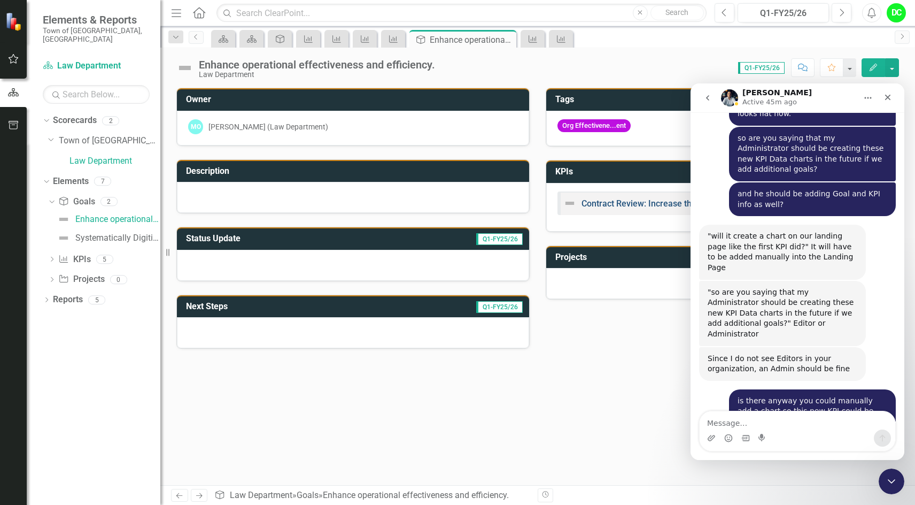
click at [629, 203] on link "Contract Review: Increase the contract turnaround time to 90% [DATE] or less by…" at bounding box center [750, 203] width 336 height 10
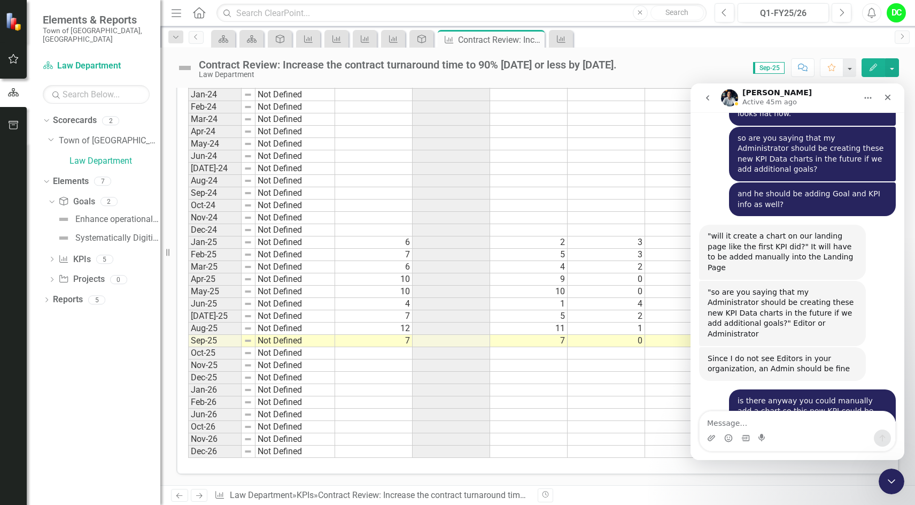
scroll to position [249, 0]
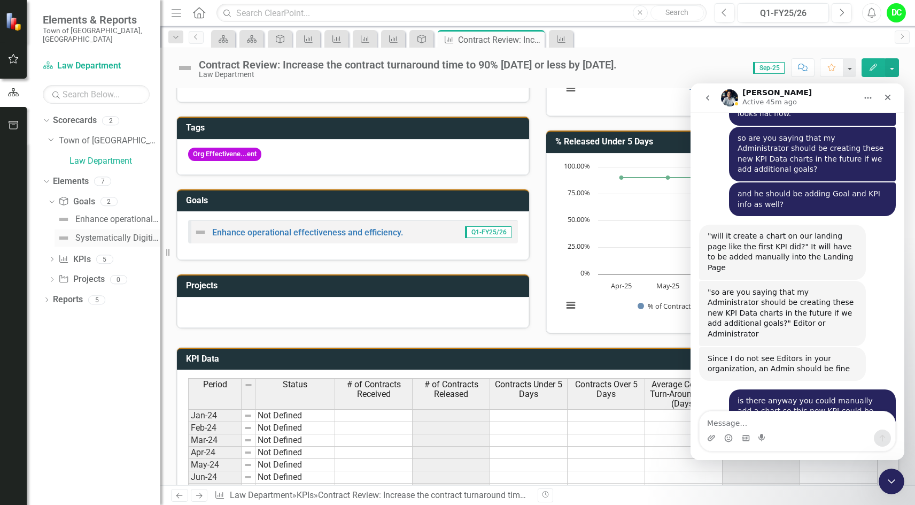
click at [116, 233] on div "Systematically Digitize All Office Files" at bounding box center [117, 238] width 85 height 10
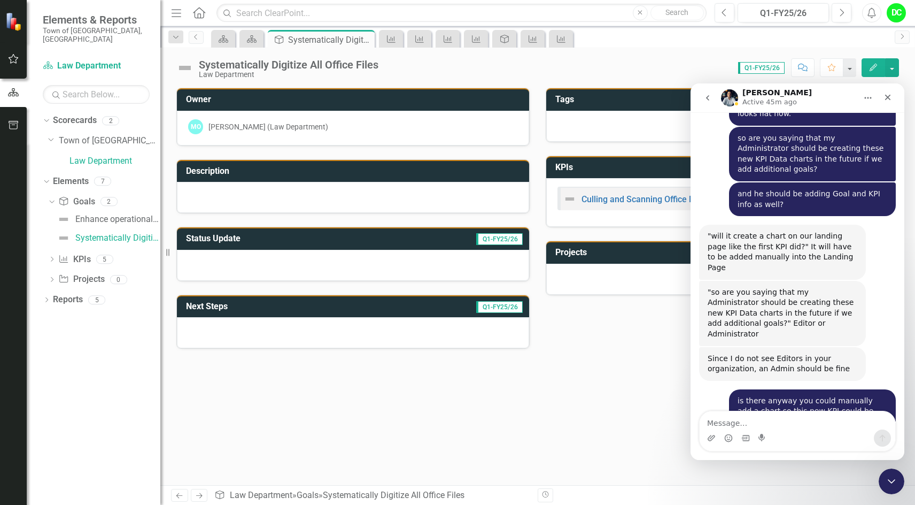
click at [268, 191] on div at bounding box center [353, 197] width 352 height 31
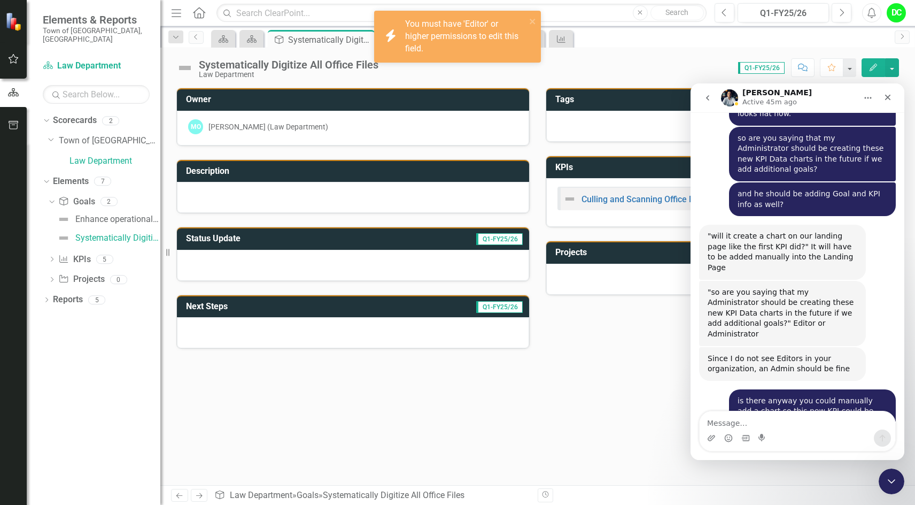
click at [324, 257] on div at bounding box center [353, 265] width 352 height 31
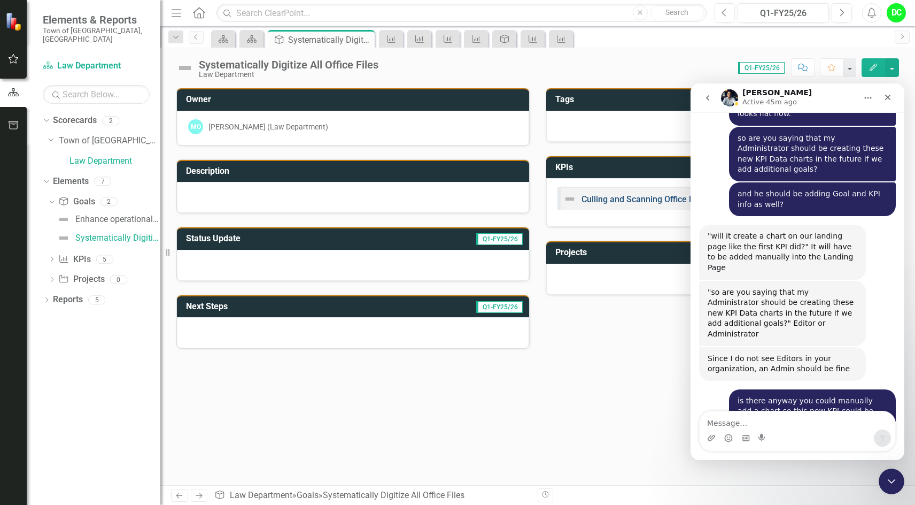
click at [607, 196] on link "Culling and Scanning Office Files" at bounding box center [645, 199] width 126 height 10
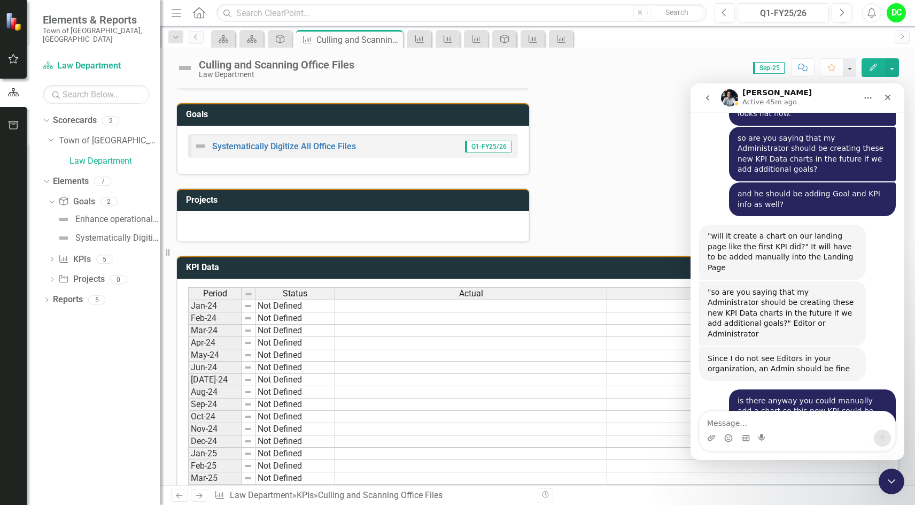
scroll to position [374, 0]
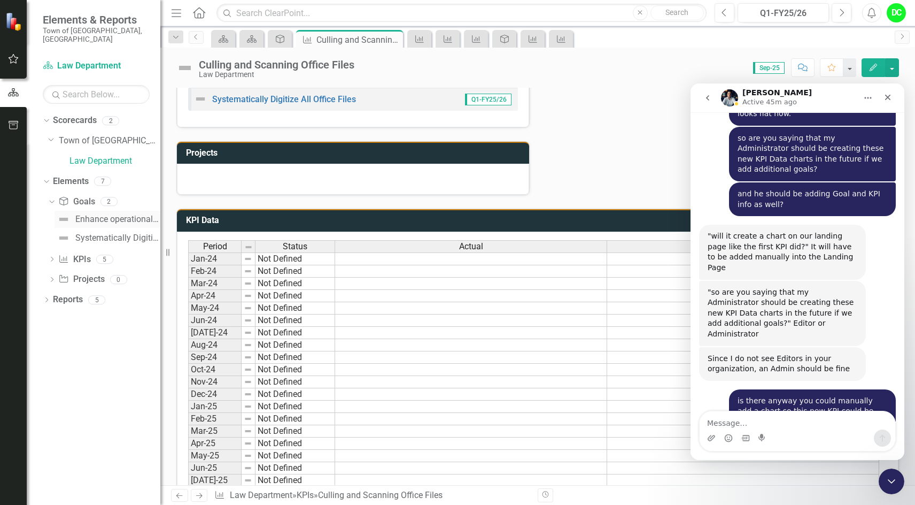
click at [120, 214] on div "Enhance operational effectiveness and efficiency." at bounding box center [117, 219] width 85 height 10
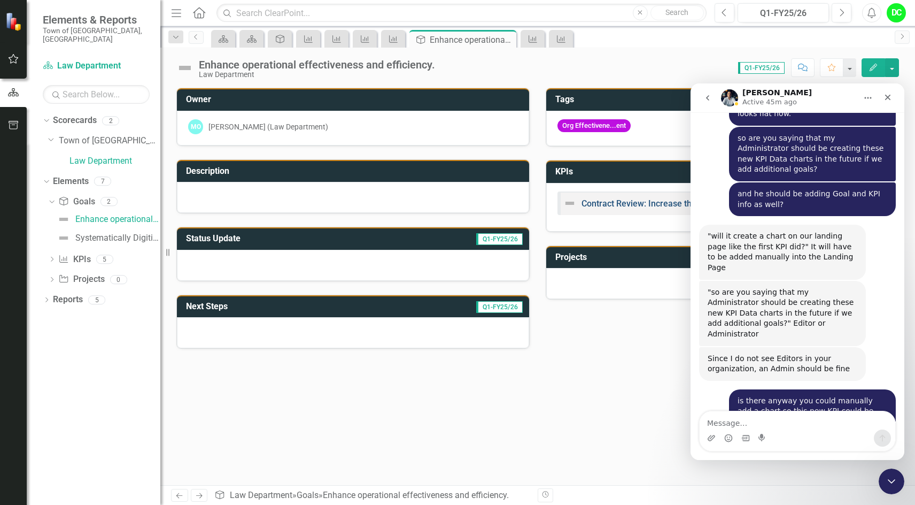
click at [617, 204] on link "Contract Review: Increase the contract turnaround time to 90% [DATE] or less by…" at bounding box center [750, 203] width 336 height 10
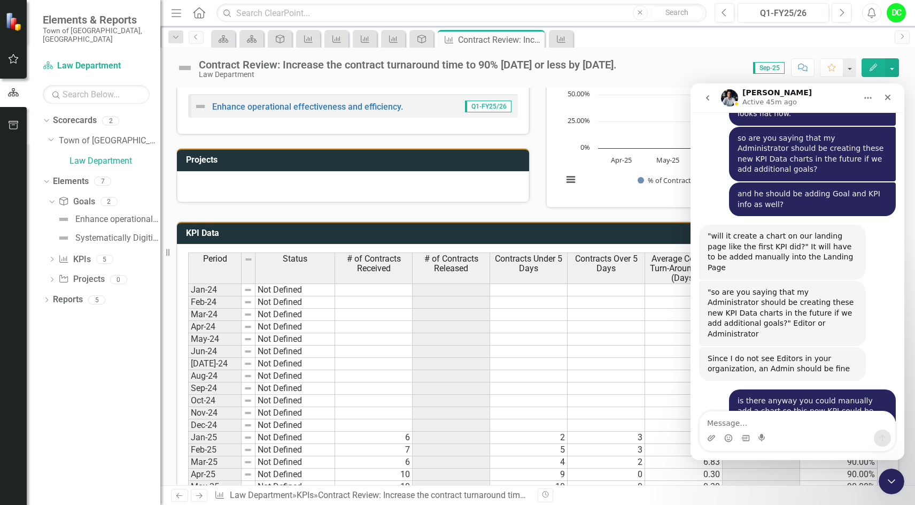
scroll to position [481, 0]
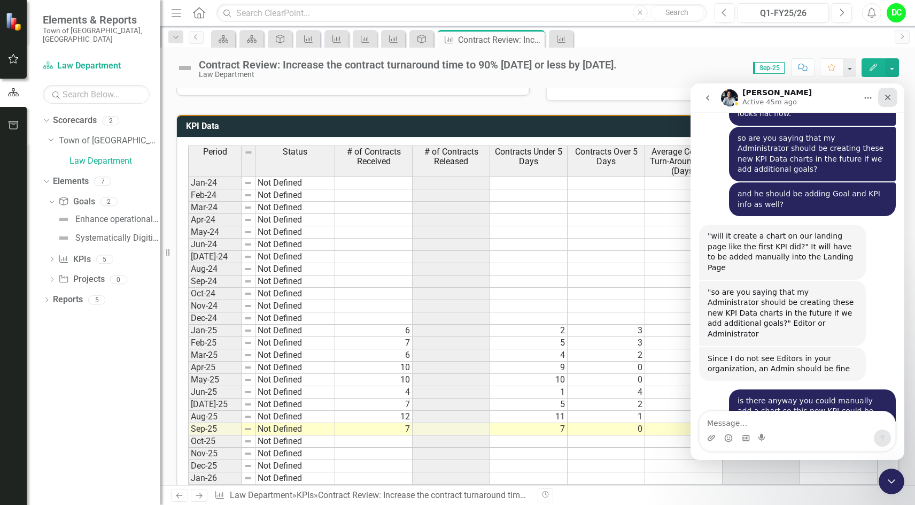
drag, startPoint x: 1578, startPoint y: 177, endPoint x: 887, endPoint y: 94, distance: 695.9
click at [887, 94] on icon "Close" at bounding box center [888, 97] width 9 height 9
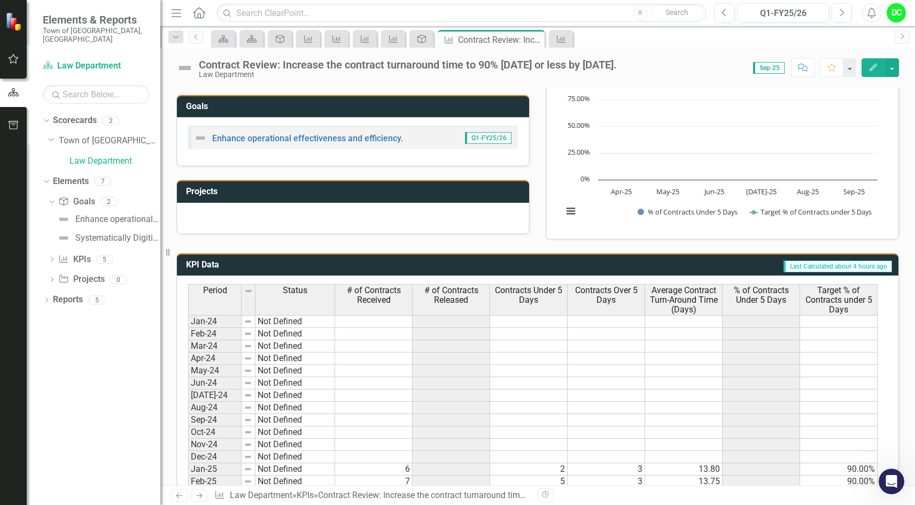
scroll to position [195, 0]
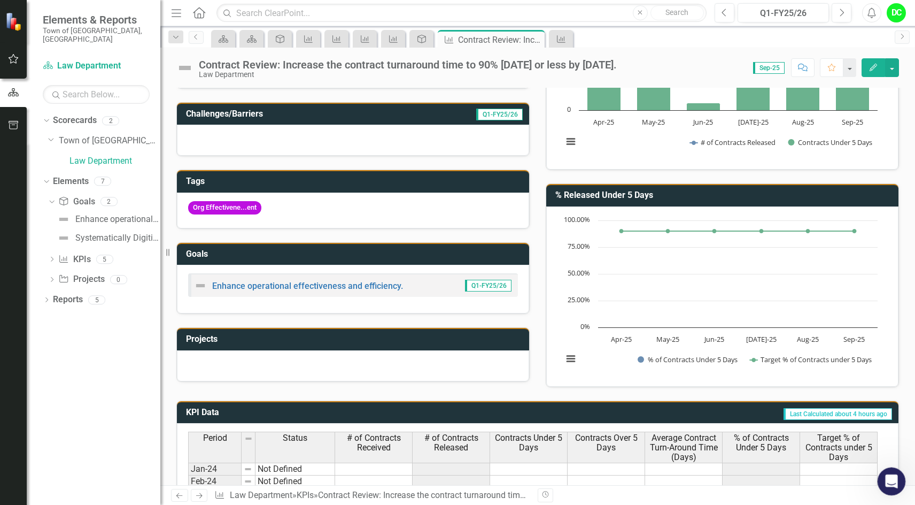
click at [893, 477] on icon "Open Intercom Messenger" at bounding box center [891, 480] width 18 height 18
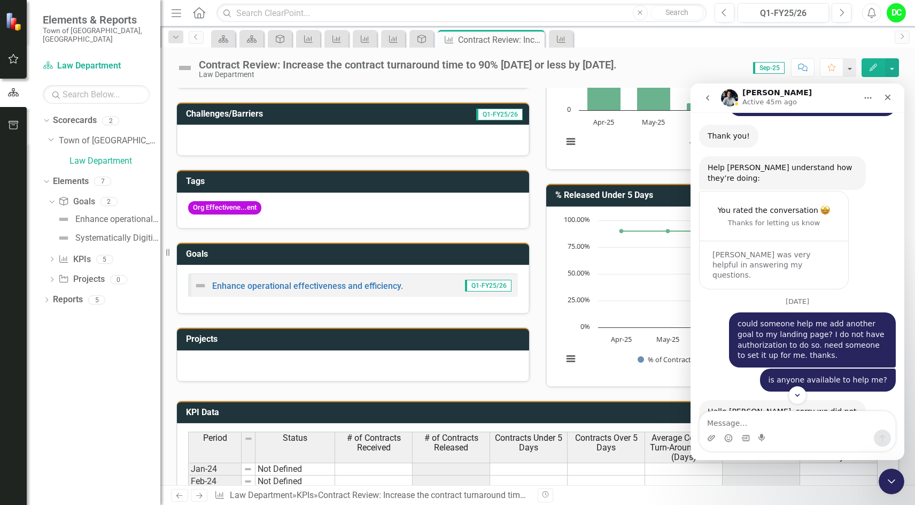
scroll to position [3104, 0]
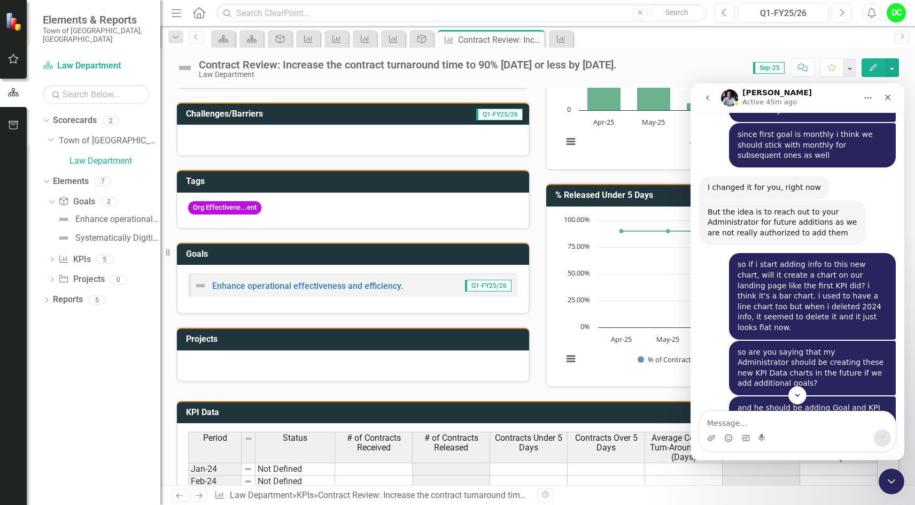
scroll to position [6847, 0]
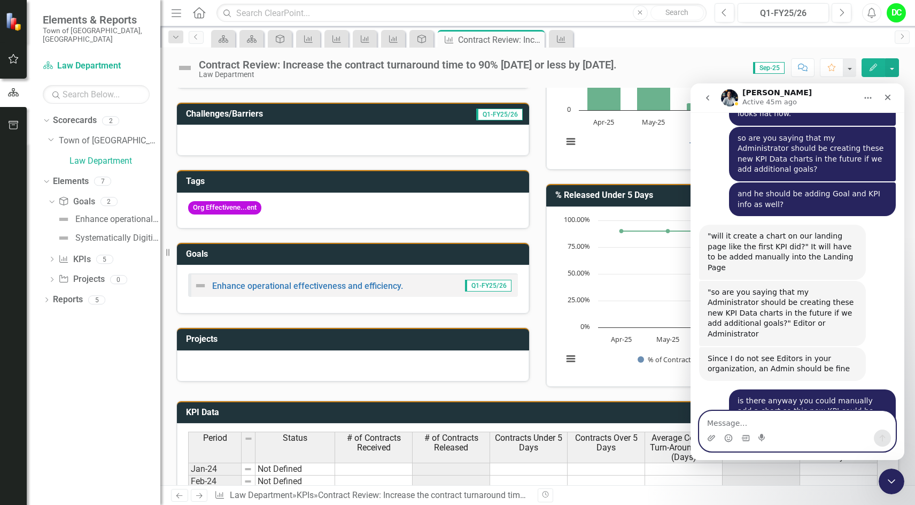
click at [726, 423] on textarea "Message…" at bounding box center [798, 420] width 196 height 18
click at [759, 420] on textarea "Message…" at bounding box center [798, 420] width 196 height 18
click at [889, 100] on icon "Close" at bounding box center [888, 97] width 9 height 9
